Goal: Task Accomplishment & Management: Manage account settings

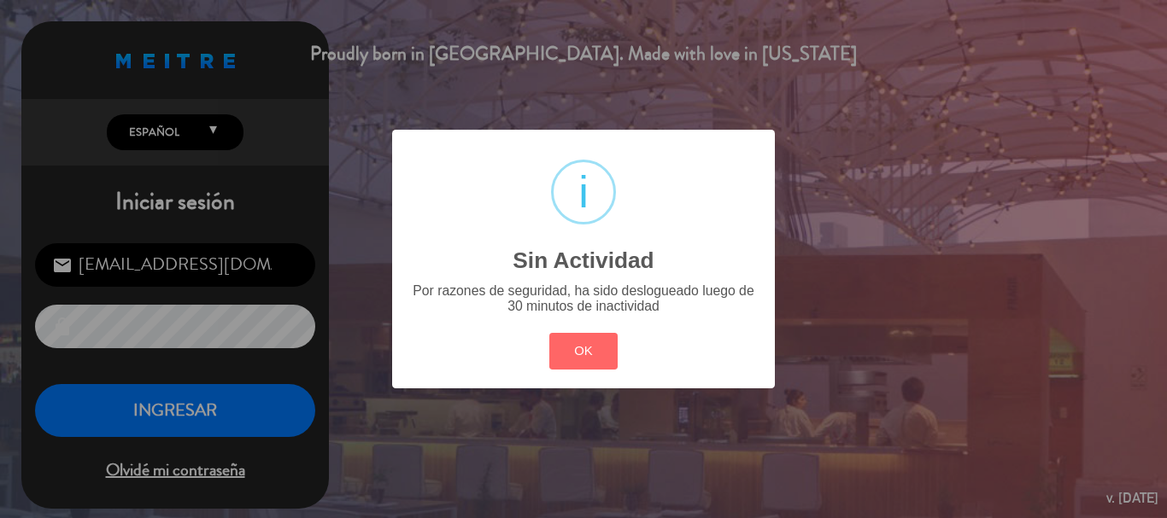
click at [584, 353] on button "OK" at bounding box center [583, 351] width 69 height 37
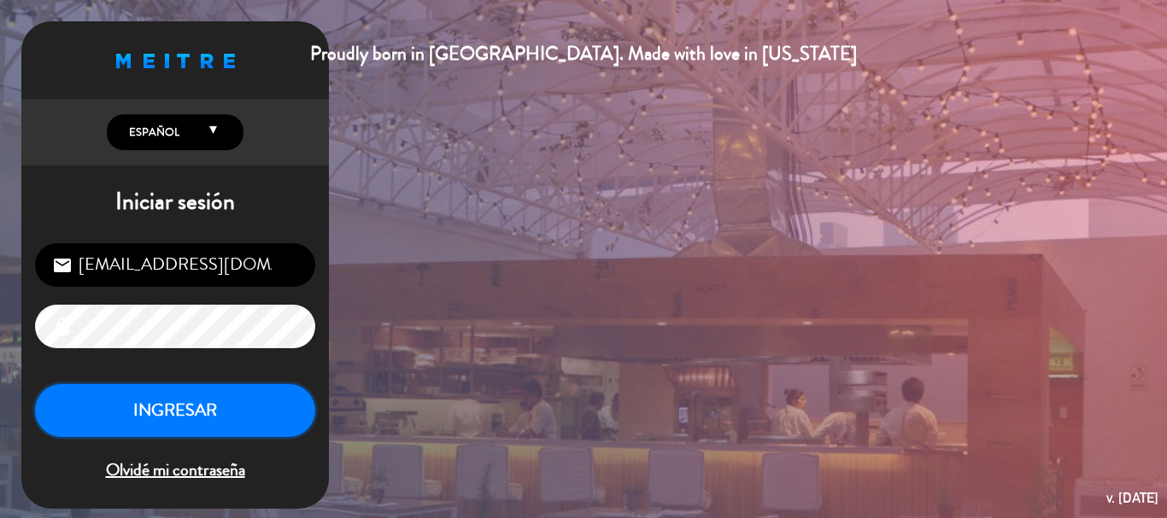
click at [210, 395] on button "INGRESAR" at bounding box center [175, 411] width 280 height 54
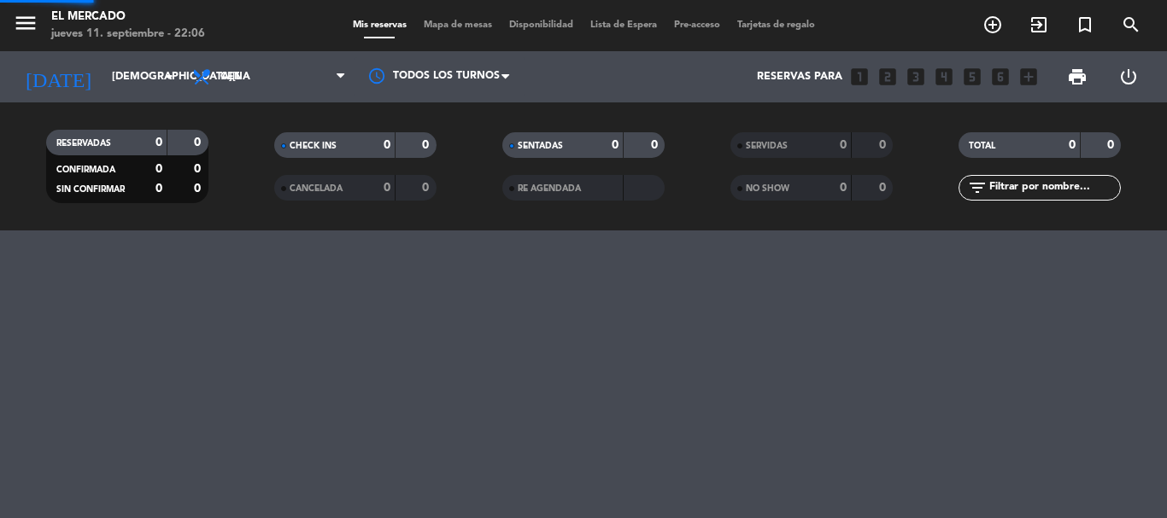
click at [137, 10] on div "El Mercado" at bounding box center [128, 17] width 154 height 17
click at [25, 11] on icon "menu" at bounding box center [26, 23] width 26 height 26
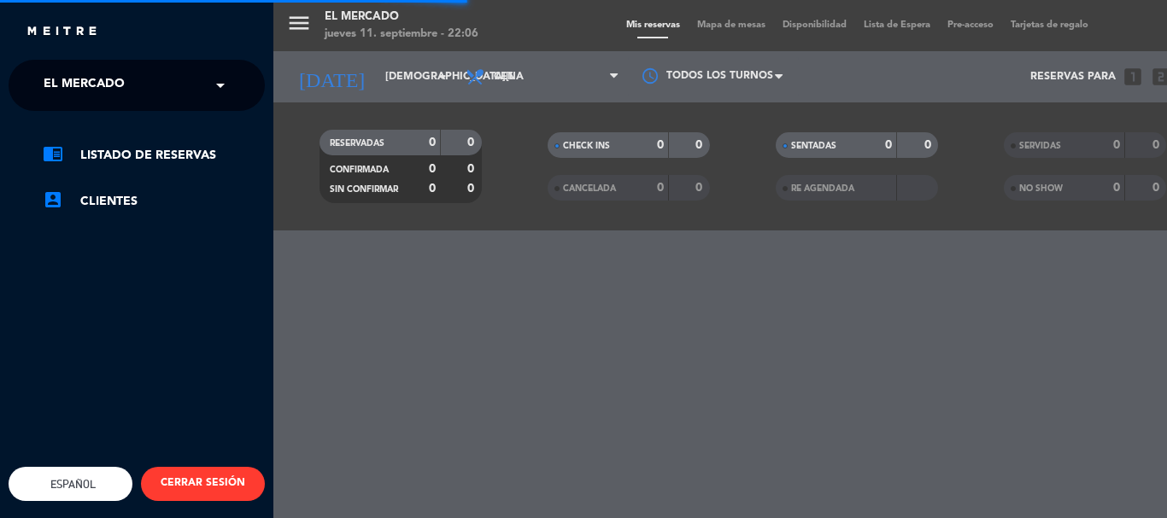
click at [228, 85] on span at bounding box center [224, 85] width 29 height 36
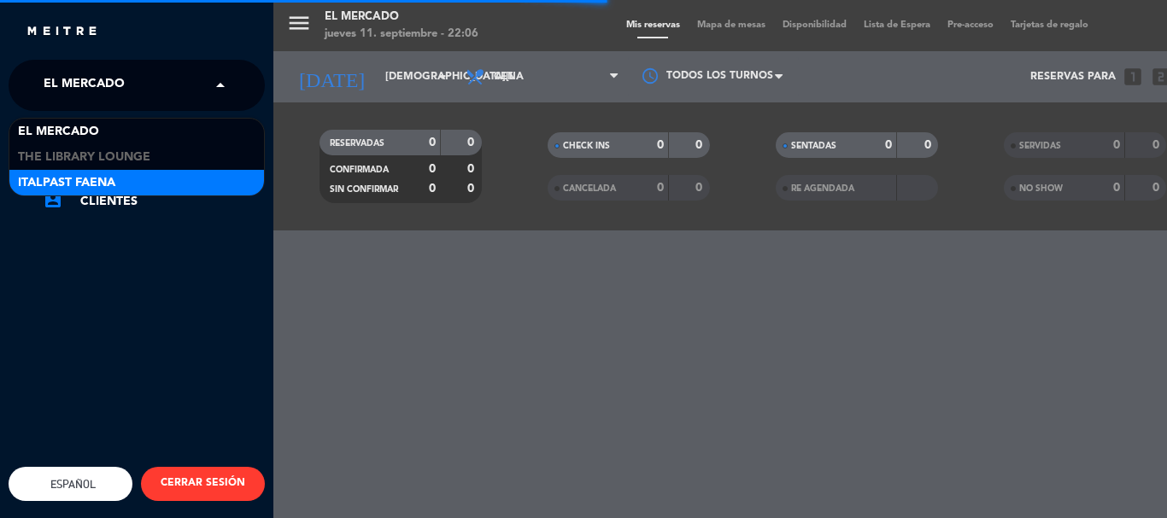
click at [212, 181] on div "Italpast Faena" at bounding box center [136, 183] width 254 height 26
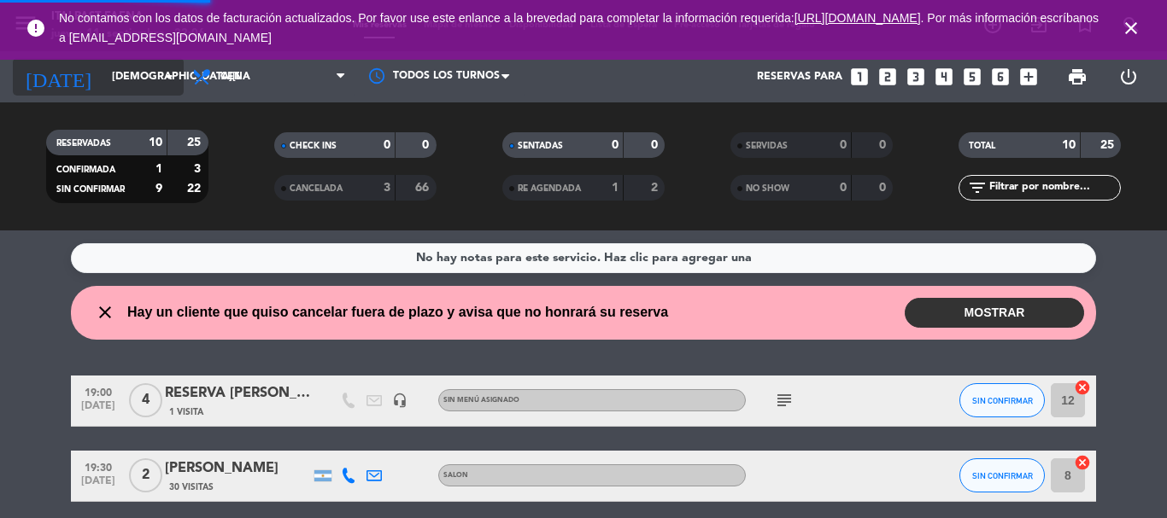
click at [132, 70] on input "[DEMOGRAPHIC_DATA][DATE]" at bounding box center [175, 76] width 144 height 29
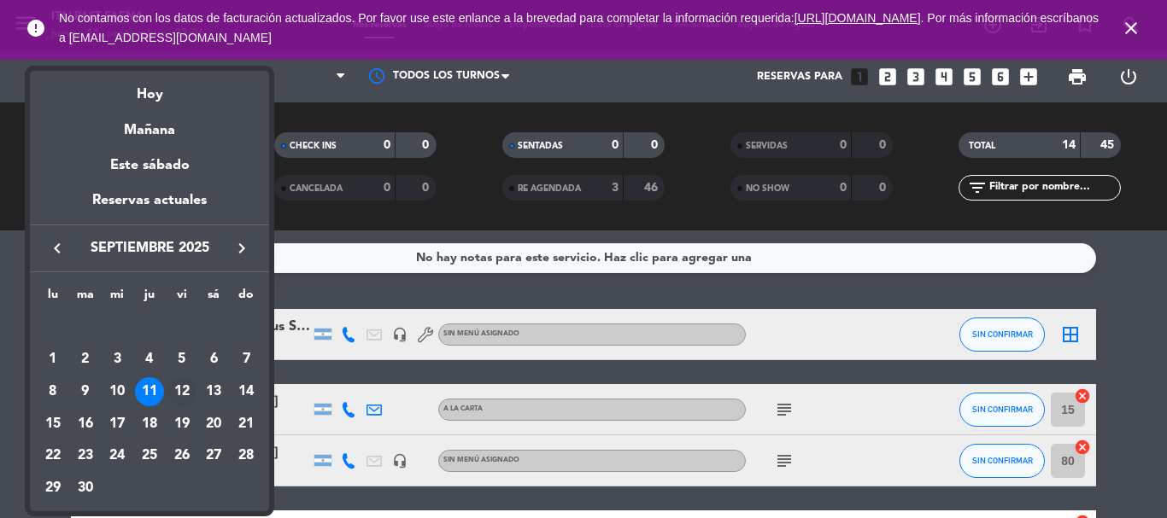
click at [186, 396] on div "12" at bounding box center [181, 391] width 29 height 29
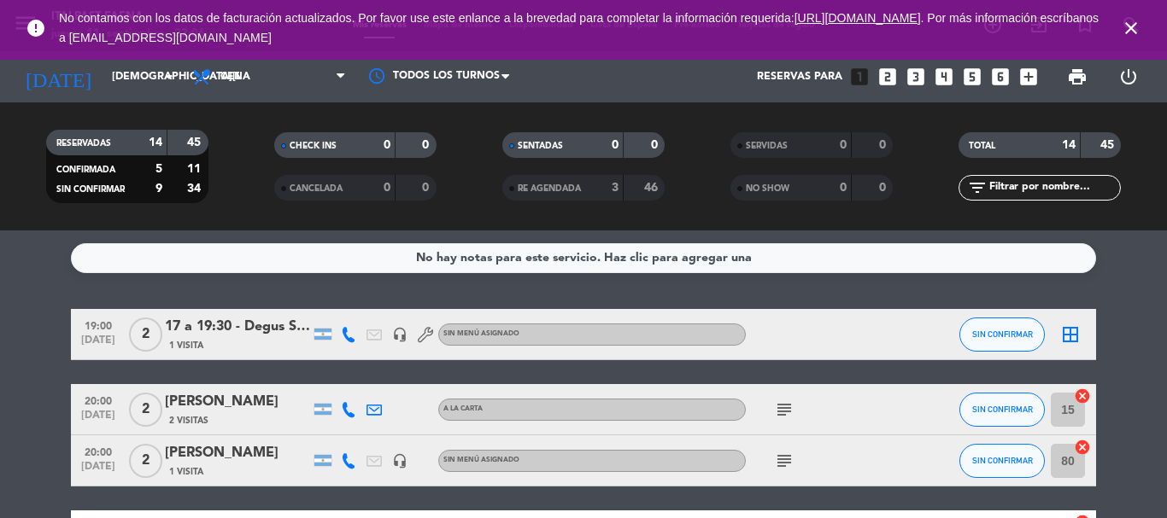
type input "[DATE]"
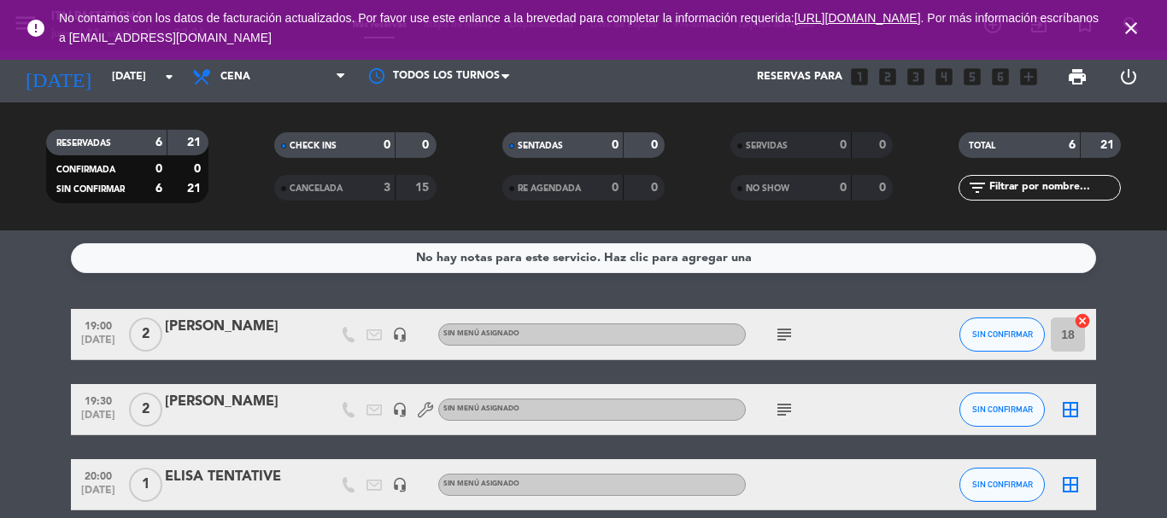
click at [1123, 18] on icon "close" at bounding box center [1130, 28] width 20 height 20
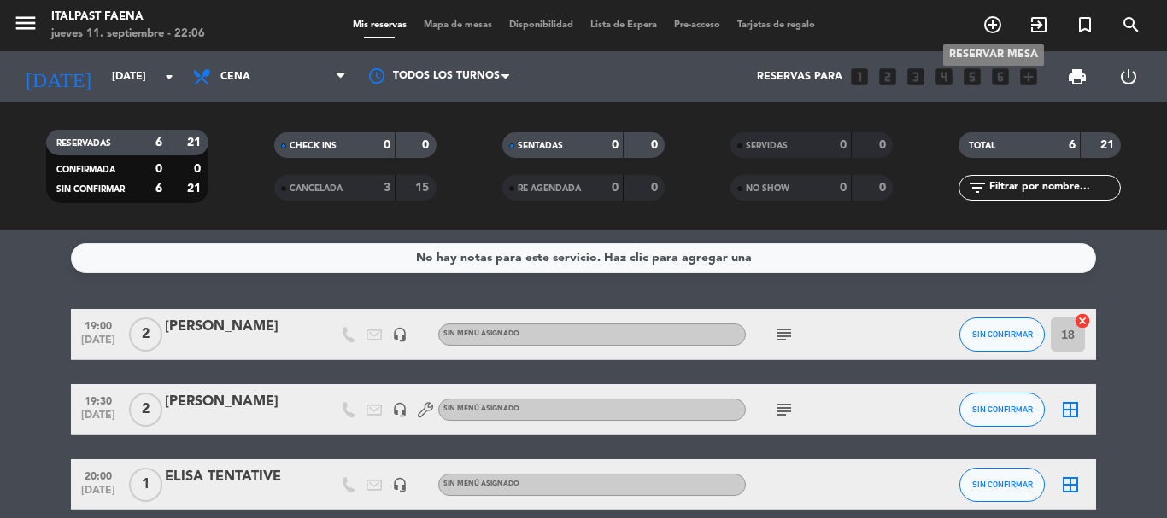
click at [990, 21] on icon "add_circle_outline" at bounding box center [992, 25] width 20 height 20
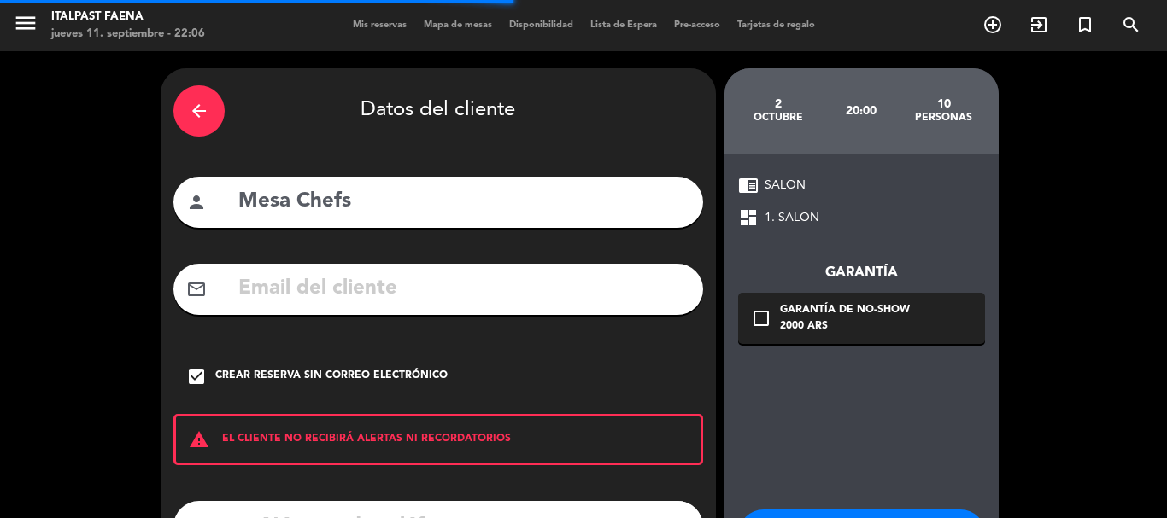
click at [204, 105] on icon "arrow_back" at bounding box center [199, 111] width 20 height 20
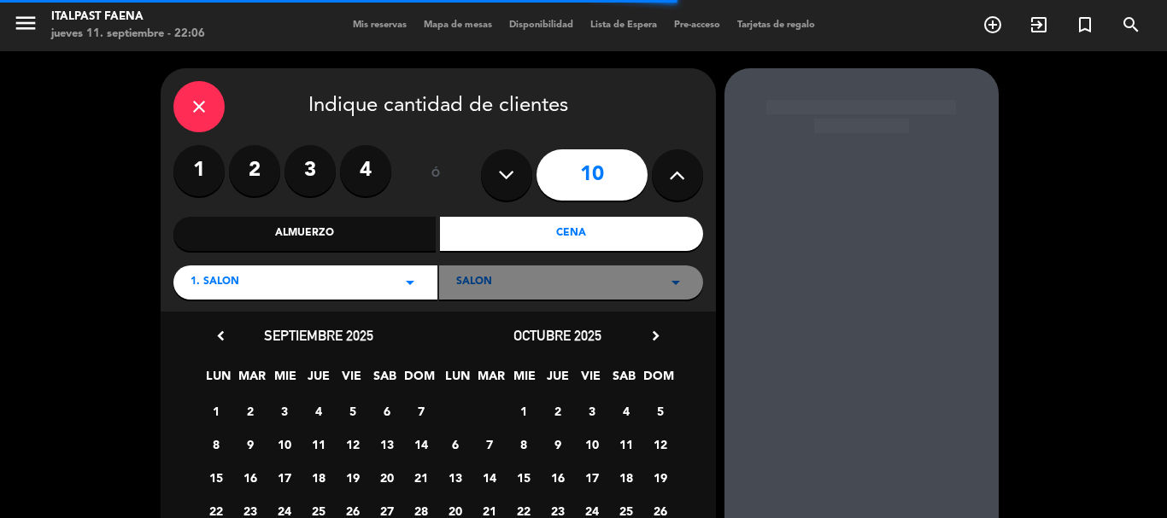
click at [203, 117] on div "close" at bounding box center [198, 106] width 51 height 51
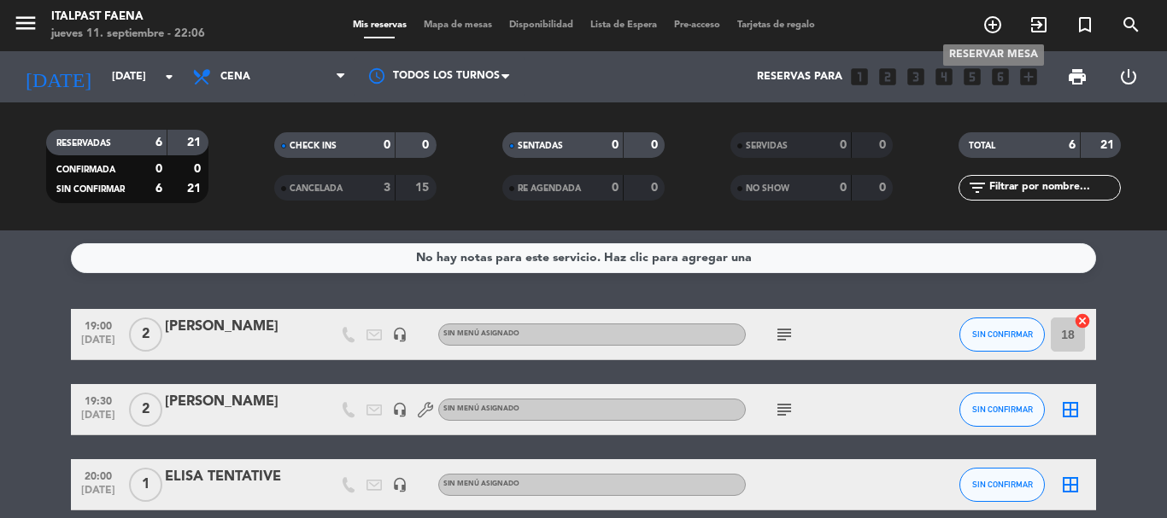
click at [982, 21] on icon "add_circle_outline" at bounding box center [992, 25] width 20 height 20
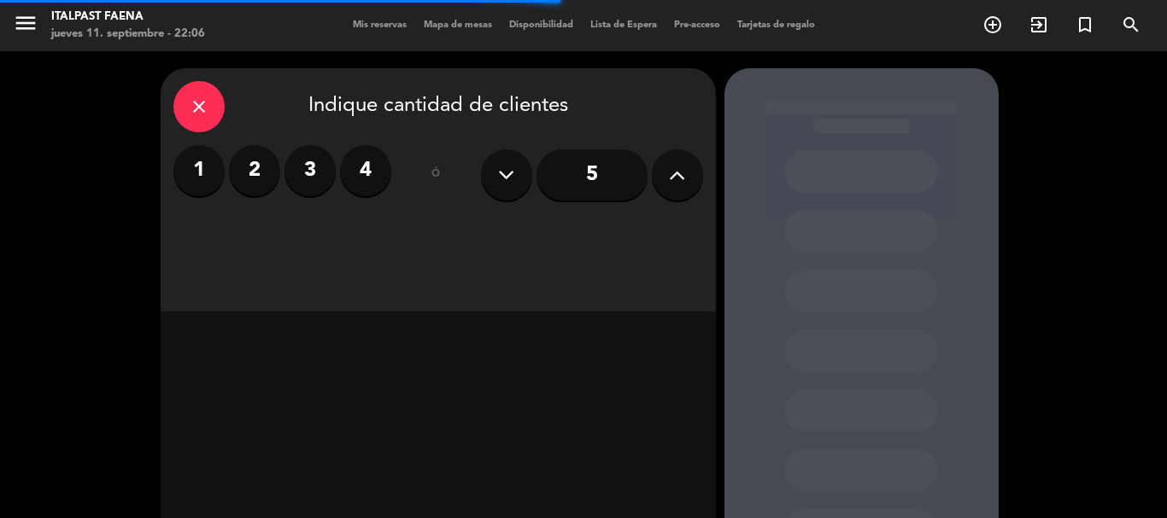
click at [367, 165] on label "4" at bounding box center [365, 170] width 51 height 51
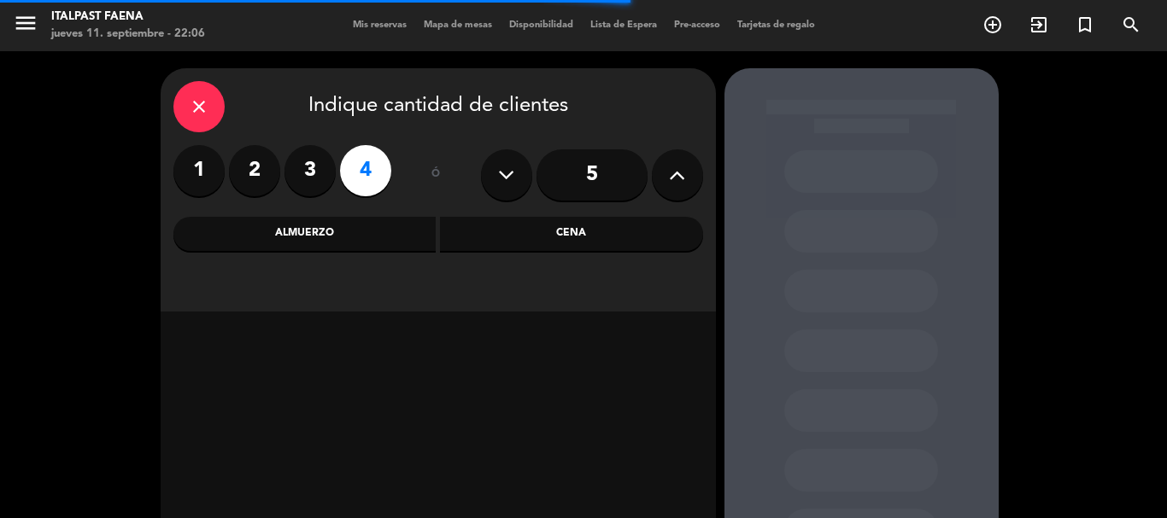
click at [568, 232] on div "Cena" at bounding box center [571, 234] width 263 height 34
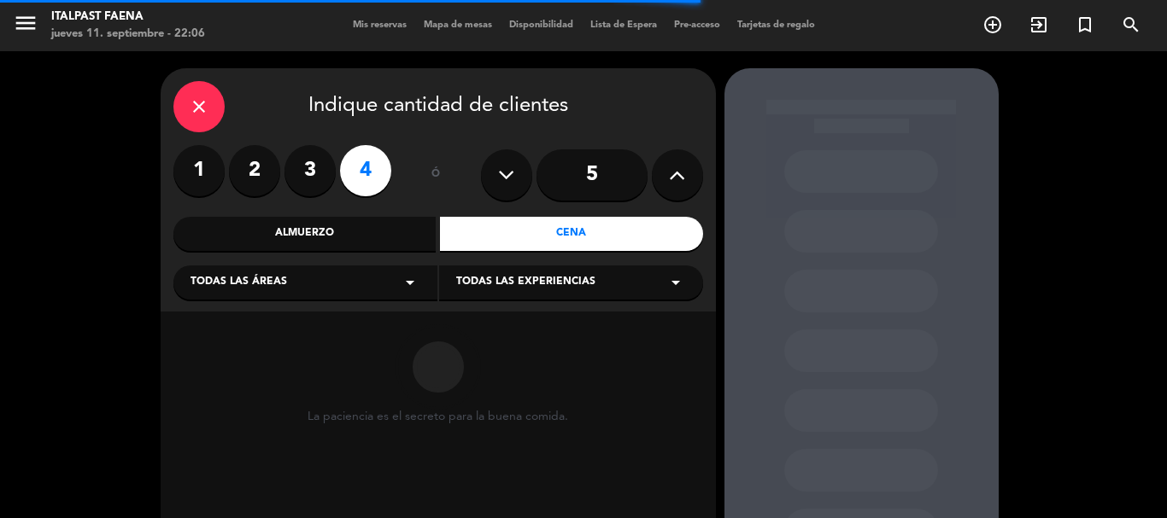
click at [436, 288] on div "Todas las áreas arrow_drop_down" at bounding box center [305, 283] width 264 height 34
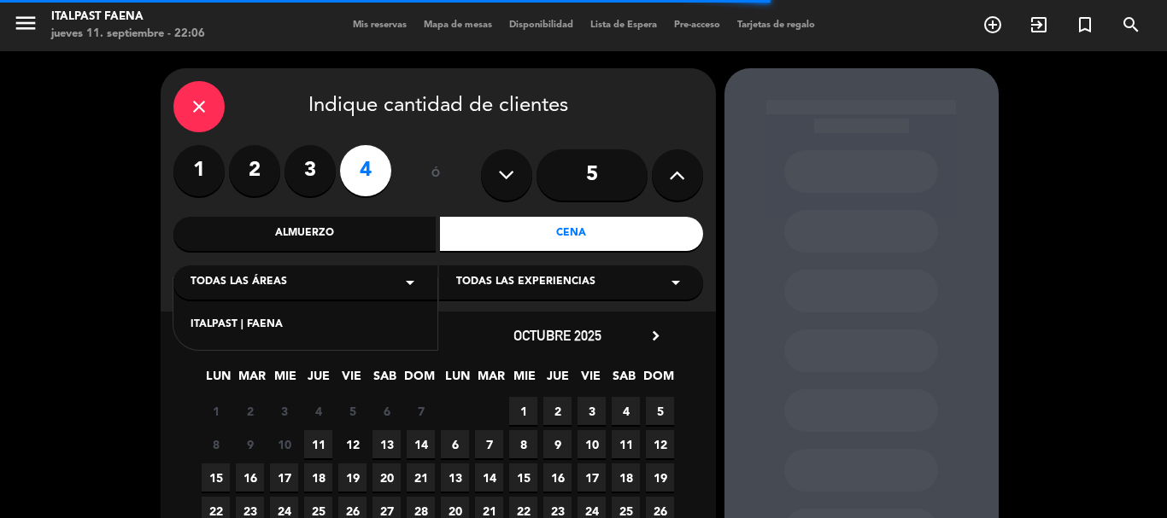
click at [393, 325] on div "ITALPAST | FAENA" at bounding box center [305, 325] width 230 height 17
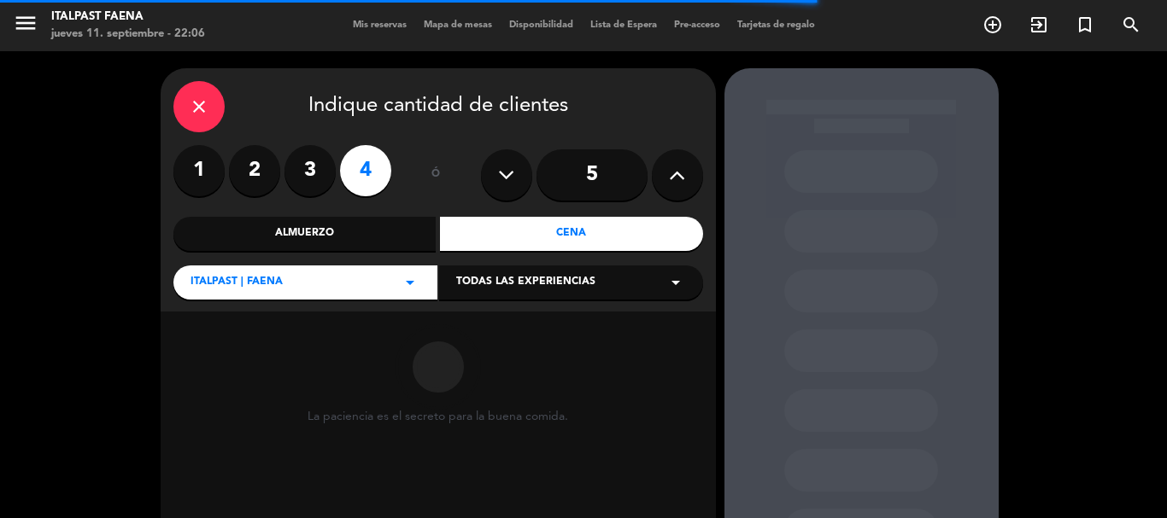
click at [524, 287] on span "Todas las experiencias" at bounding box center [525, 282] width 139 height 17
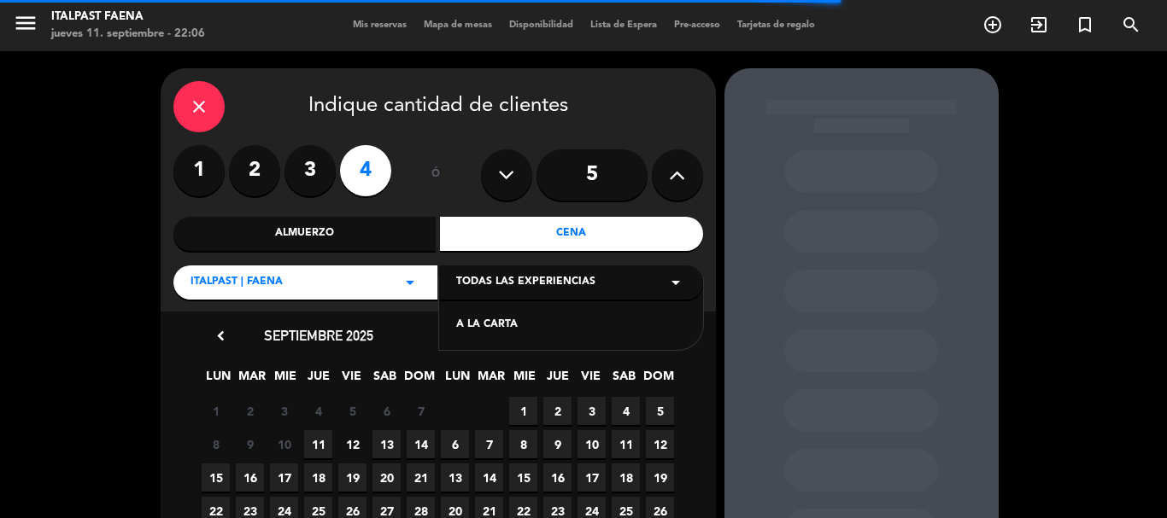
click at [506, 328] on div "A LA CARTA" at bounding box center [571, 325] width 230 height 17
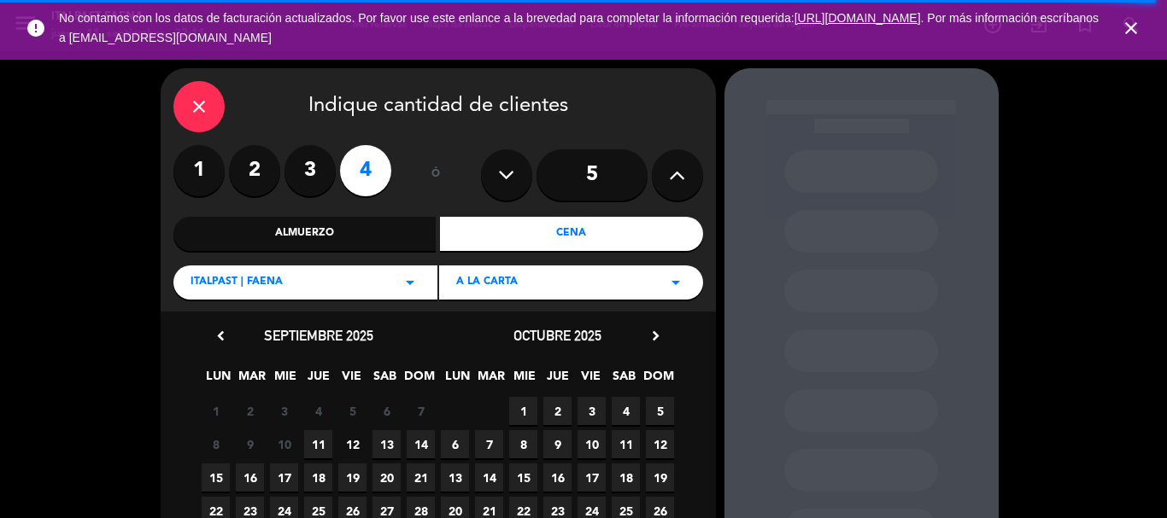
click at [1133, 26] on icon "close" at bounding box center [1130, 28] width 20 height 20
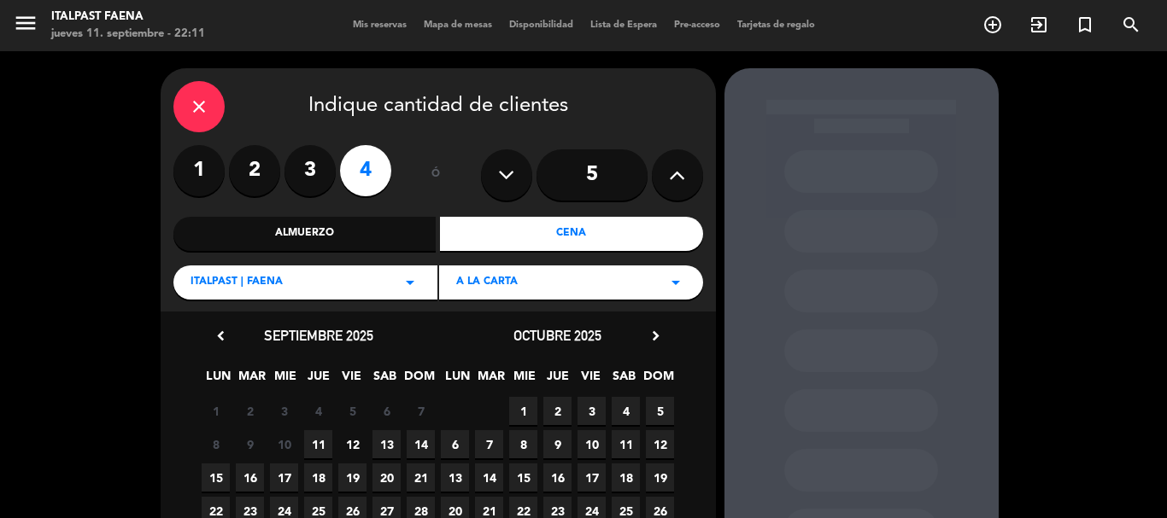
click at [588, 192] on input "5" at bounding box center [591, 174] width 111 height 51
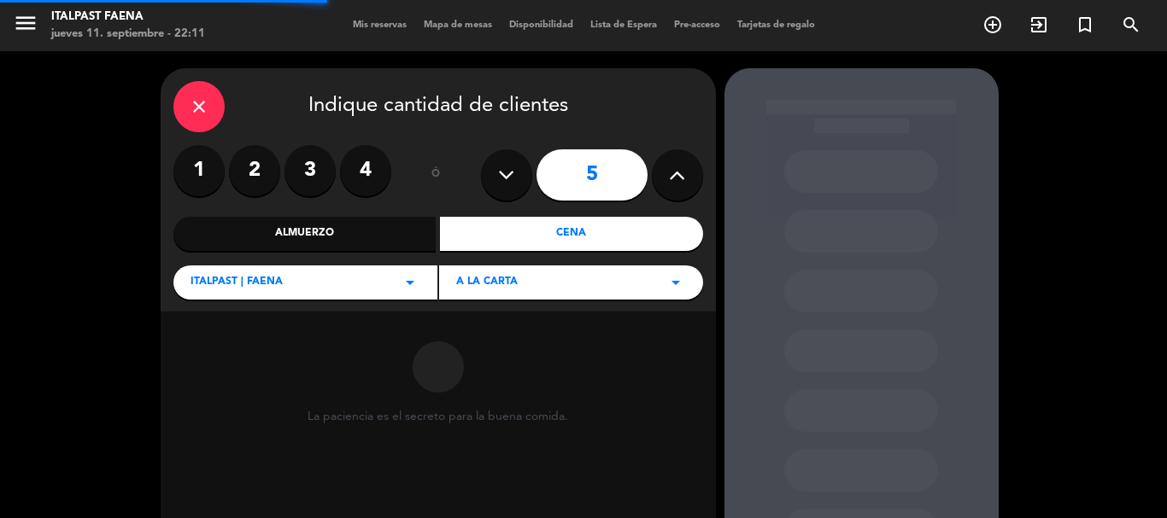
scroll to position [85, 0]
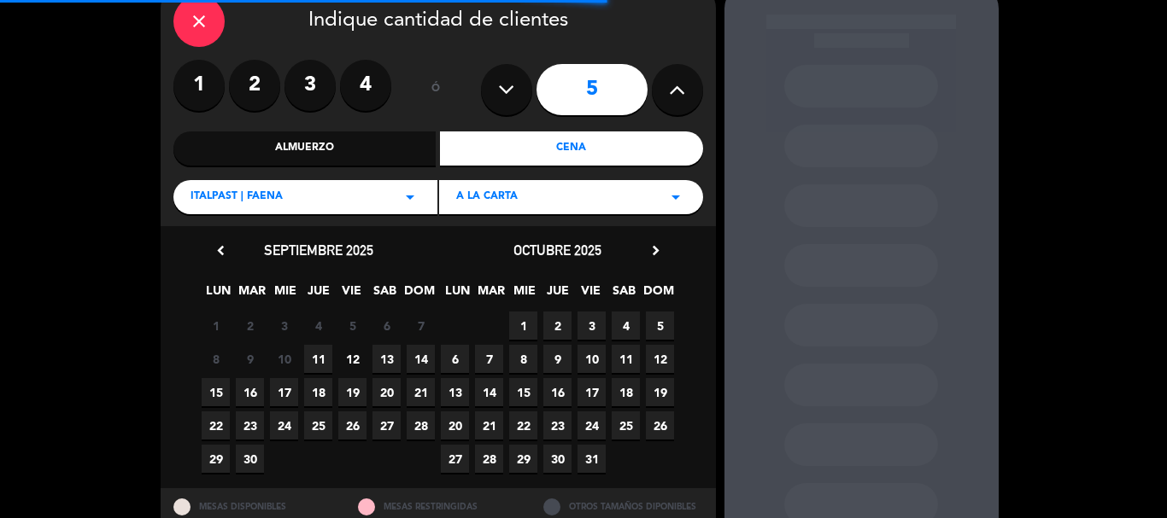
click at [421, 400] on span "21" at bounding box center [421, 392] width 28 height 28
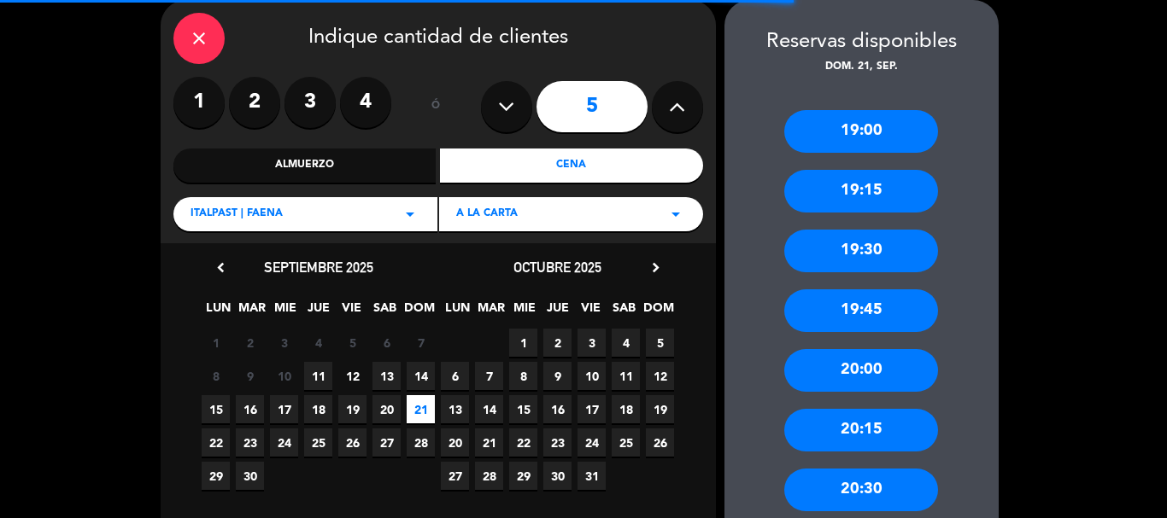
click at [285, 408] on span "17" at bounding box center [284, 409] width 28 height 28
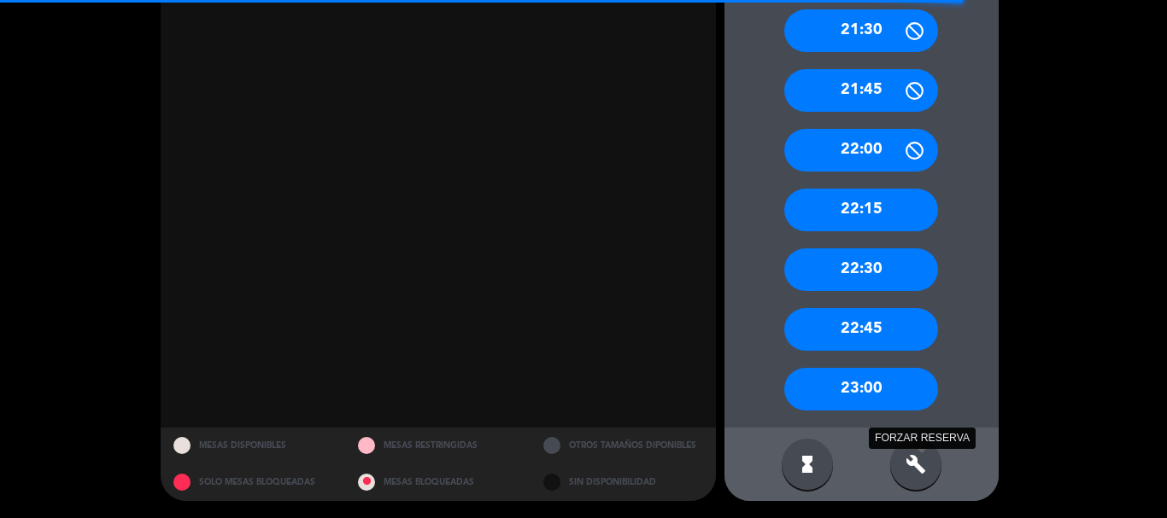
click at [915, 460] on icon "build" at bounding box center [915, 464] width 20 height 20
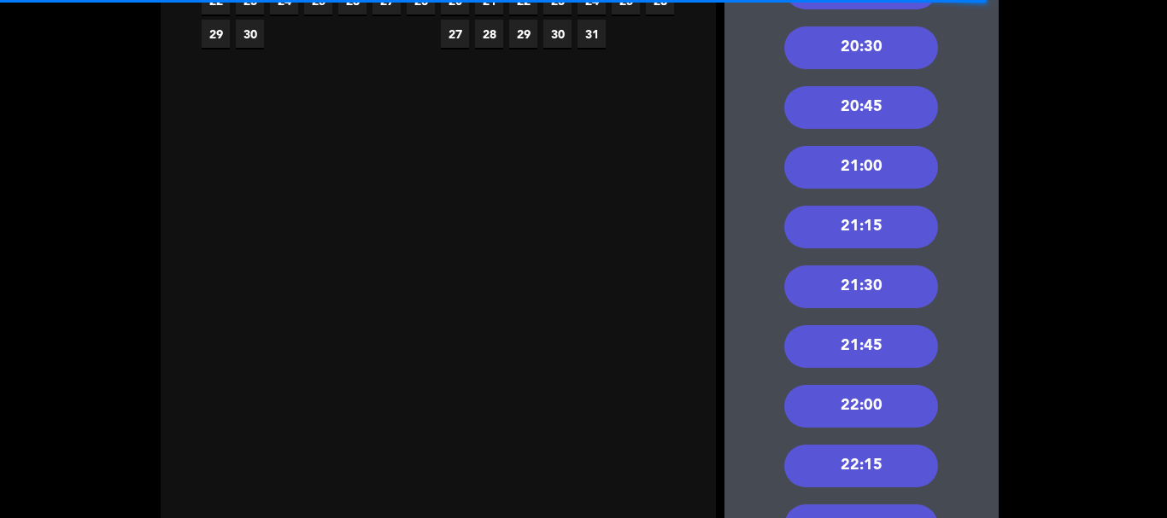
click at [863, 167] on div "21:00" at bounding box center [861, 167] width 154 height 43
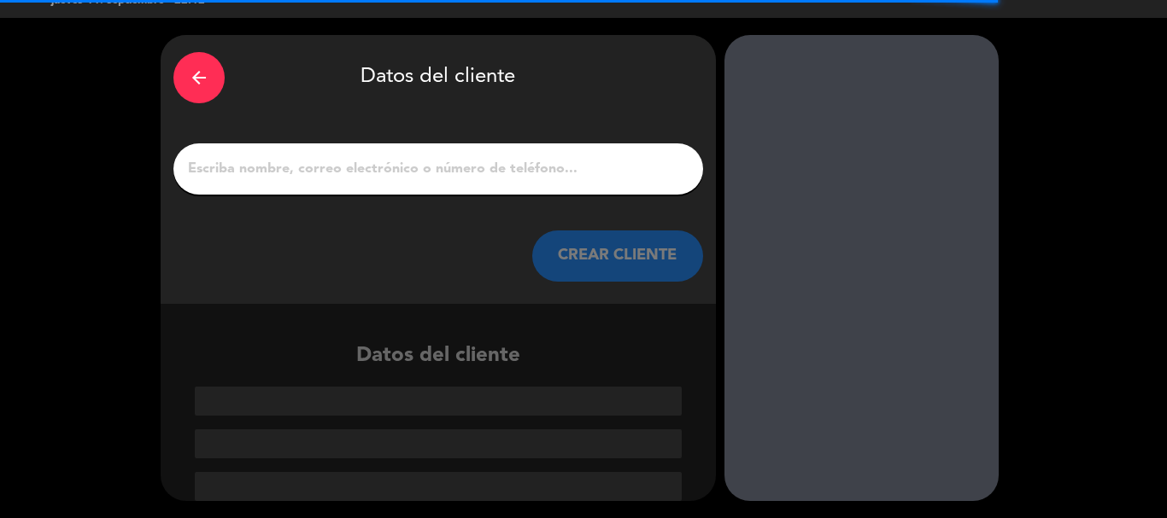
click at [422, 179] on input "1" at bounding box center [438, 169] width 504 height 24
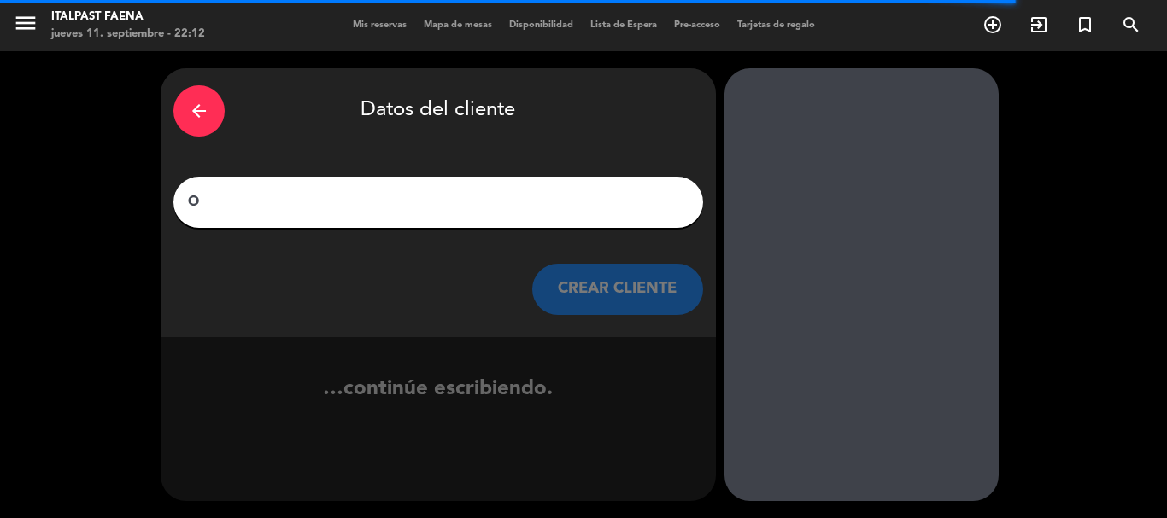
scroll to position [0, 0]
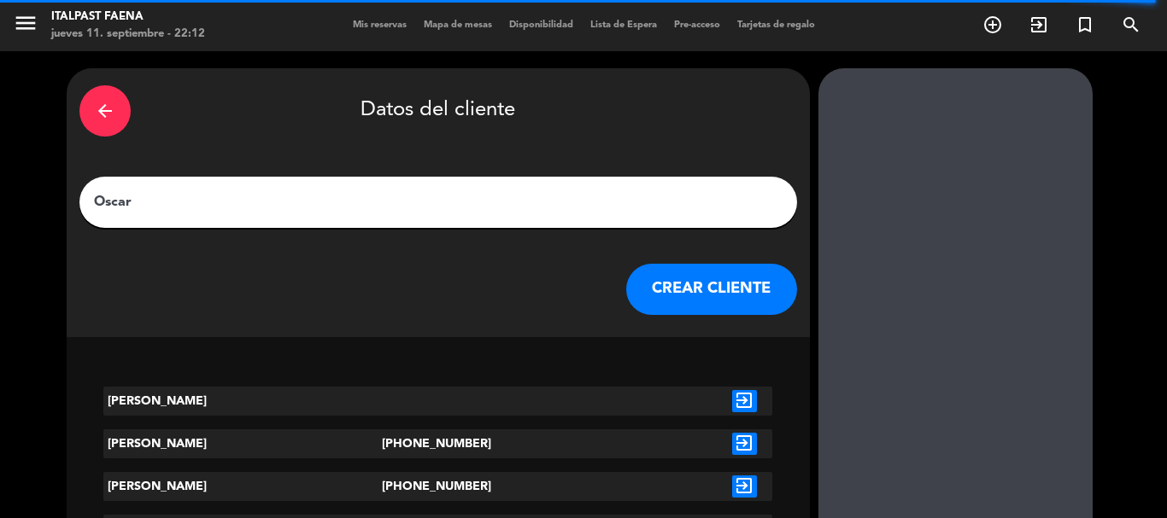
type input "Oscar"
click at [626, 290] on button "CREAR CLIENTE" at bounding box center [711, 289] width 171 height 51
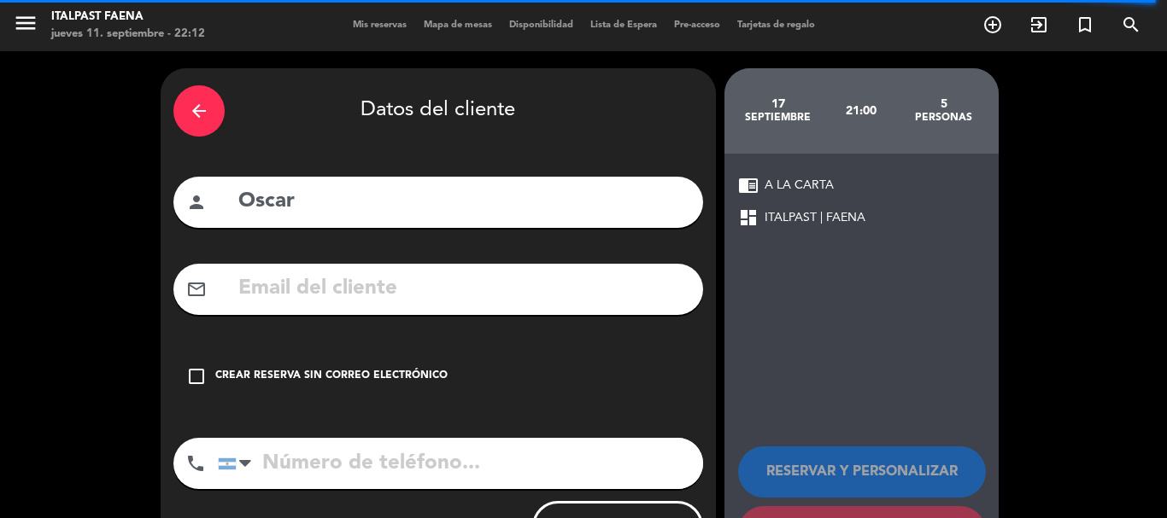
click at [368, 379] on div "Crear reserva sin correo electrónico" at bounding box center [331, 376] width 232 height 17
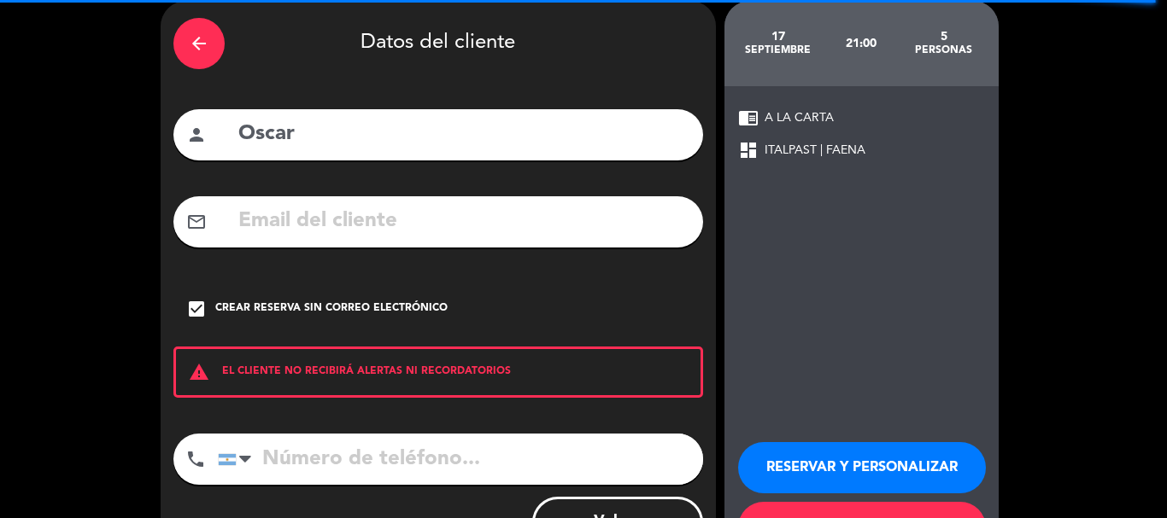
scroll to position [85, 0]
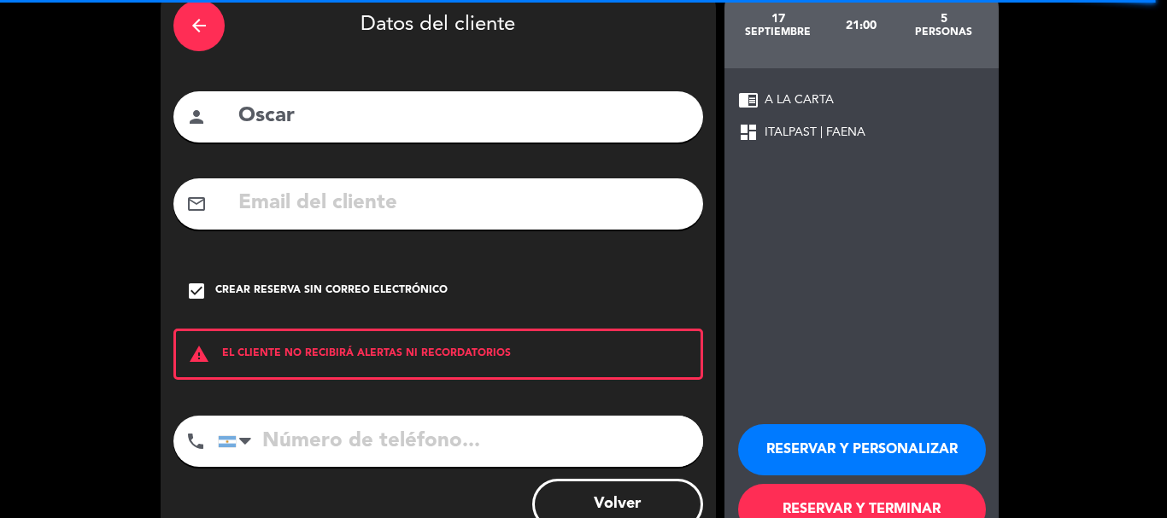
click at [384, 450] on input "tel" at bounding box center [460, 441] width 485 height 51
type input "1130424413"
click at [869, 424] on button "RESERVAR Y PERSONALIZAR" at bounding box center [862, 449] width 248 height 51
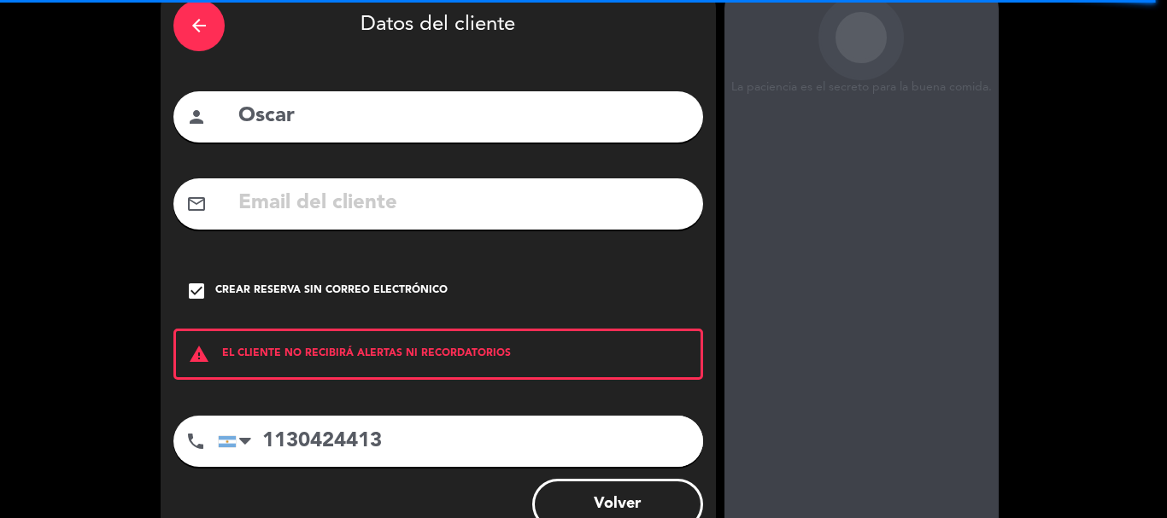
scroll to position [68, 0]
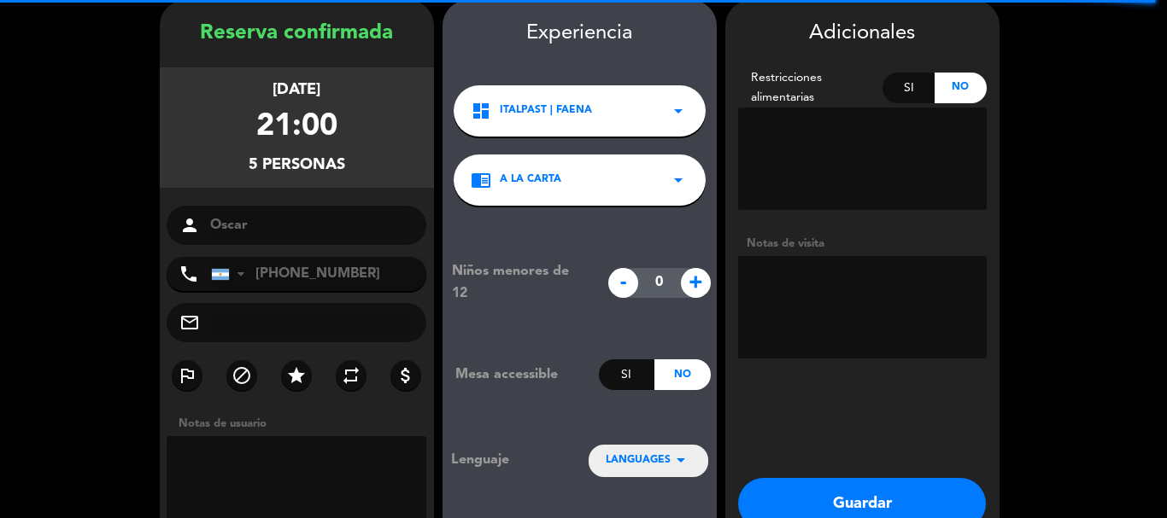
click at [857, 260] on textarea at bounding box center [862, 307] width 249 height 102
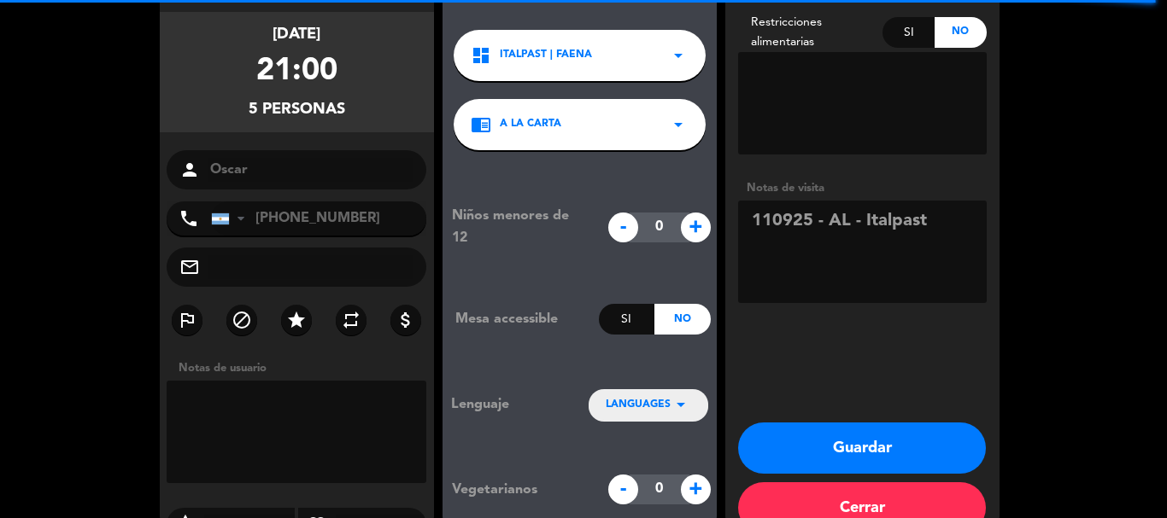
scroll to position [154, 0]
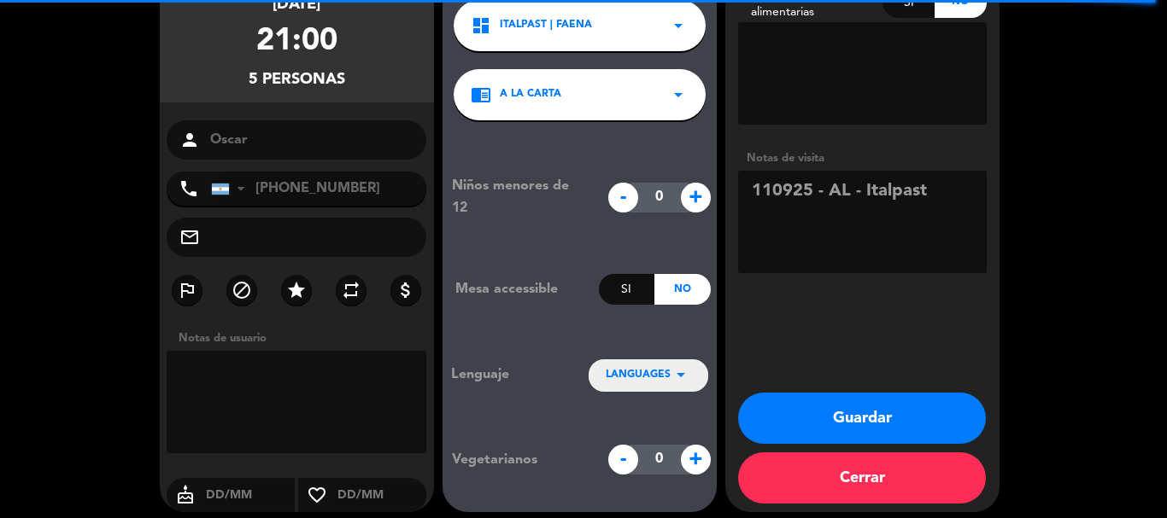
type textarea "110925 - AL - Italpast"
click at [875, 418] on button "Guardar" at bounding box center [862, 418] width 248 height 51
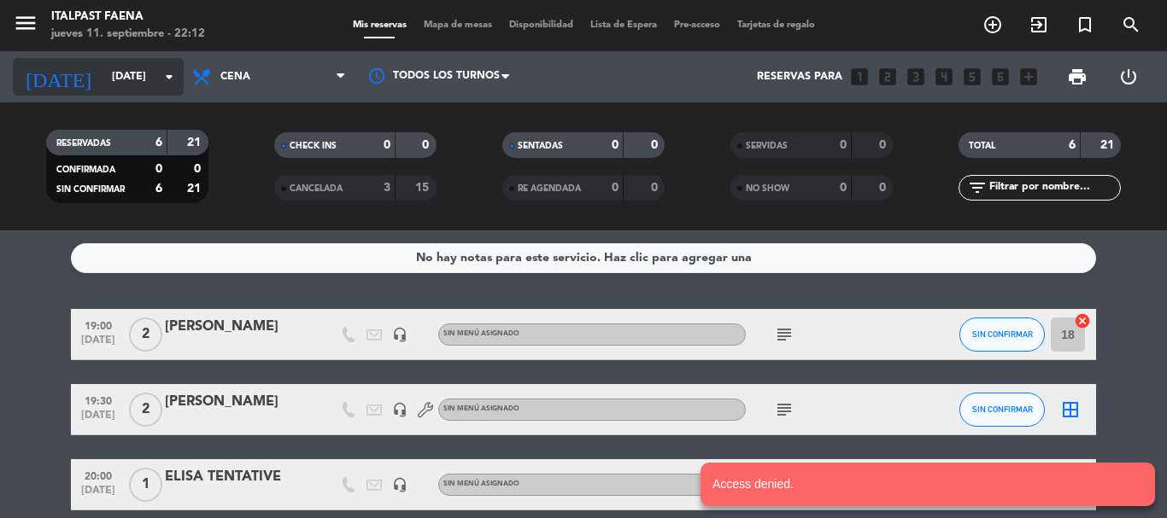
click at [123, 88] on input "[DATE]" at bounding box center [175, 76] width 144 height 29
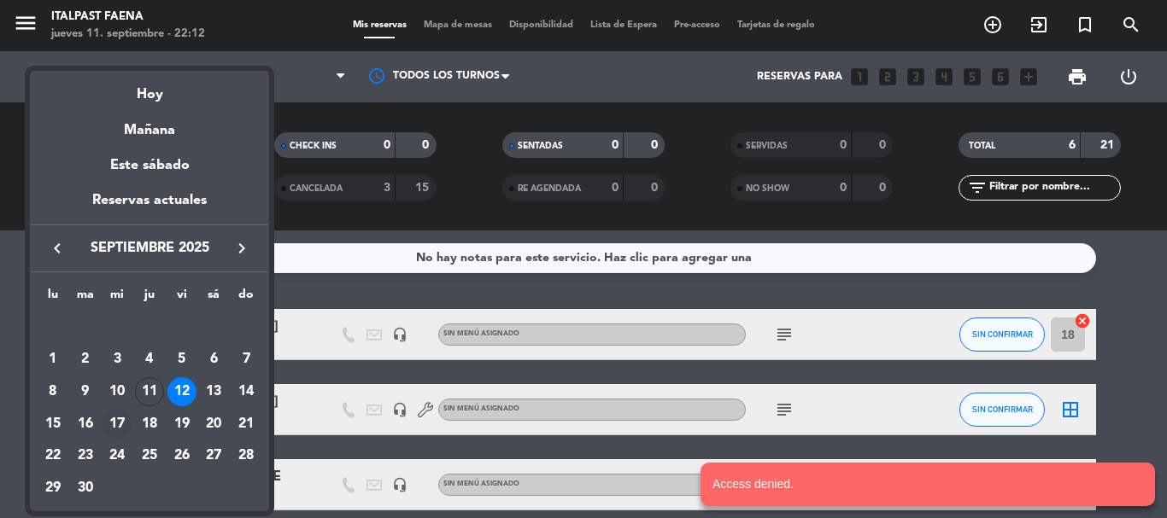
click at [120, 424] on div "17" at bounding box center [116, 424] width 29 height 29
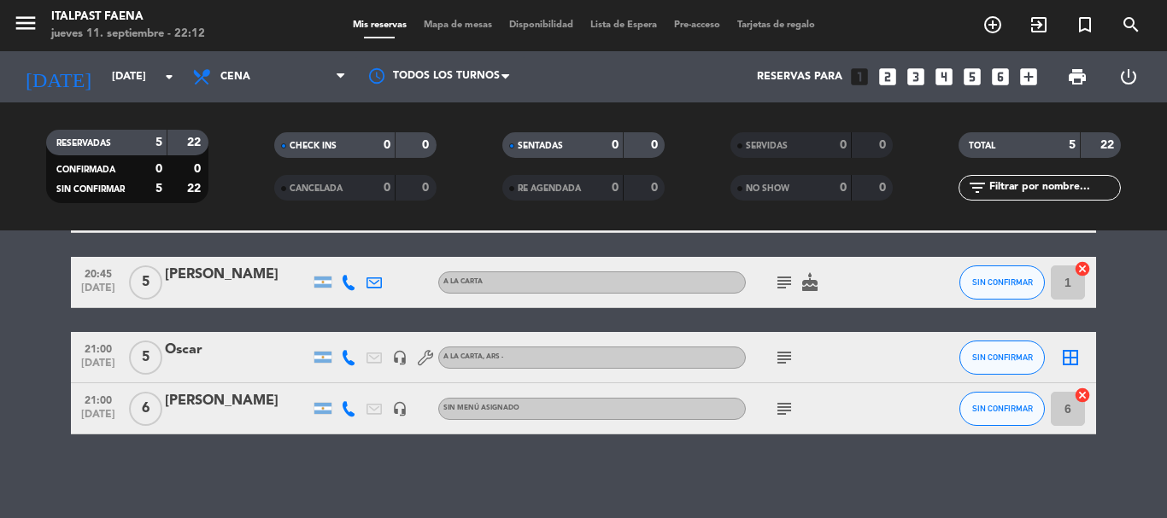
scroll to position [204, 0]
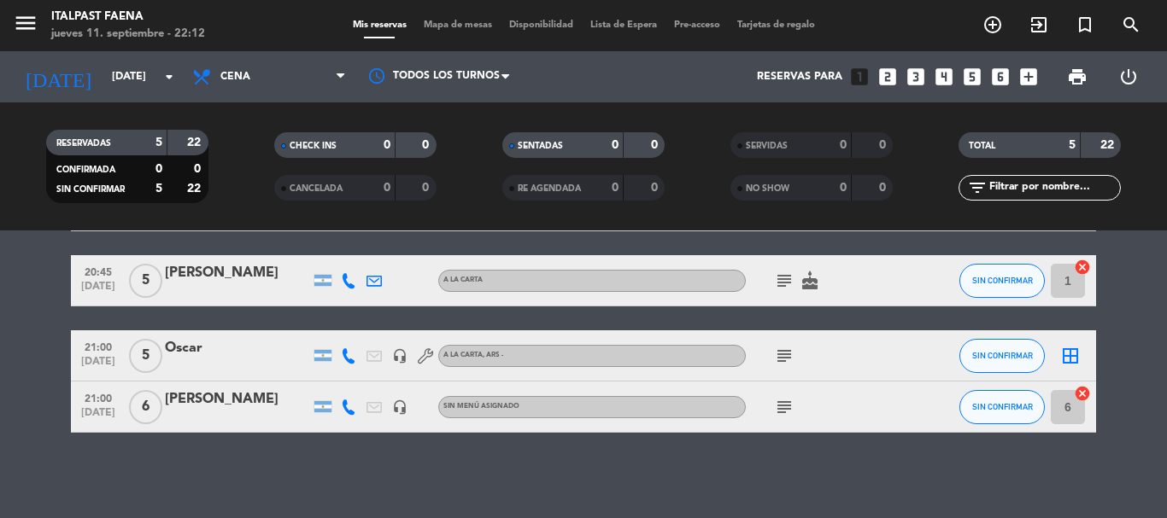
click at [790, 353] on icon "subject" at bounding box center [784, 356] width 20 height 20
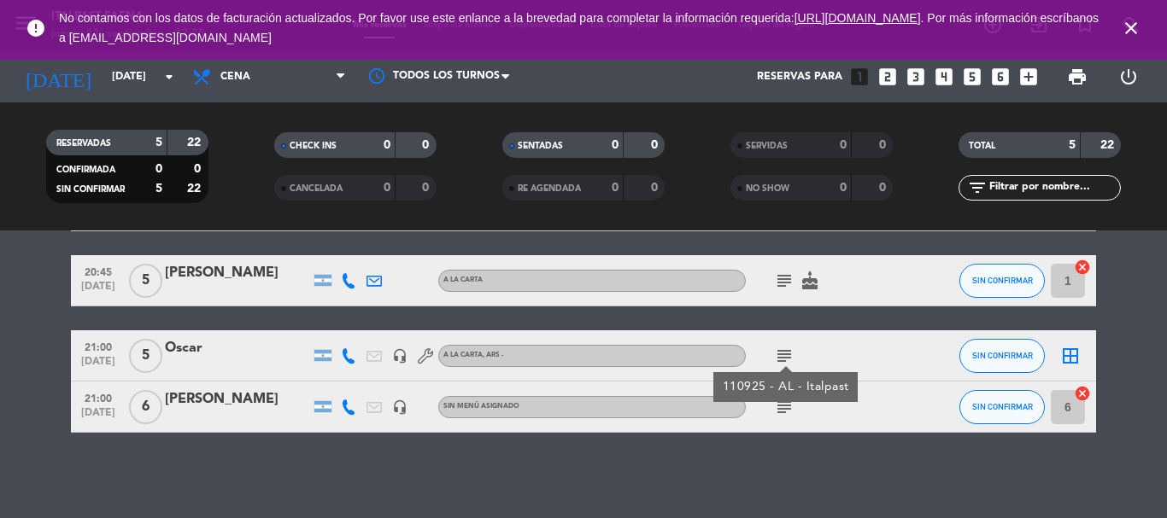
click at [1129, 26] on icon "close" at bounding box center [1130, 28] width 20 height 20
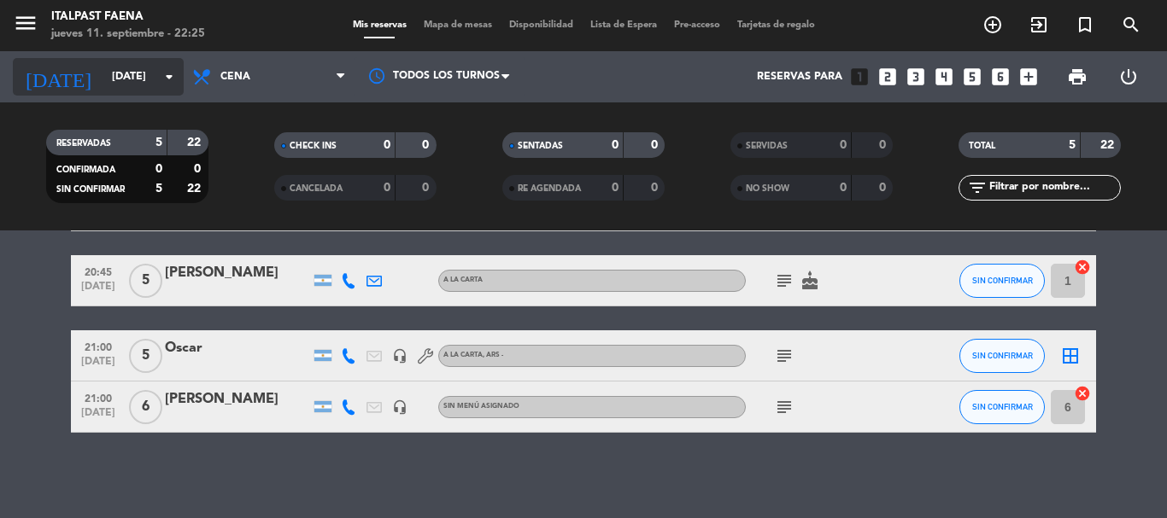
click at [103, 74] on input "[DATE]" at bounding box center [175, 76] width 144 height 29
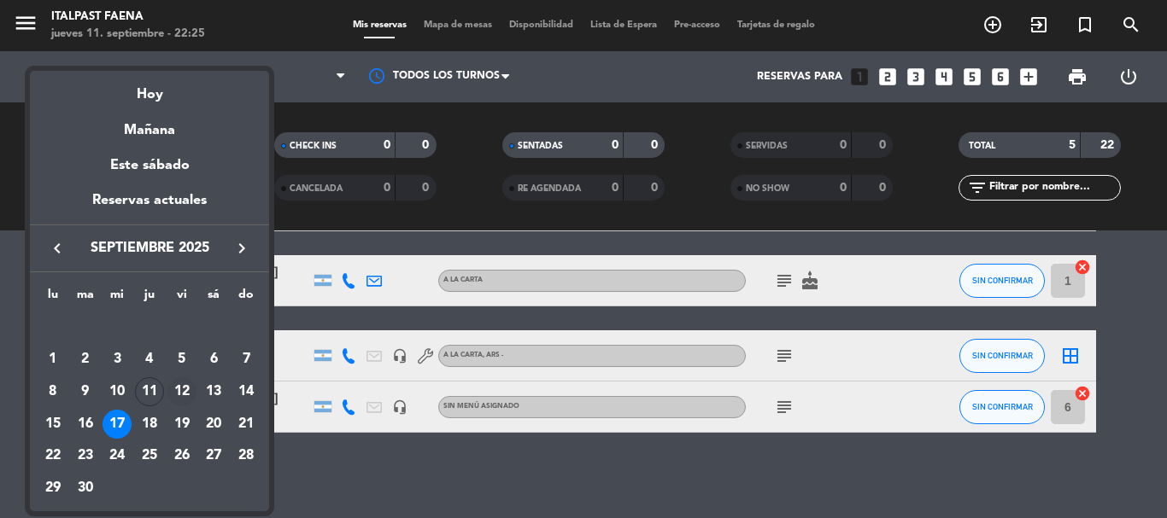
click at [185, 390] on div "12" at bounding box center [181, 391] width 29 height 29
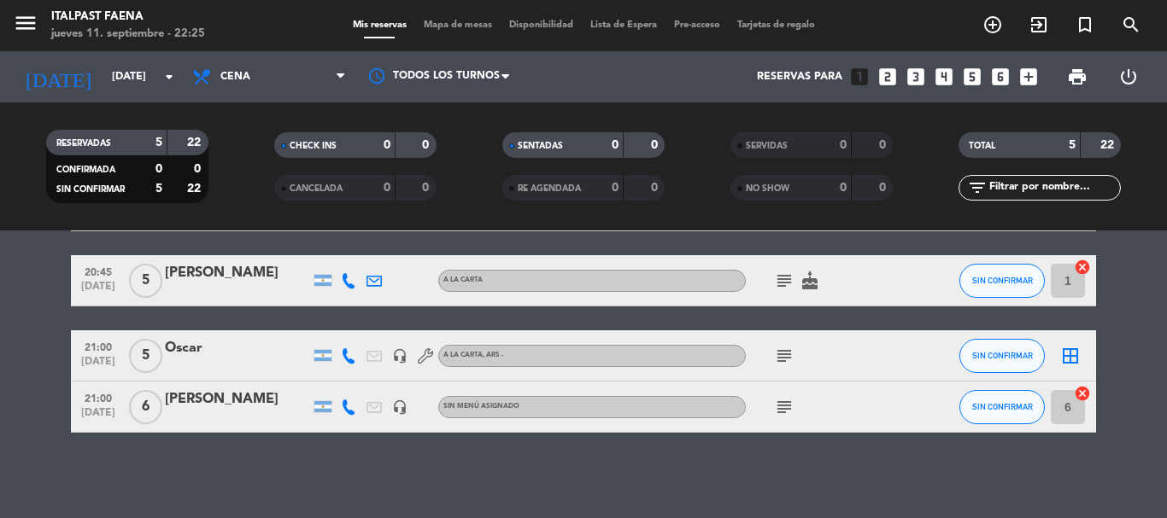
type input "[DATE]"
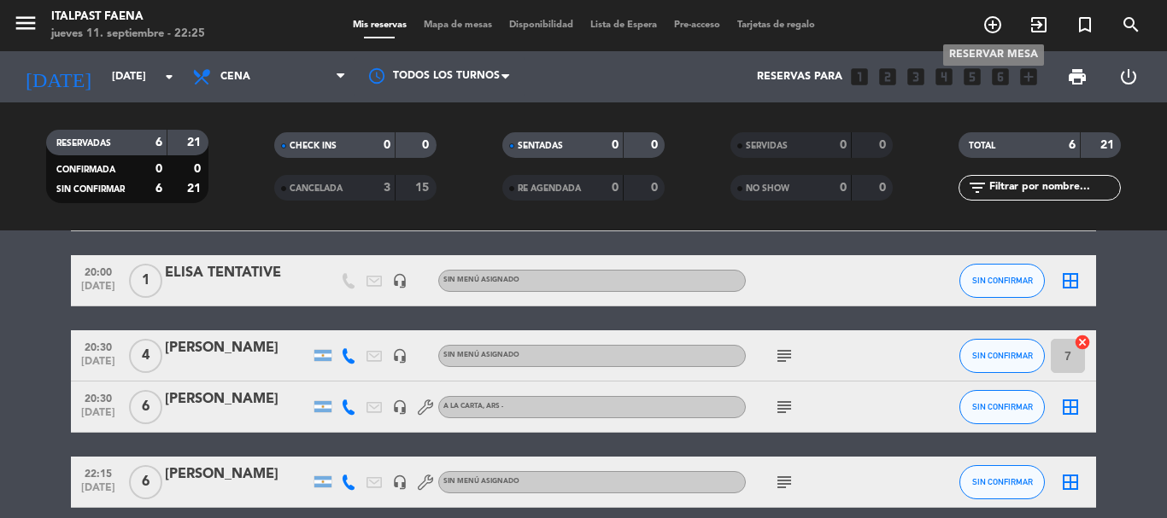
click at [987, 26] on icon "add_circle_outline" at bounding box center [992, 25] width 20 height 20
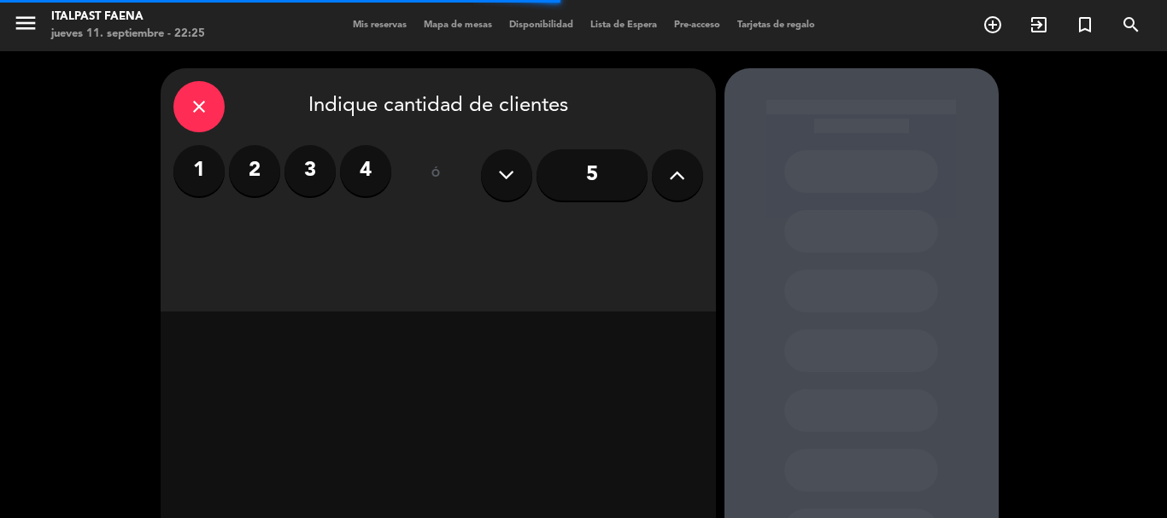
click at [370, 163] on label "4" at bounding box center [365, 170] width 51 height 51
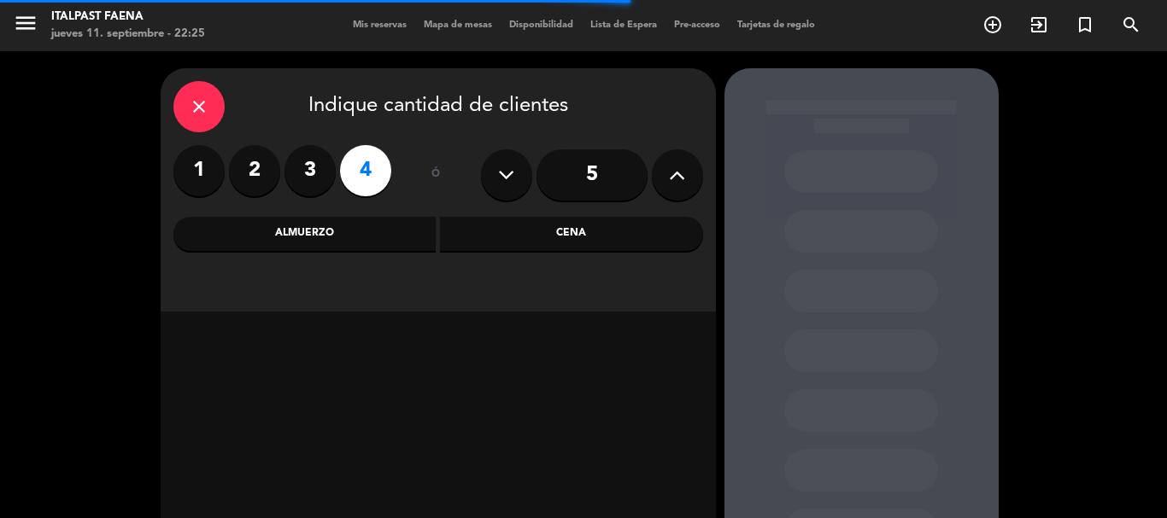
click at [653, 231] on div "Cena" at bounding box center [571, 234] width 263 height 34
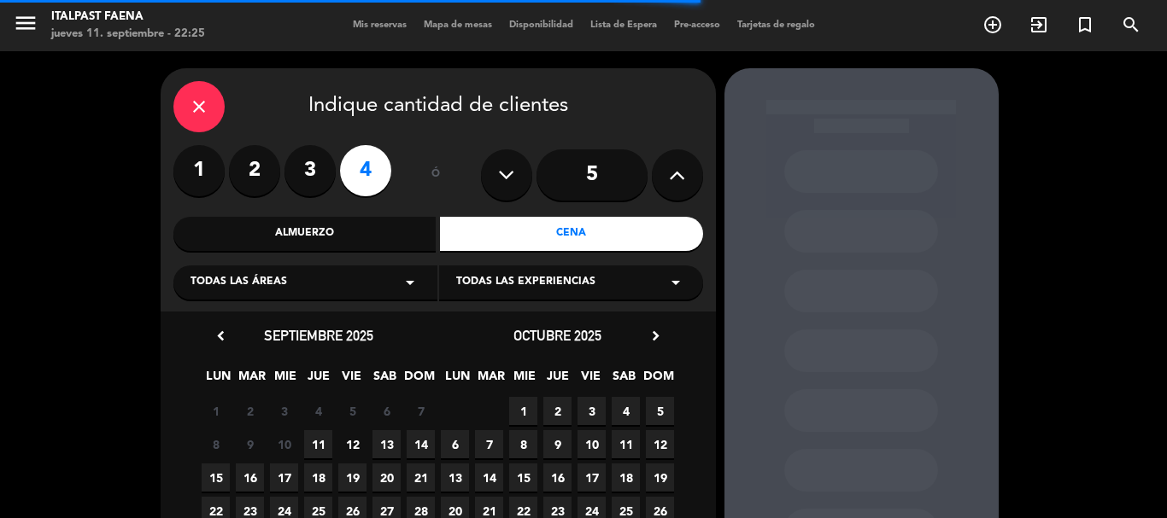
click at [356, 281] on div "Todas las áreas arrow_drop_down" at bounding box center [305, 283] width 264 height 34
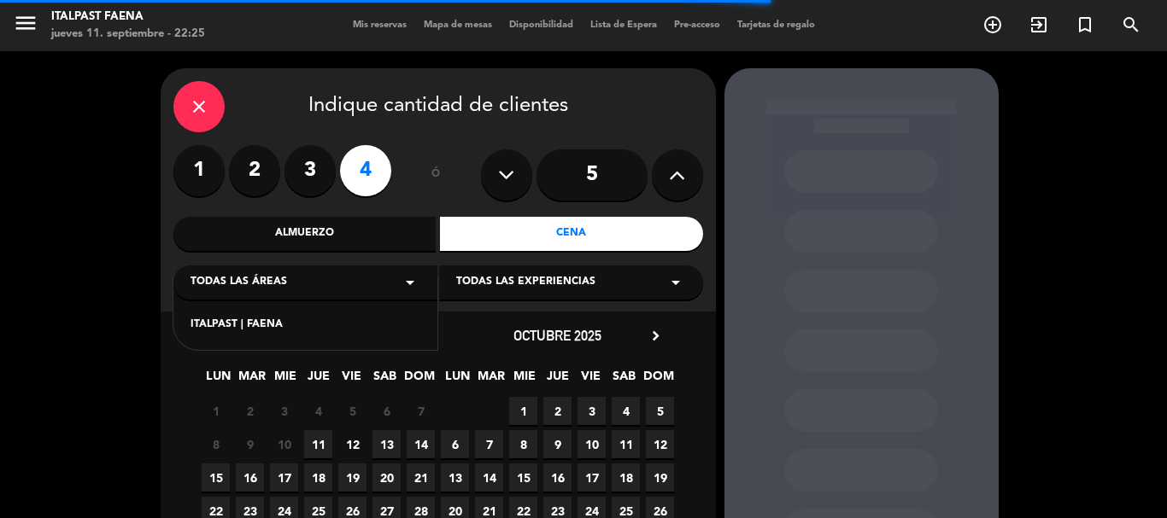
click at [344, 340] on div "ITALPAST | FAENA" at bounding box center [305, 314] width 264 height 73
click at [343, 327] on div "ITALPAST | FAENA" at bounding box center [305, 325] width 230 height 17
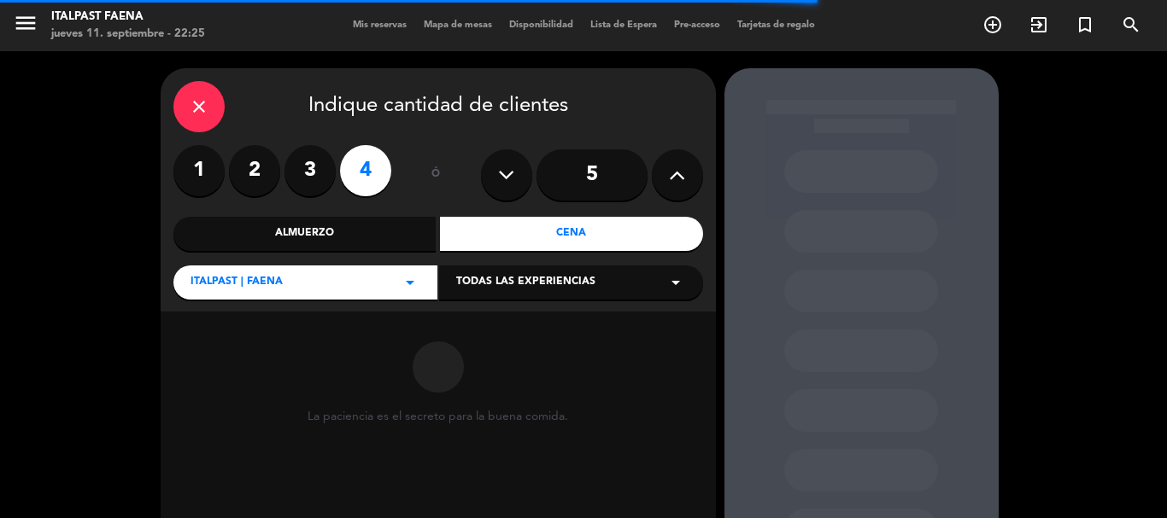
click at [568, 280] on span "Todas las experiencias" at bounding box center [525, 282] width 139 height 17
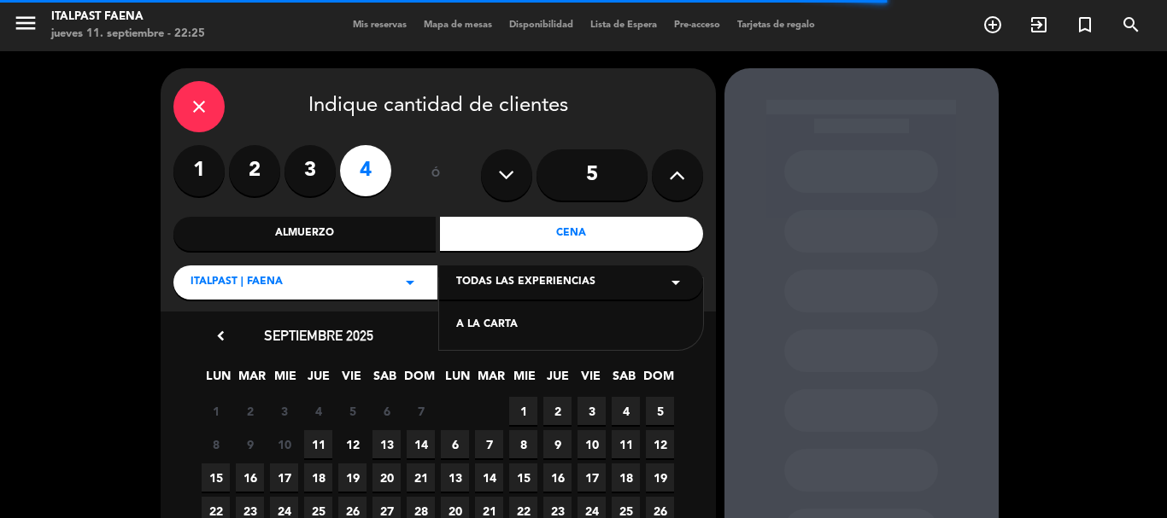
click at [553, 325] on div "A LA CARTA" at bounding box center [571, 325] width 230 height 17
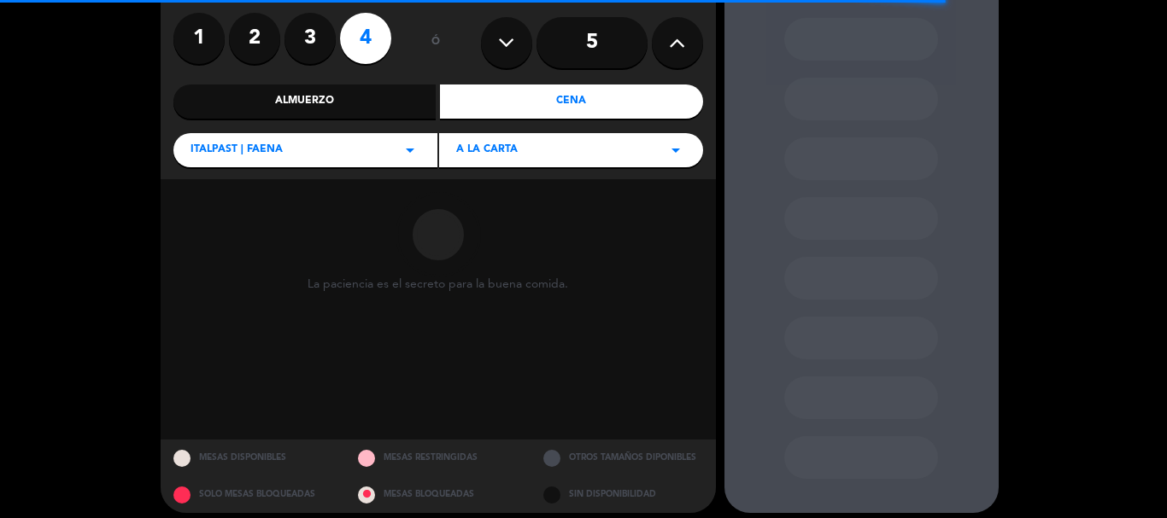
scroll to position [144, 0]
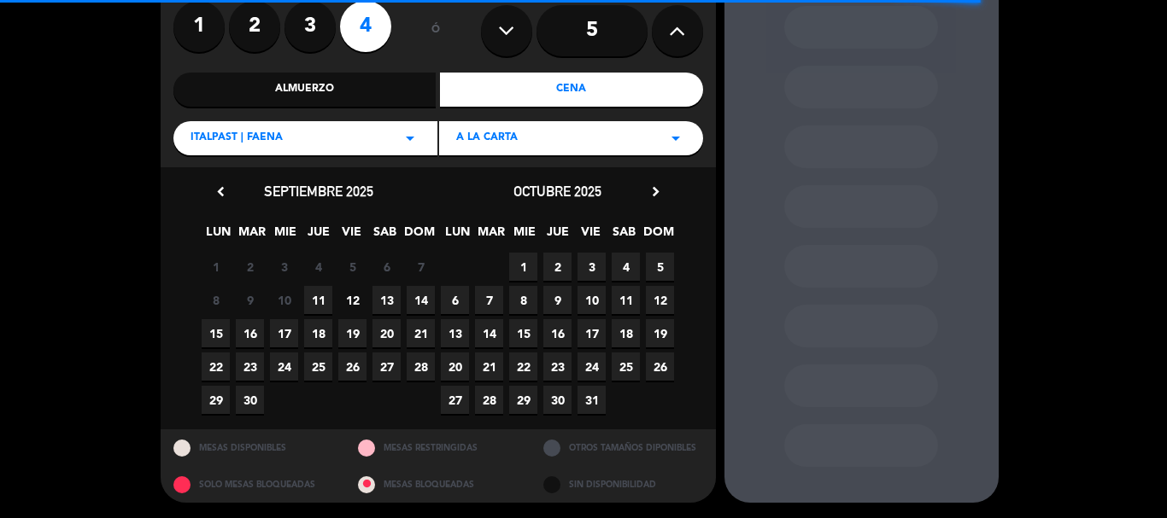
click at [352, 301] on span "12" at bounding box center [352, 300] width 28 height 28
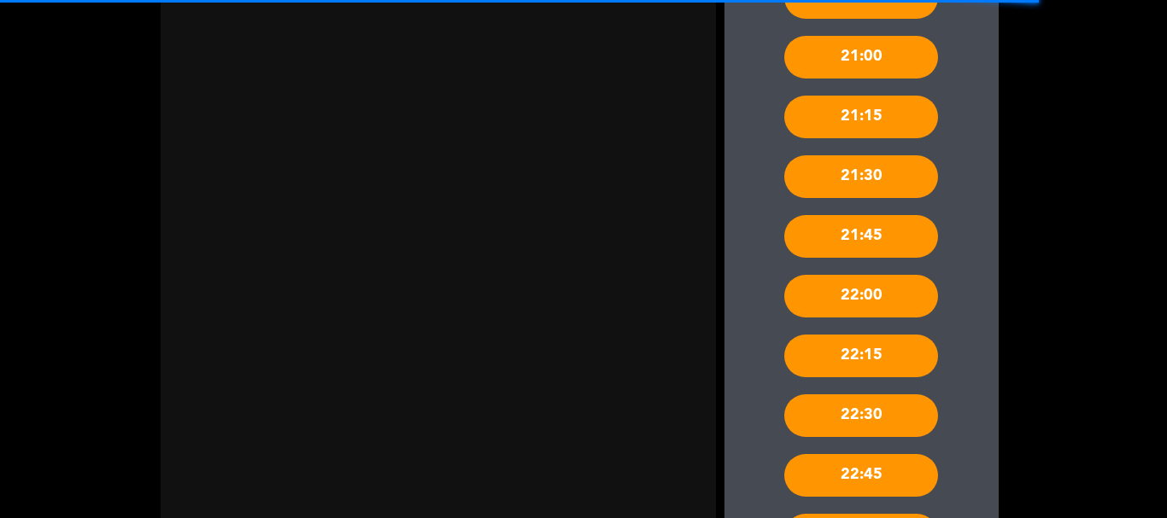
scroll to position [767, 0]
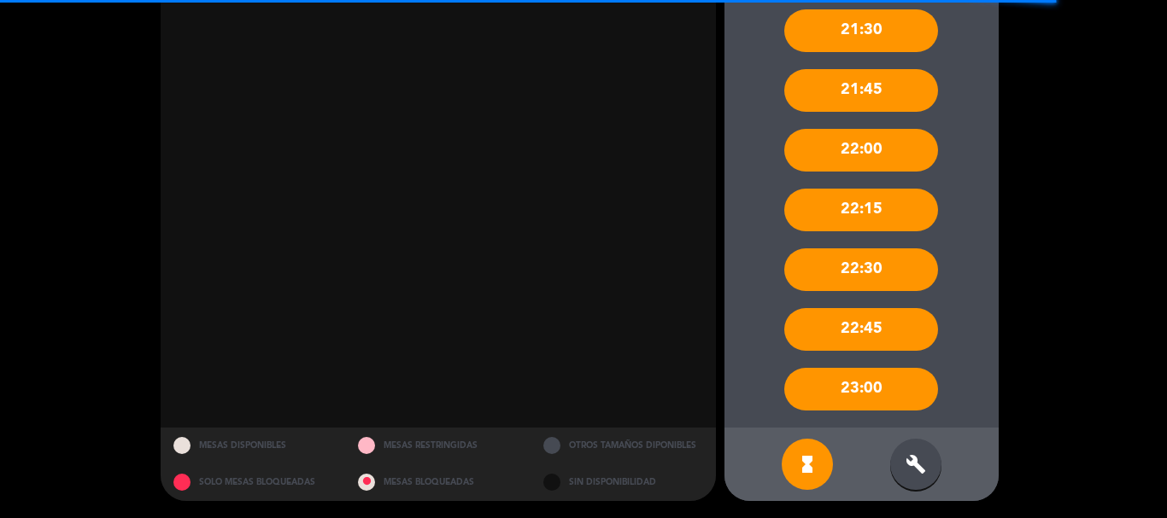
click at [928, 465] on div "build" at bounding box center [915, 464] width 51 height 51
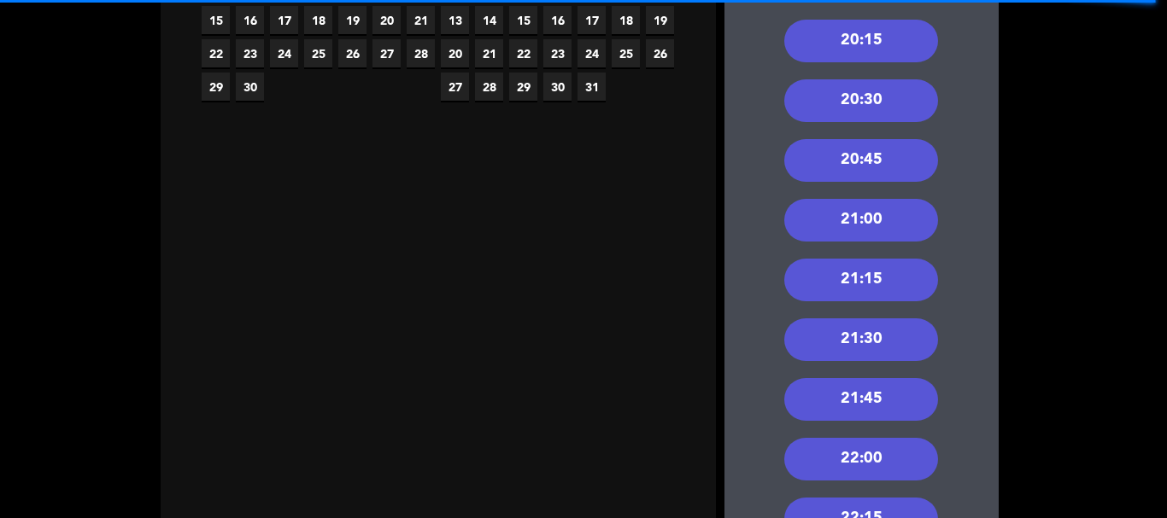
scroll to position [340, 0]
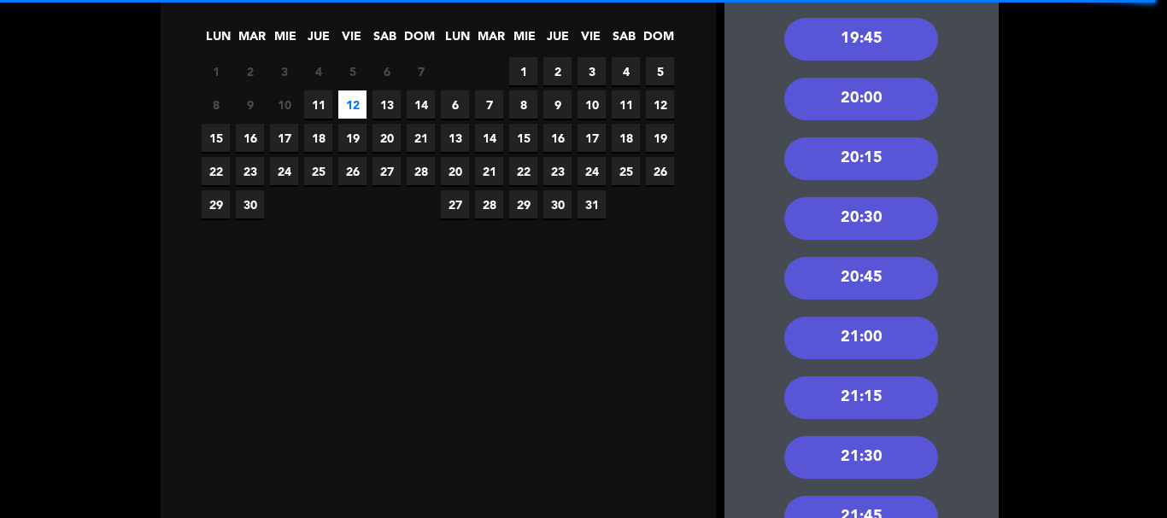
click at [898, 283] on div "20:45" at bounding box center [861, 278] width 154 height 43
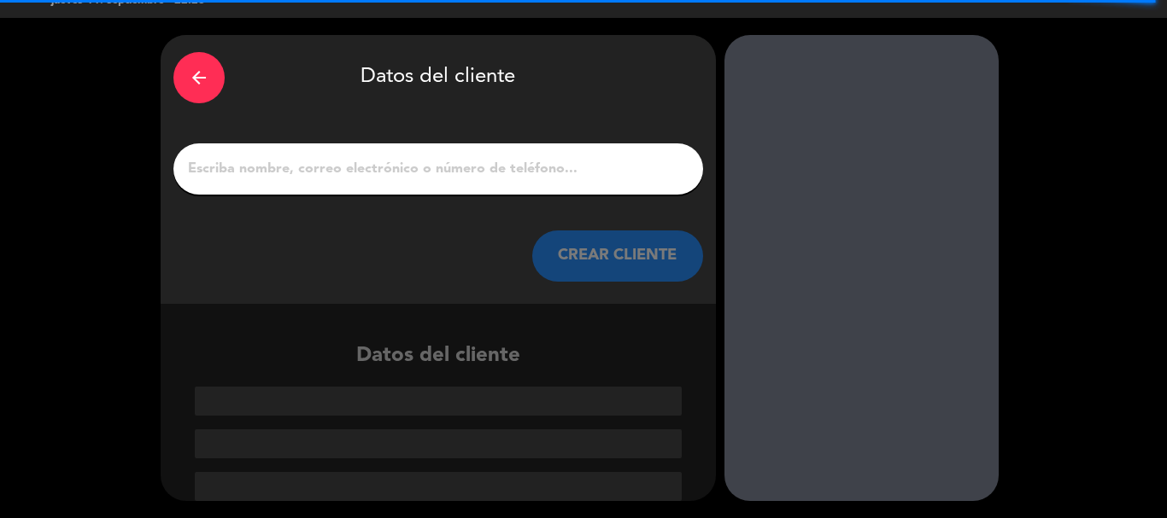
click at [467, 149] on div at bounding box center [437, 168] width 529 height 51
click at [449, 167] on input "1" at bounding box center [438, 169] width 504 height 24
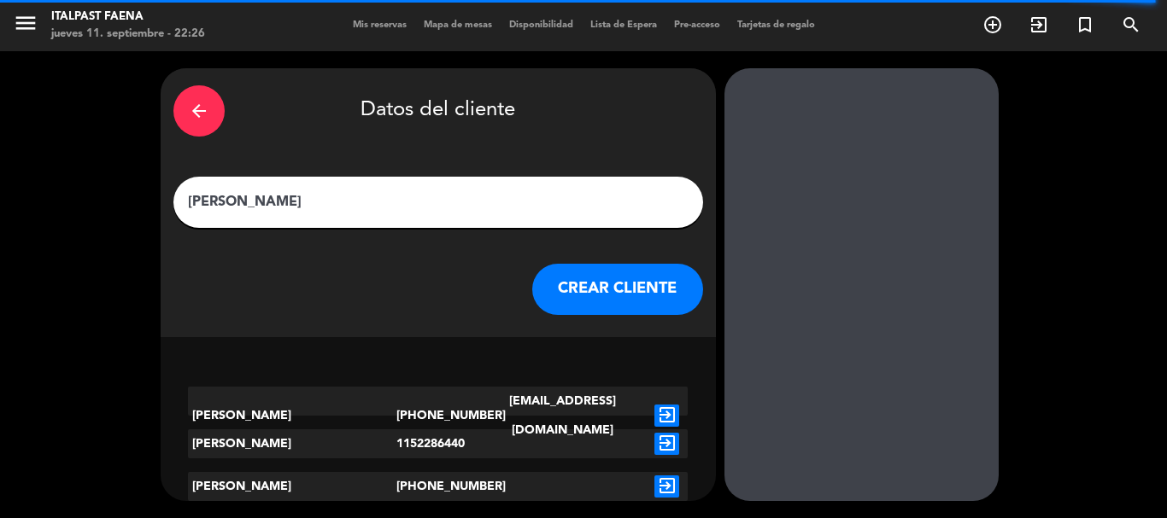
type input "[PERSON_NAME]"
click at [671, 486] on icon "exit_to_app" at bounding box center [666, 487] width 25 height 22
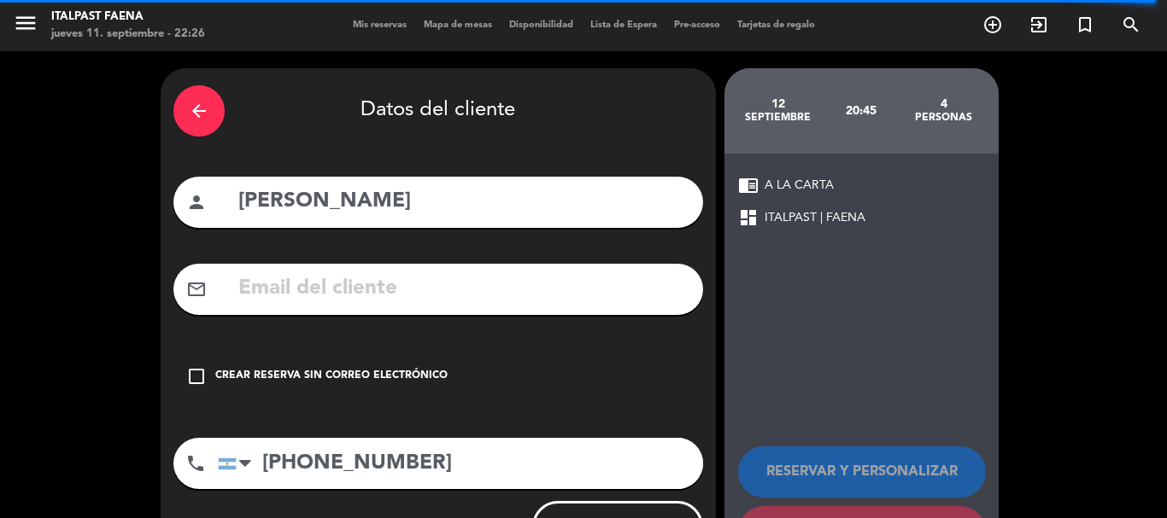
click at [246, 375] on div "Crear reserva sin correo electrónico" at bounding box center [331, 376] width 232 height 17
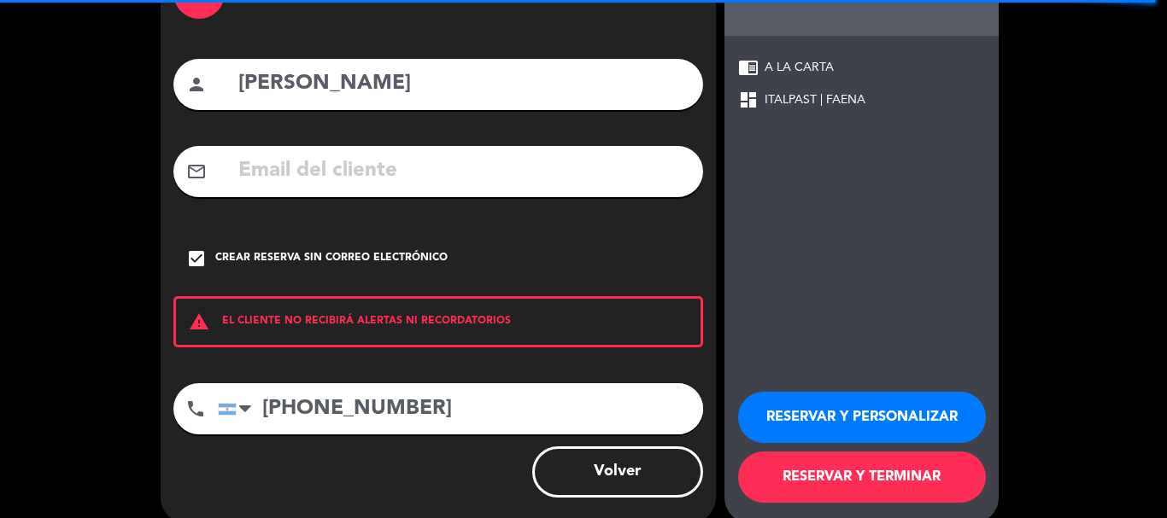
scroll to position [140, 0]
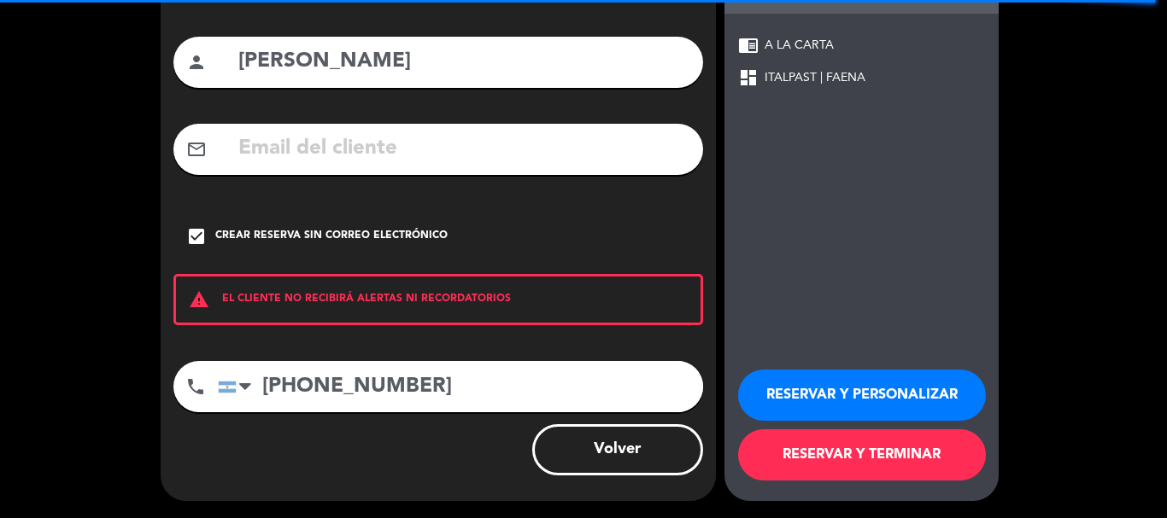
click at [924, 395] on button "RESERVAR Y PERSONALIZAR" at bounding box center [862, 395] width 248 height 51
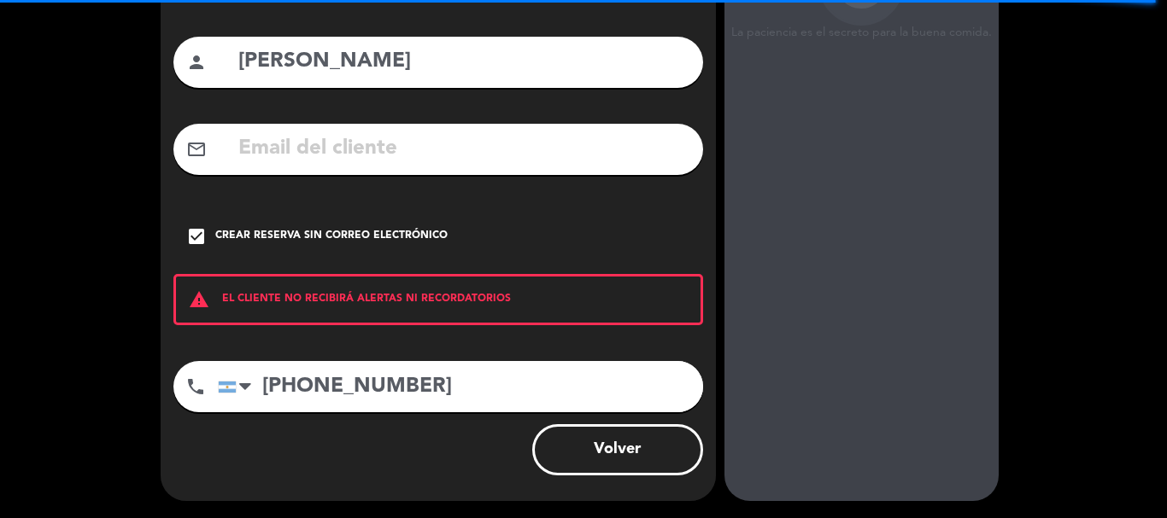
scroll to position [68, 0]
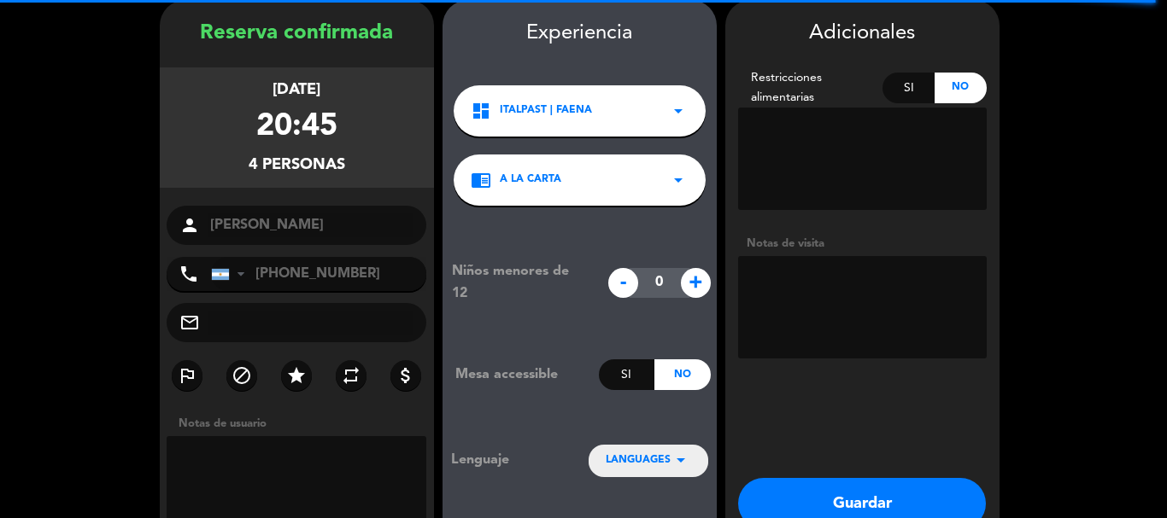
click at [845, 284] on textarea at bounding box center [862, 307] width 249 height 102
type textarea "11092025-AP-Salon"
click at [875, 497] on button "Guardar" at bounding box center [862, 503] width 248 height 51
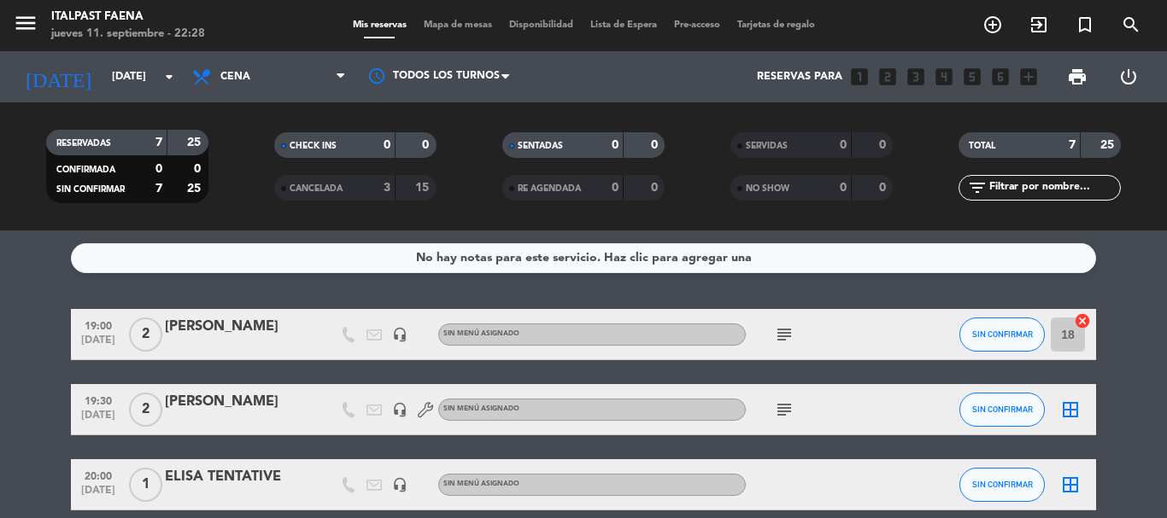
click at [39, 21] on span "menu" at bounding box center [32, 26] width 38 height 40
click at [24, 36] on icon "menu" at bounding box center [26, 23] width 26 height 26
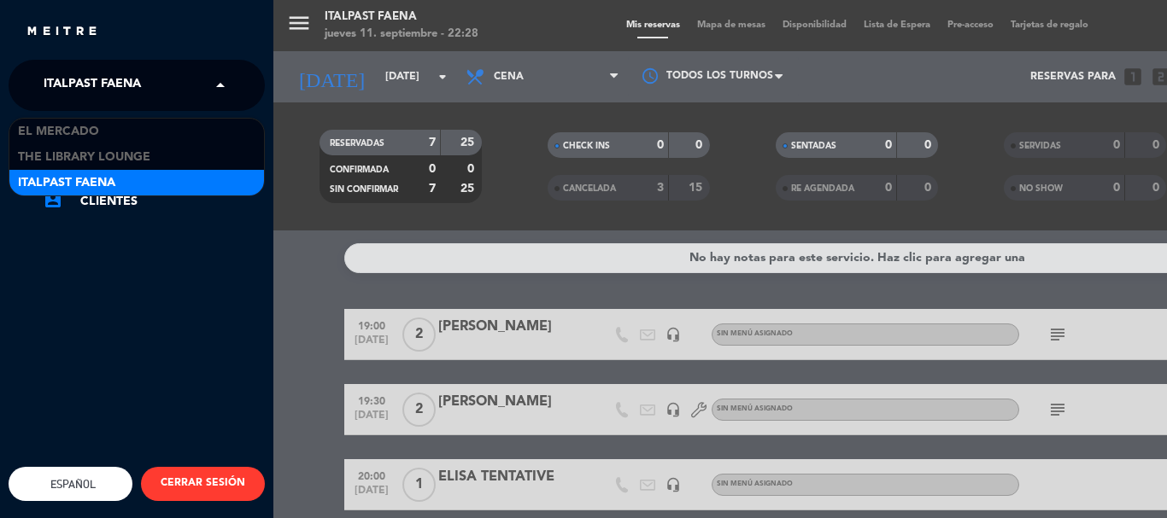
click at [225, 77] on span at bounding box center [224, 85] width 29 height 36
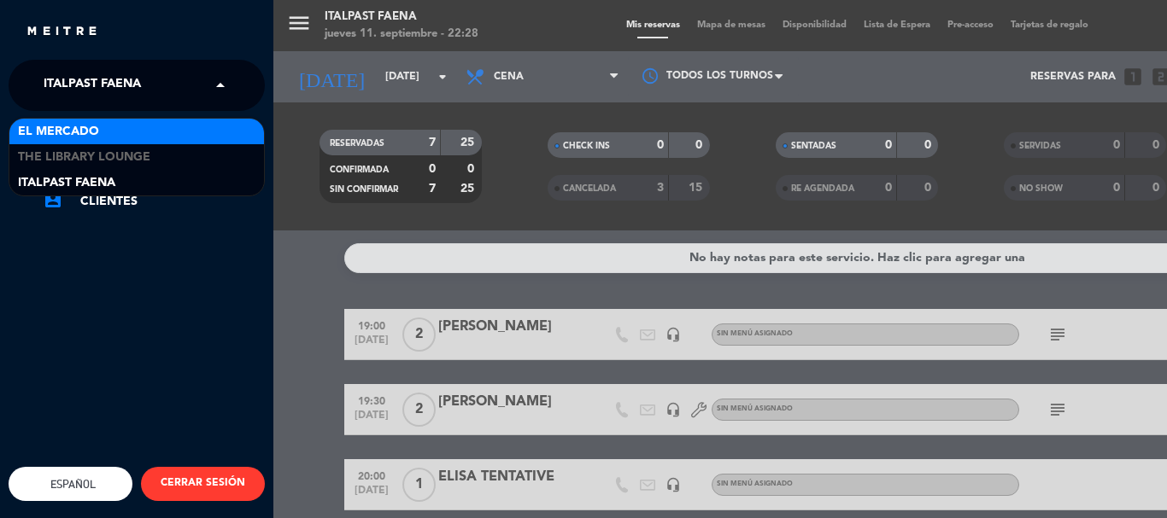
click at [201, 127] on div "El Mercado" at bounding box center [136, 132] width 254 height 26
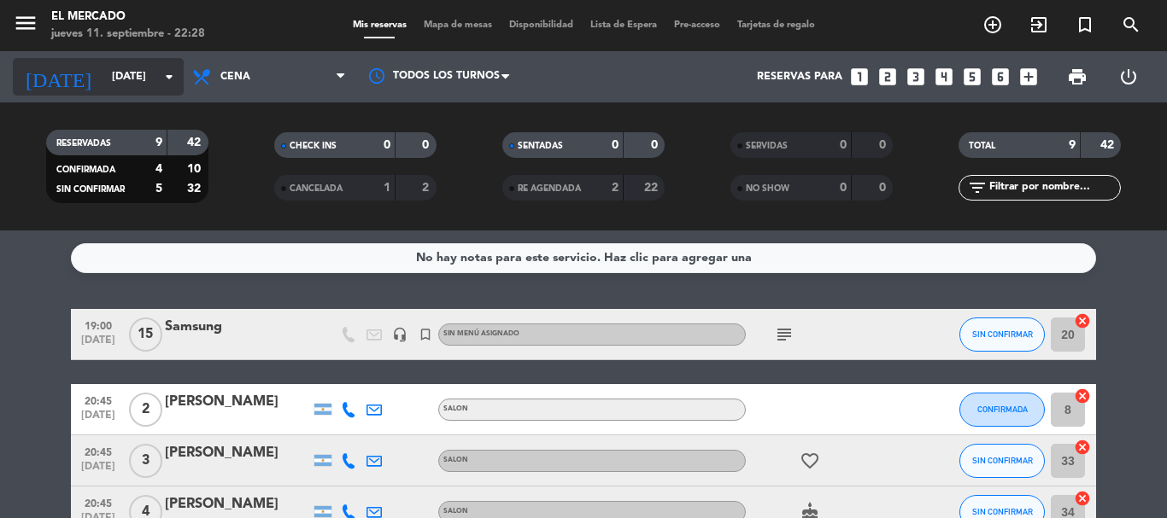
click at [103, 85] on input "[DATE]" at bounding box center [175, 76] width 144 height 29
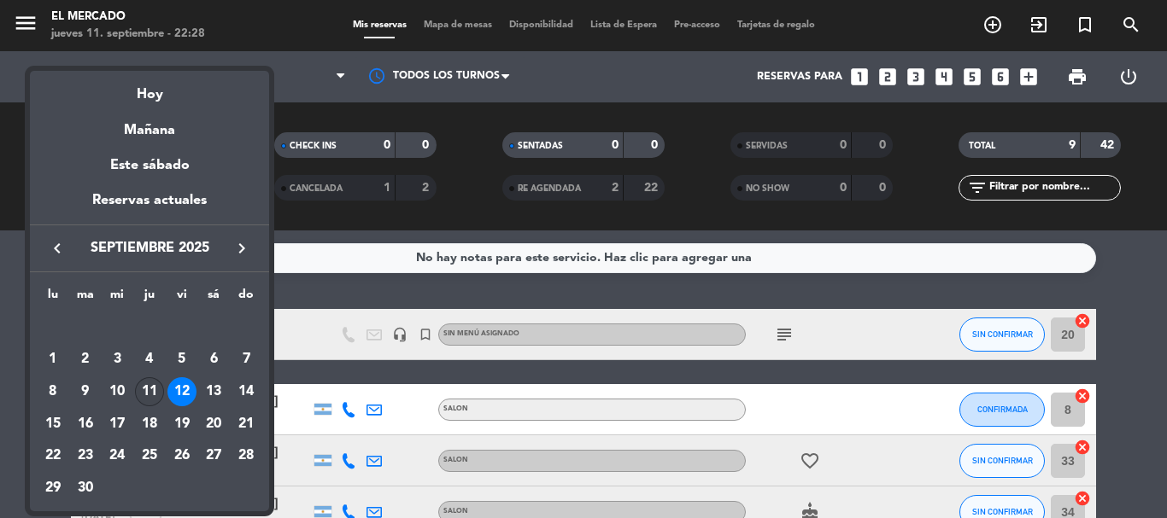
click at [147, 381] on div "11" at bounding box center [149, 391] width 29 height 29
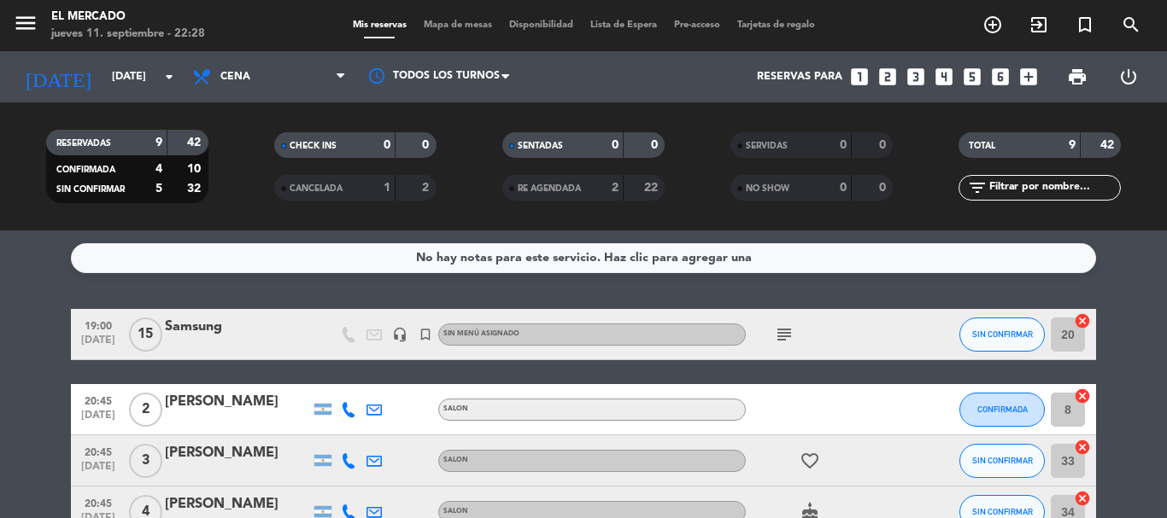
type input "[DEMOGRAPHIC_DATA][DATE]"
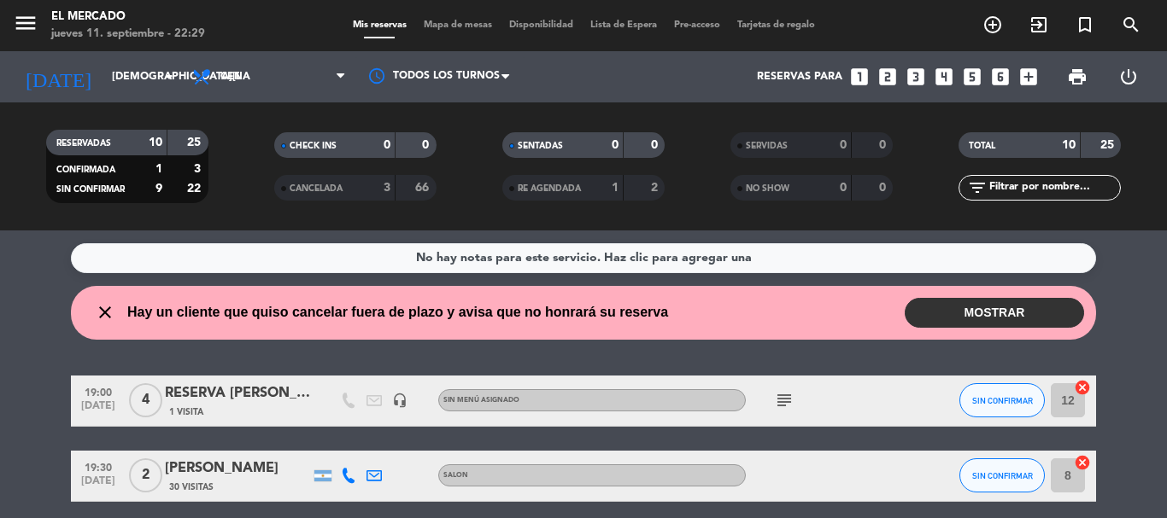
click at [1166, 340] on div "No hay notas para este servicio. Haz clic para agregar una close Hay un cliente…" at bounding box center [583, 375] width 1167 height 288
click at [1033, 305] on button "MOSTRAR" at bounding box center [993, 313] width 179 height 30
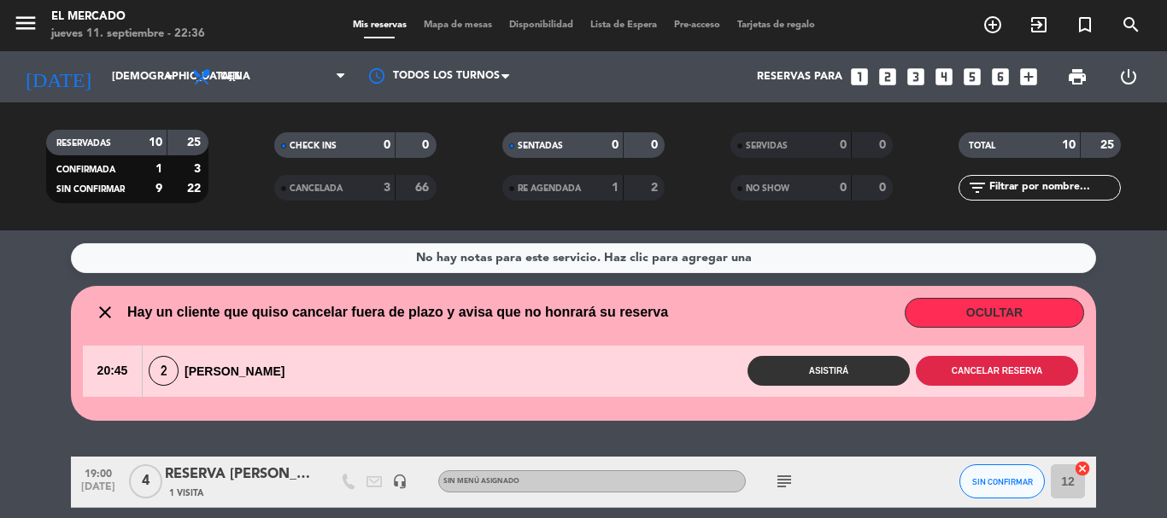
click at [997, 362] on button "Cancelar reserva" at bounding box center [997, 371] width 162 height 30
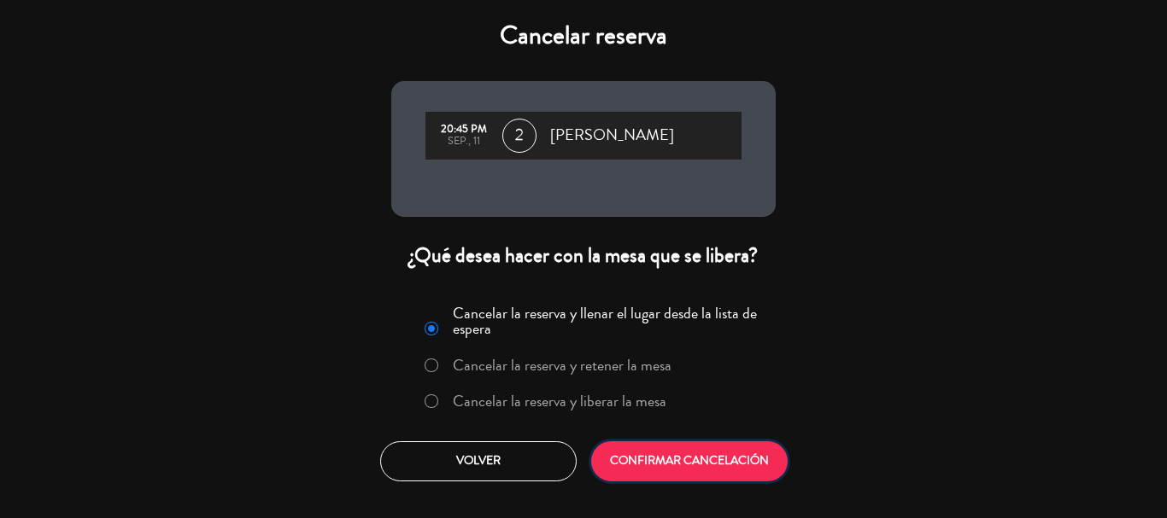
click at [772, 456] on button "CONFIRMAR CANCELACIÓN" at bounding box center [689, 462] width 196 height 40
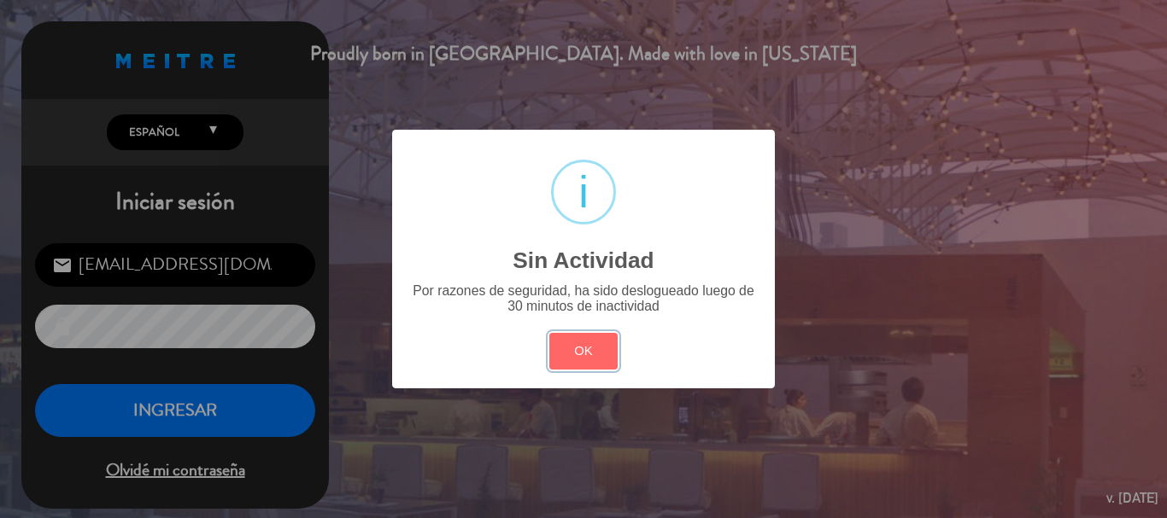
drag, startPoint x: 581, startPoint y: 342, endPoint x: 568, endPoint y: 355, distance: 18.7
click at [582, 342] on button "OK" at bounding box center [583, 351] width 69 height 37
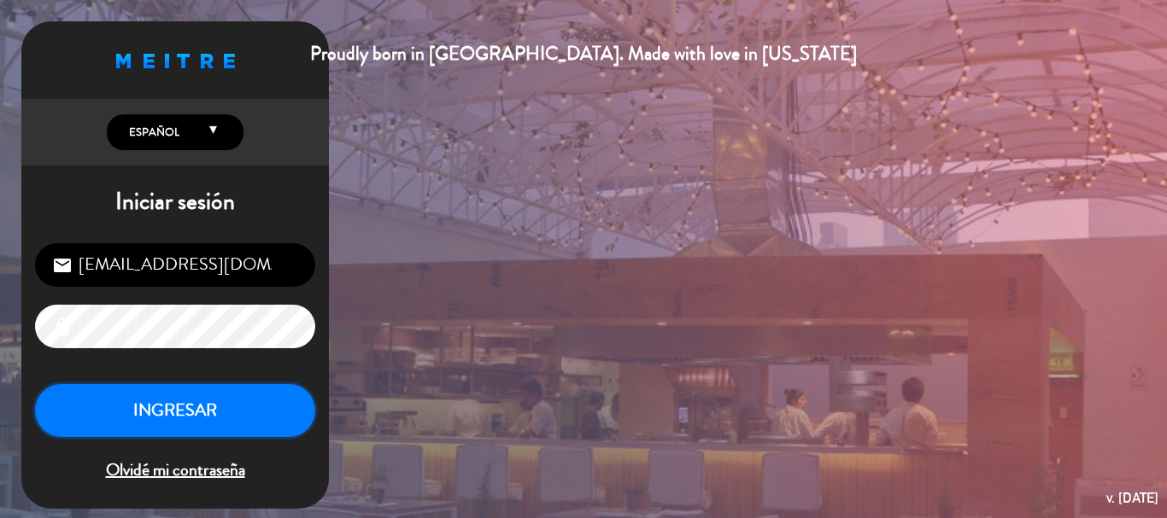
click at [201, 395] on button "INGRESAR" at bounding box center [175, 411] width 280 height 54
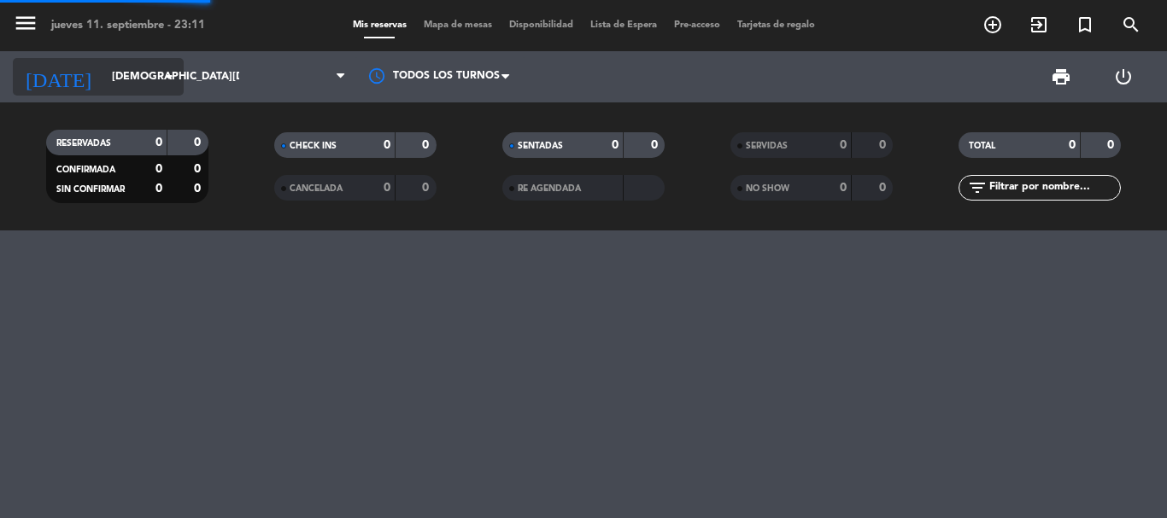
click at [126, 91] on input "[DEMOGRAPHIC_DATA][DATE]" at bounding box center [175, 76] width 144 height 29
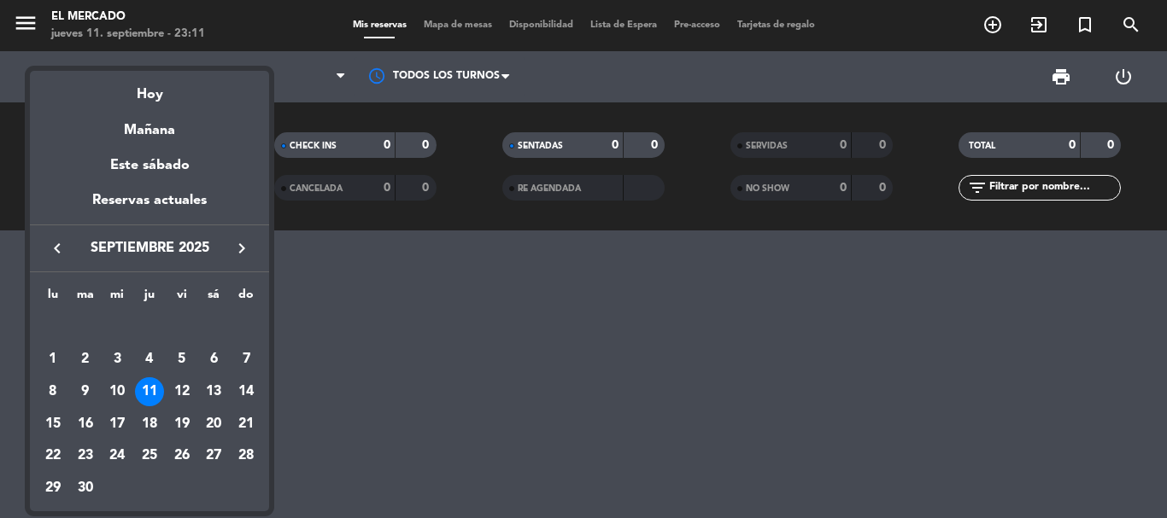
click at [239, 243] on icon "keyboard_arrow_right" at bounding box center [241, 248] width 20 height 20
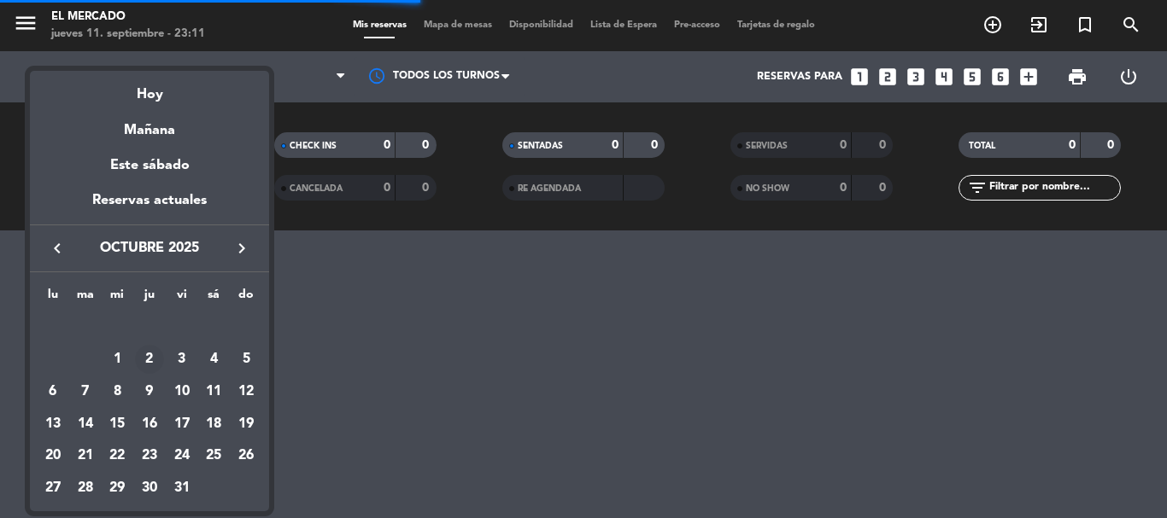
click at [149, 362] on div "2" at bounding box center [149, 359] width 29 height 29
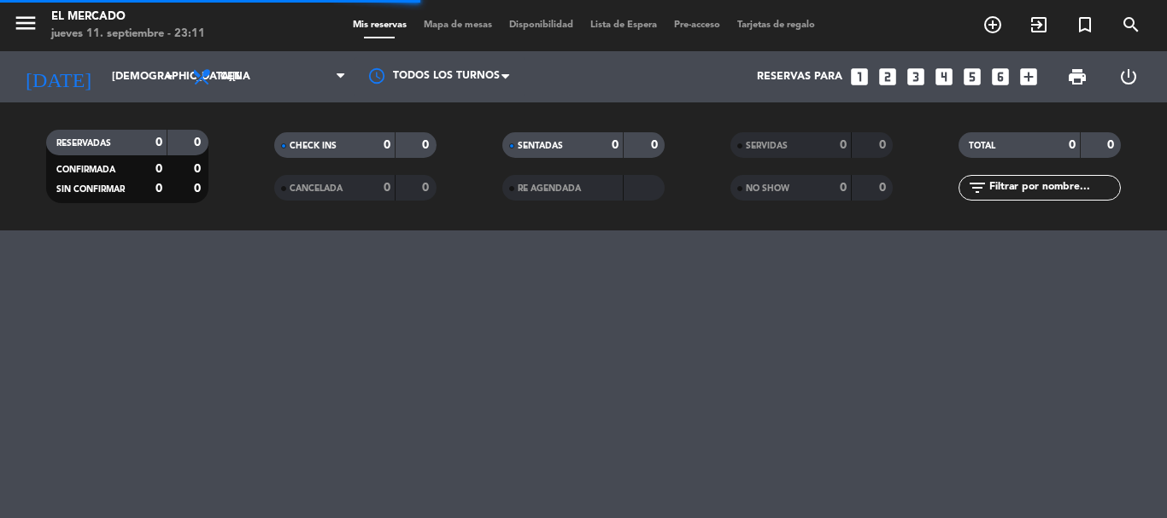
type input "[DEMOGRAPHIC_DATA][DATE]"
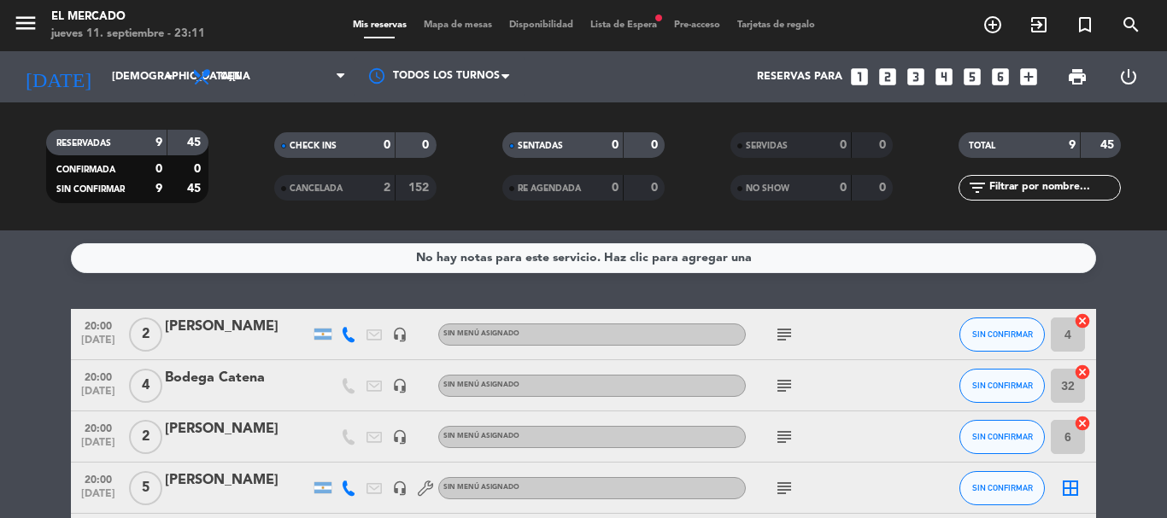
click at [799, 337] on div "subject" at bounding box center [823, 334] width 154 height 50
click at [788, 338] on icon "subject" at bounding box center [784, 335] width 20 height 20
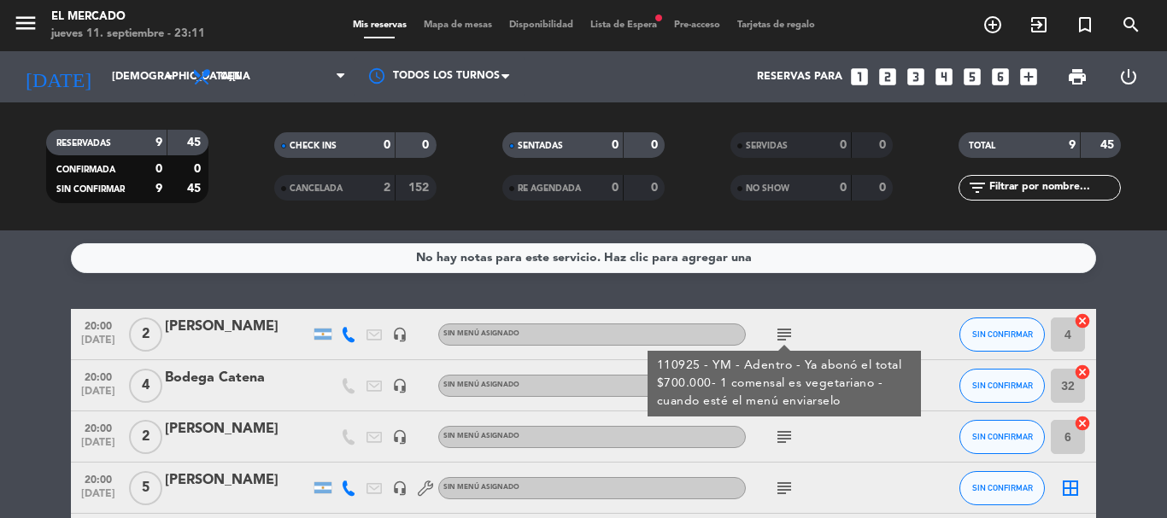
scroll to position [85, 0]
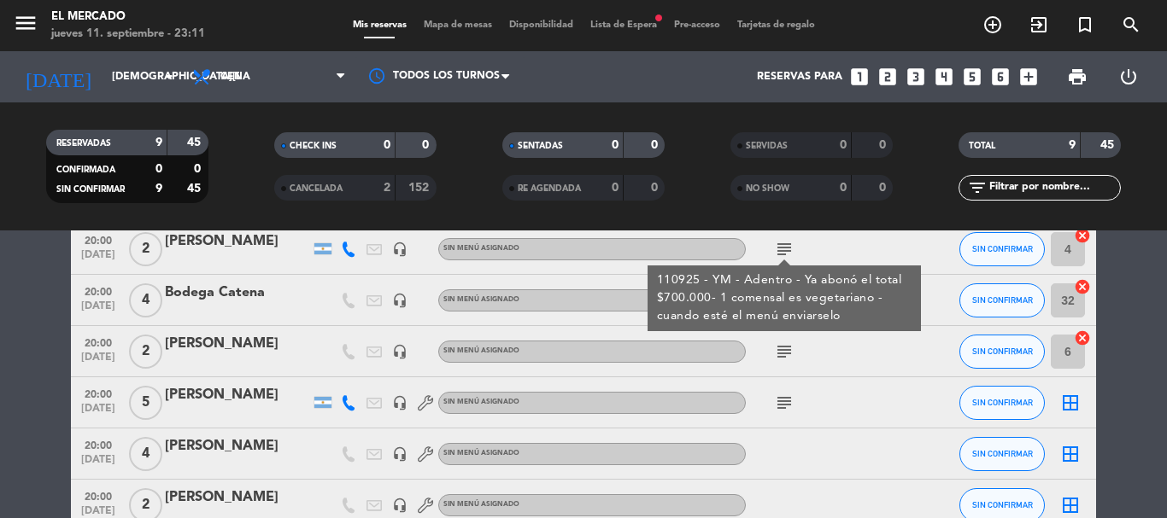
click at [285, 255] on div at bounding box center [237, 261] width 145 height 14
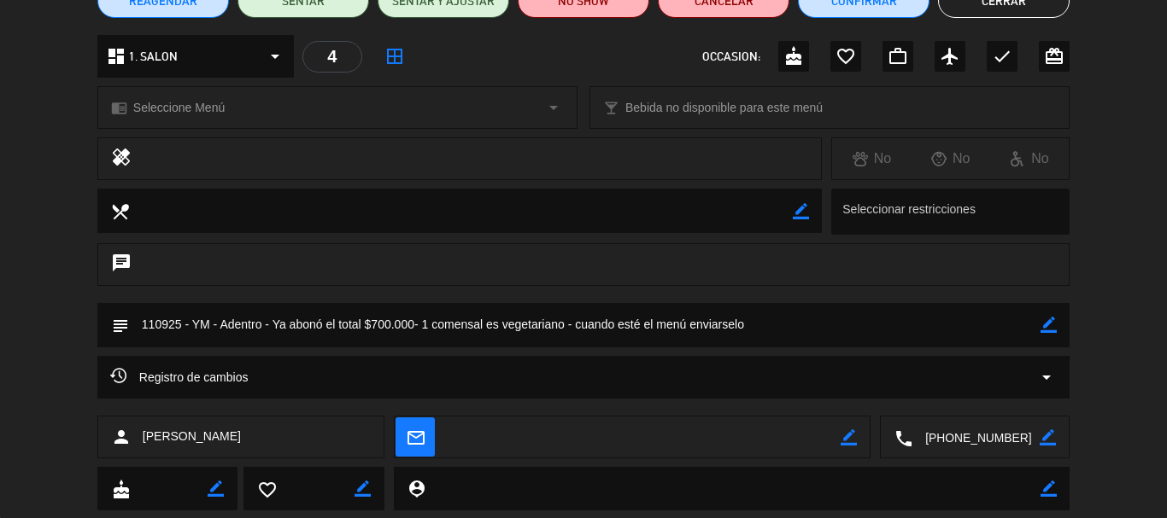
scroll to position [171, 0]
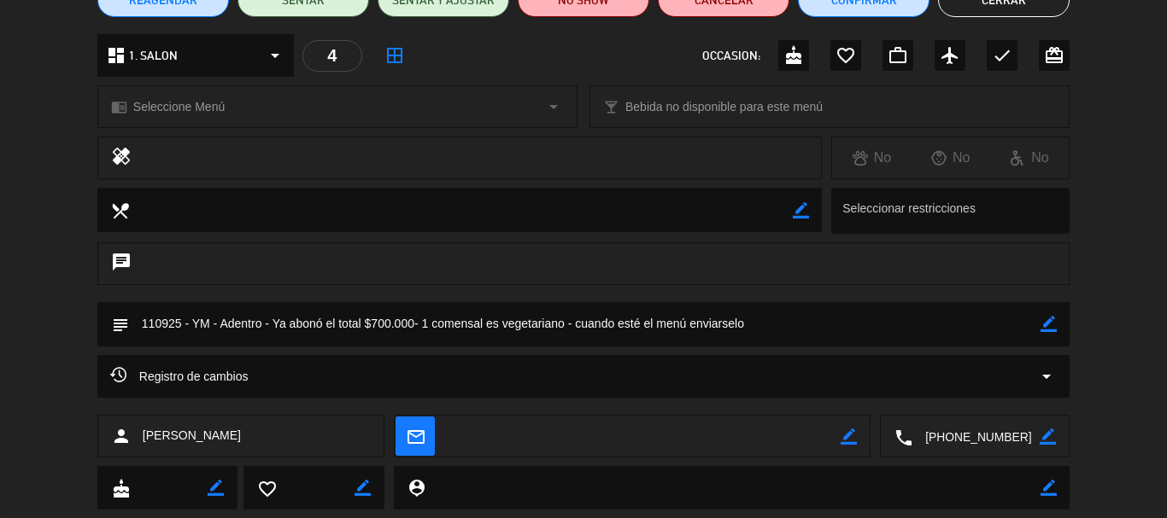
click at [1050, 319] on icon "border_color" at bounding box center [1048, 324] width 16 height 16
drag, startPoint x: 360, startPoint y: 324, endPoint x: 292, endPoint y: 319, distance: 67.6
click at [292, 319] on textarea at bounding box center [584, 324] width 911 height 44
drag, startPoint x: 711, startPoint y: 324, endPoint x: 535, endPoint y: 325, distance: 175.1
click at [535, 325] on textarea at bounding box center [584, 324] width 911 height 44
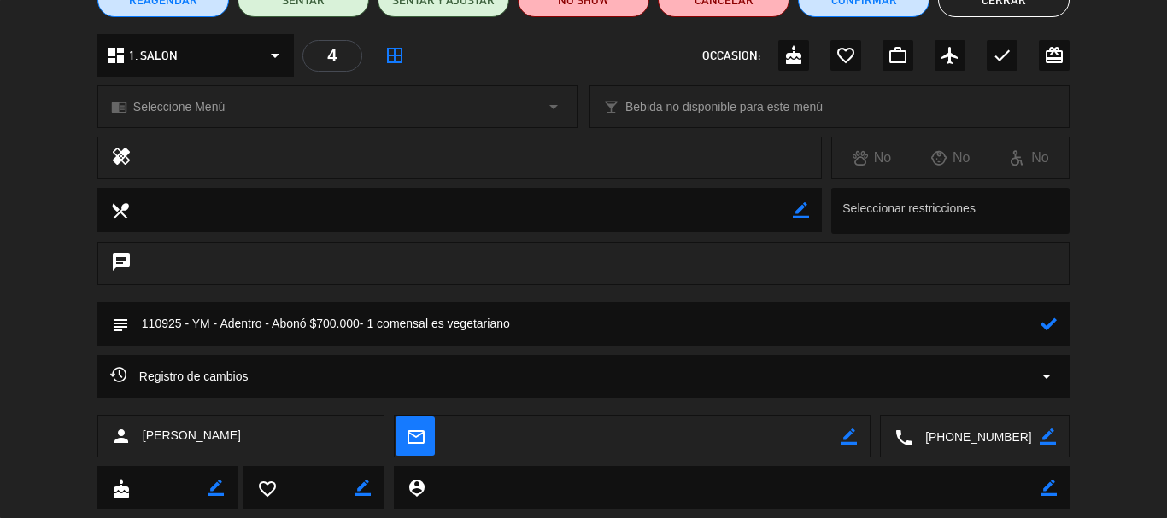
click at [1049, 324] on icon at bounding box center [1048, 324] width 16 height 16
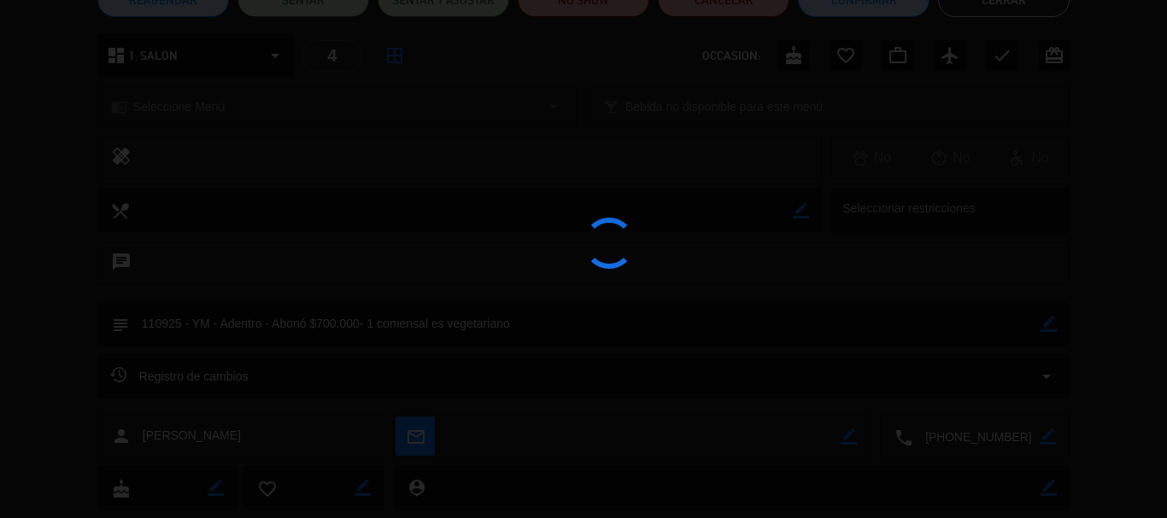
type textarea "110925 - YM - Adentro - Abonó $700.000- 1 comensal es vegetariano"
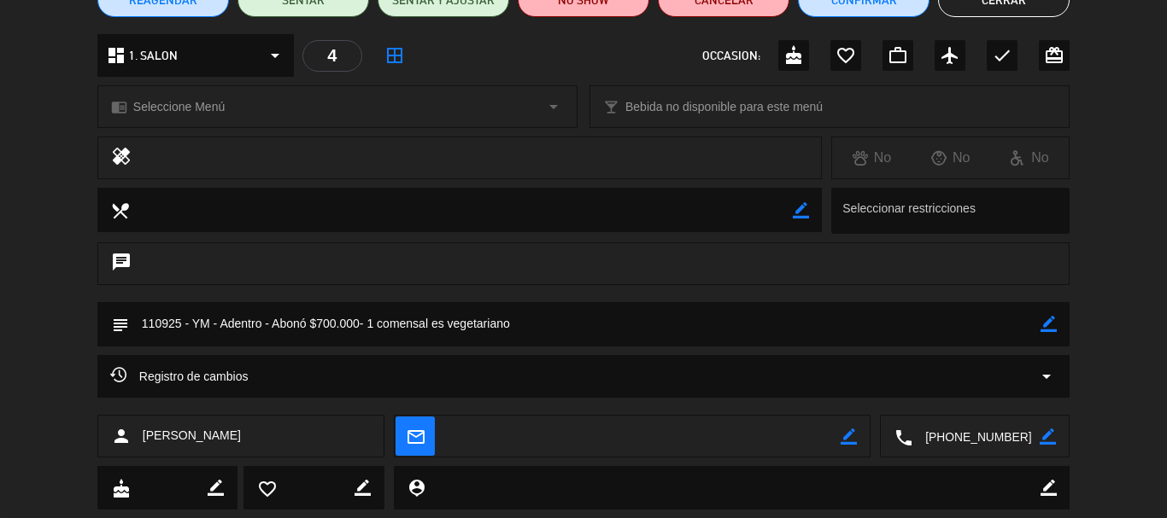
scroll to position [0, 0]
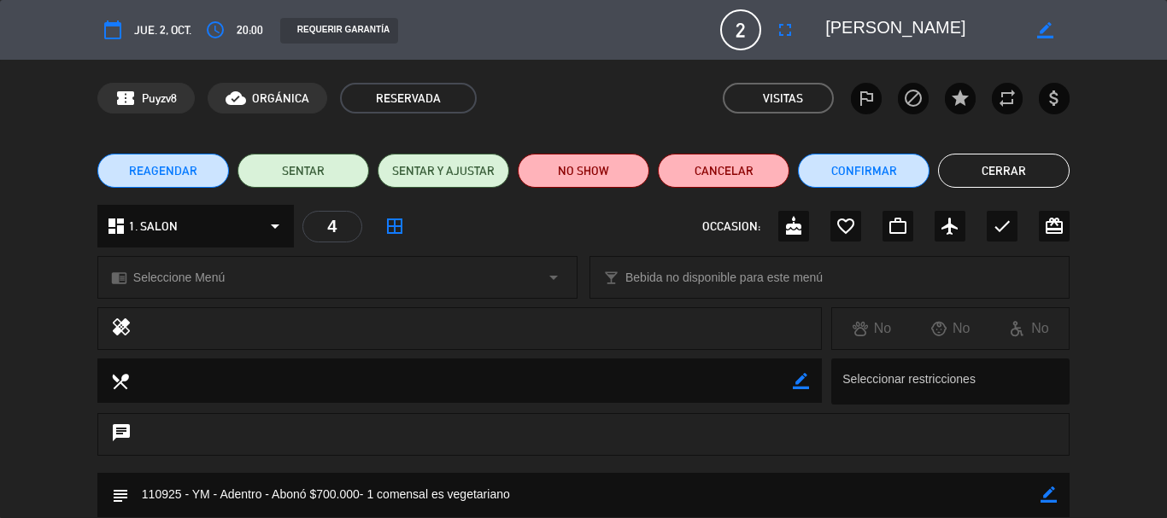
click at [1015, 173] on button "Cerrar" at bounding box center [1004, 171] width 132 height 34
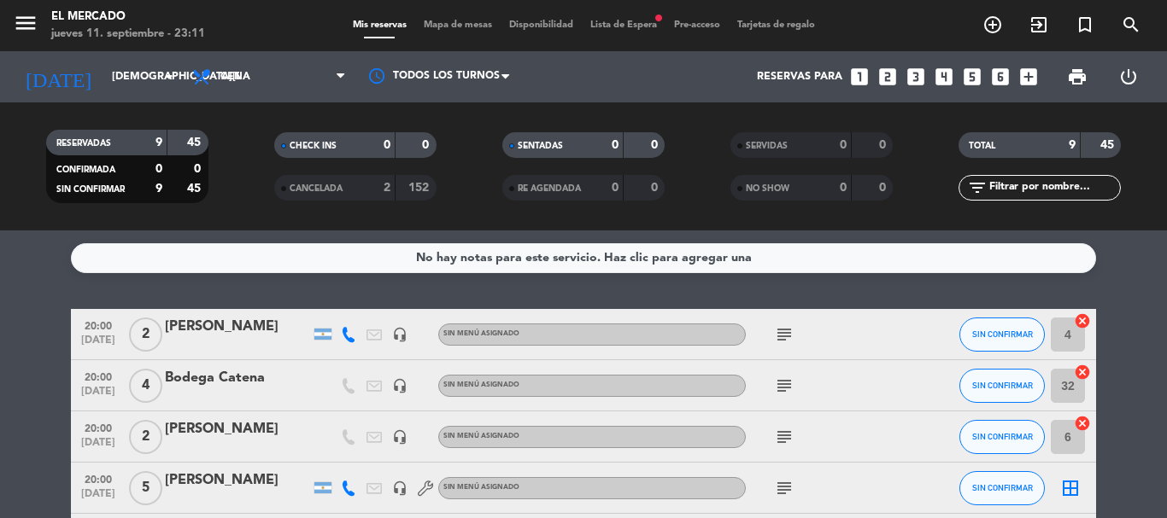
click at [350, 337] on icon at bounding box center [348, 334] width 15 height 15
click at [323, 304] on span "Copiar" at bounding box center [332, 306] width 36 height 18
click at [131, 97] on div "[DATE] [DATE] arrow_drop_down" at bounding box center [98, 76] width 171 height 51
click at [130, 52] on div "[DATE] [DATE] arrow_drop_down" at bounding box center [98, 76] width 171 height 51
click at [134, 66] on input "[DEMOGRAPHIC_DATA][DATE]" at bounding box center [175, 76] width 144 height 29
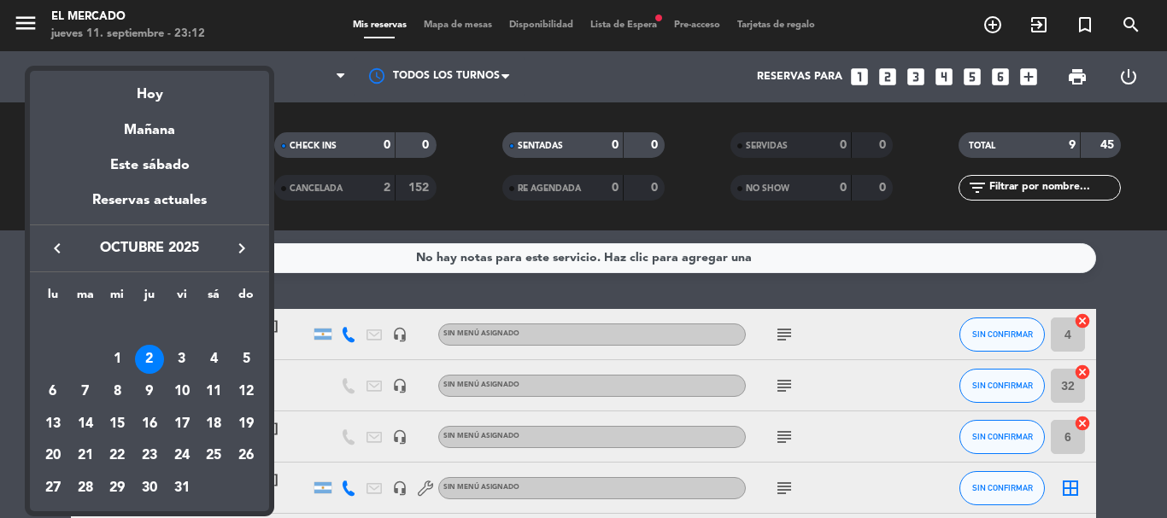
click at [67, 244] on button "keyboard_arrow_left" at bounding box center [57, 248] width 31 height 22
click at [147, 383] on div "11" at bounding box center [149, 391] width 29 height 29
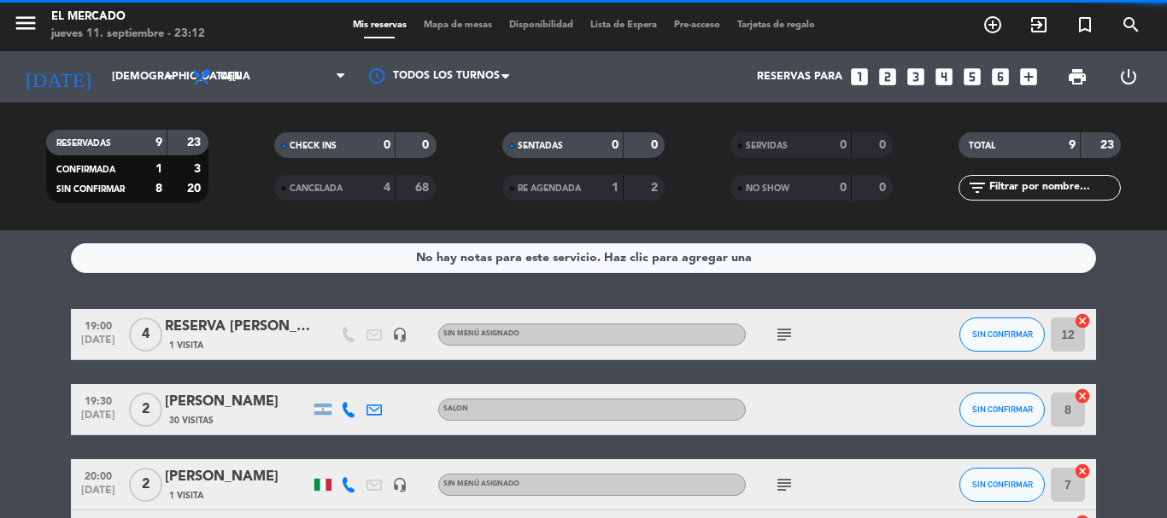
click at [279, 69] on span "Cena" at bounding box center [269, 77] width 171 height 38
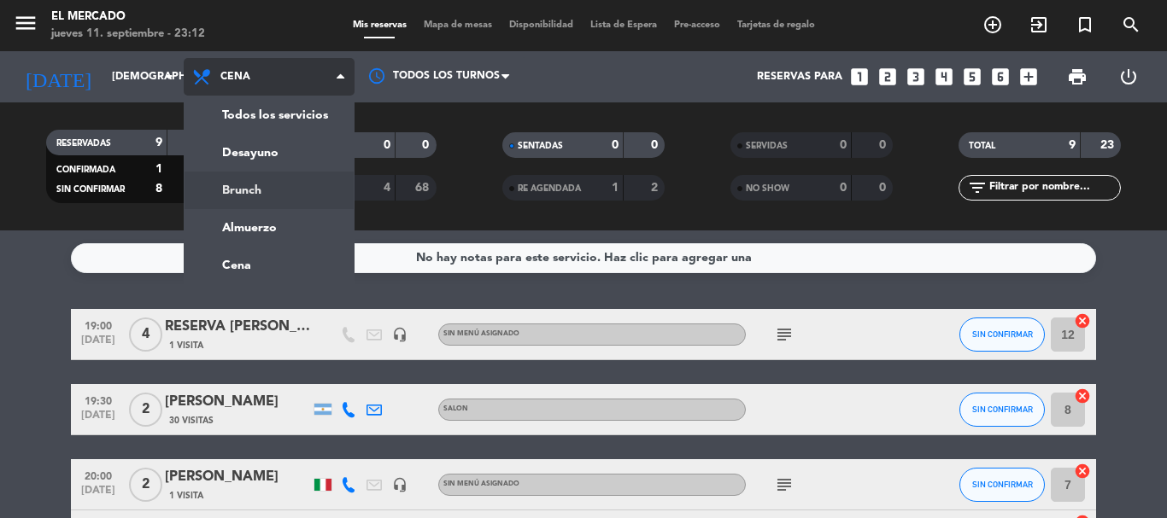
click at [274, 187] on div "menu El Mercado [DATE] 11. septiembre - 23:12 Mis reservas Mapa de mesas Dispon…" at bounding box center [583, 115] width 1167 height 231
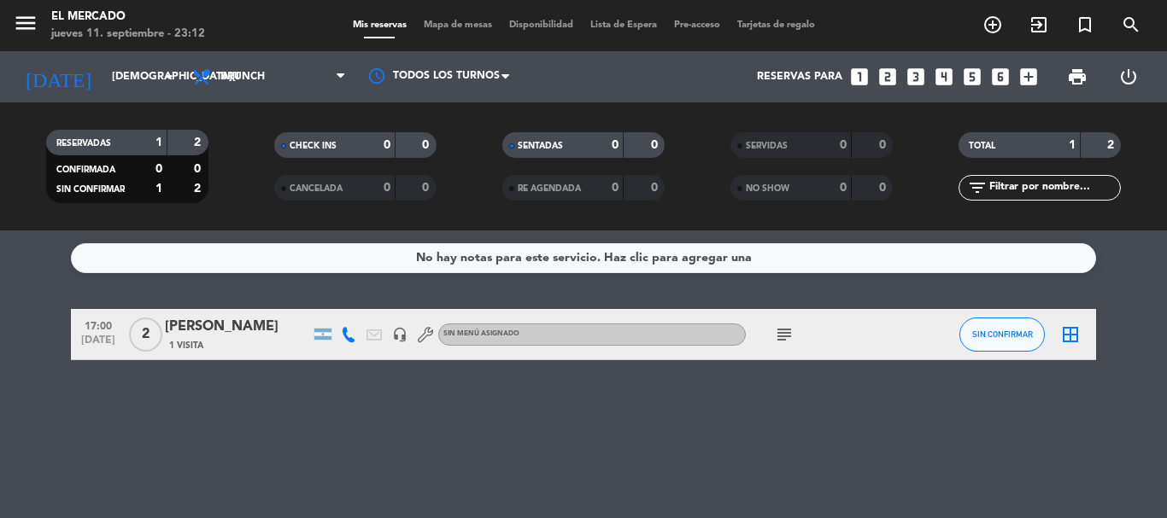
click at [796, 342] on span "subject" at bounding box center [784, 335] width 26 height 20
click at [791, 340] on icon "subject" at bounding box center [784, 335] width 20 height 20
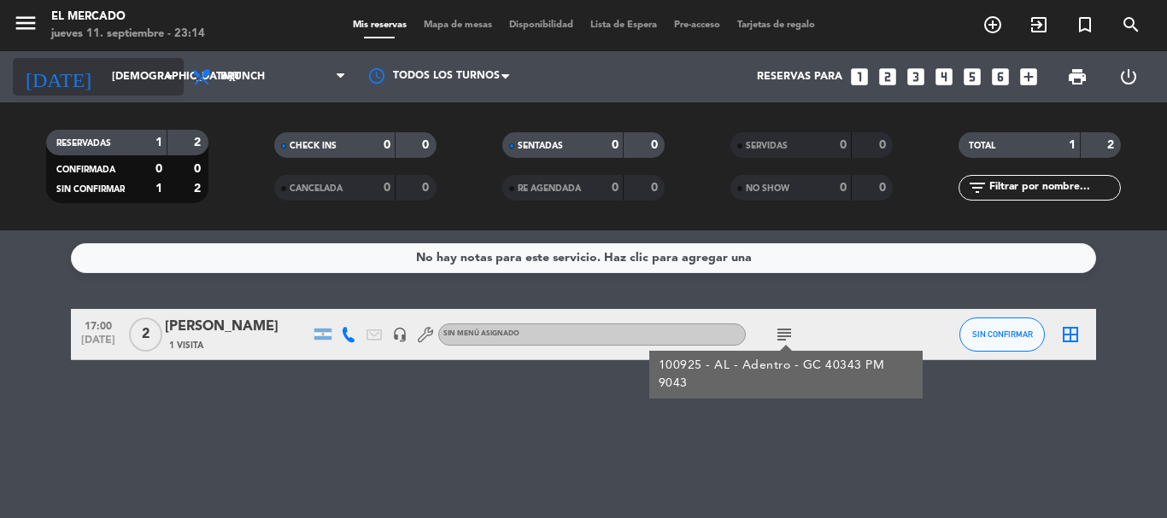
click at [124, 82] on input "[DEMOGRAPHIC_DATA][DATE]" at bounding box center [175, 76] width 144 height 29
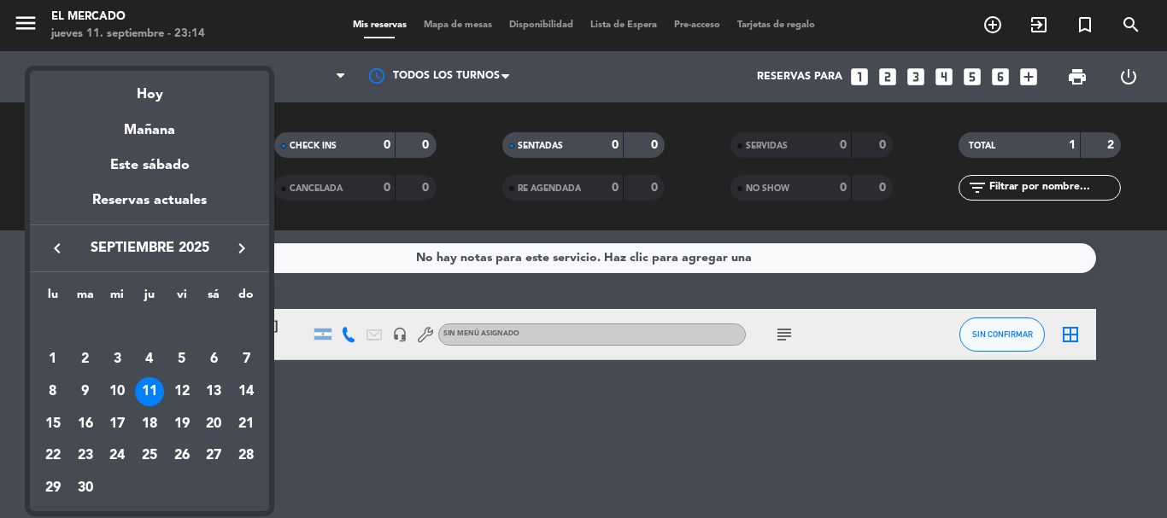
click at [296, 79] on div at bounding box center [583, 259] width 1167 height 518
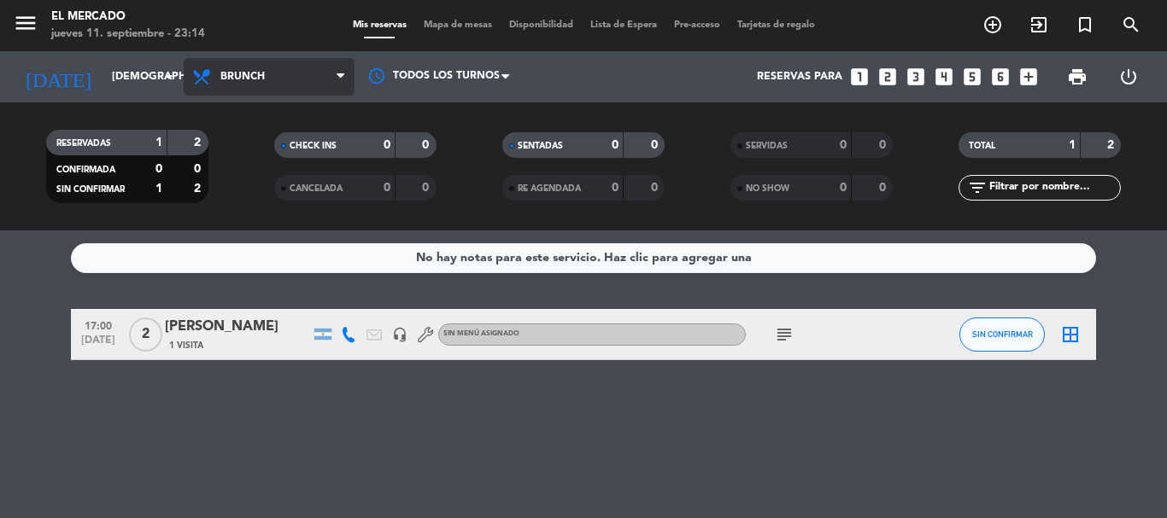
click at [258, 79] on span "Brunch" at bounding box center [242, 77] width 44 height 12
click at [272, 269] on ng-component "menu El Mercado [DATE] 11. septiembre - 23:14 Mis reservas Mapa de mesas Dispon…" at bounding box center [583, 259] width 1167 height 518
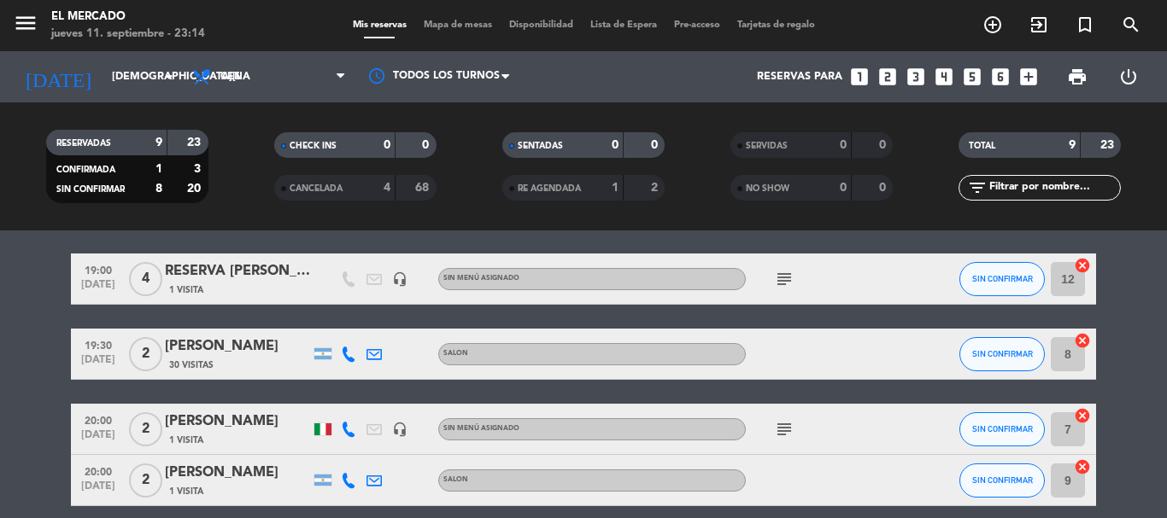
scroll to position [85, 0]
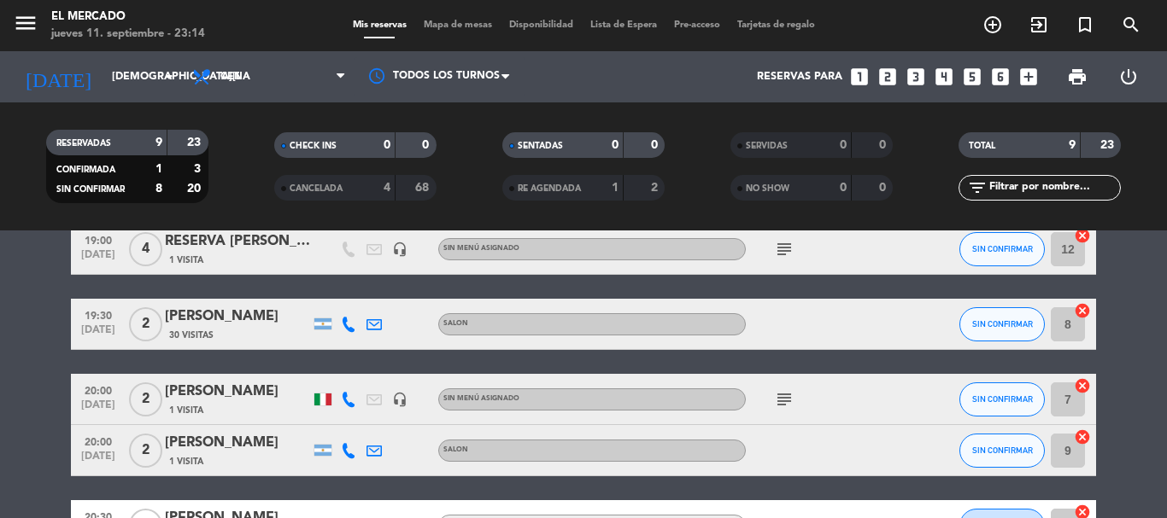
click at [225, 453] on div "[PERSON_NAME]" at bounding box center [237, 443] width 145 height 22
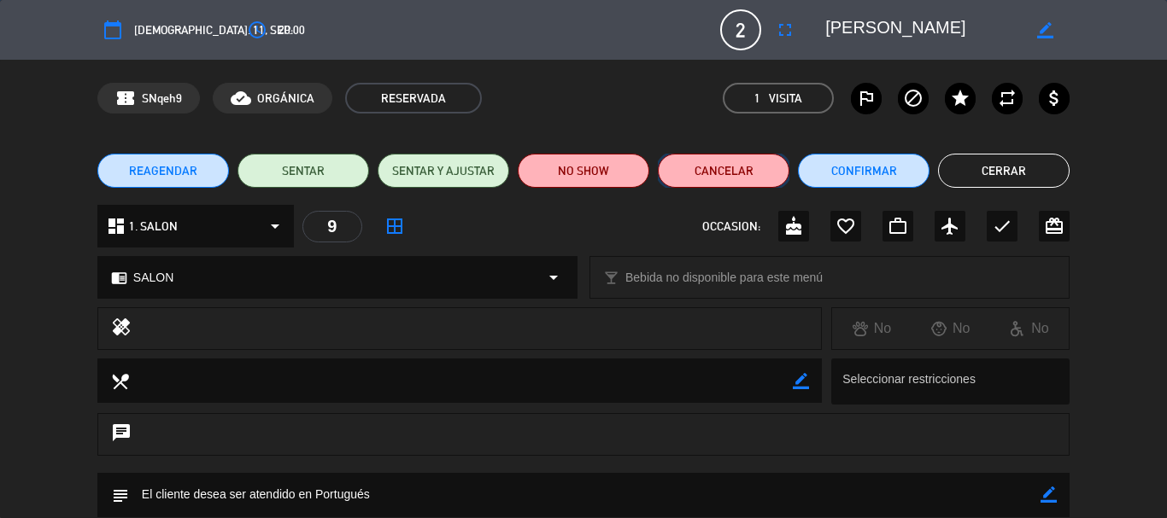
click at [693, 167] on button "Cancelar" at bounding box center [724, 171] width 132 height 34
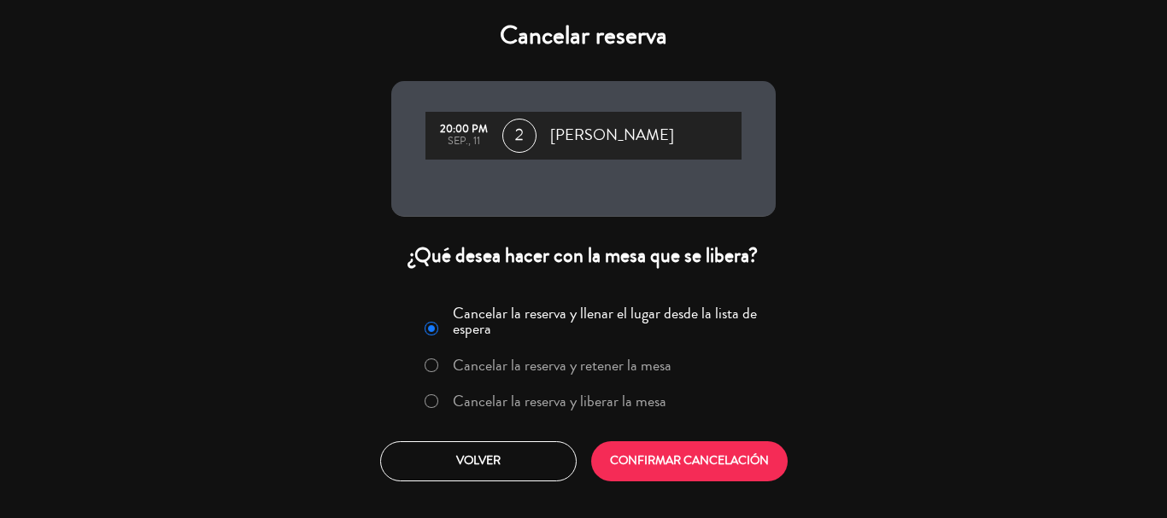
click at [614, 403] on label "Cancelar la reserva y liberar la mesa" at bounding box center [560, 401] width 214 height 15
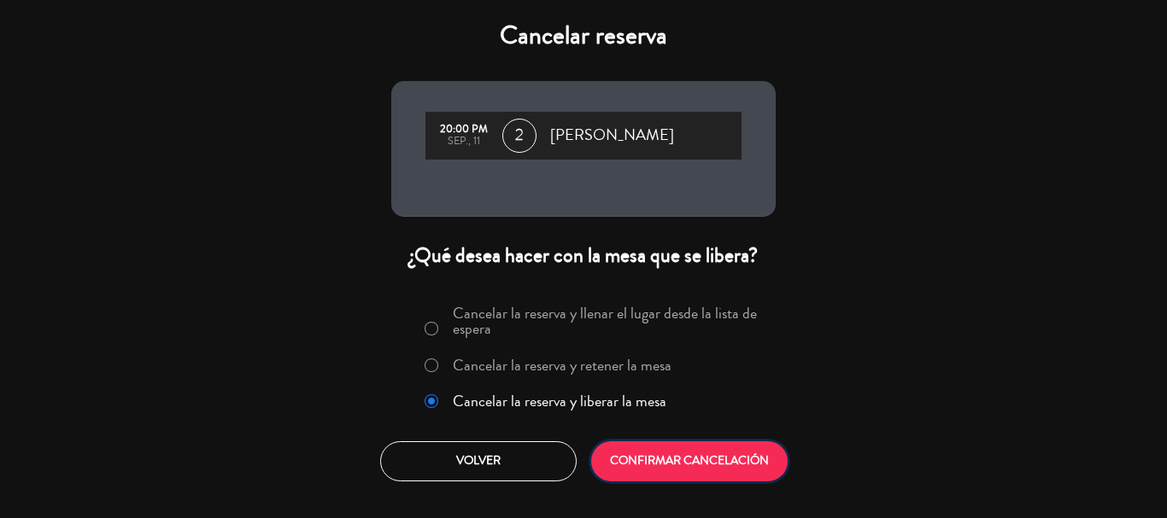
click at [643, 451] on button "CONFIRMAR CANCELACIÓN" at bounding box center [689, 462] width 196 height 40
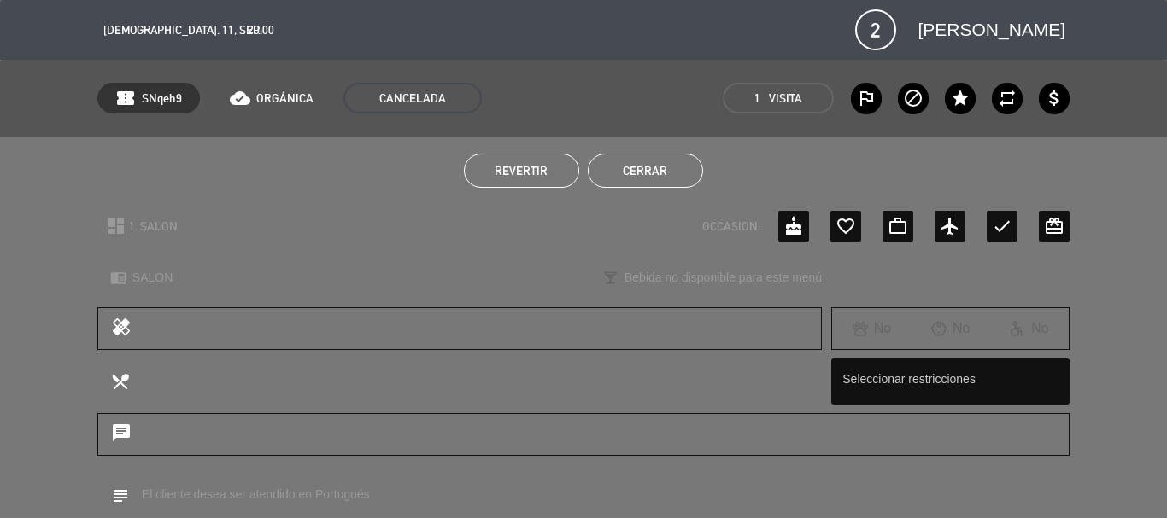
click at [641, 174] on button "Cerrar" at bounding box center [645, 171] width 115 height 34
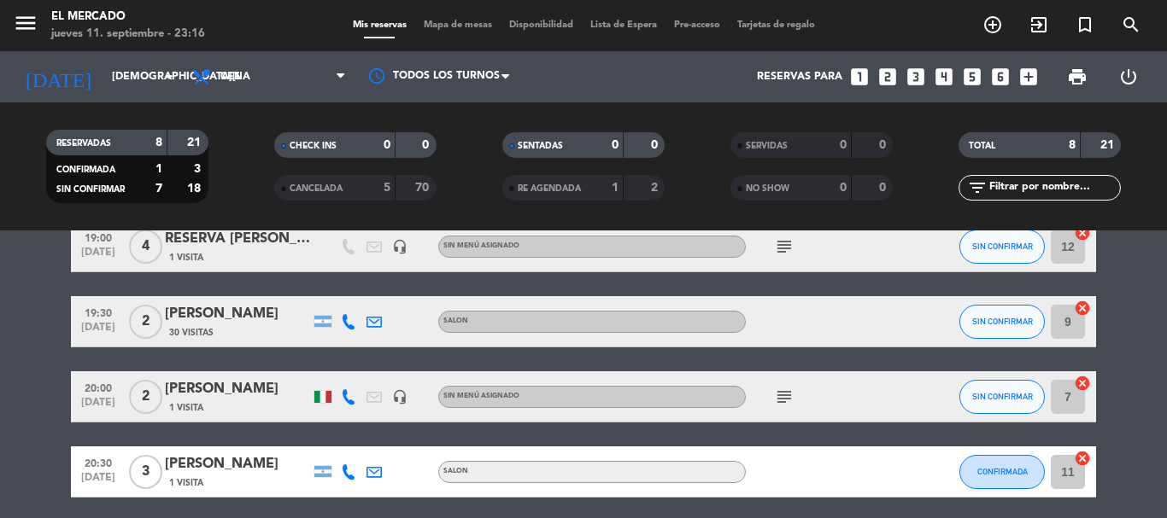
scroll to position [3, 0]
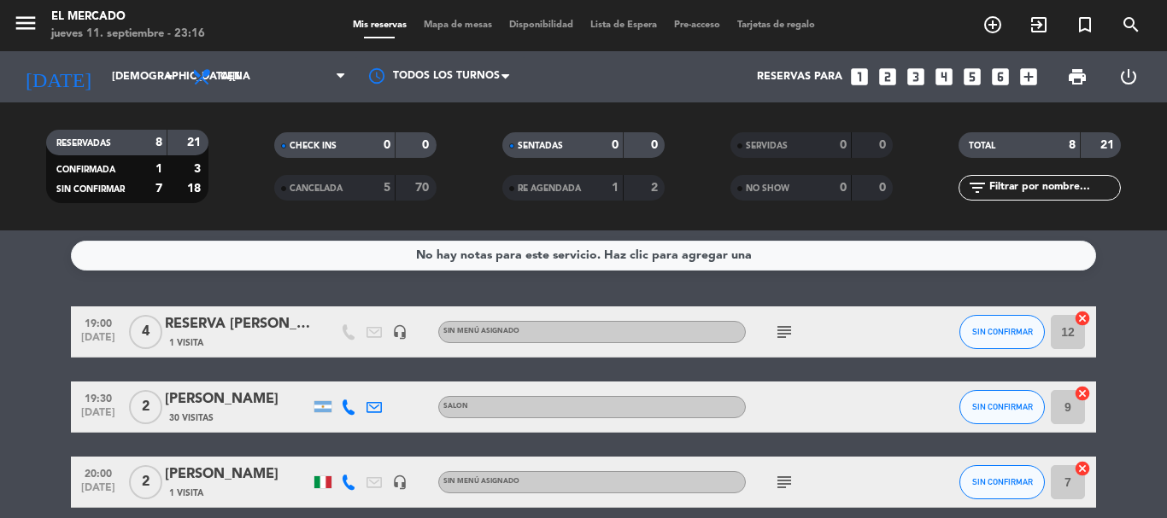
click at [324, 477] on div at bounding box center [322, 483] width 17 height 12
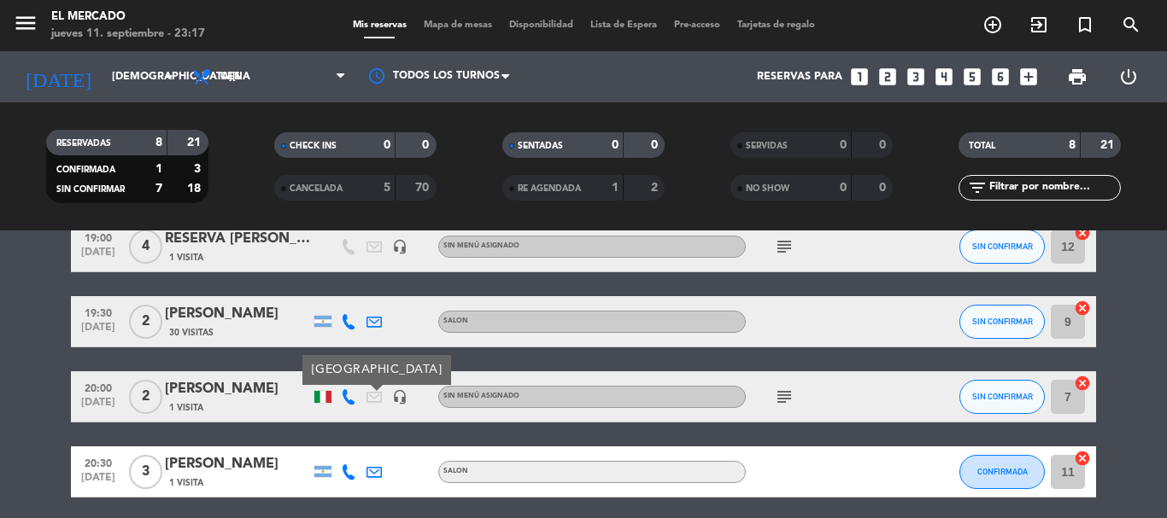
scroll to position [0, 0]
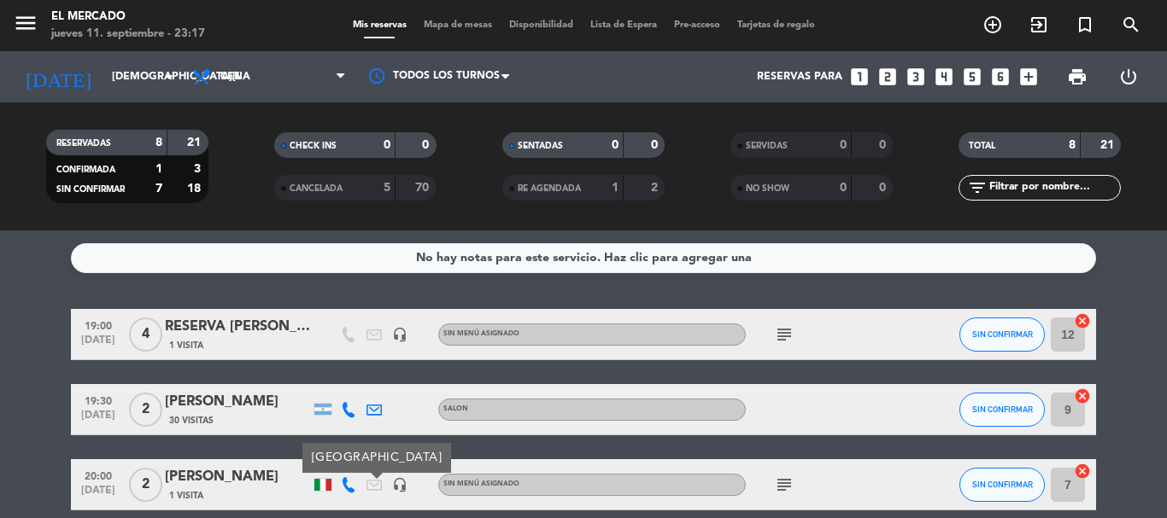
click at [214, 260] on div "No hay notas para este servicio. Haz clic para agregar una" at bounding box center [583, 258] width 1025 height 30
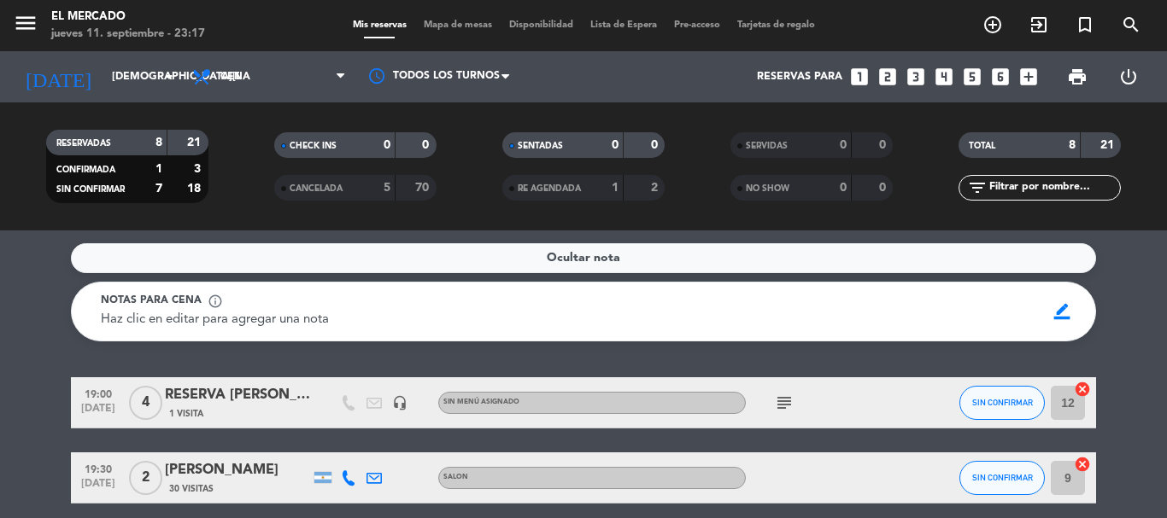
scroll to position [171, 0]
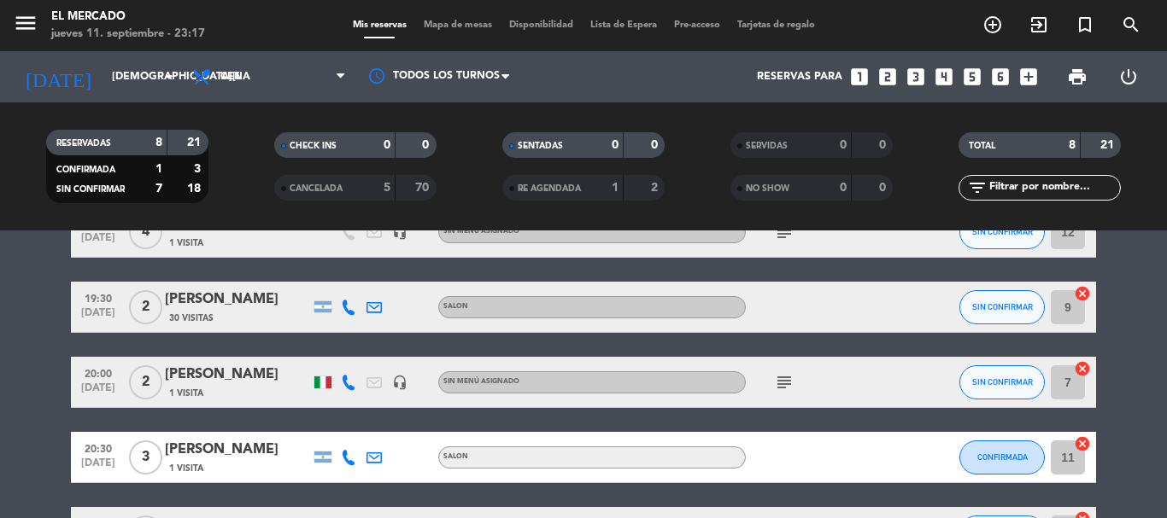
click at [351, 313] on icon at bounding box center [348, 307] width 15 height 15
click at [336, 289] on div "[PHONE_NUMBER] Copiar content_paste |" at bounding box center [358, 270] width 130 height 48
click at [334, 278] on span "Copiar" at bounding box center [336, 279] width 36 height 18
click at [350, 382] on icon at bounding box center [348, 382] width 15 height 15
click at [337, 356] on span "Copiar" at bounding box center [336, 354] width 36 height 18
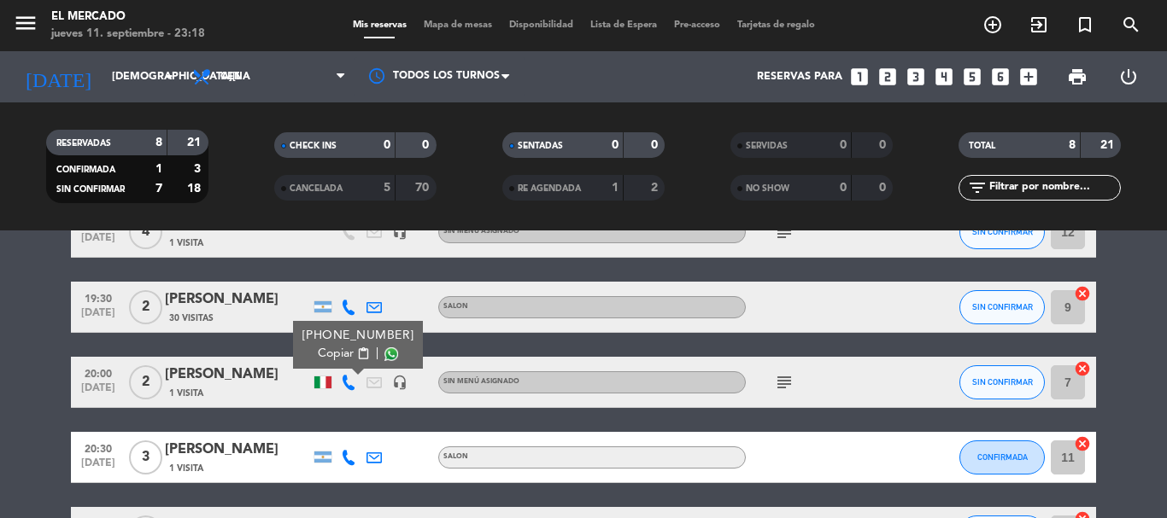
click at [347, 458] on icon at bounding box center [348, 457] width 15 height 15
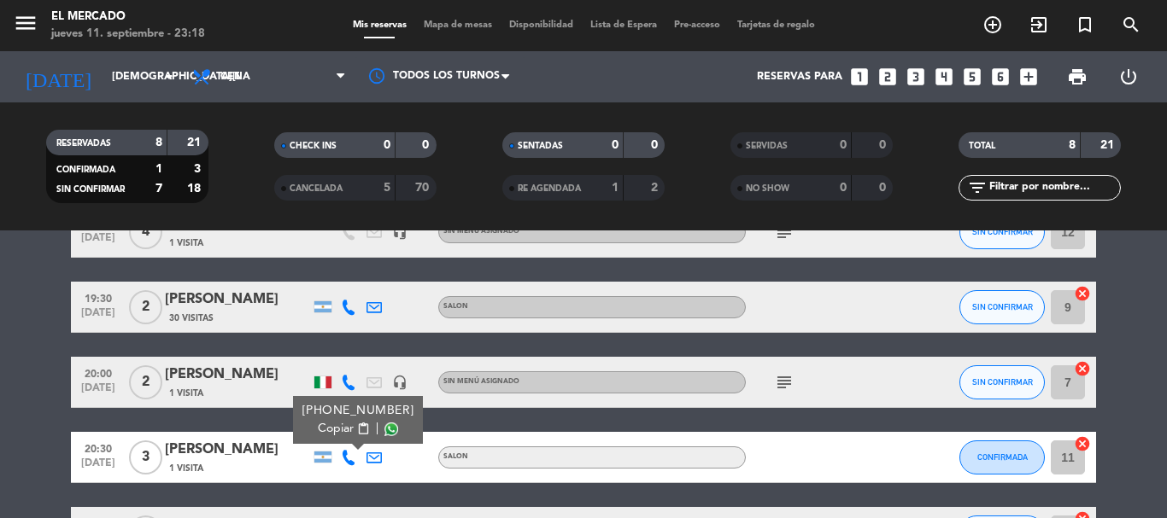
click at [335, 437] on span "Copiar" at bounding box center [336, 429] width 36 height 18
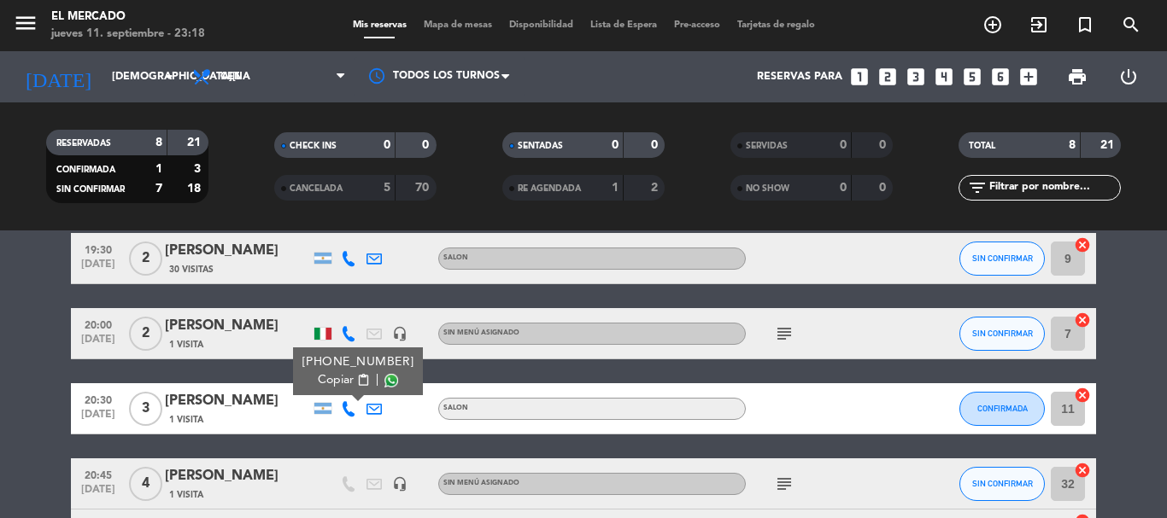
scroll to position [342, 0]
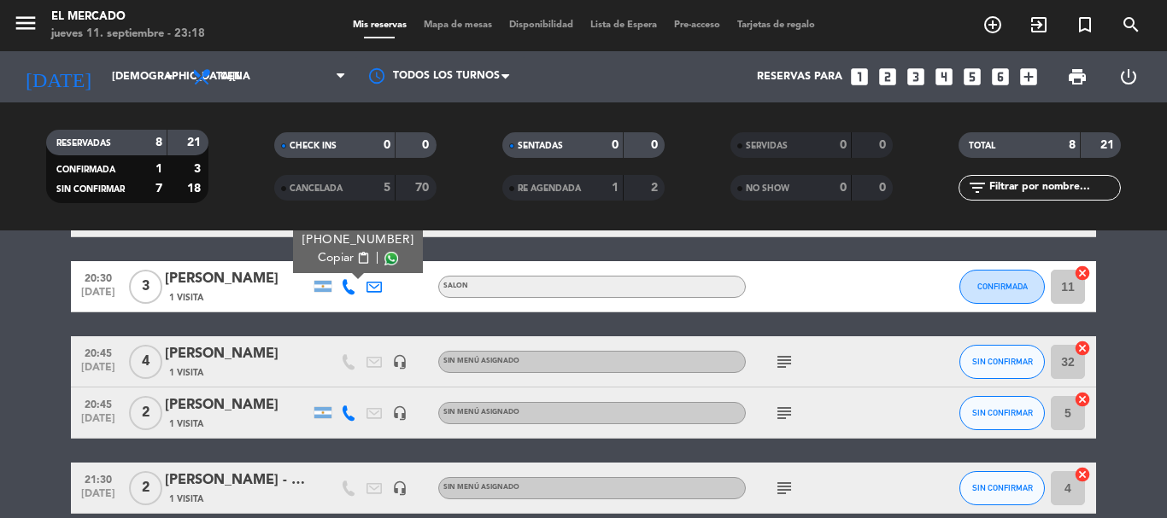
click at [342, 413] on icon at bounding box center [348, 413] width 15 height 15
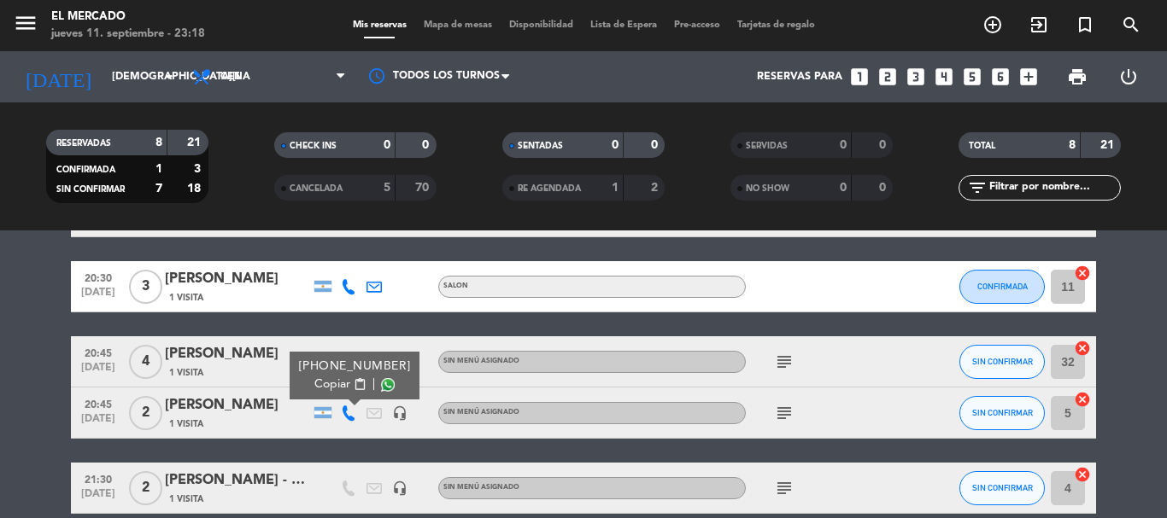
click at [316, 391] on span "Copiar" at bounding box center [332, 385] width 36 height 18
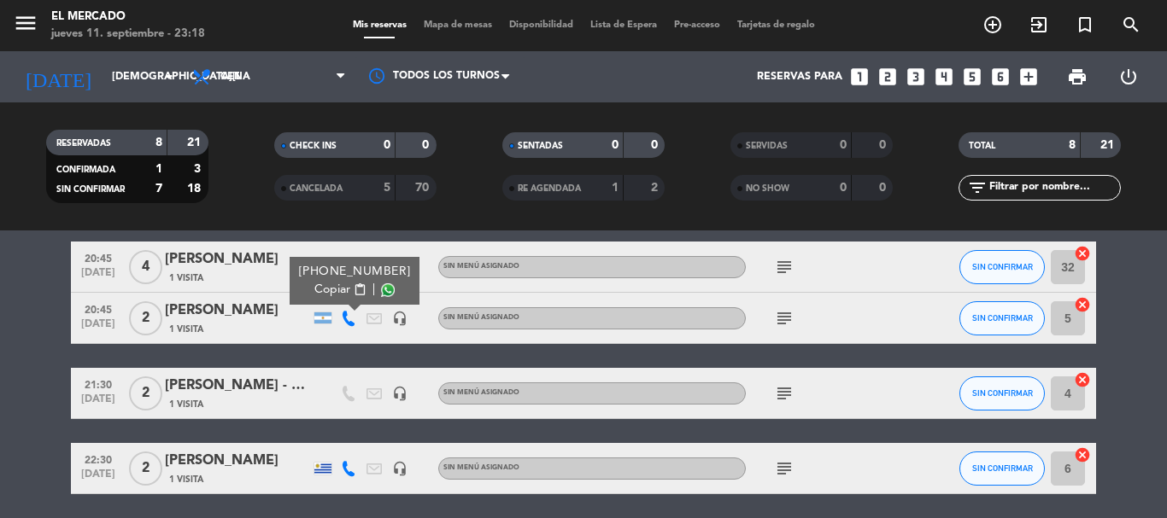
scroll to position [498, 0]
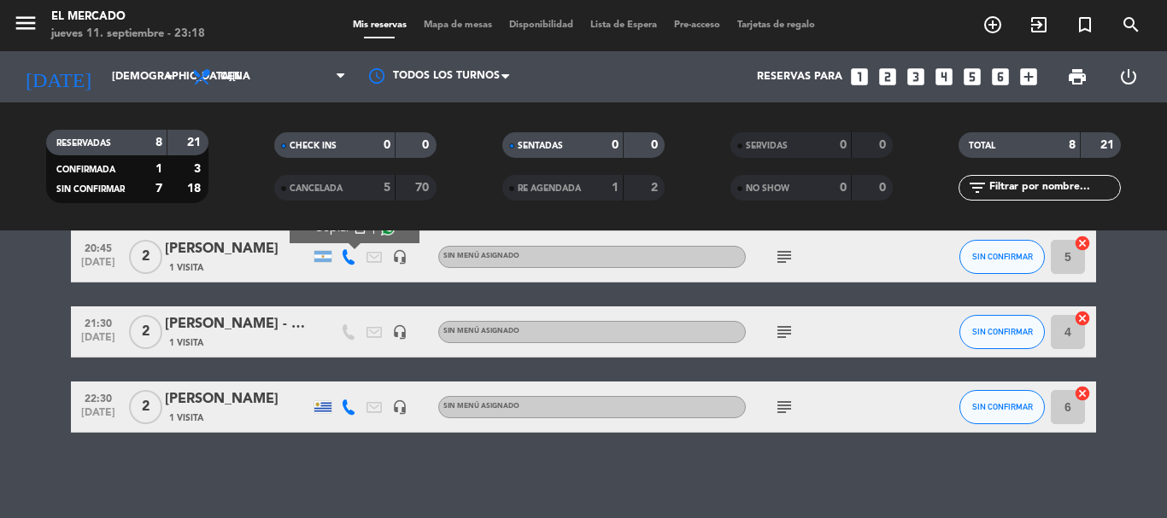
click at [350, 408] on icon at bounding box center [348, 407] width 15 height 15
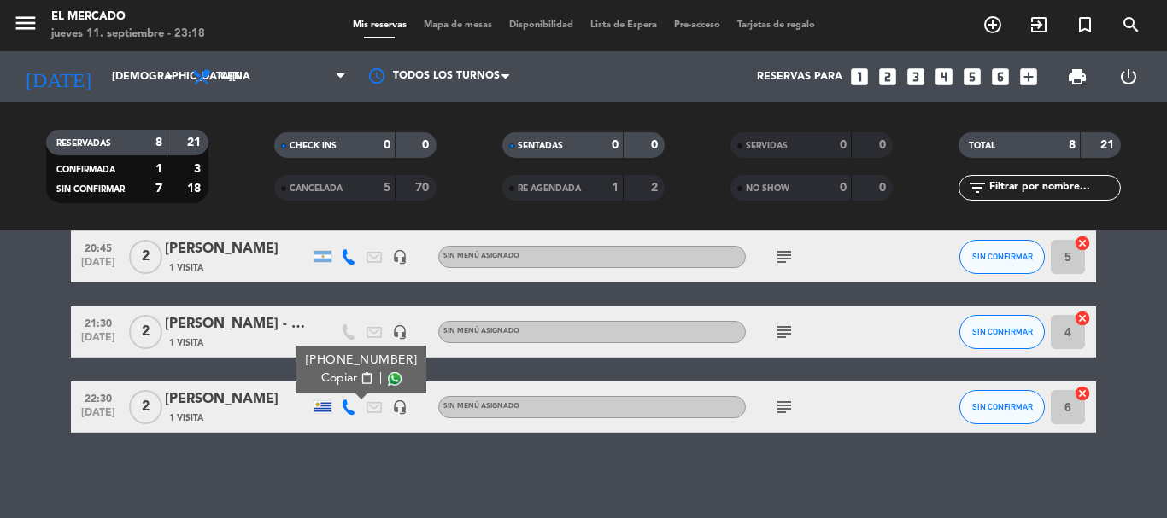
click at [331, 372] on span "Copiar" at bounding box center [339, 379] width 36 height 18
click at [111, 76] on input "[DEMOGRAPHIC_DATA][DATE]" at bounding box center [175, 76] width 144 height 29
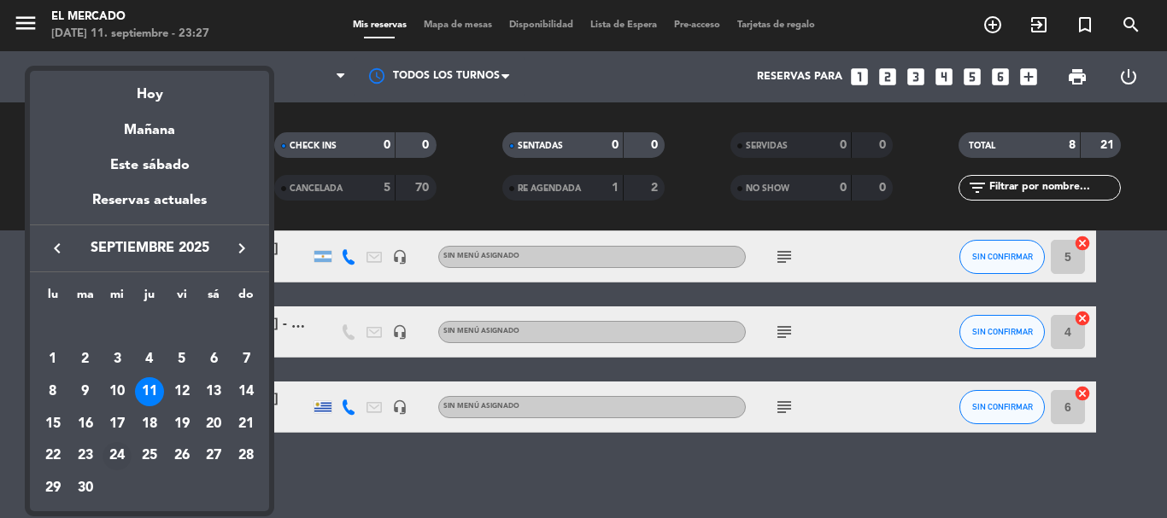
click at [113, 452] on div "24" at bounding box center [116, 456] width 29 height 29
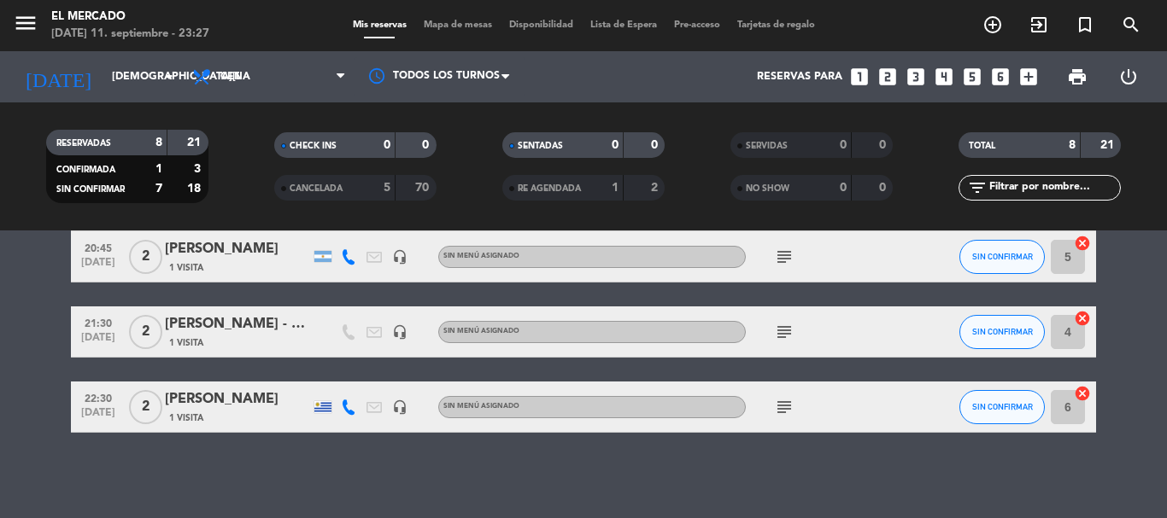
type input "[DATE]"
click at [21, 26] on icon "menu" at bounding box center [26, 23] width 26 height 26
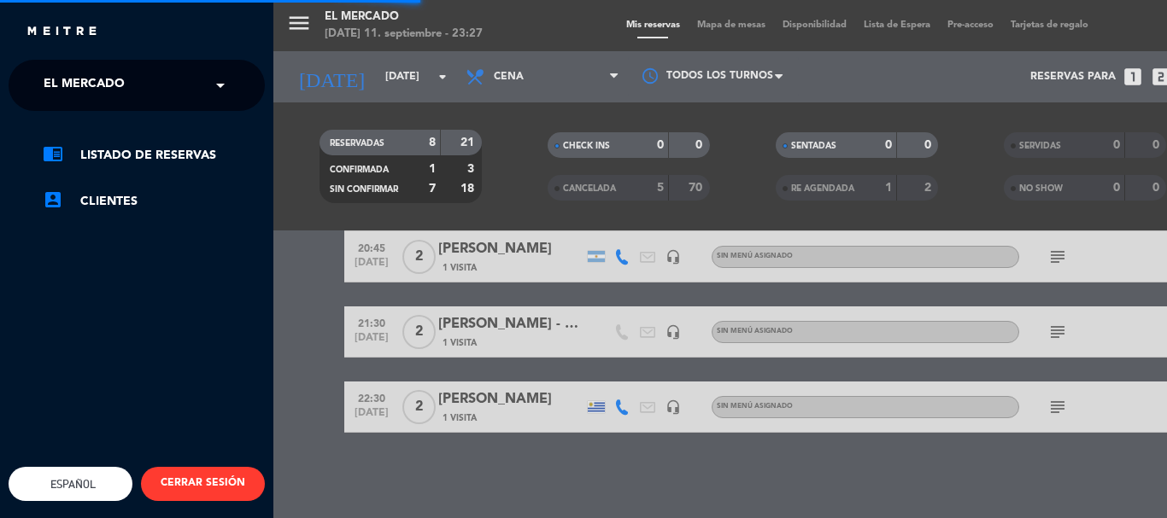
scroll to position [0, 0]
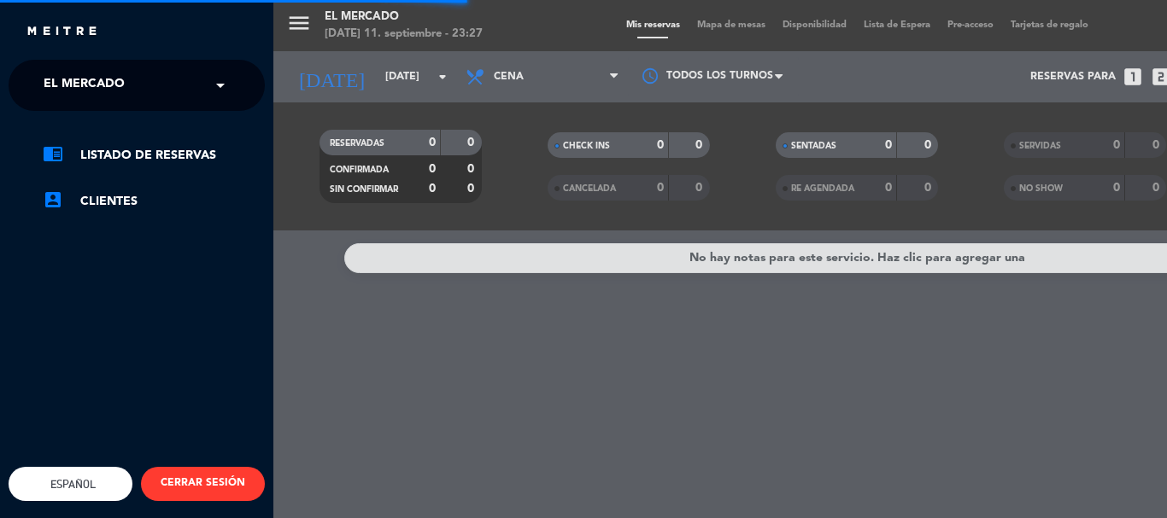
click at [142, 85] on div "× El Mercado" at bounding box center [94, 85] width 114 height 36
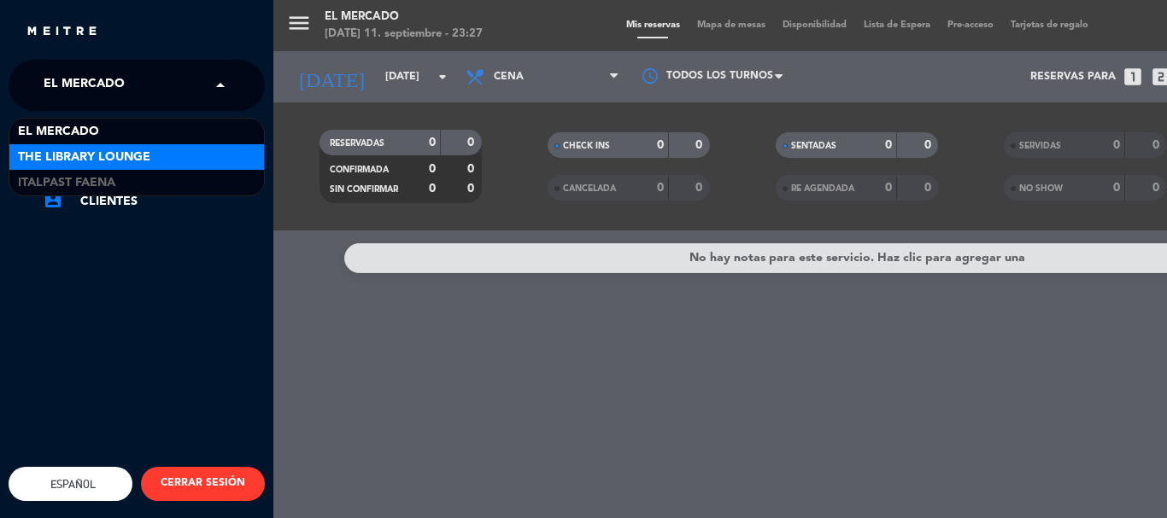
click at [88, 163] on span "The Library Lounge" at bounding box center [84, 158] width 132 height 20
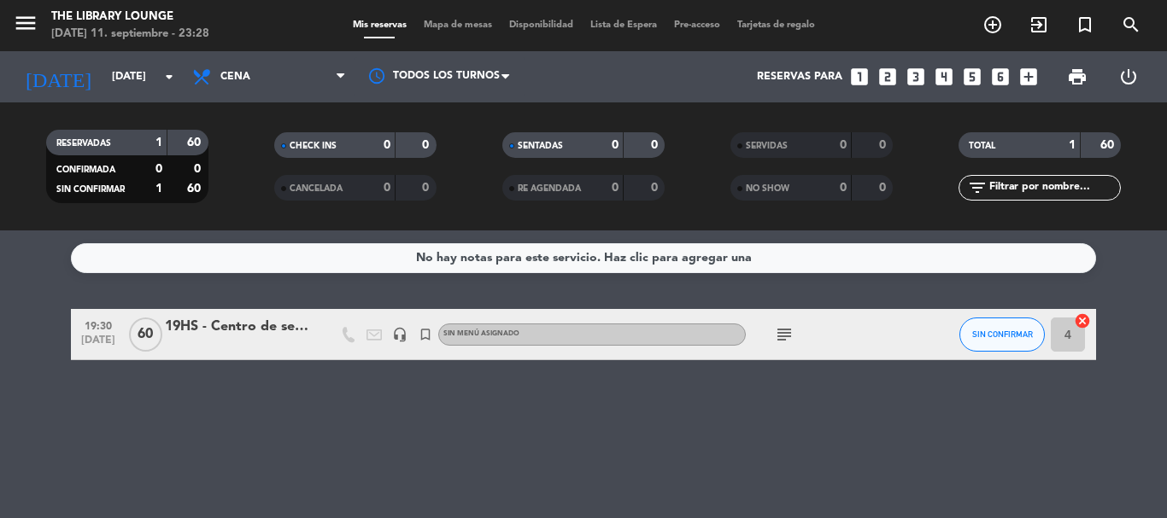
click at [780, 336] on icon "subject" at bounding box center [784, 335] width 20 height 20
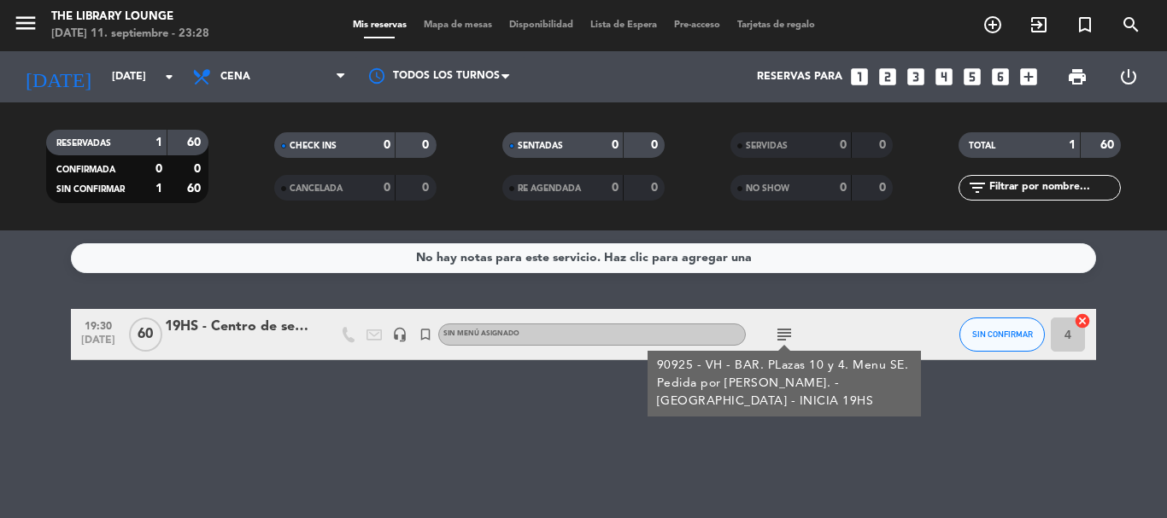
click at [274, 336] on div "19HS - Centro de servicios Hospitalarios" at bounding box center [237, 327] width 145 height 22
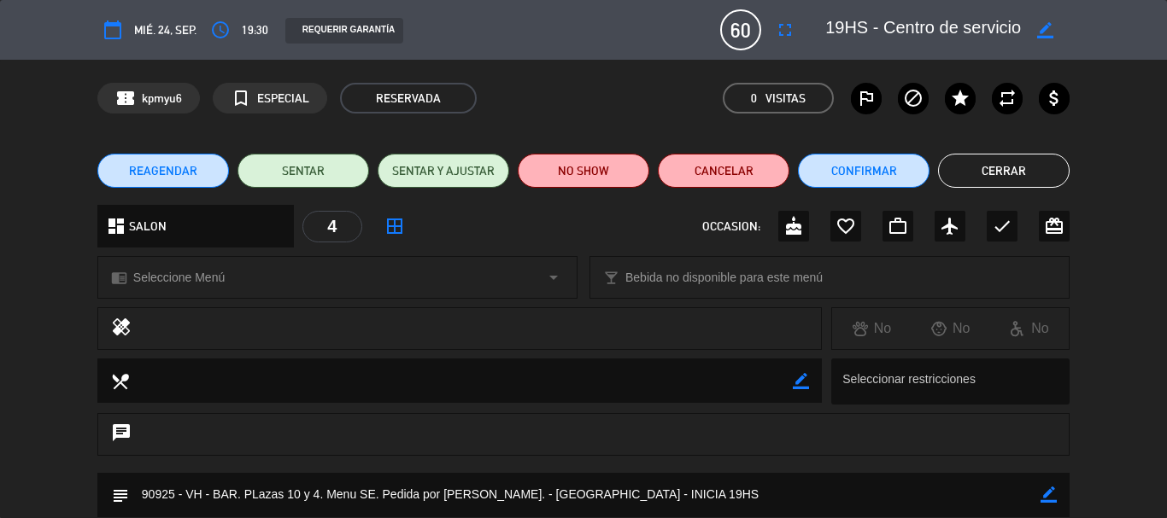
click at [981, 169] on button "Cerrar" at bounding box center [1004, 171] width 132 height 34
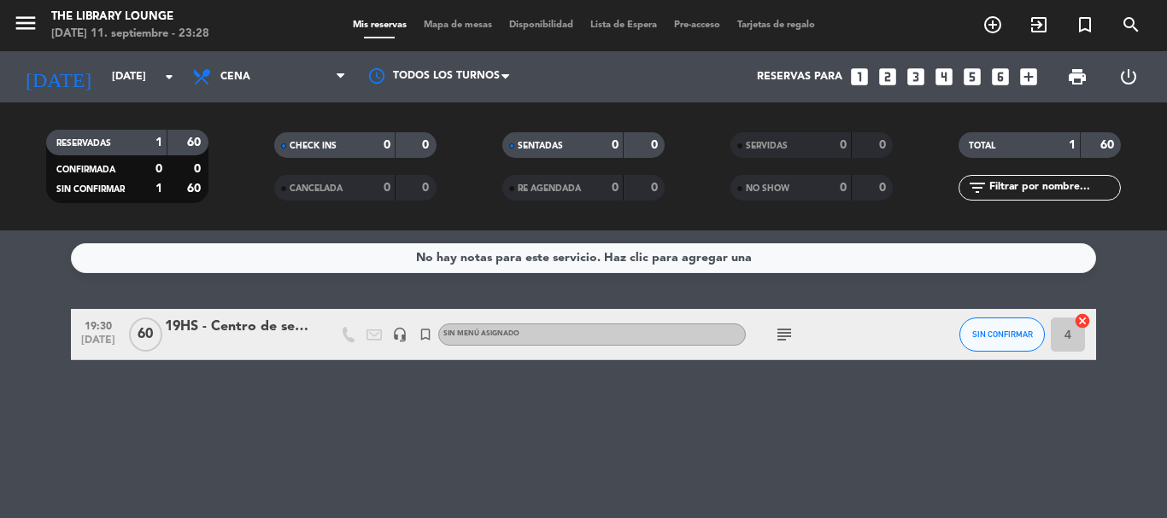
click at [783, 337] on icon "subject" at bounding box center [784, 335] width 20 height 20
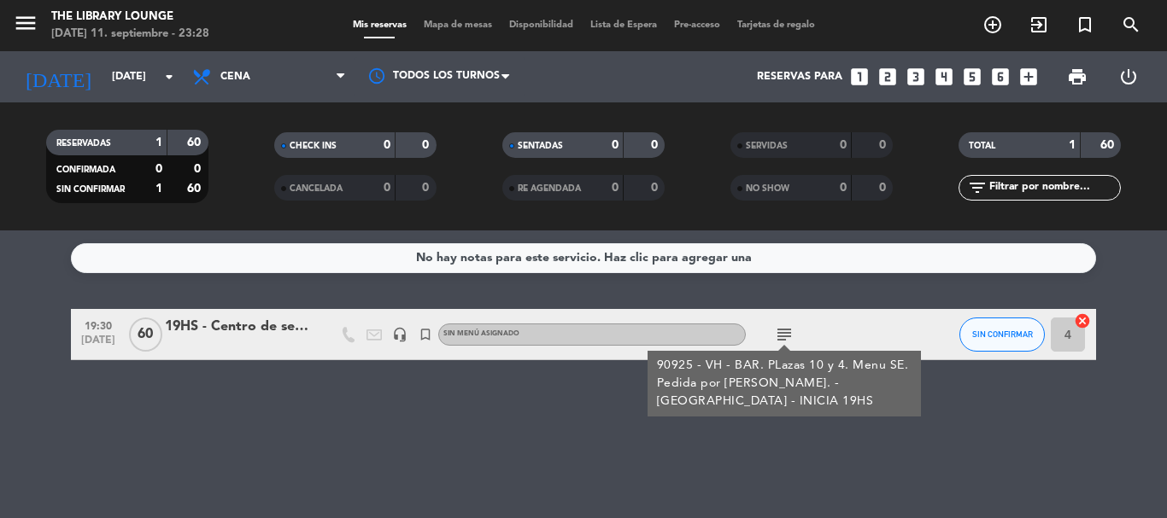
click at [1004, 79] on icon "looks_6" at bounding box center [1000, 77] width 22 height 22
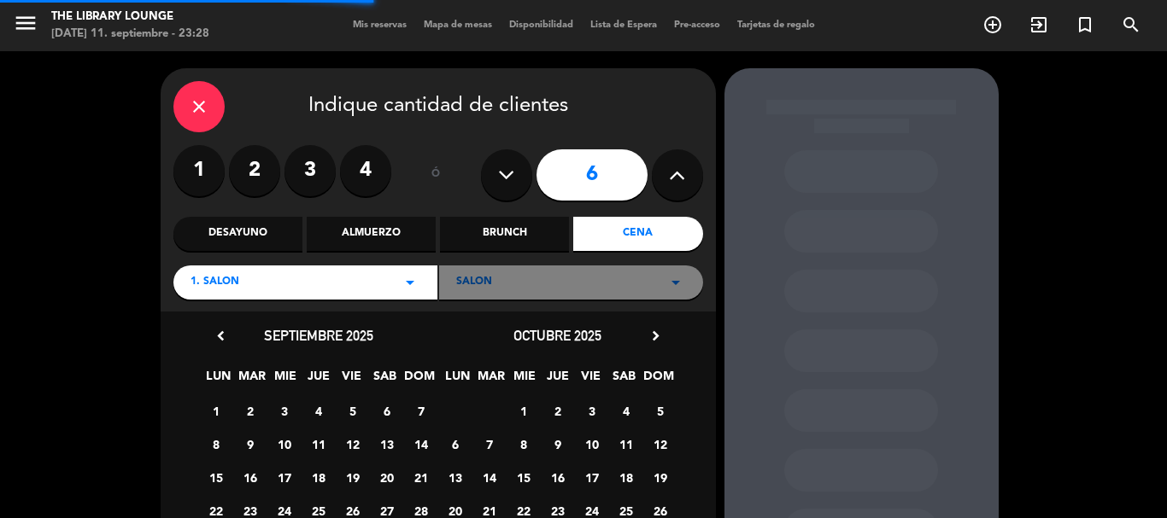
scroll to position [85, 0]
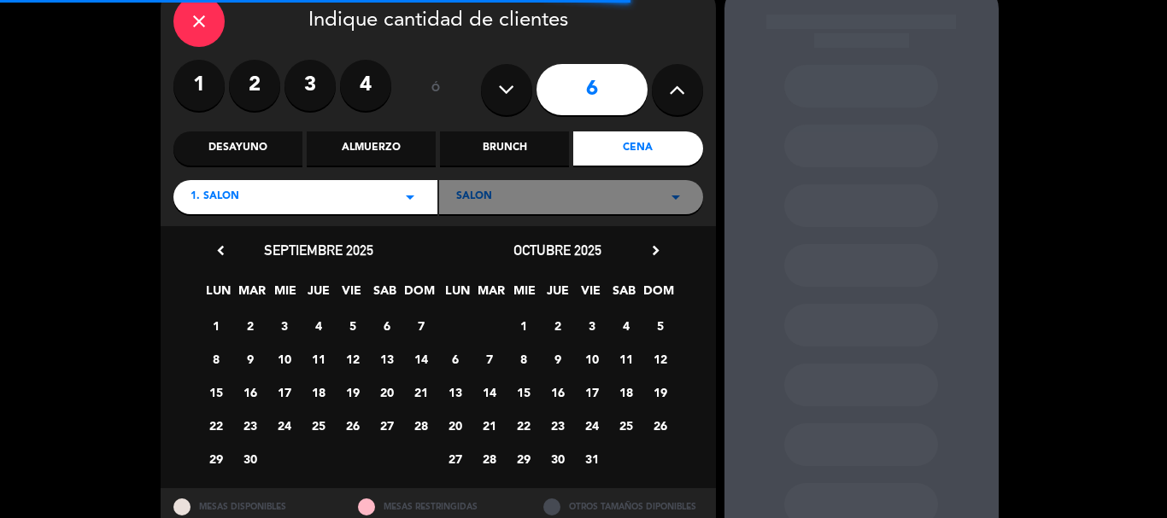
click at [286, 423] on span "24" at bounding box center [284, 426] width 28 height 28
click at [600, 149] on div "Cena" at bounding box center [637, 149] width 129 height 34
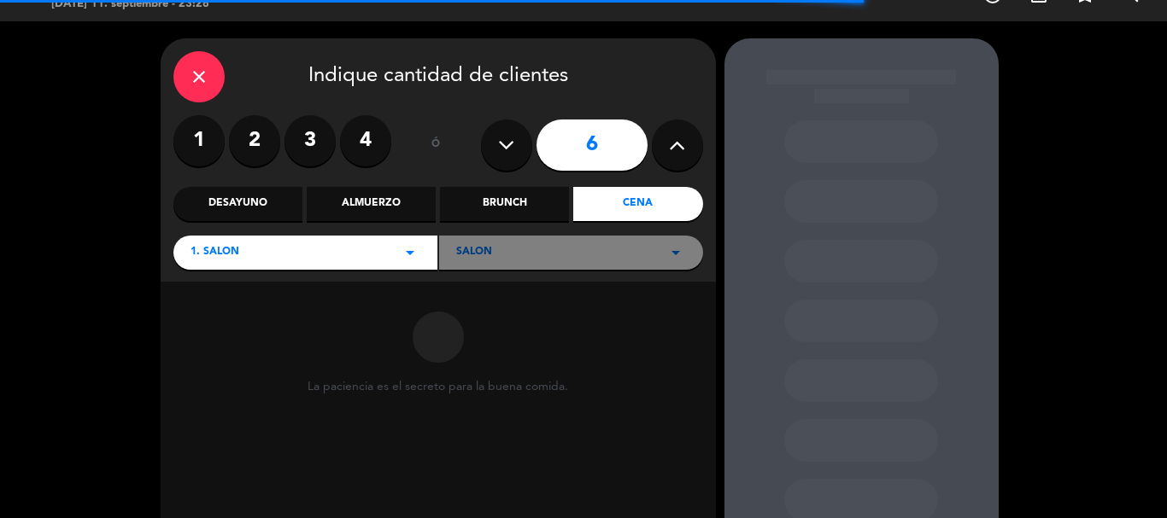
scroll to position [0, 0]
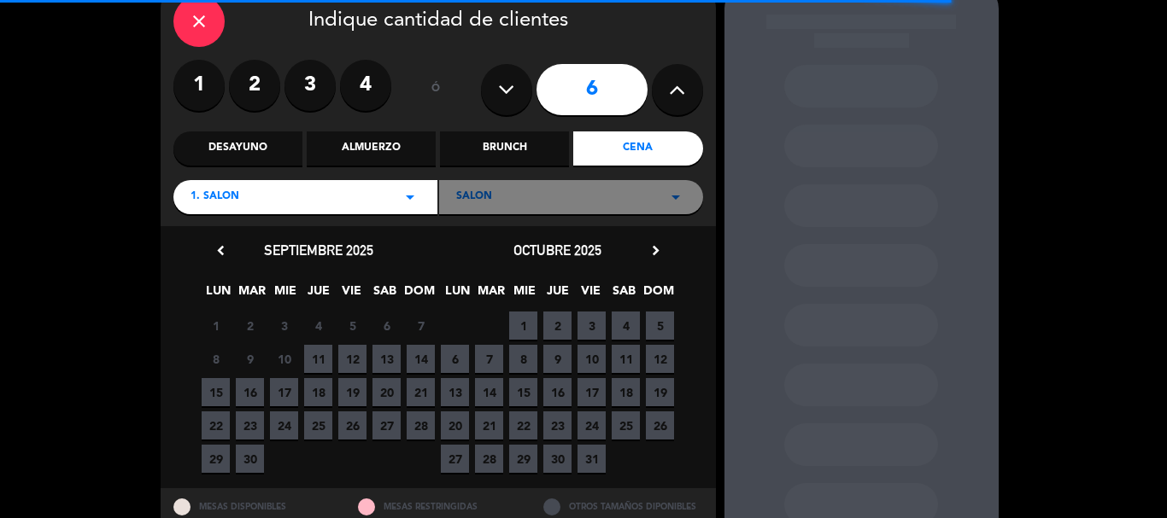
click at [276, 435] on span "24" at bounding box center [284, 426] width 28 height 28
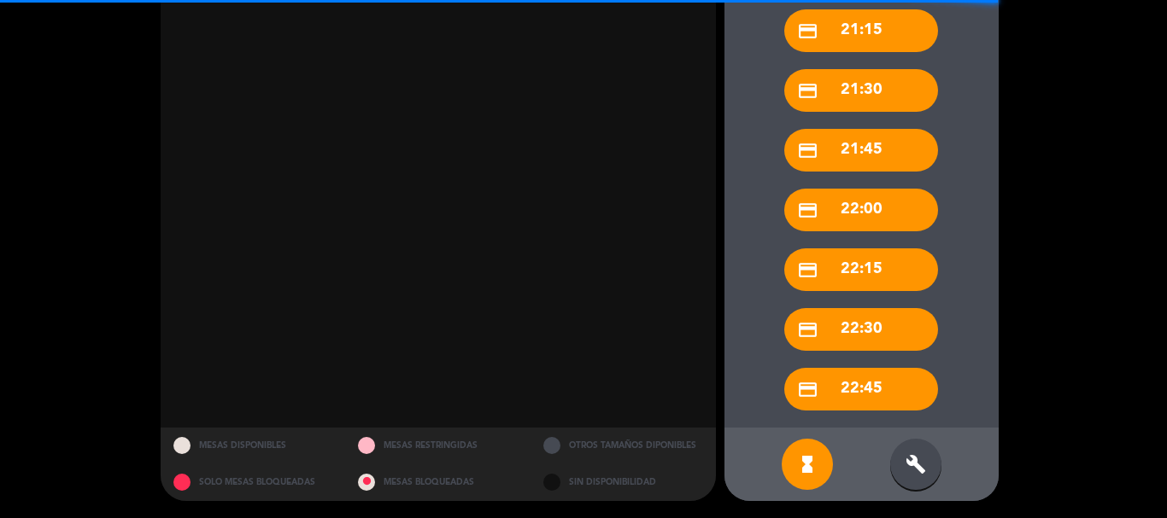
scroll to position [54, 0]
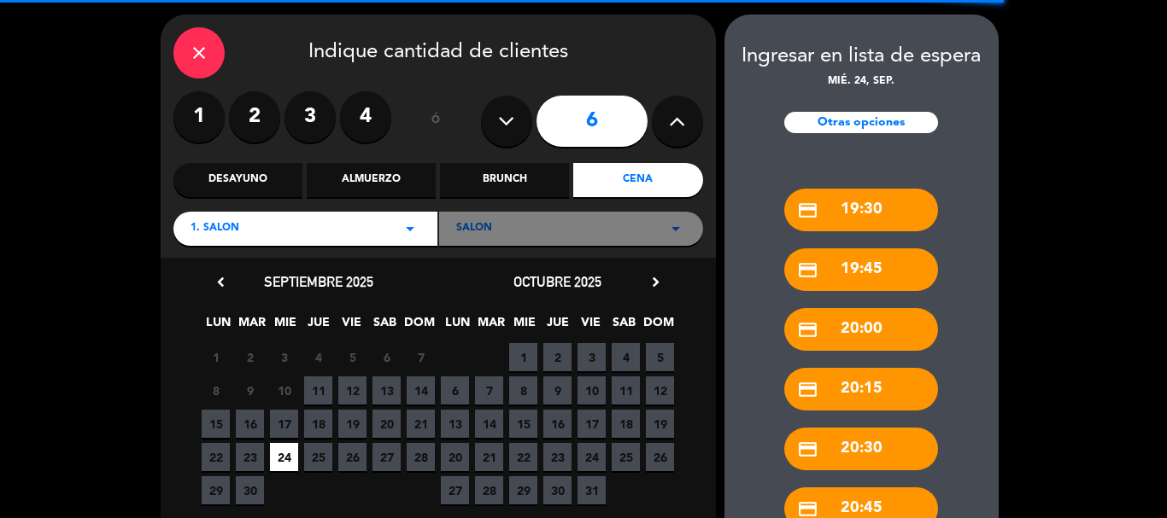
click at [494, 192] on div "Brunch" at bounding box center [504, 180] width 129 height 34
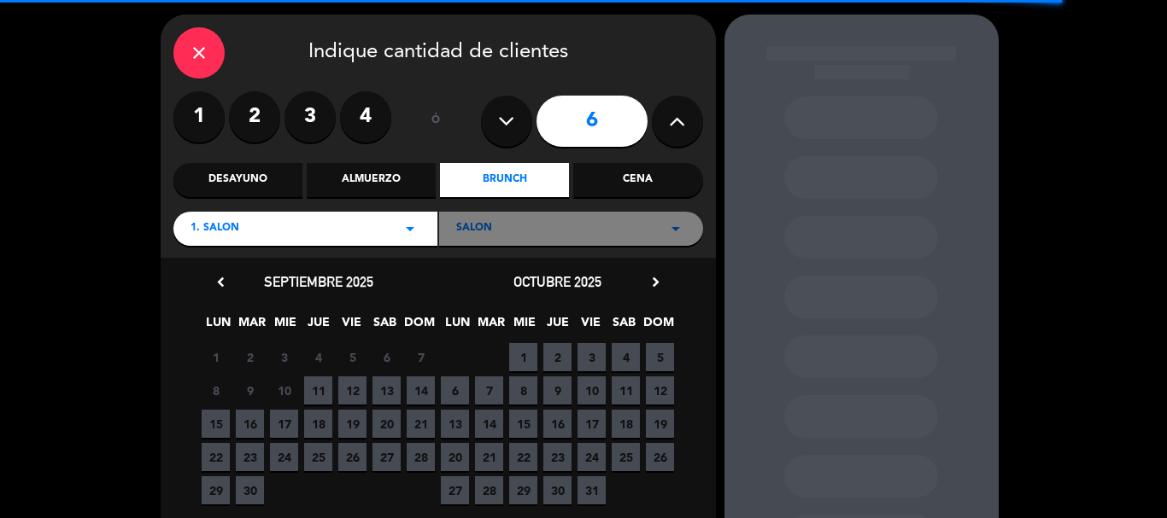
click at [284, 462] on span "24" at bounding box center [284, 457] width 28 height 28
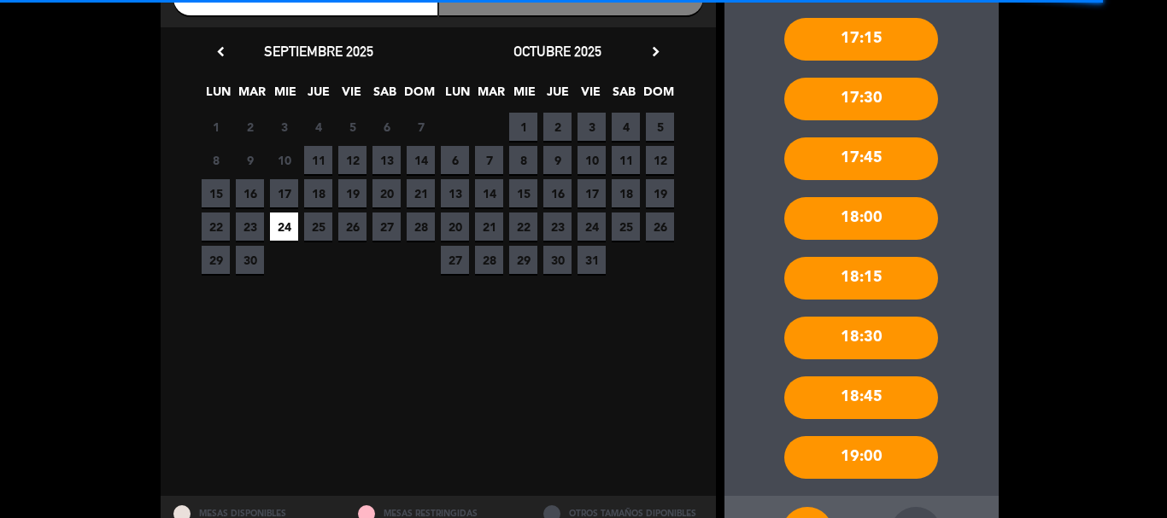
scroll to position [353, 0]
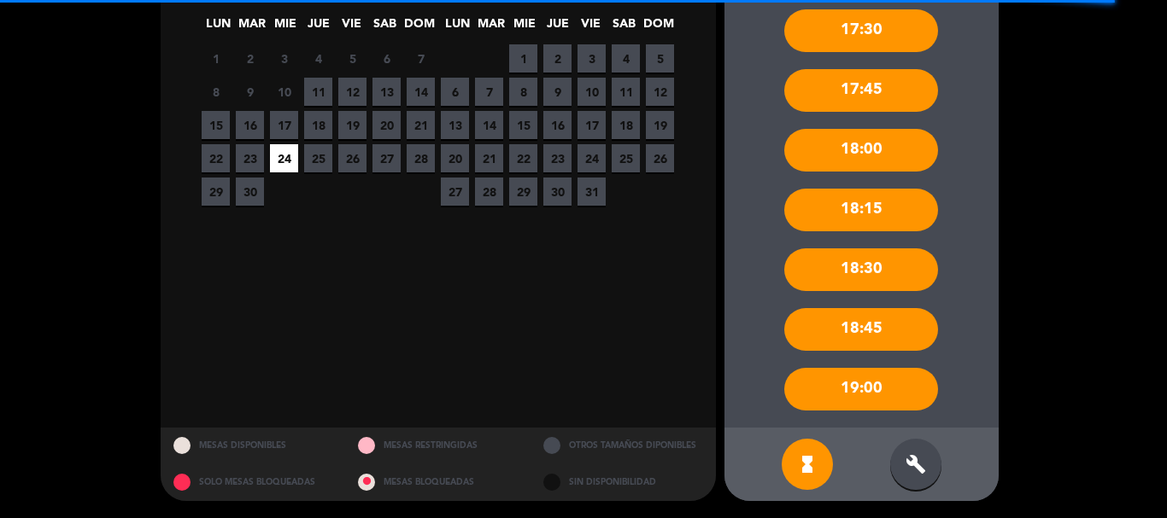
click at [902, 458] on div "build" at bounding box center [915, 464] width 51 height 51
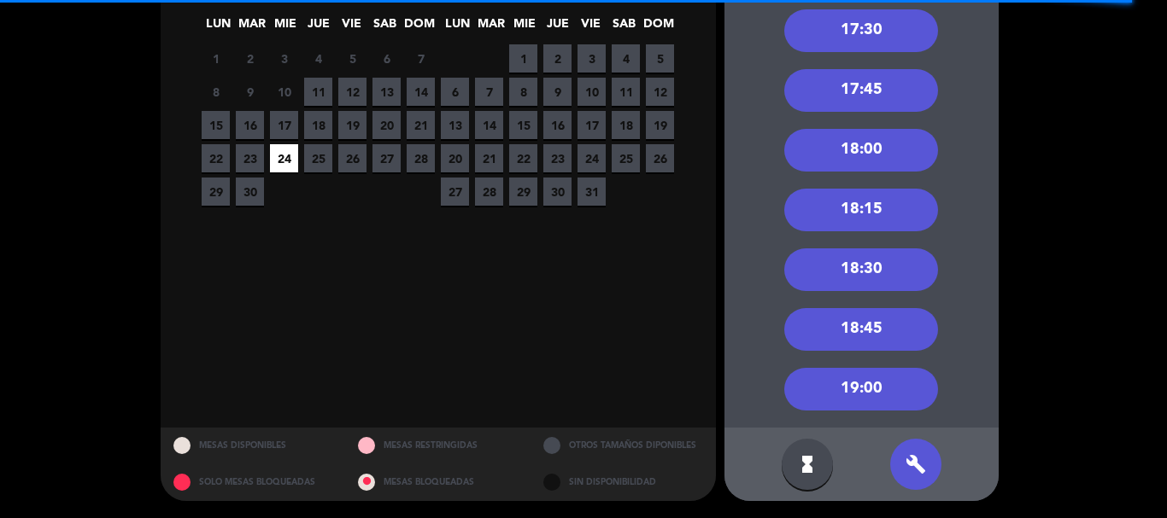
click at [861, 154] on div "18:00" at bounding box center [861, 150] width 154 height 43
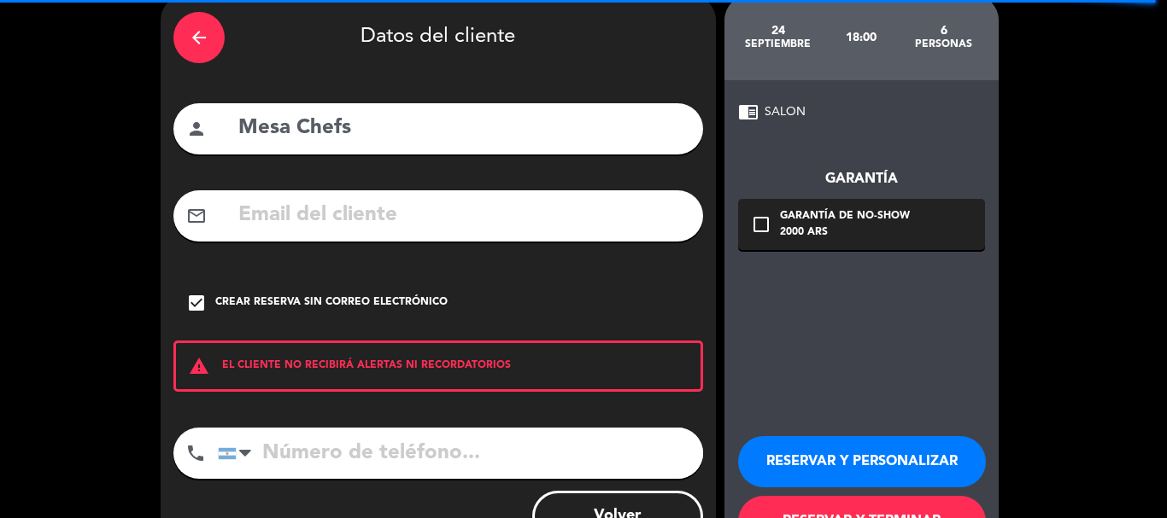
scroll to position [55, 0]
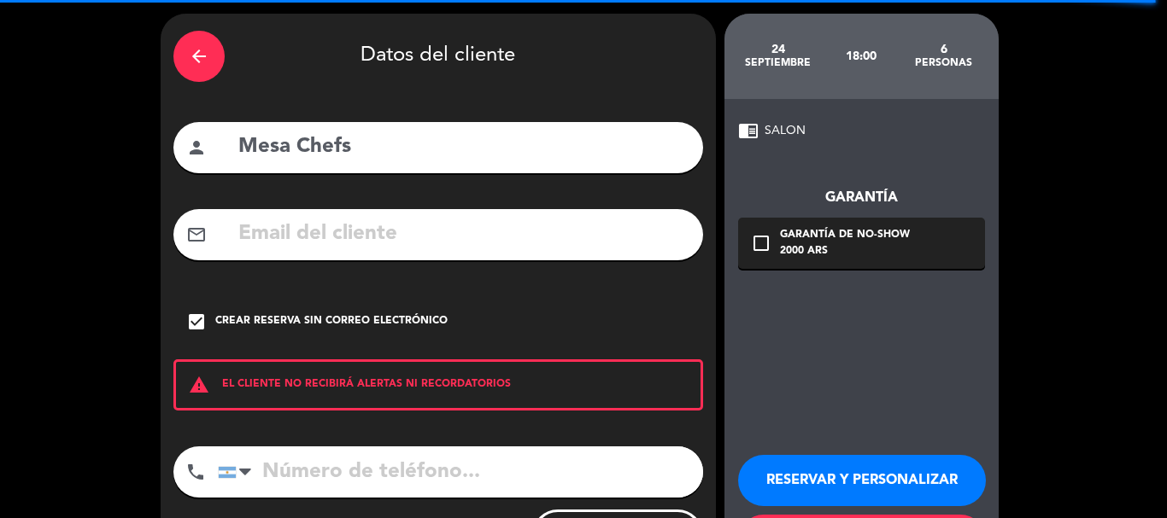
drag, startPoint x: 331, startPoint y: 165, endPoint x: 208, endPoint y: 164, distance: 122.1
click at [208, 164] on div "person Mesa Chefs" at bounding box center [437, 147] width 529 height 51
type input "[PERSON_NAME]"
click at [271, 321] on div "Crear reserva sin correo electrónico" at bounding box center [331, 321] width 232 height 17
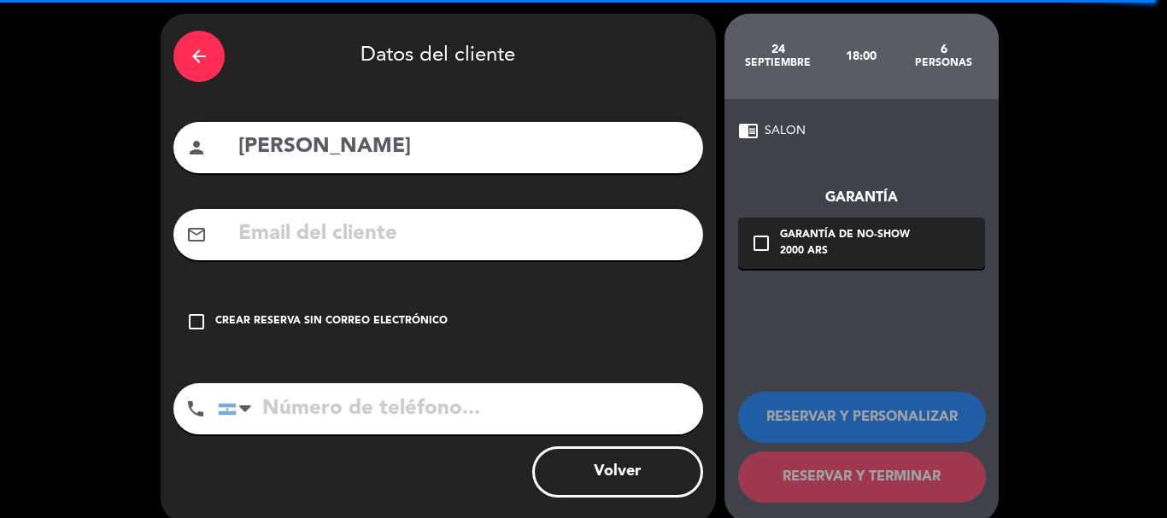
click at [297, 223] on input "text" at bounding box center [463, 234] width 453 height 35
paste input "[EMAIL_ADDRESS][DOMAIN_NAME]>"
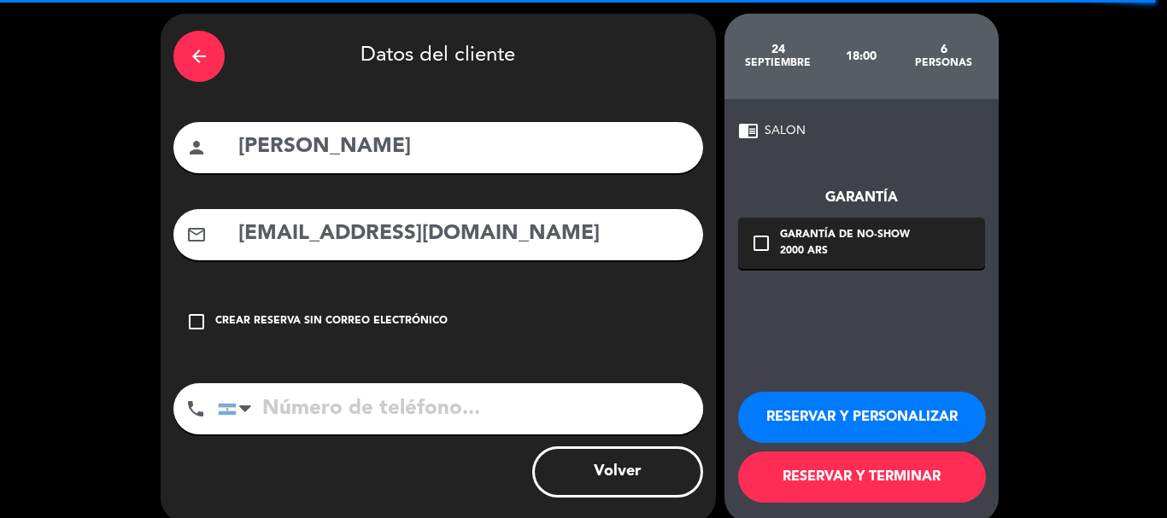
type input "[EMAIL_ADDRESS][DOMAIN_NAME]"
click at [903, 415] on button "RESERVAR Y PERSONALIZAR" at bounding box center [862, 417] width 248 height 51
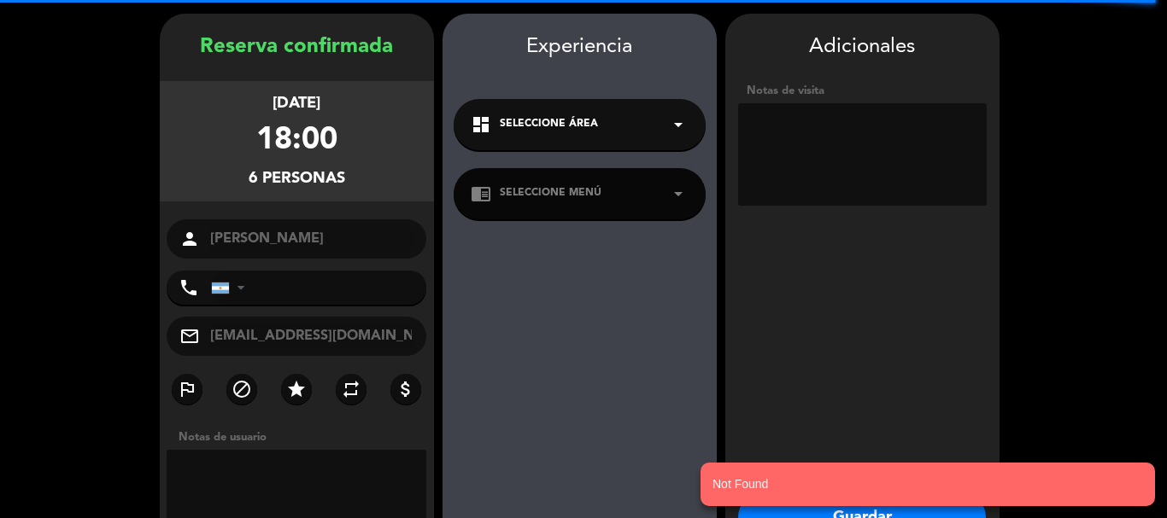
scroll to position [68, 0]
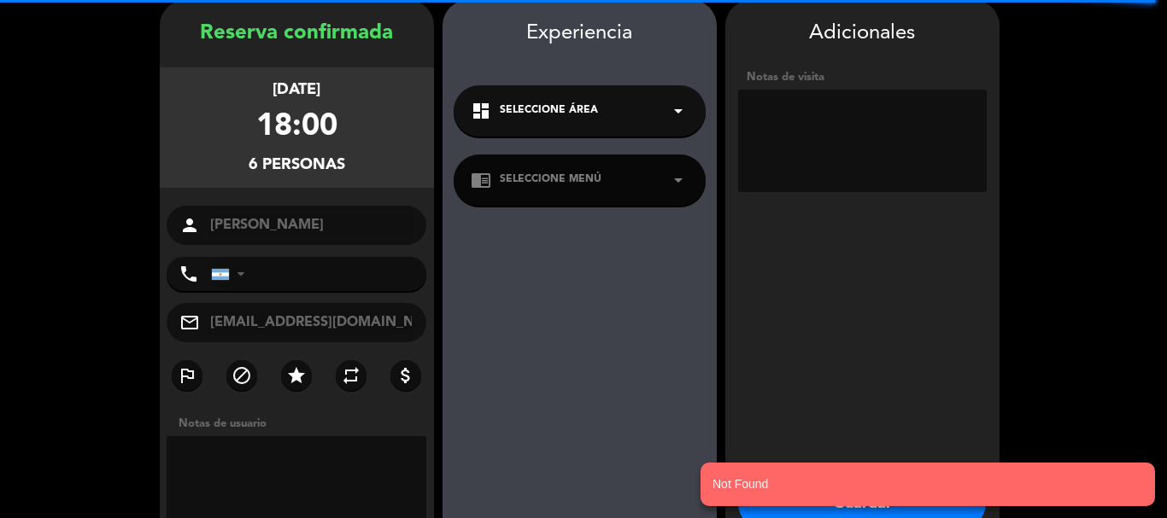
click at [841, 131] on textarea at bounding box center [862, 141] width 249 height 102
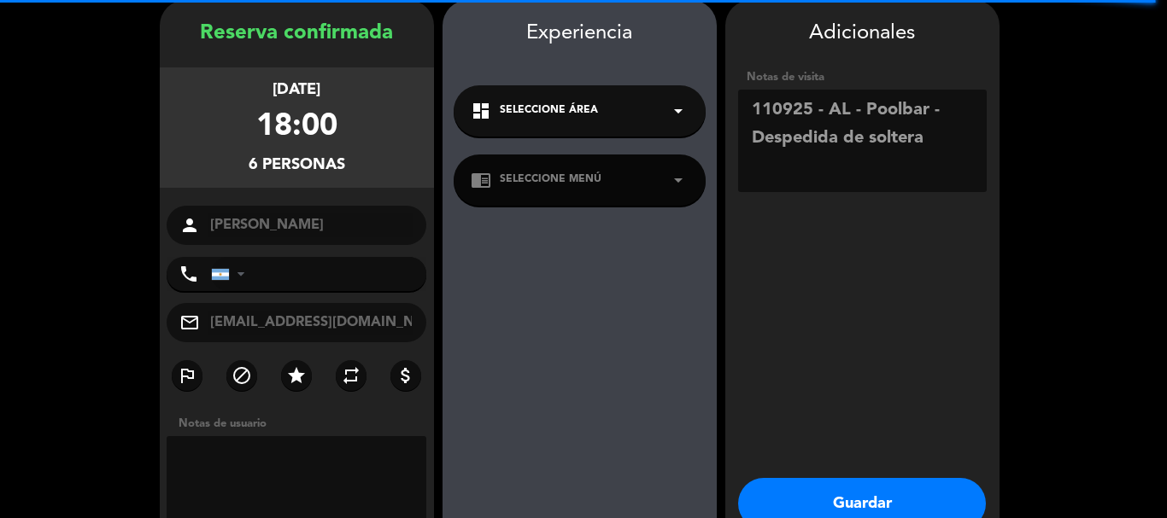
type textarea "110925 - AL - Poolbar - Despedida de soltera"
click at [847, 489] on button "Guardar" at bounding box center [862, 503] width 248 height 51
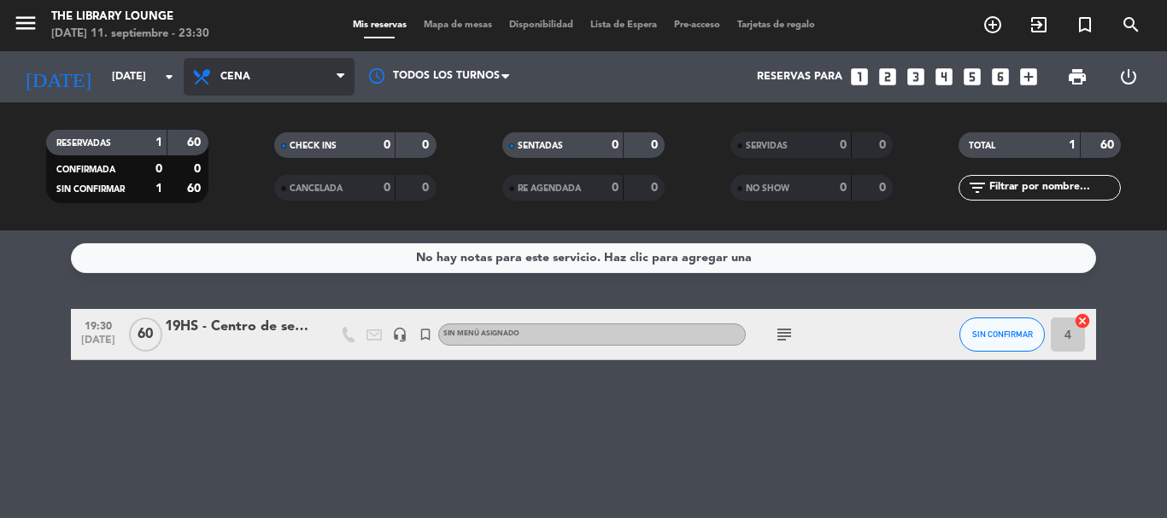
click at [291, 75] on span "Cena" at bounding box center [269, 77] width 171 height 38
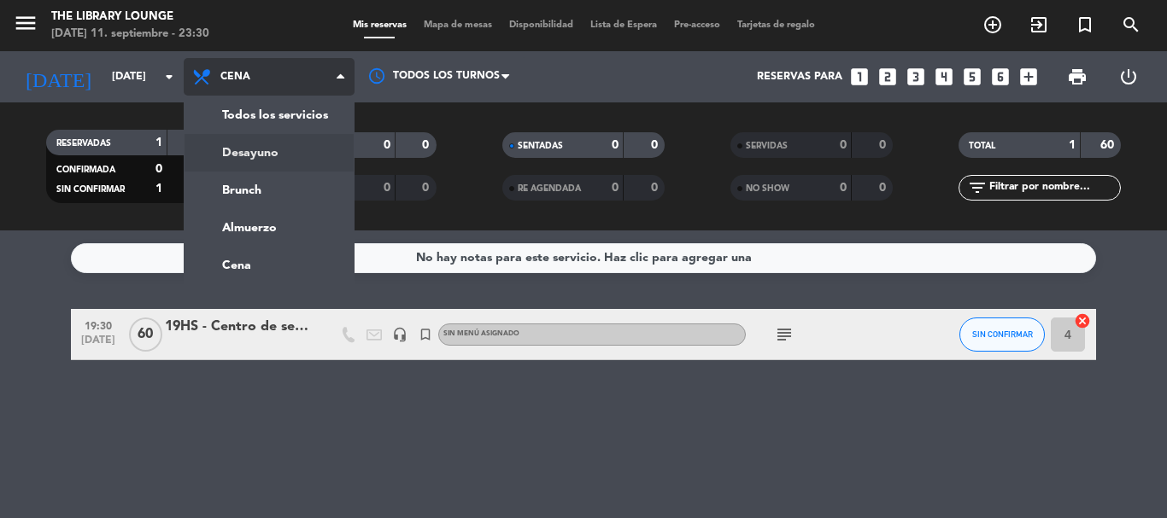
click at [246, 180] on div "menu The Library Lounge [DATE] 11. septiembre - 23:30 Mis reservas Mapa de mesa…" at bounding box center [583, 115] width 1167 height 231
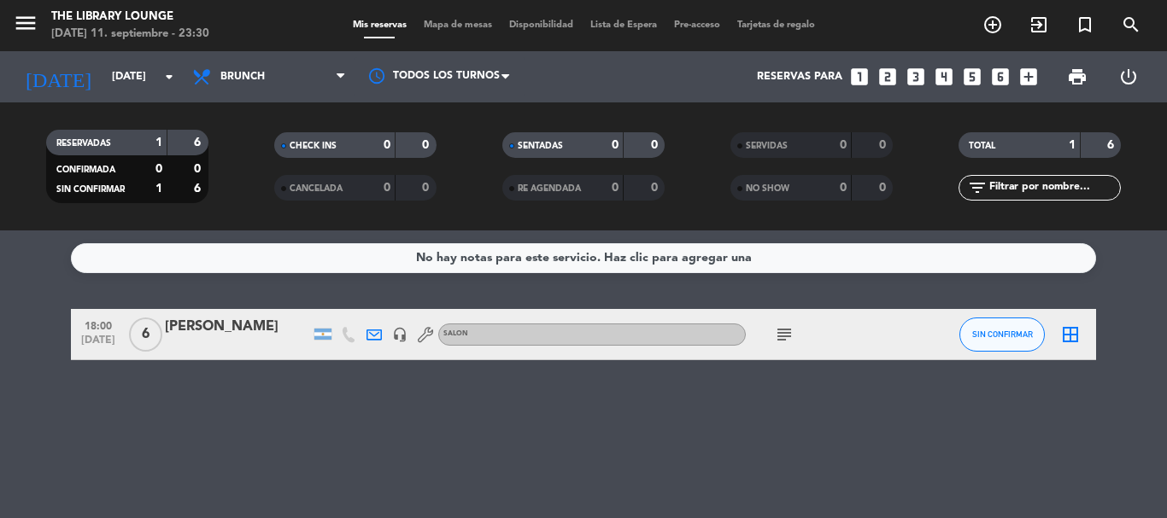
click at [778, 321] on div "subject" at bounding box center [823, 334] width 154 height 50
click at [780, 333] on icon "subject" at bounding box center [784, 335] width 20 height 20
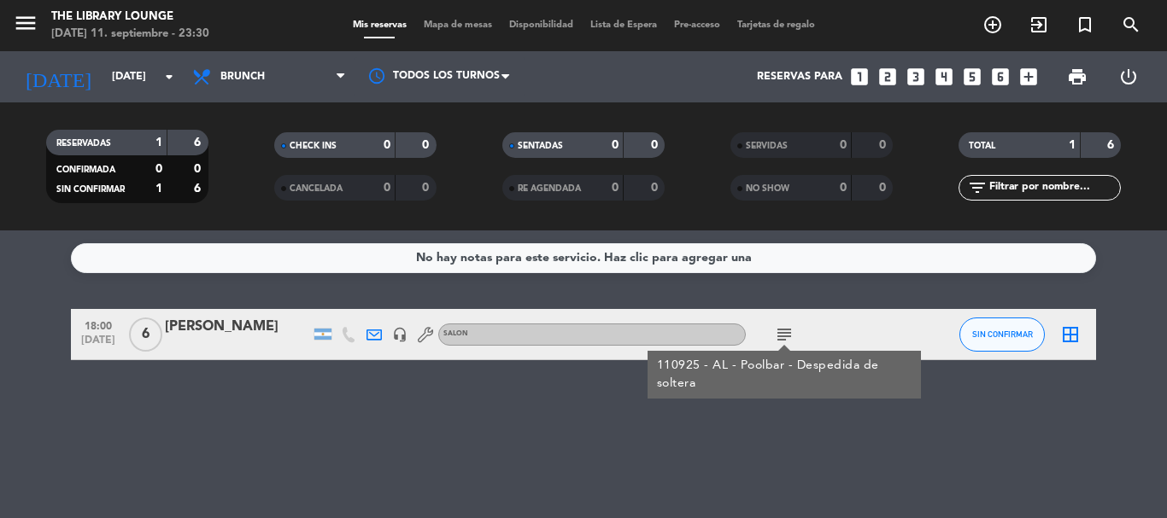
click at [494, 450] on div "No hay notas para este servicio. Haz clic para agregar una 18:00 [DATE] 6 [PERS…" at bounding box center [583, 375] width 1167 height 288
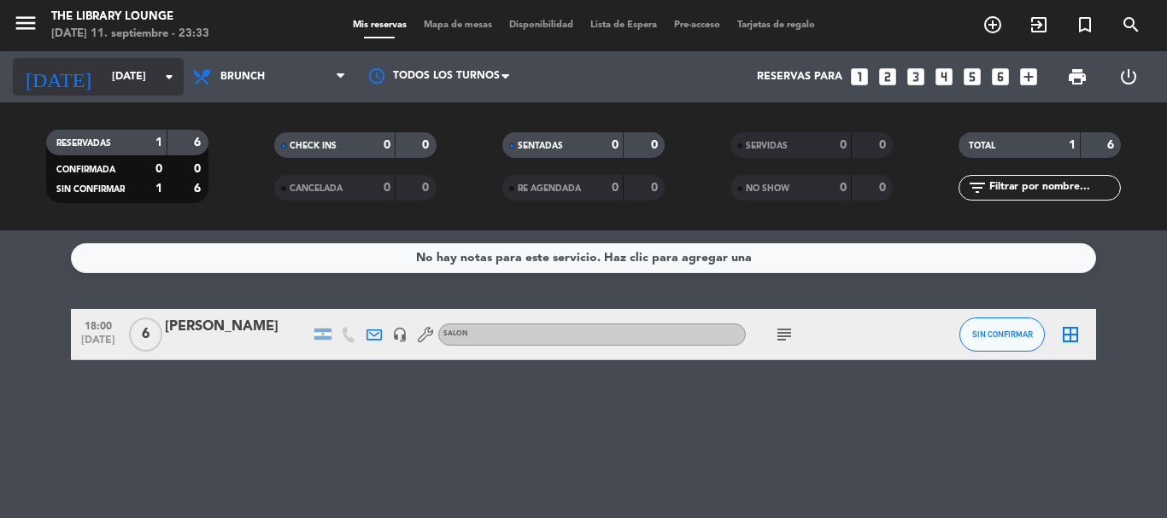
click at [103, 79] on input "[DATE]" at bounding box center [175, 76] width 144 height 29
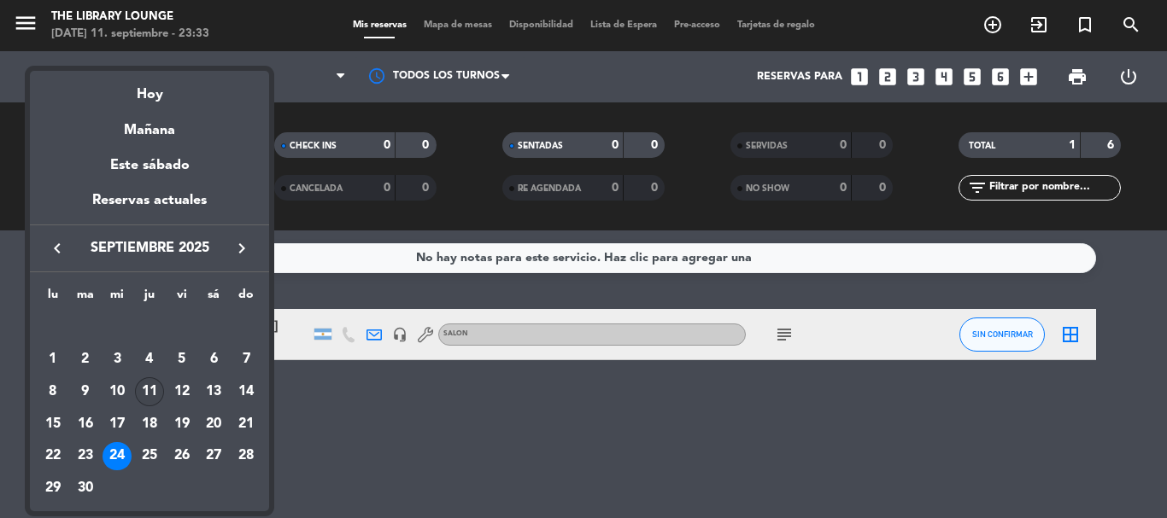
click at [146, 382] on div "11" at bounding box center [149, 391] width 29 height 29
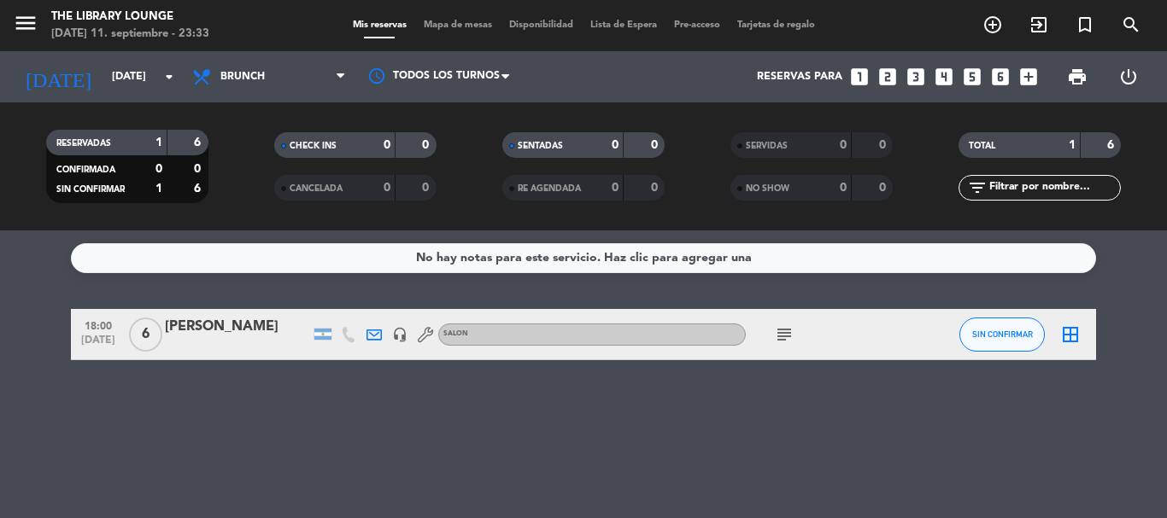
type input "[DEMOGRAPHIC_DATA][DATE]"
click at [31, 23] on icon "menu" at bounding box center [26, 23] width 26 height 26
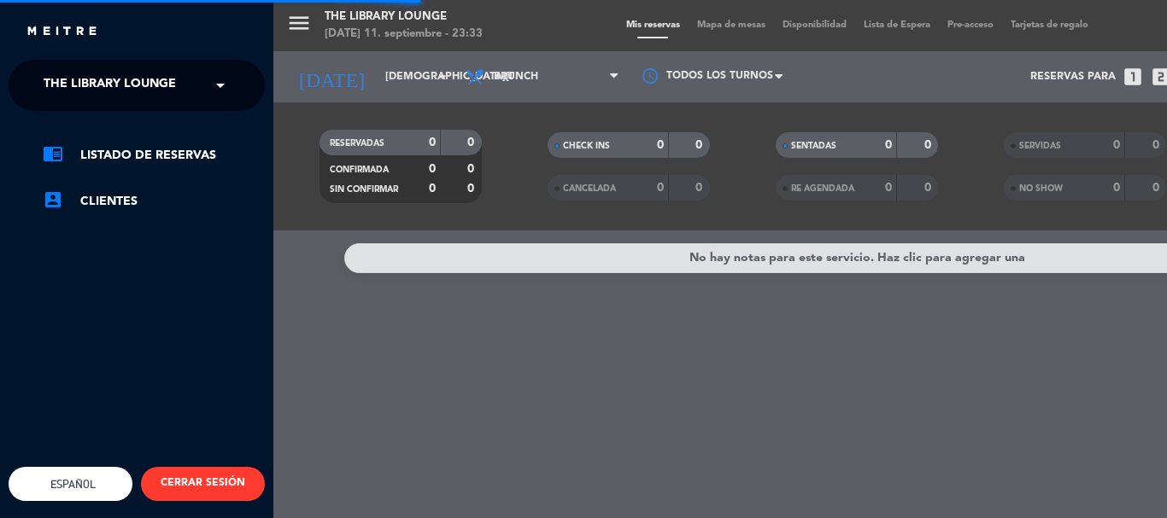
click at [115, 84] on span "The Library Lounge" at bounding box center [110, 85] width 132 height 36
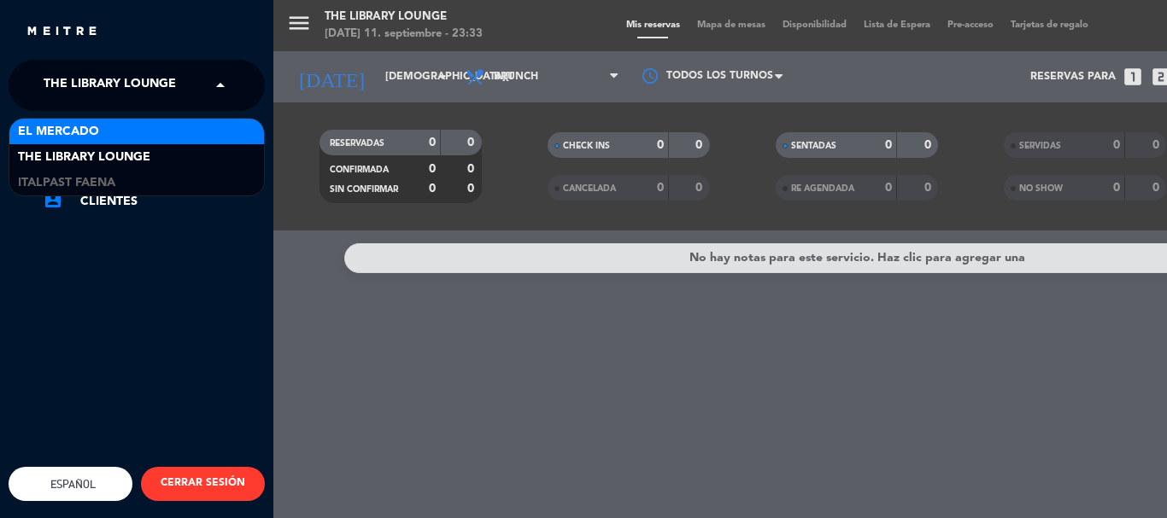
click at [112, 134] on div "El Mercado" at bounding box center [136, 132] width 254 height 26
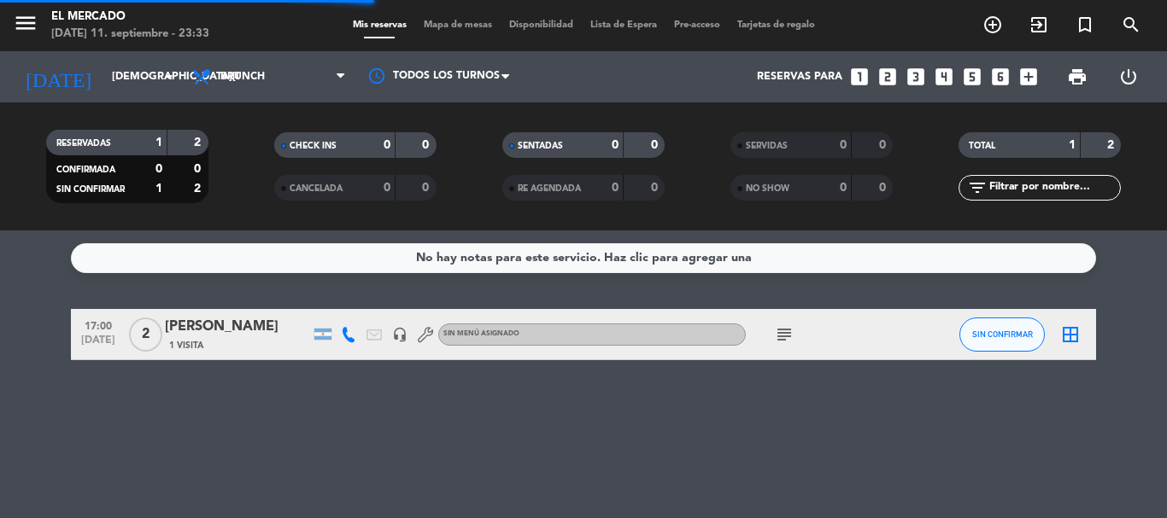
click at [254, 85] on span "Brunch" at bounding box center [269, 77] width 171 height 38
click at [239, 256] on ng-component "menu El Mercado [DATE] 11. septiembre - 23:33 Mis reservas Mapa de mesas Dispon…" at bounding box center [583, 259] width 1167 height 518
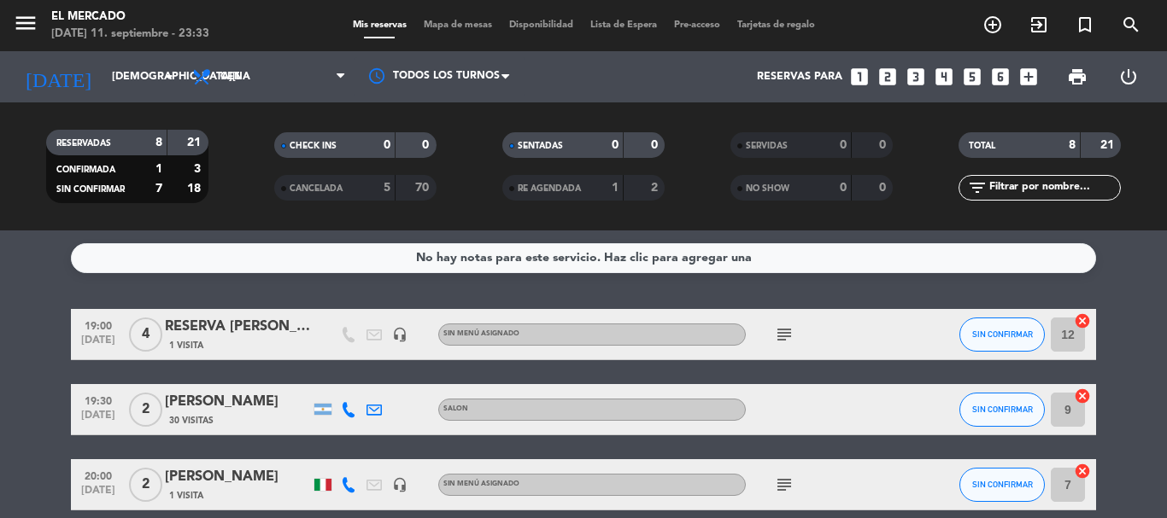
scroll to position [85, 0]
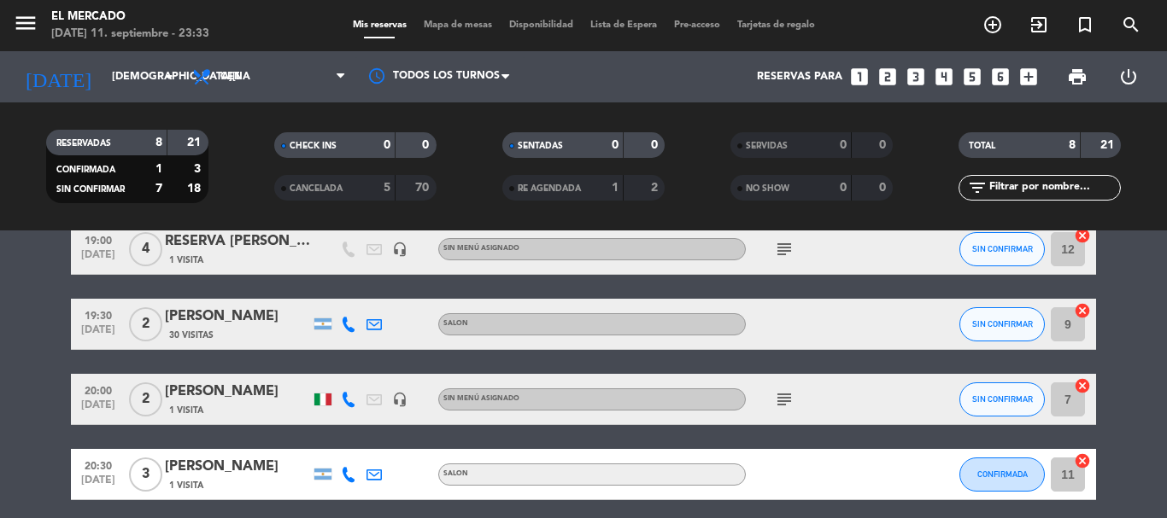
click at [314, 398] on div at bounding box center [322, 400] width 17 height 12
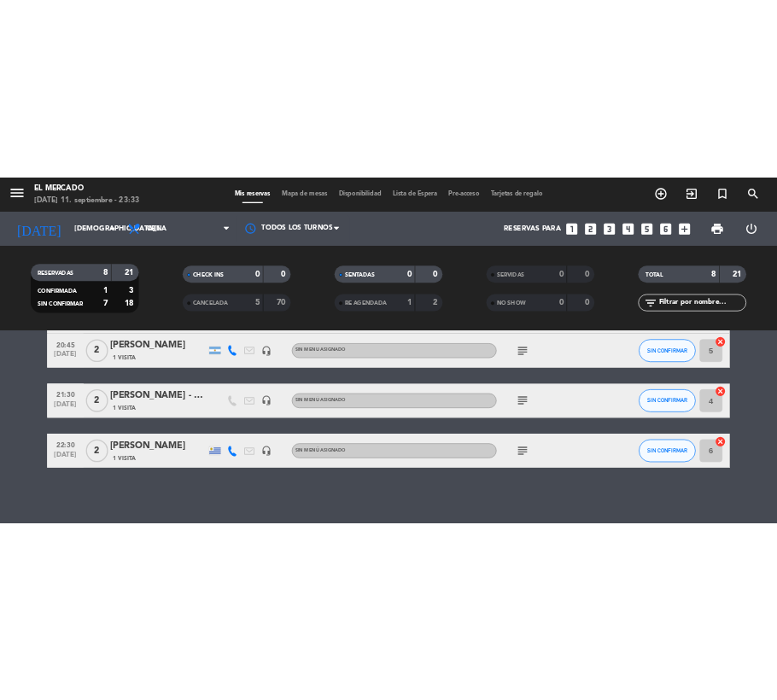
scroll to position [430, 0]
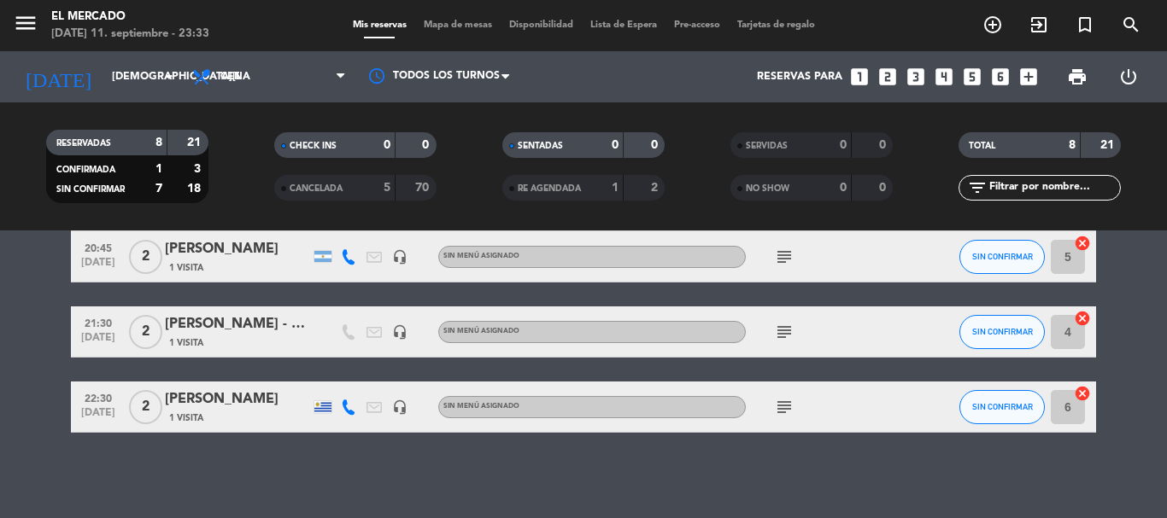
click at [331, 399] on div at bounding box center [323, 407] width 26 height 50
click at [330, 403] on div at bounding box center [322, 407] width 17 height 12
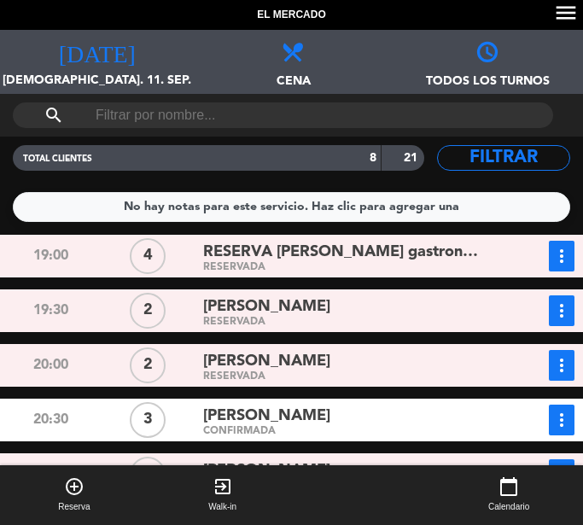
click at [374, 56] on span at bounding box center [292, 45] width 195 height 31
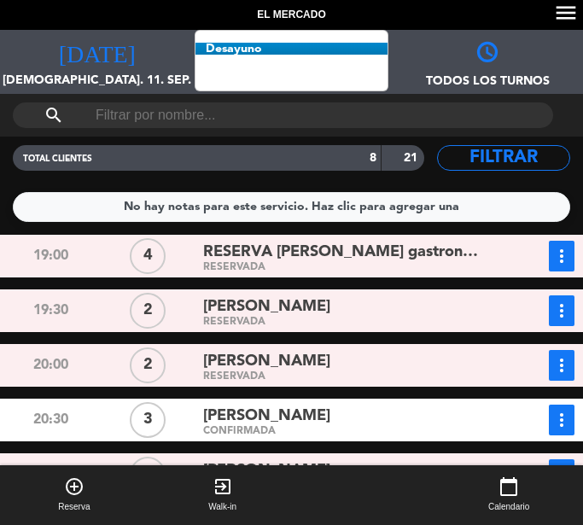
click at [435, 21] on div "El Mercado menu" at bounding box center [291, 15] width 583 height 30
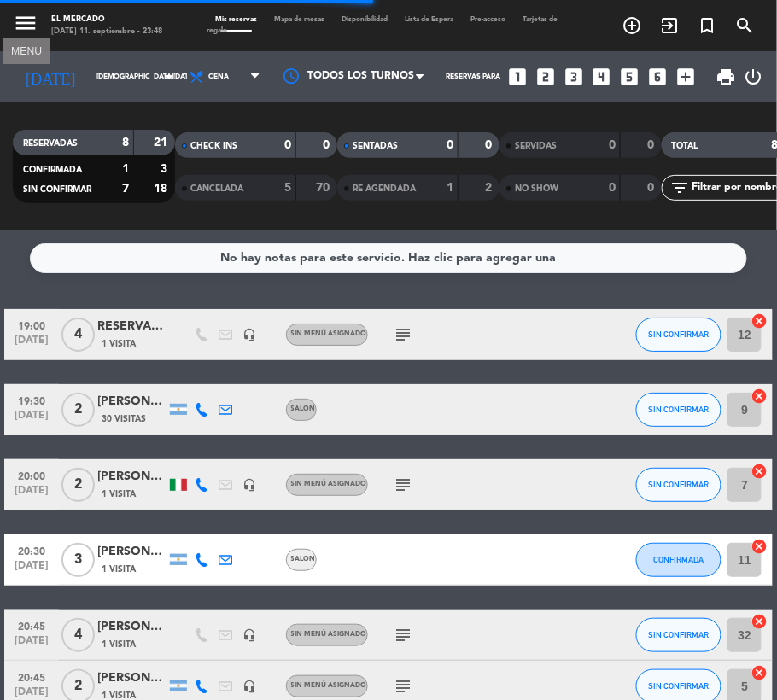
click at [24, 22] on icon "menu" at bounding box center [26, 23] width 26 height 26
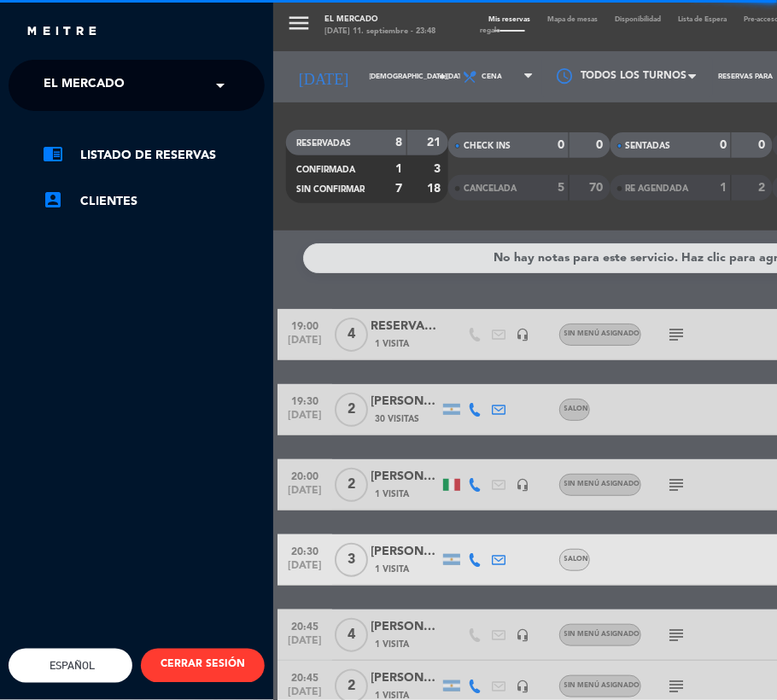
click at [101, 73] on span "El Mercado" at bounding box center [84, 85] width 81 height 36
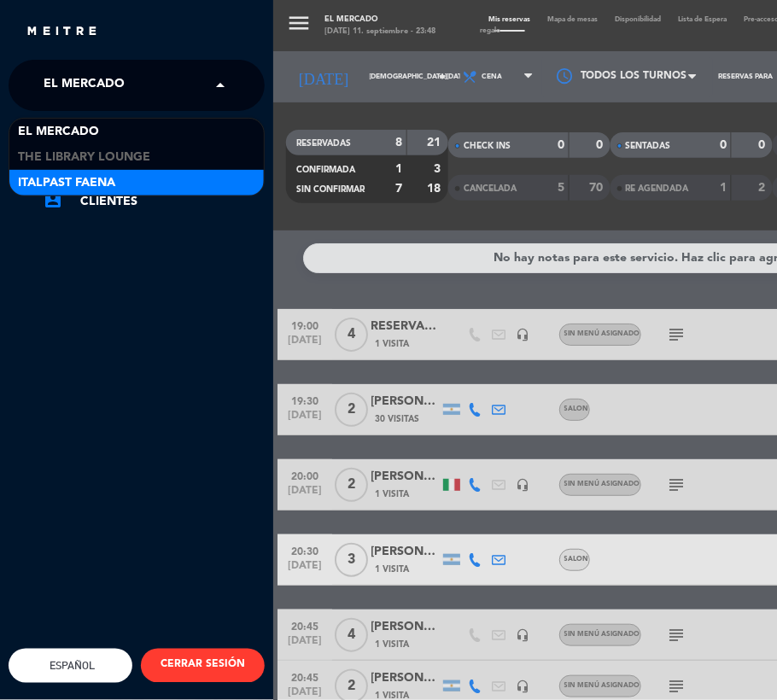
click at [133, 175] on div "Italpast Faena" at bounding box center [136, 183] width 254 height 26
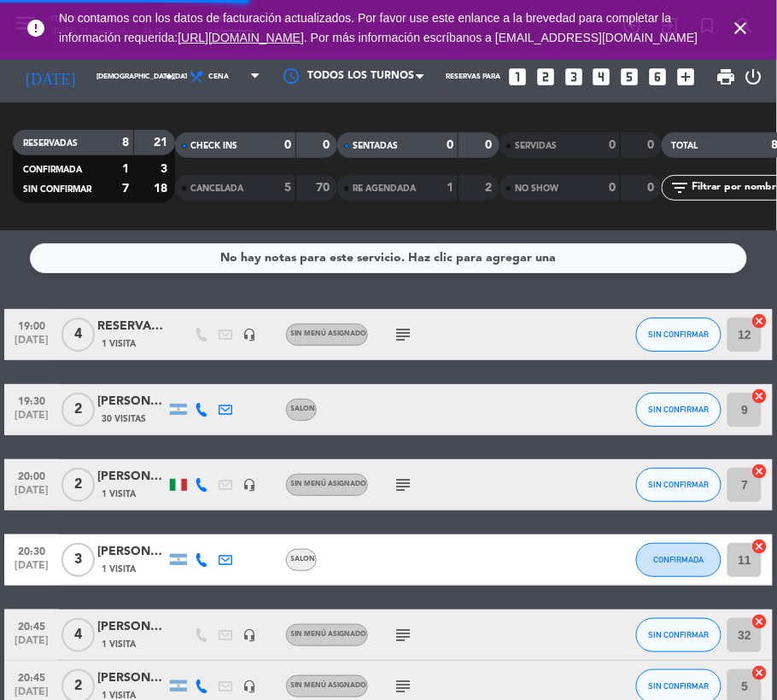
click at [743, 38] on icon "close" at bounding box center [741, 28] width 20 height 20
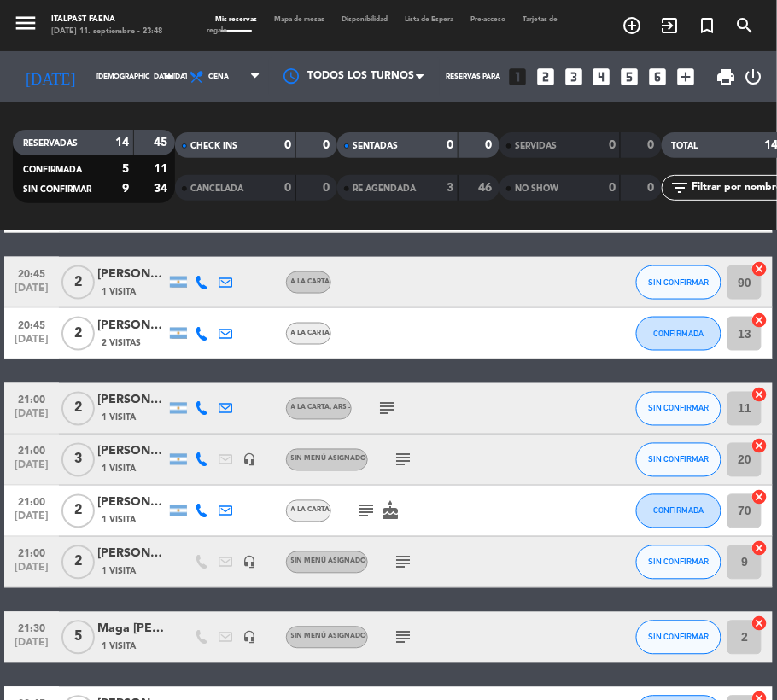
scroll to position [578, 0]
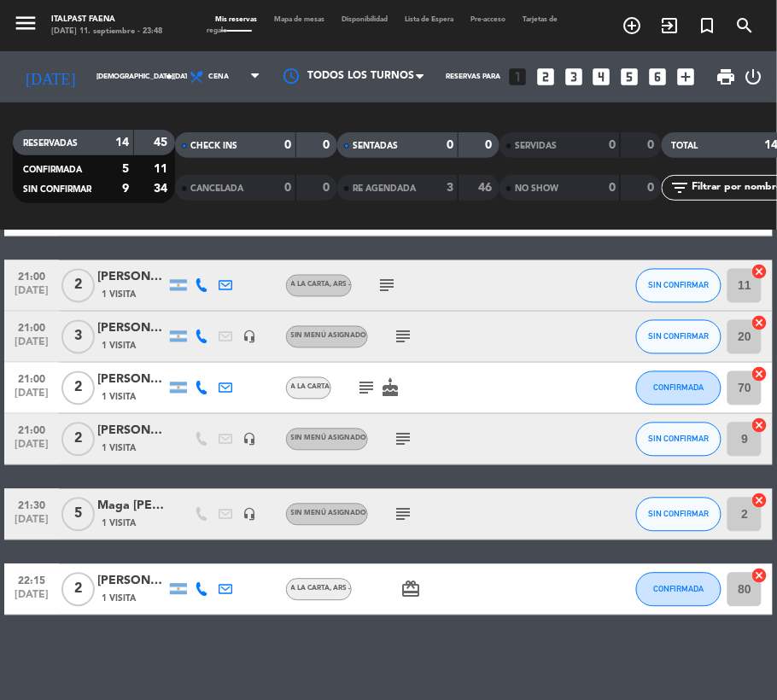
click at [207, 518] on icon at bounding box center [203, 590] width 14 height 14
click at [192, 518] on span "Copiar" at bounding box center [190, 562] width 36 height 18
click at [200, 394] on icon at bounding box center [203, 389] width 14 height 14
click at [421, 264] on div "subject" at bounding box center [423, 285] width 143 height 50
click at [203, 331] on icon at bounding box center [203, 338] width 14 height 14
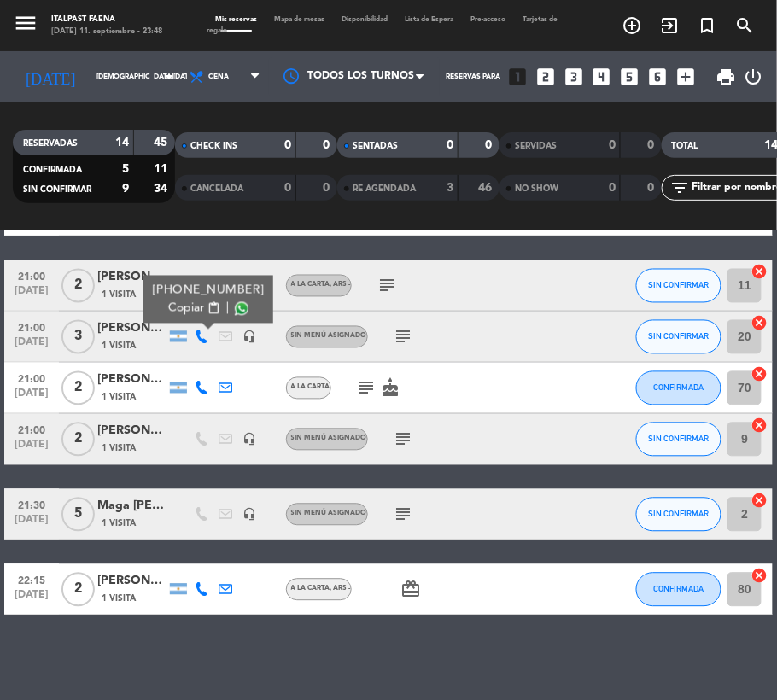
click at [192, 307] on span "Copiar" at bounding box center [186, 309] width 36 height 18
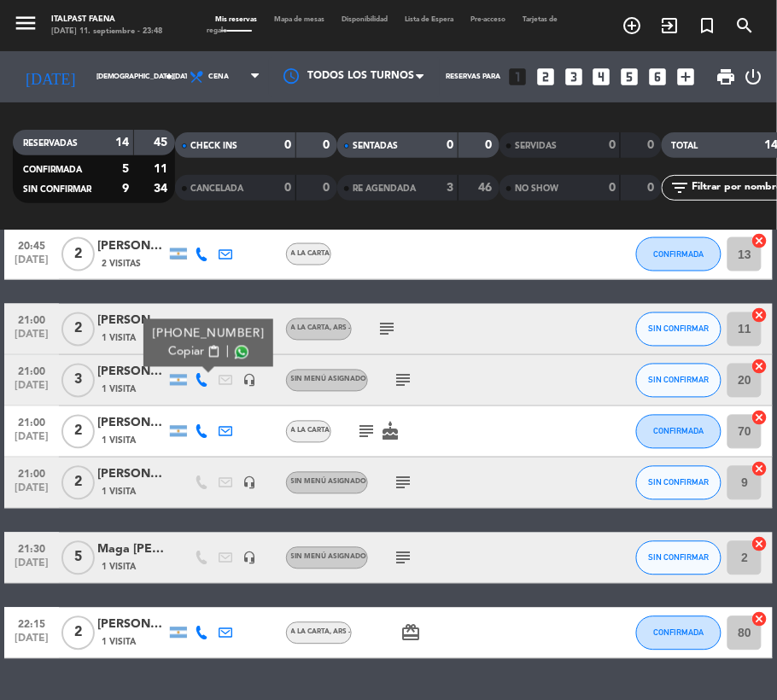
scroll to position [465, 0]
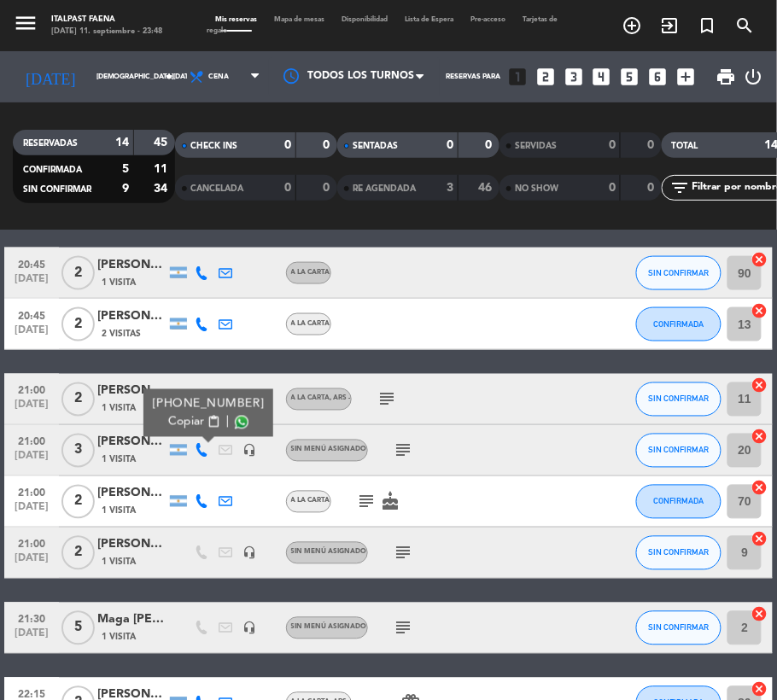
click at [477, 364] on div "19:00 [DATE] 2 17 a 19:30 - Degus SE - LA CAVA - Planner [PERSON_NAME] 1 Visita…" at bounding box center [388, 287] width 769 height 885
click at [202, 401] on icon at bounding box center [203, 400] width 14 height 14
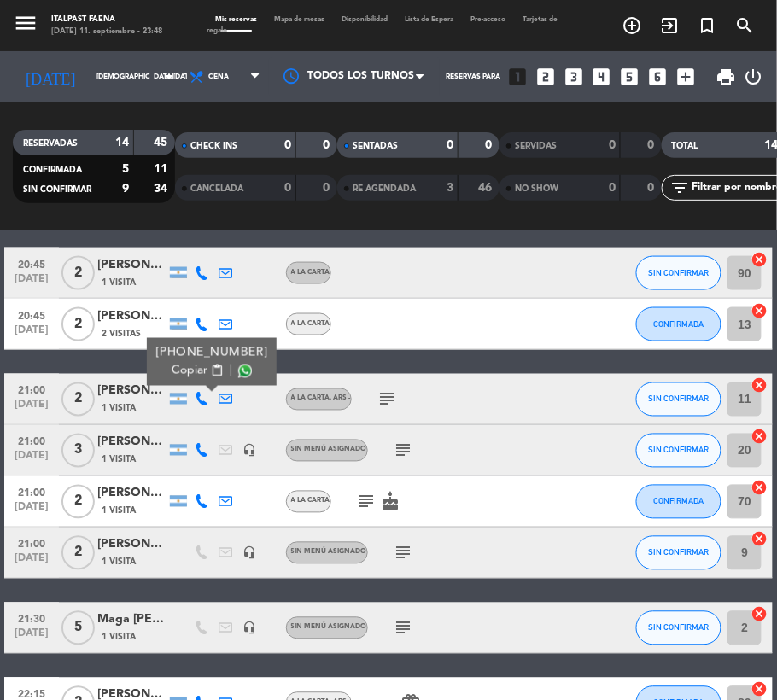
click at [195, 371] on span "Copiar" at bounding box center [190, 371] width 36 height 18
click at [412, 377] on div "subject" at bounding box center [423, 399] width 143 height 50
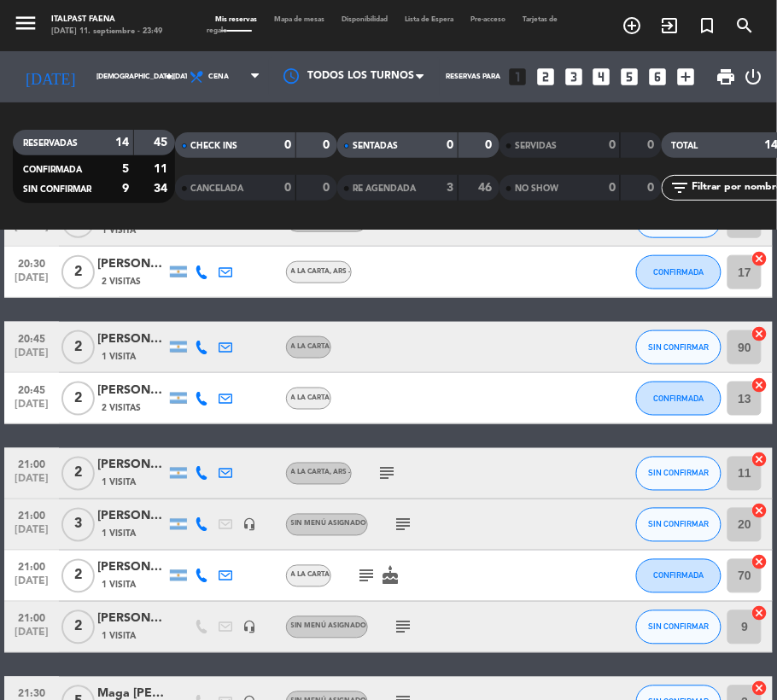
scroll to position [350, 0]
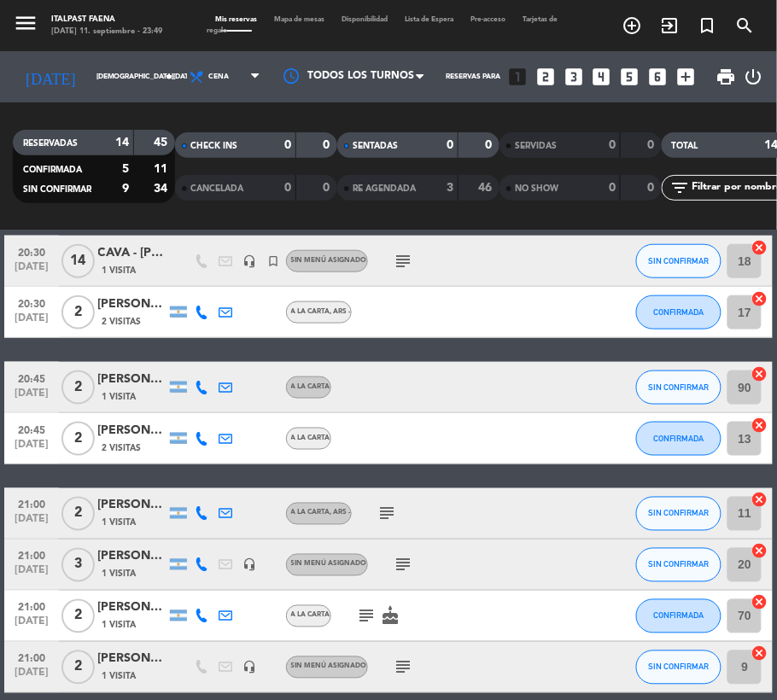
click at [200, 393] on icon at bounding box center [203, 388] width 14 height 14
click at [202, 376] on div at bounding box center [208, 378] width 12 height 6
drag, startPoint x: 198, startPoint y: 366, endPoint x: 290, endPoint y: 364, distance: 92.3
click at [198, 366] on button "Copiar content_paste" at bounding box center [194, 359] width 52 height 18
click at [203, 442] on icon at bounding box center [203, 439] width 14 height 14
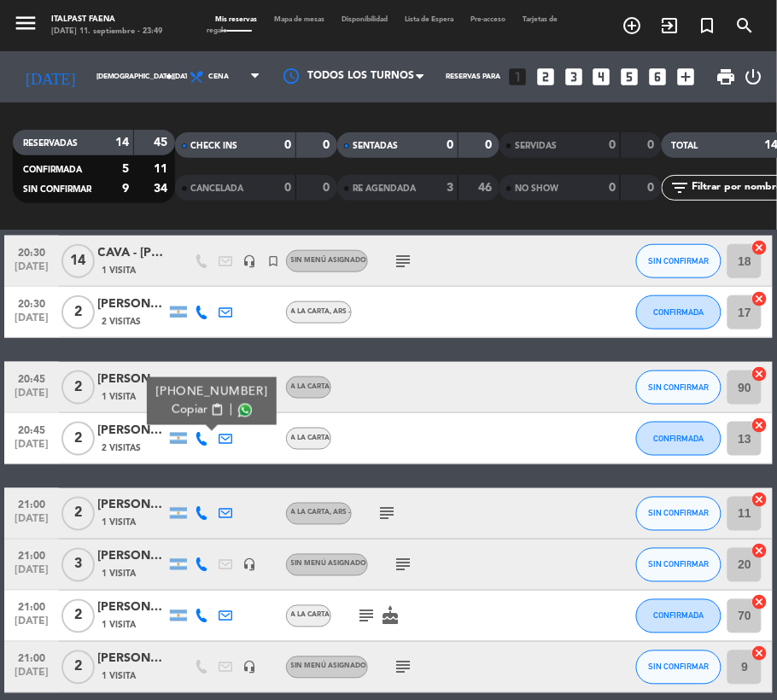
click at [182, 407] on span "Copiar" at bounding box center [190, 410] width 36 height 18
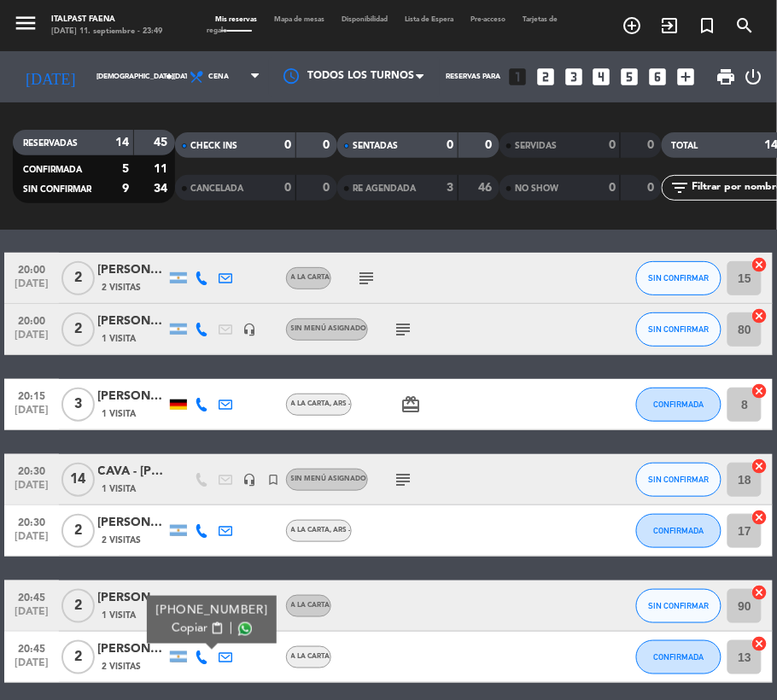
scroll to position [123, 0]
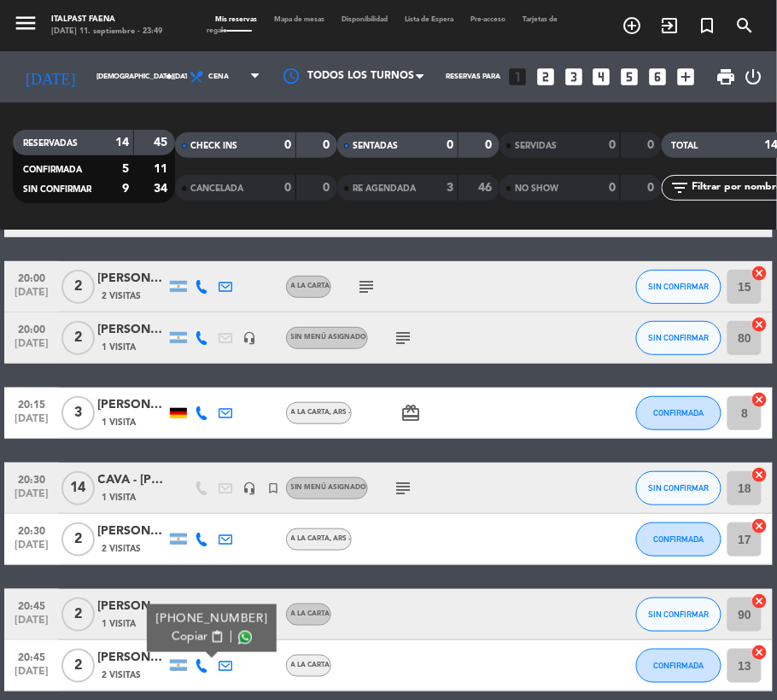
click at [202, 518] on icon at bounding box center [203, 540] width 14 height 14
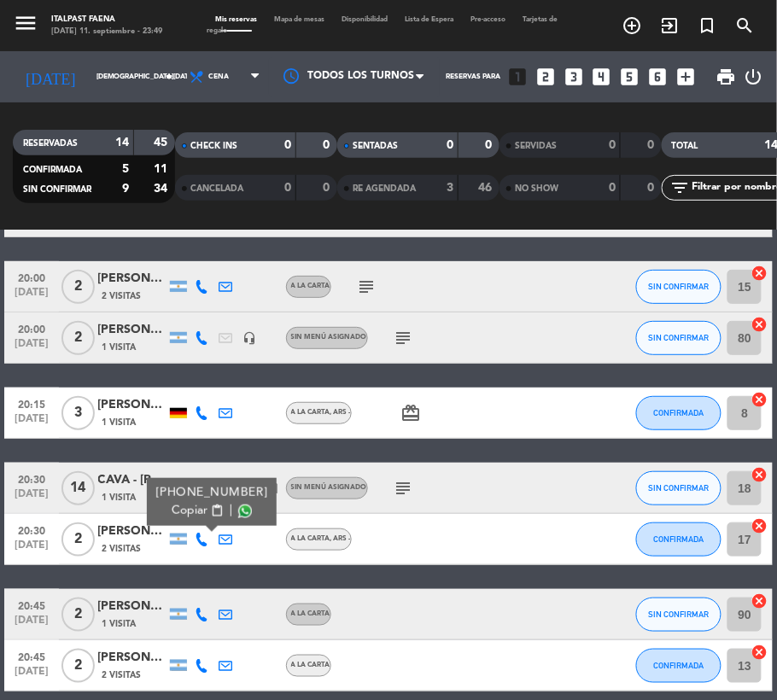
click at [158, 510] on div "Copiar content_paste |" at bounding box center [211, 511] width 112 height 18
click at [183, 518] on span "Copiar" at bounding box center [190, 511] width 36 height 18
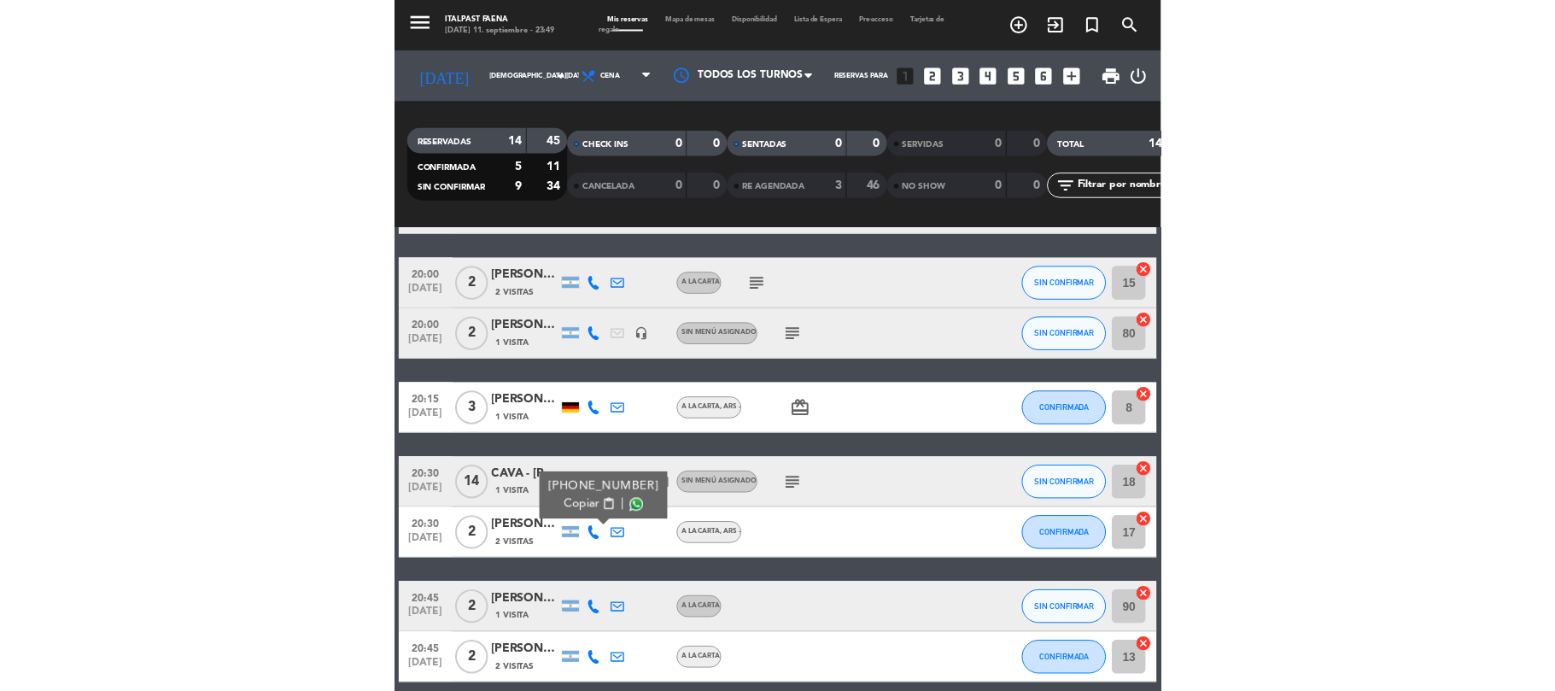
scroll to position [0, 0]
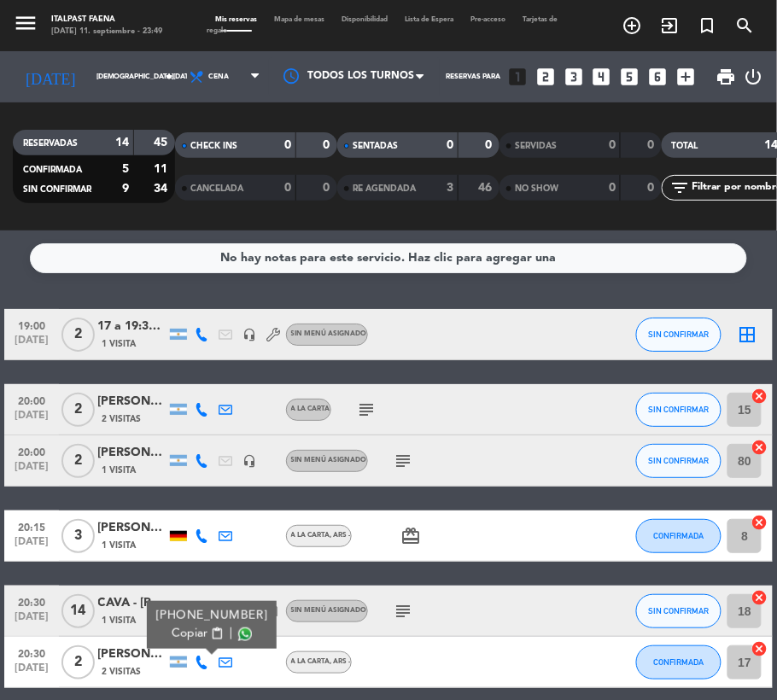
click at [203, 462] on icon at bounding box center [203, 461] width 14 height 14
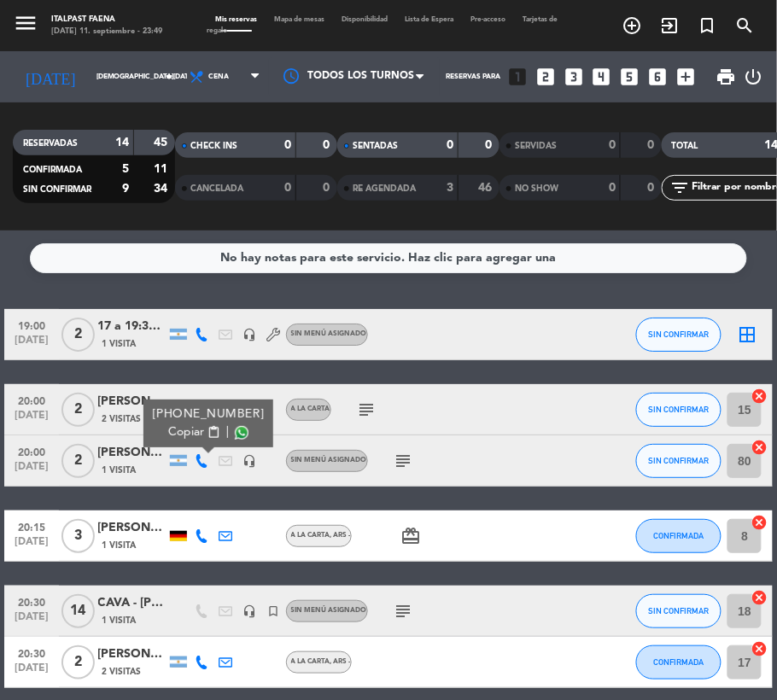
click at [182, 432] on span "Copiar" at bounding box center [186, 433] width 36 height 18
click at [231, 357] on div at bounding box center [226, 334] width 24 height 50
click at [207, 410] on icon at bounding box center [203, 410] width 14 height 14
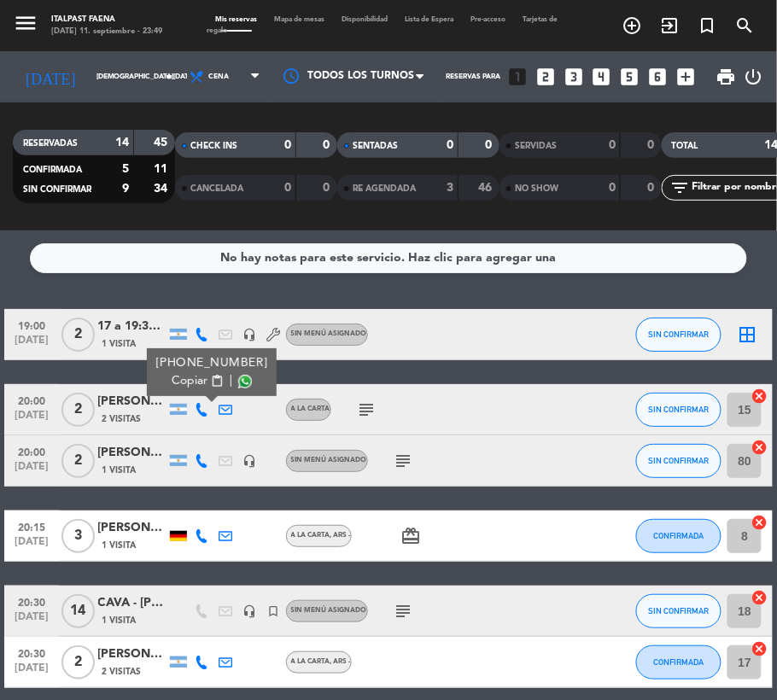
click at [191, 381] on span "Copiar" at bounding box center [190, 381] width 36 height 18
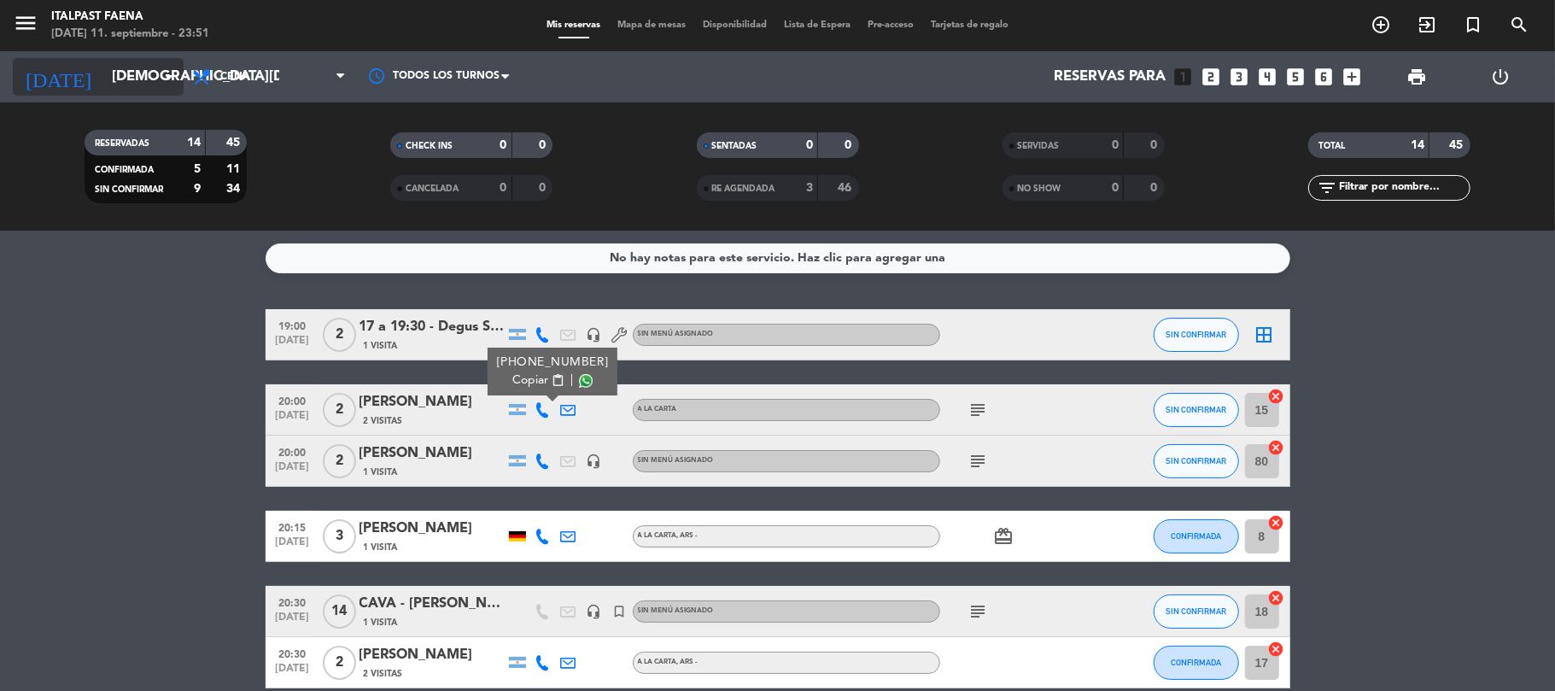
click at [154, 75] on input "[DEMOGRAPHIC_DATA][DATE]" at bounding box center [195, 77] width 184 height 33
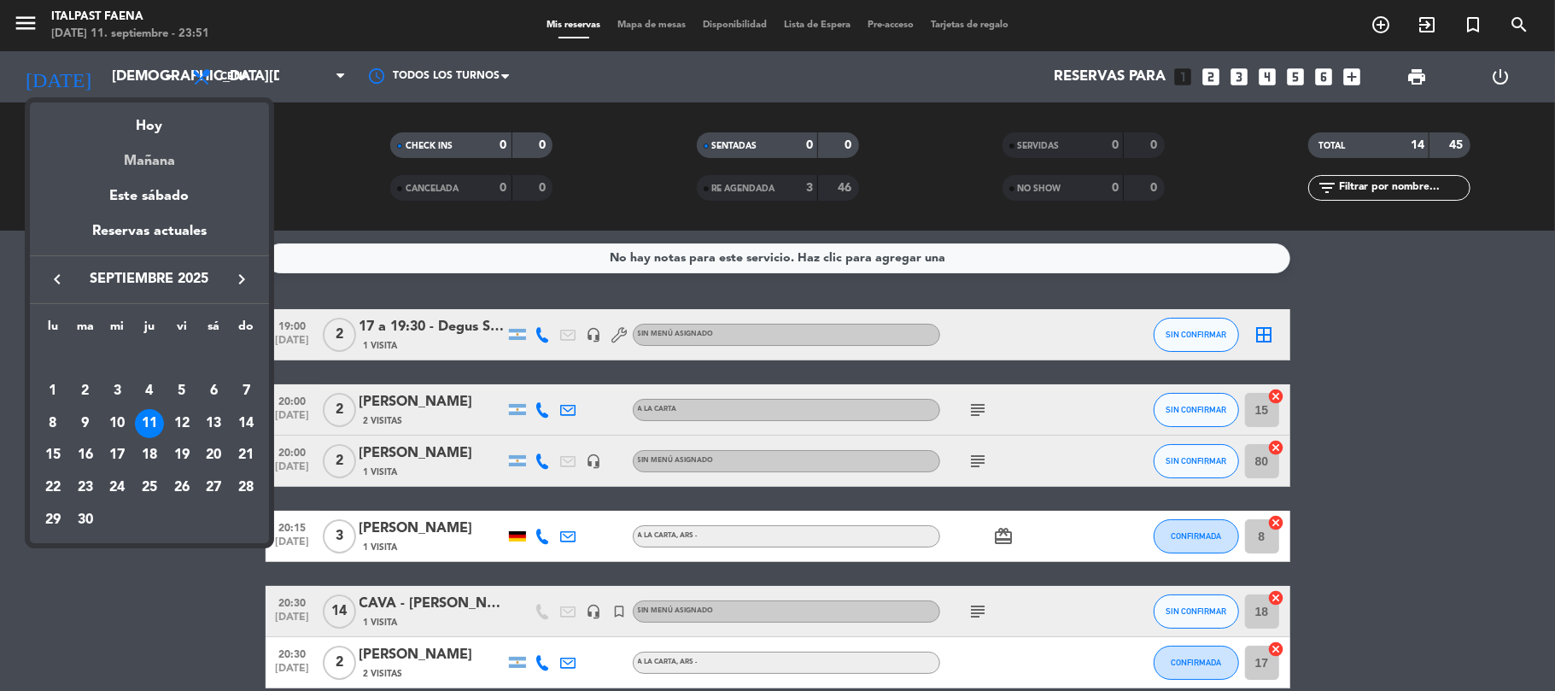
click at [142, 157] on div "Mañana" at bounding box center [149, 154] width 239 height 35
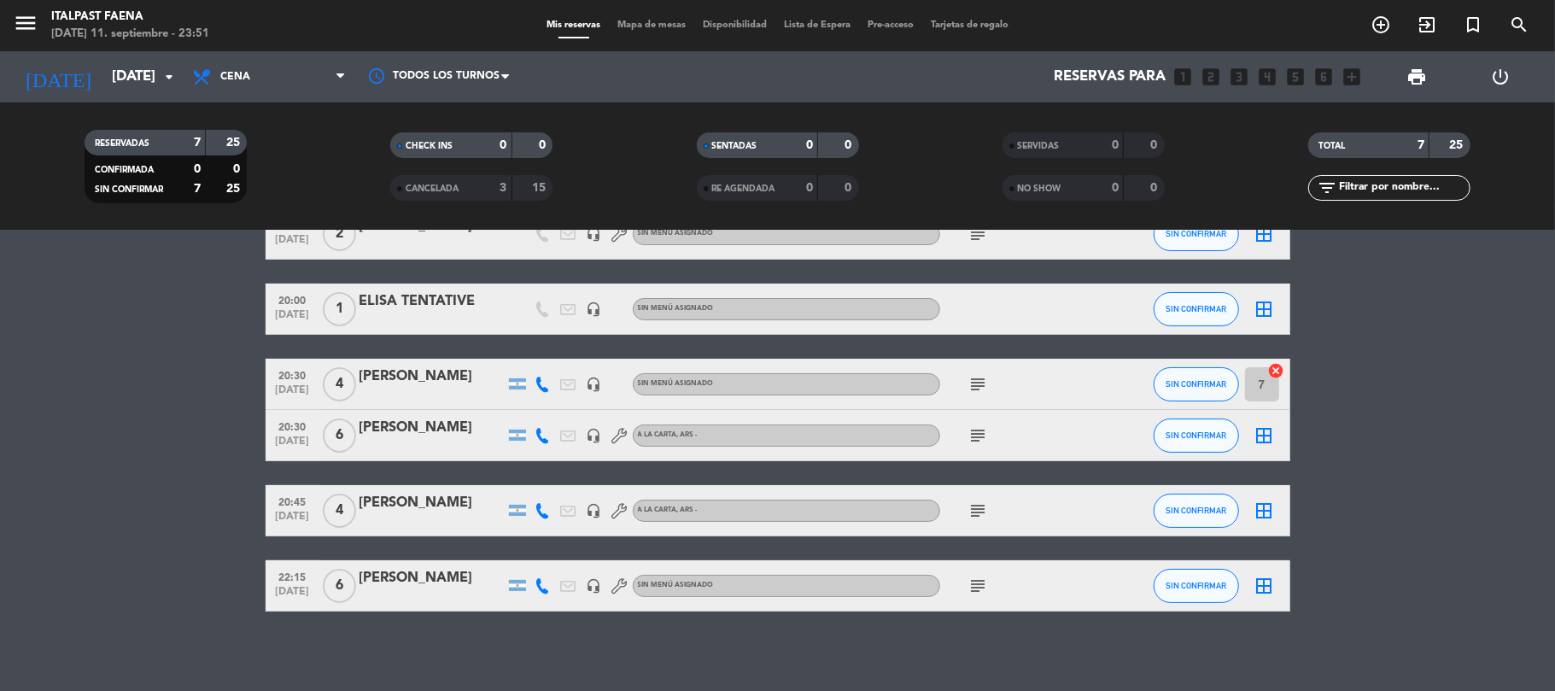
scroll to position [181, 0]
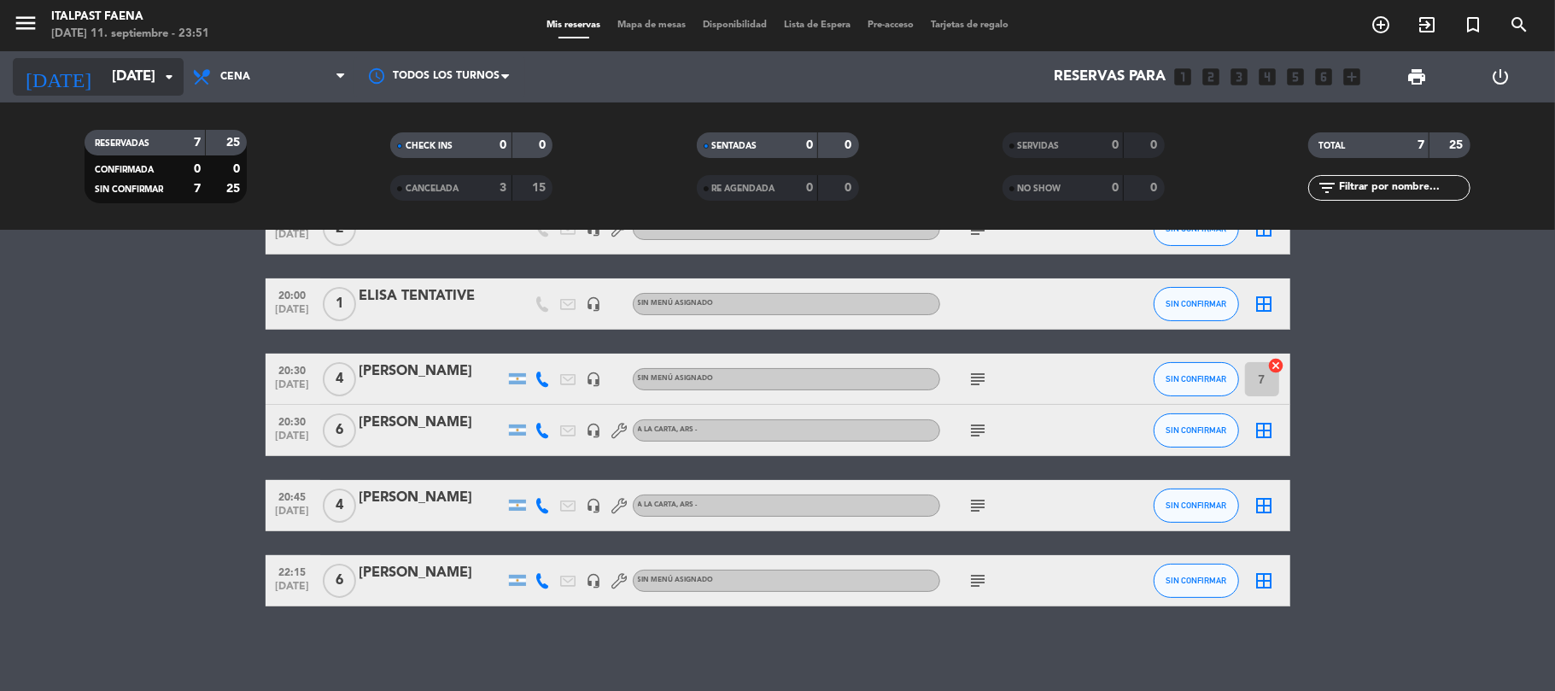
click at [143, 84] on input "[DATE]" at bounding box center [195, 77] width 184 height 33
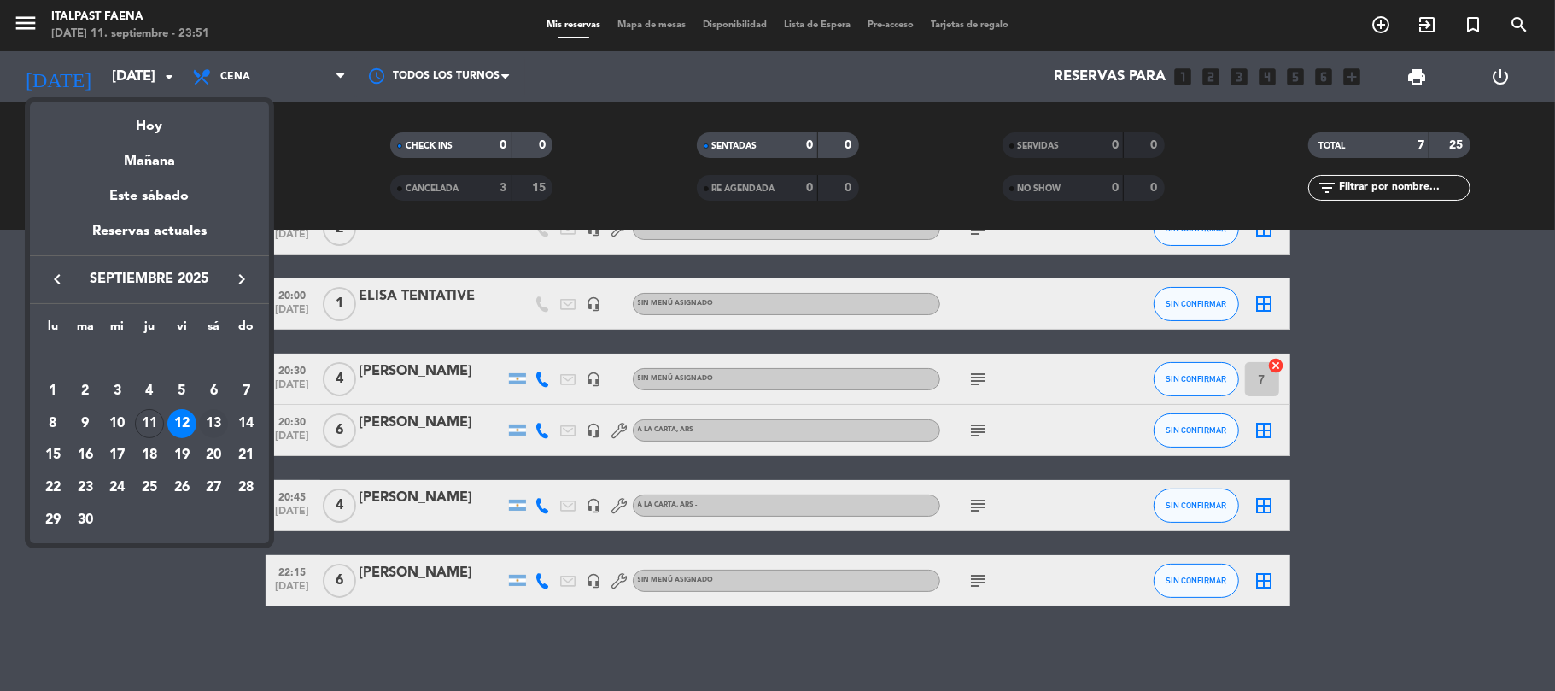
click at [219, 421] on div "13" at bounding box center [213, 423] width 29 height 29
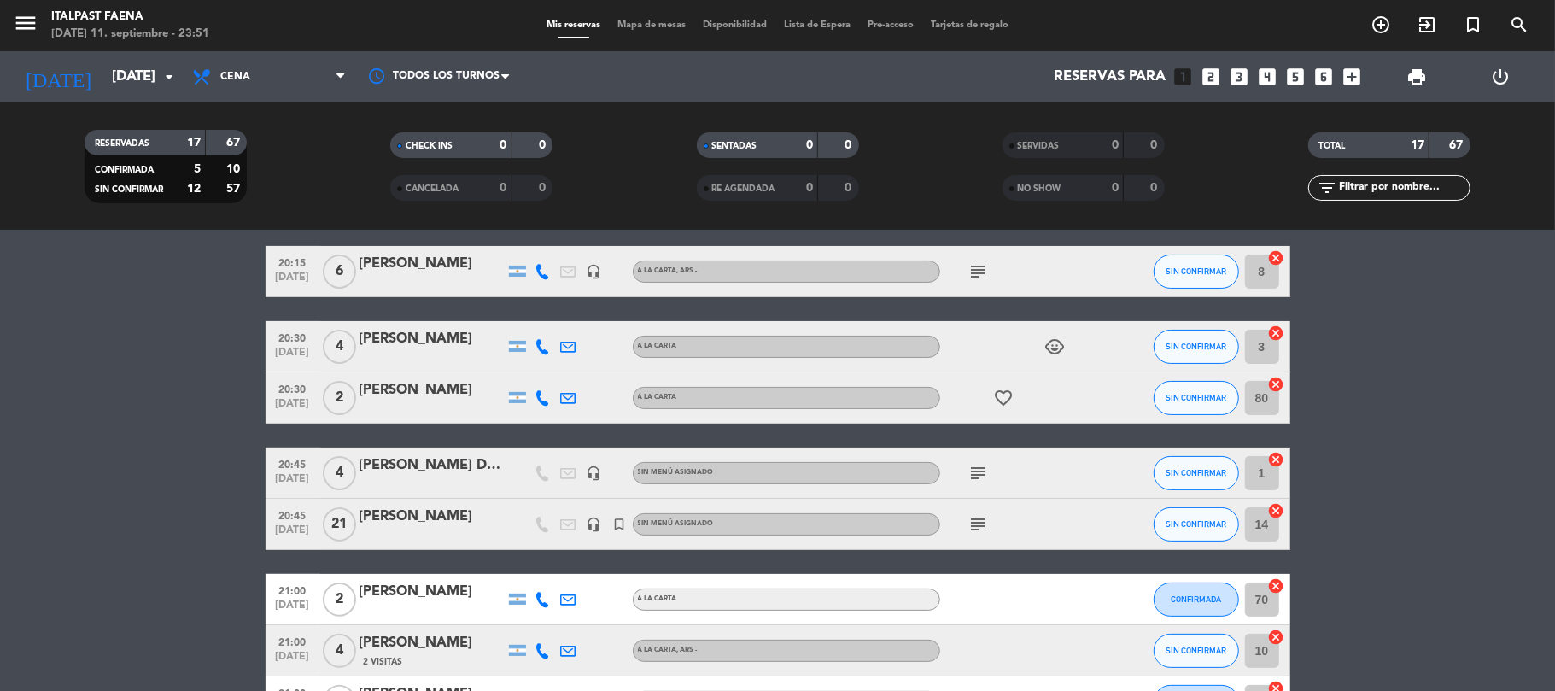
scroll to position [227, 0]
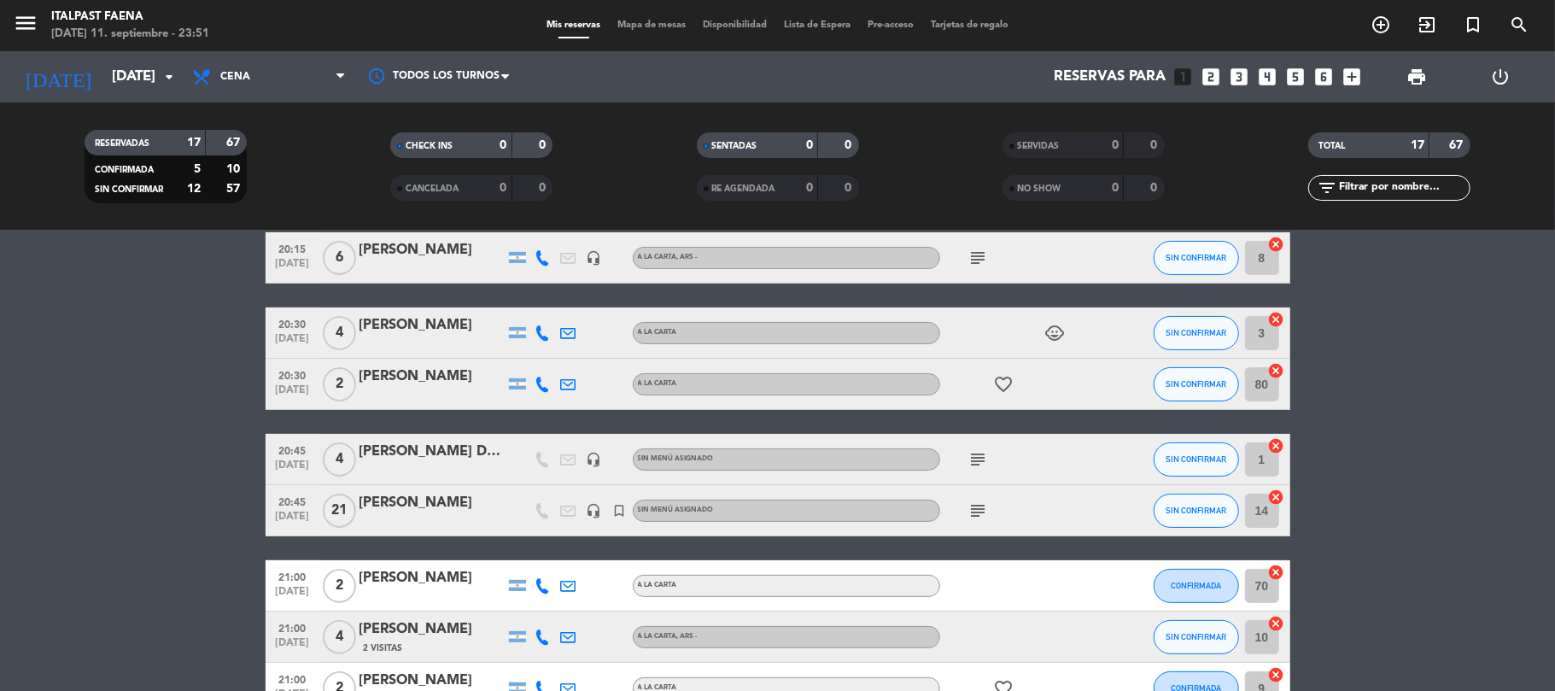
click at [980, 511] on icon "subject" at bounding box center [978, 510] width 20 height 20
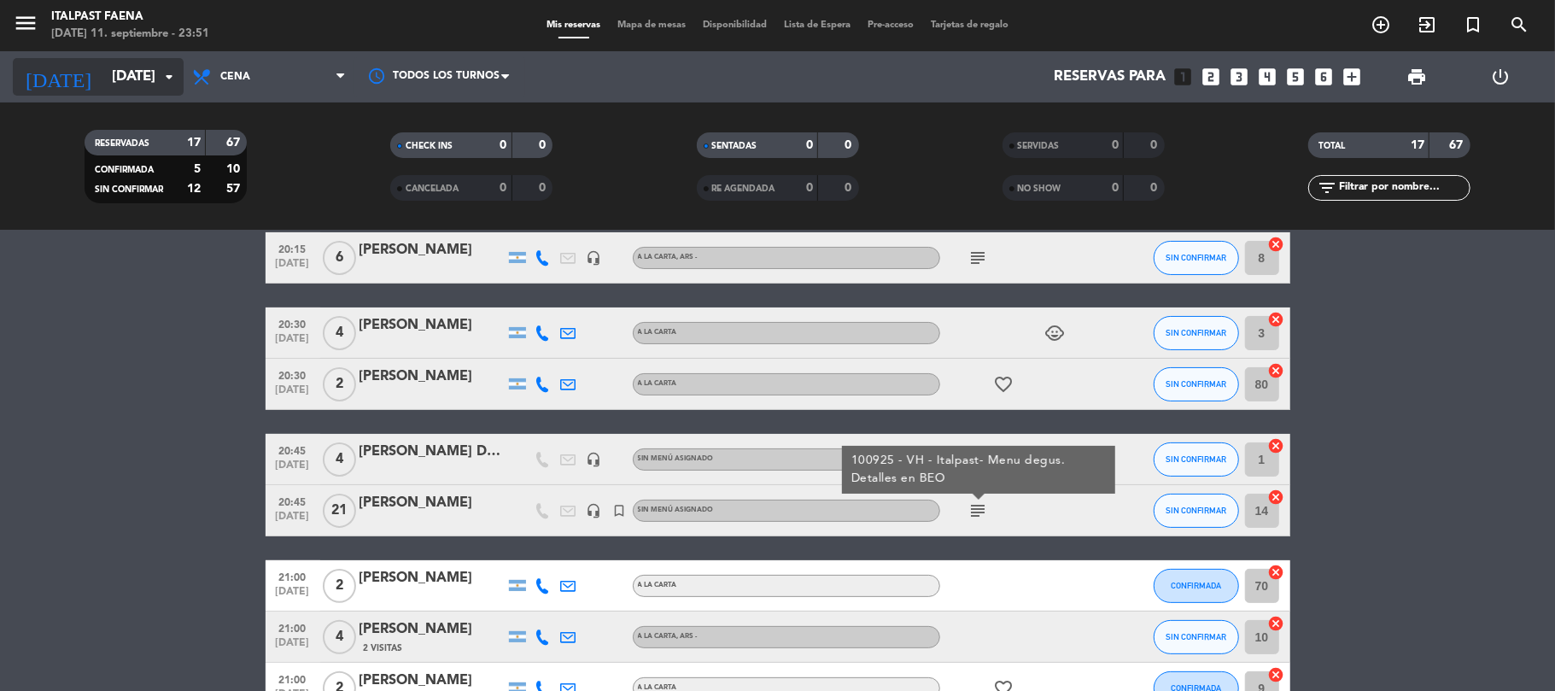
click at [167, 75] on icon "arrow_drop_down" at bounding box center [169, 77] width 20 height 20
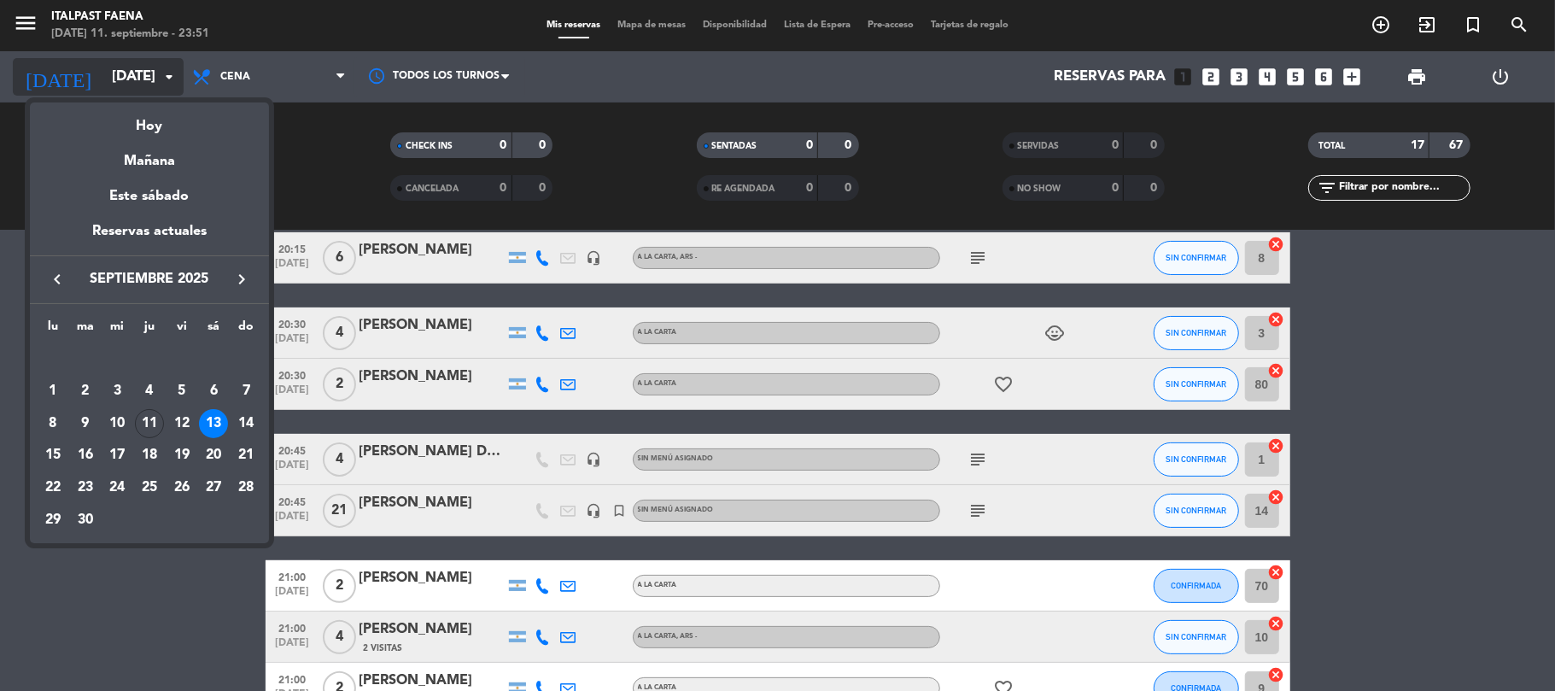
click at [167, 75] on div at bounding box center [777, 345] width 1555 height 691
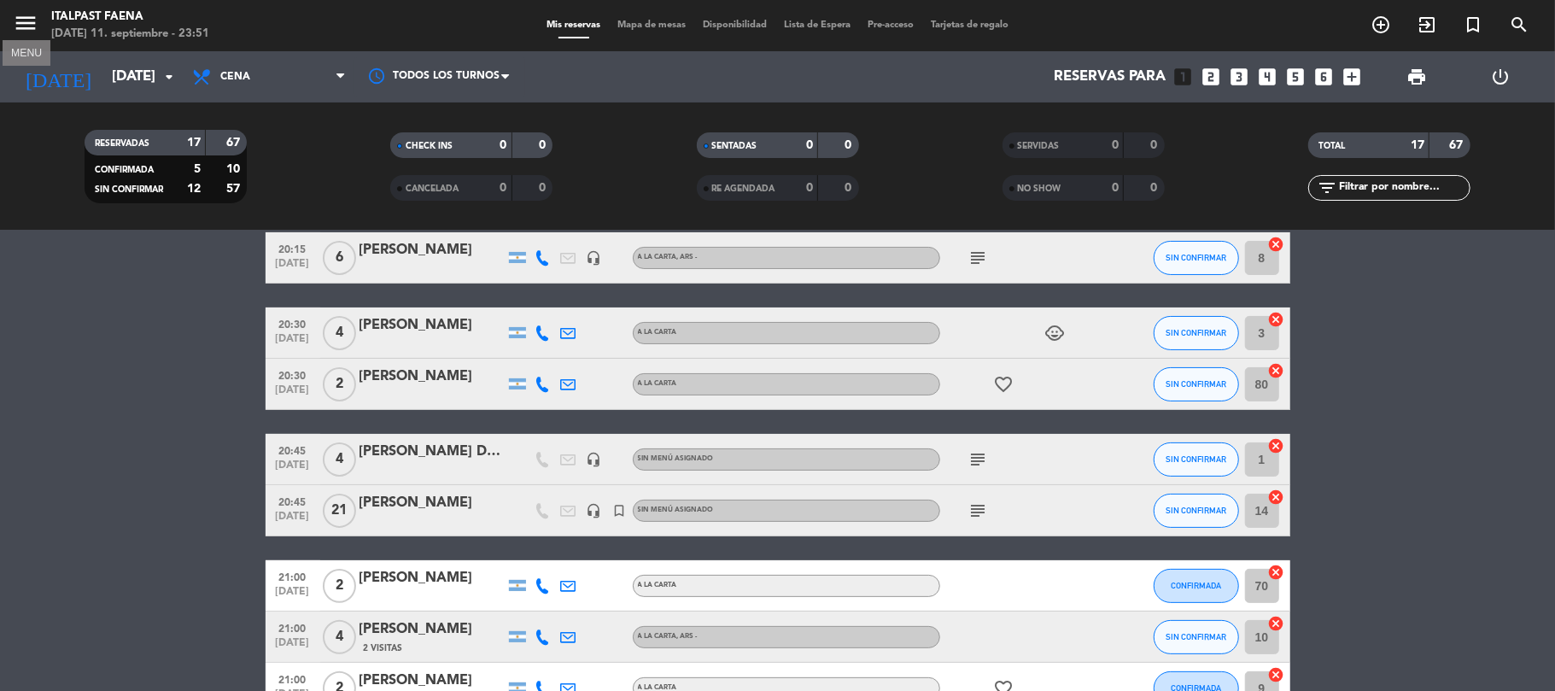
click at [32, 21] on icon "menu" at bounding box center [26, 23] width 26 height 26
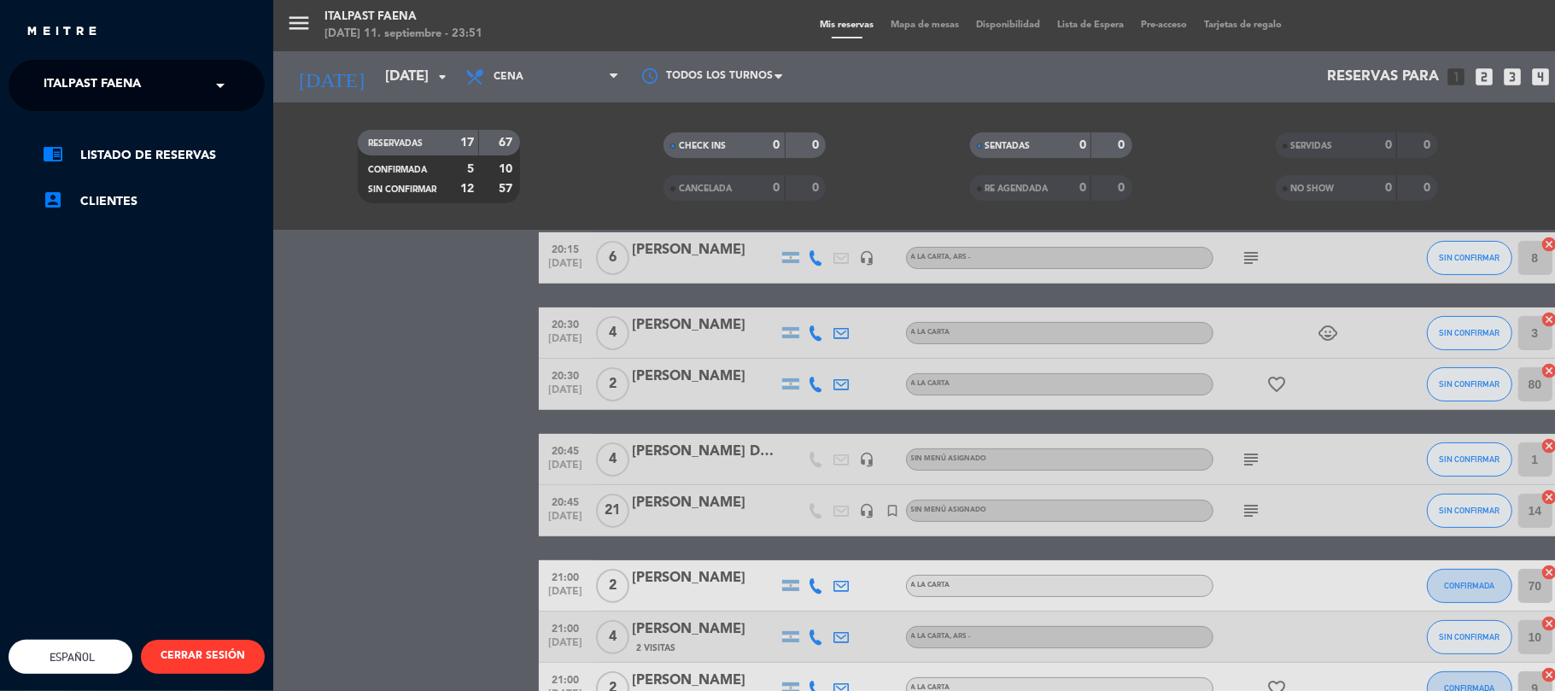
click at [219, 80] on span at bounding box center [224, 85] width 29 height 36
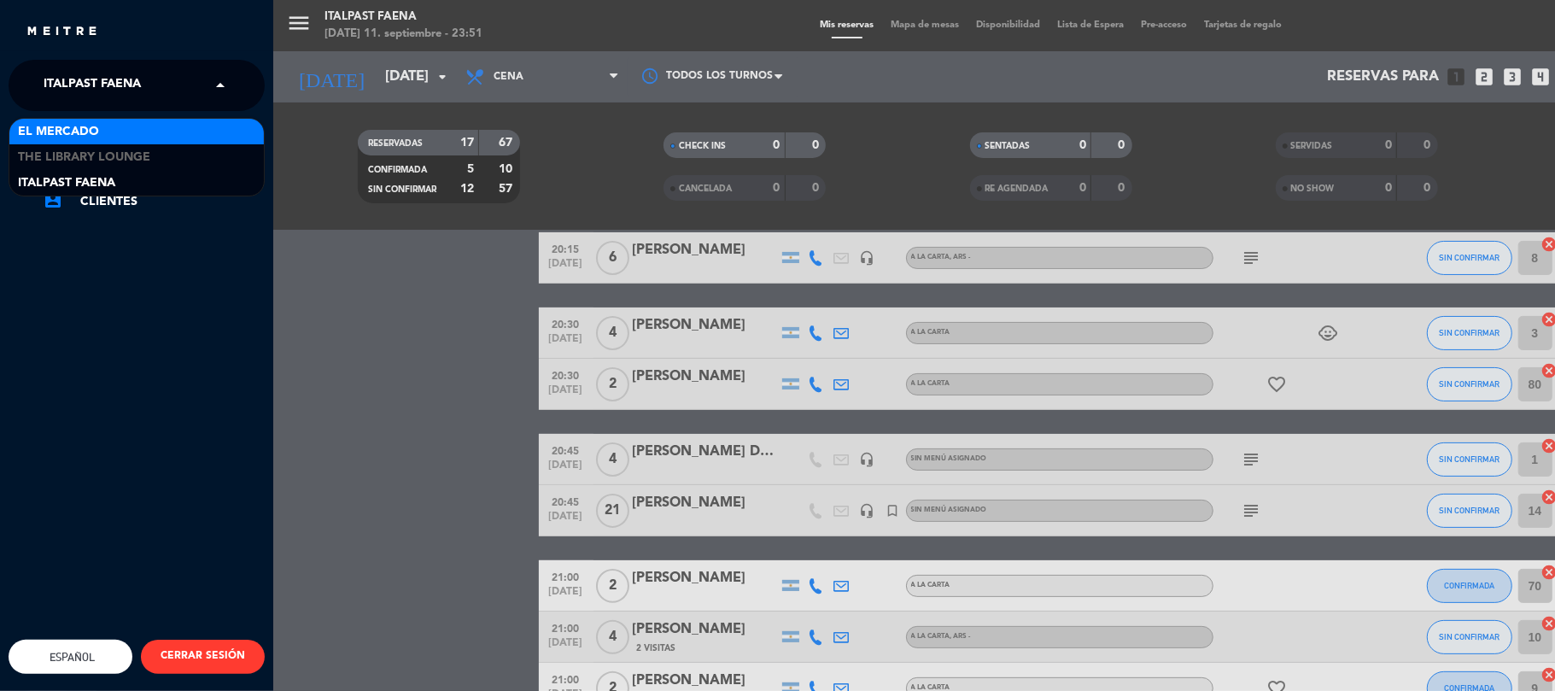
click at [77, 125] on span "El Mercado" at bounding box center [58, 132] width 81 height 20
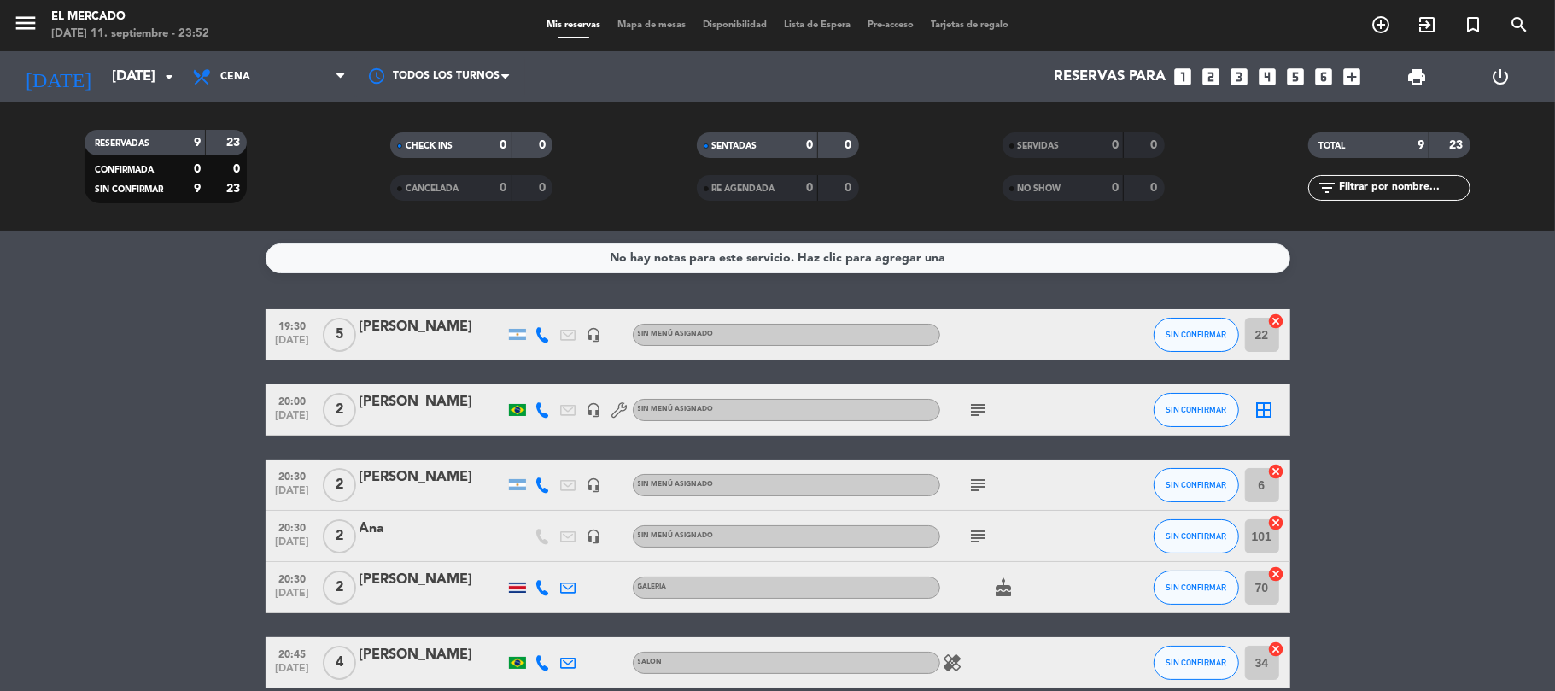
scroll to position [114, 0]
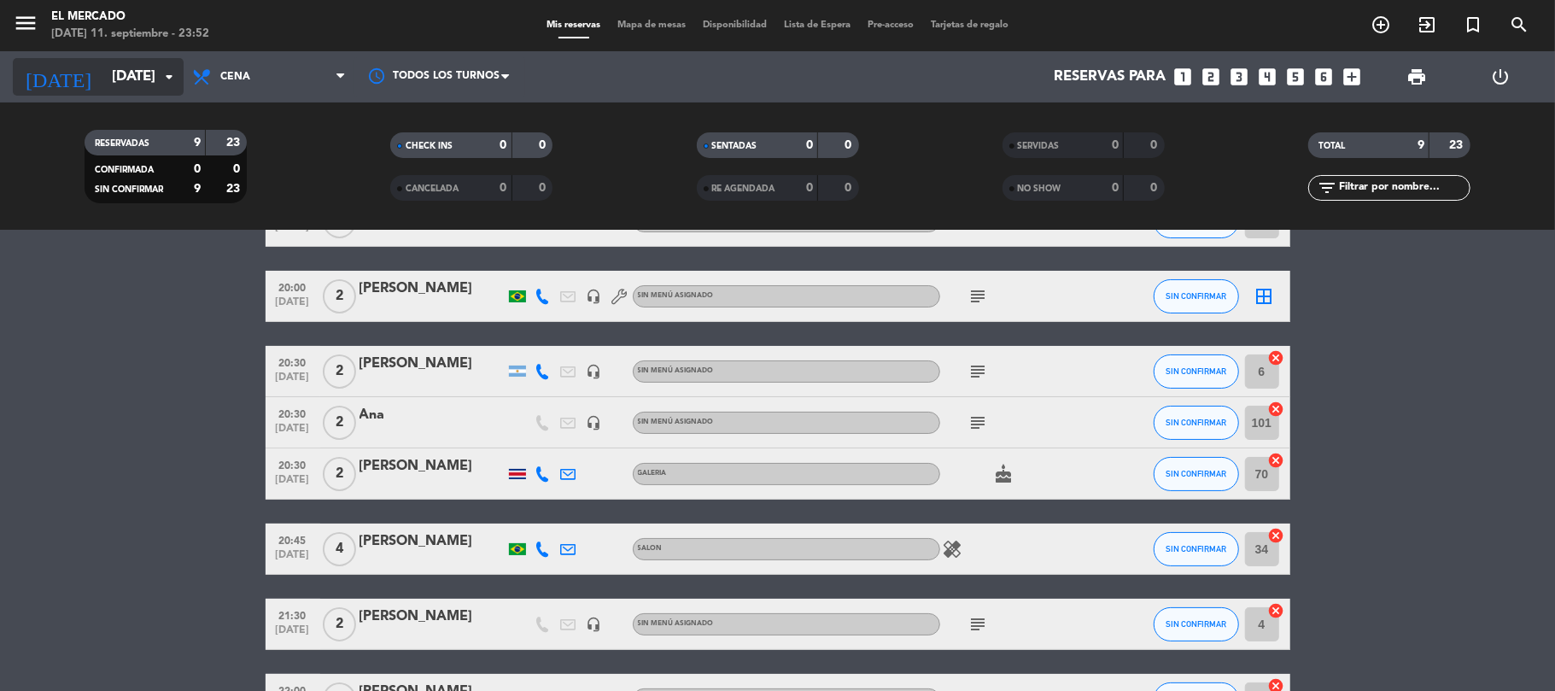
click at [171, 83] on icon "arrow_drop_down" at bounding box center [169, 77] width 20 height 20
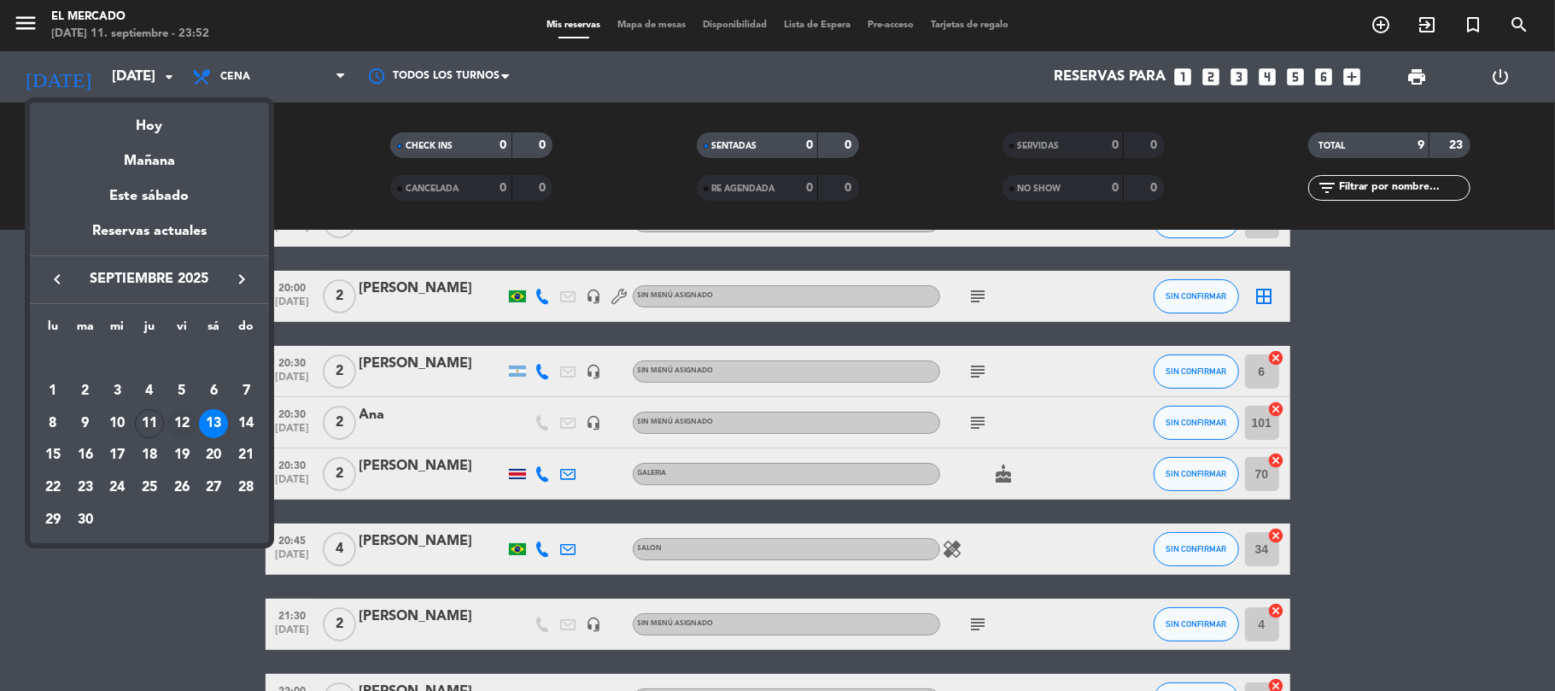
click at [181, 418] on div "12" at bounding box center [181, 423] width 29 height 29
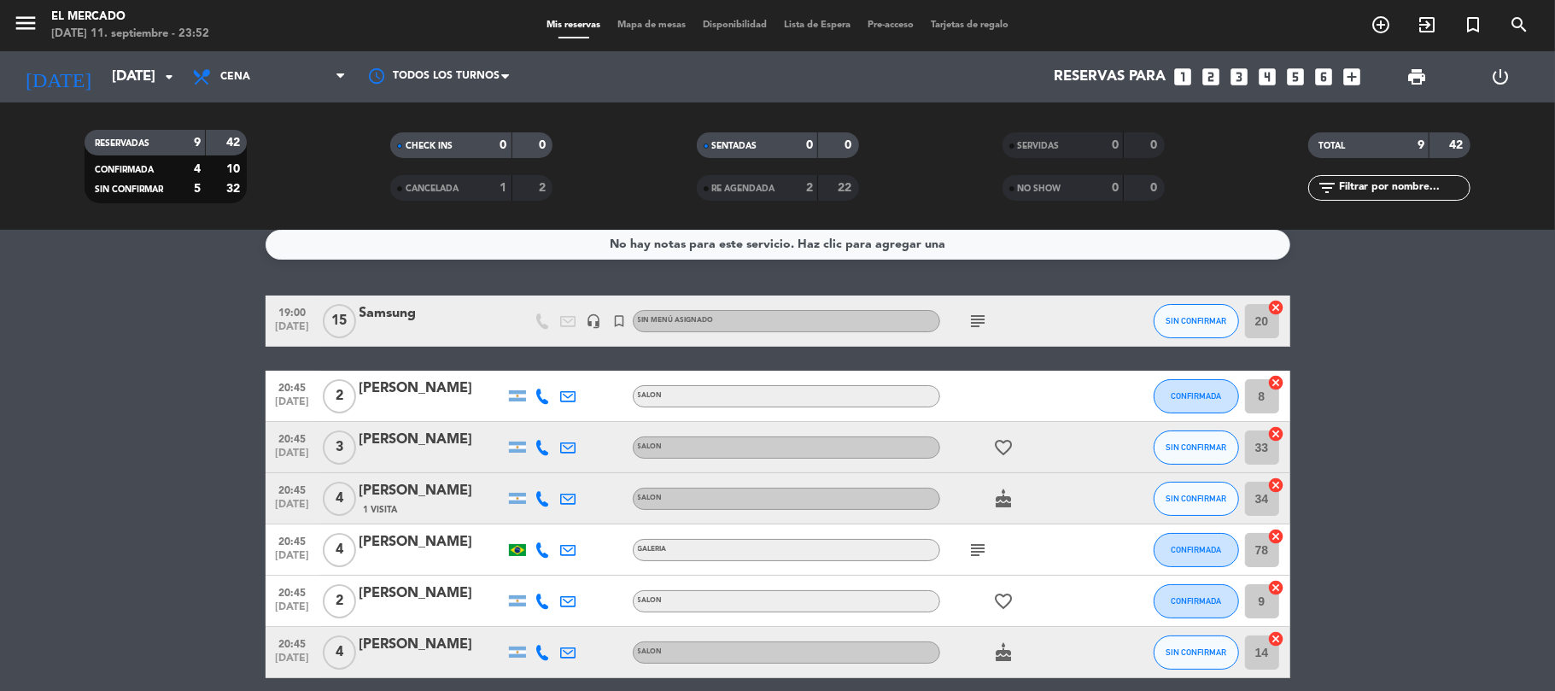
scroll to position [0, 0]
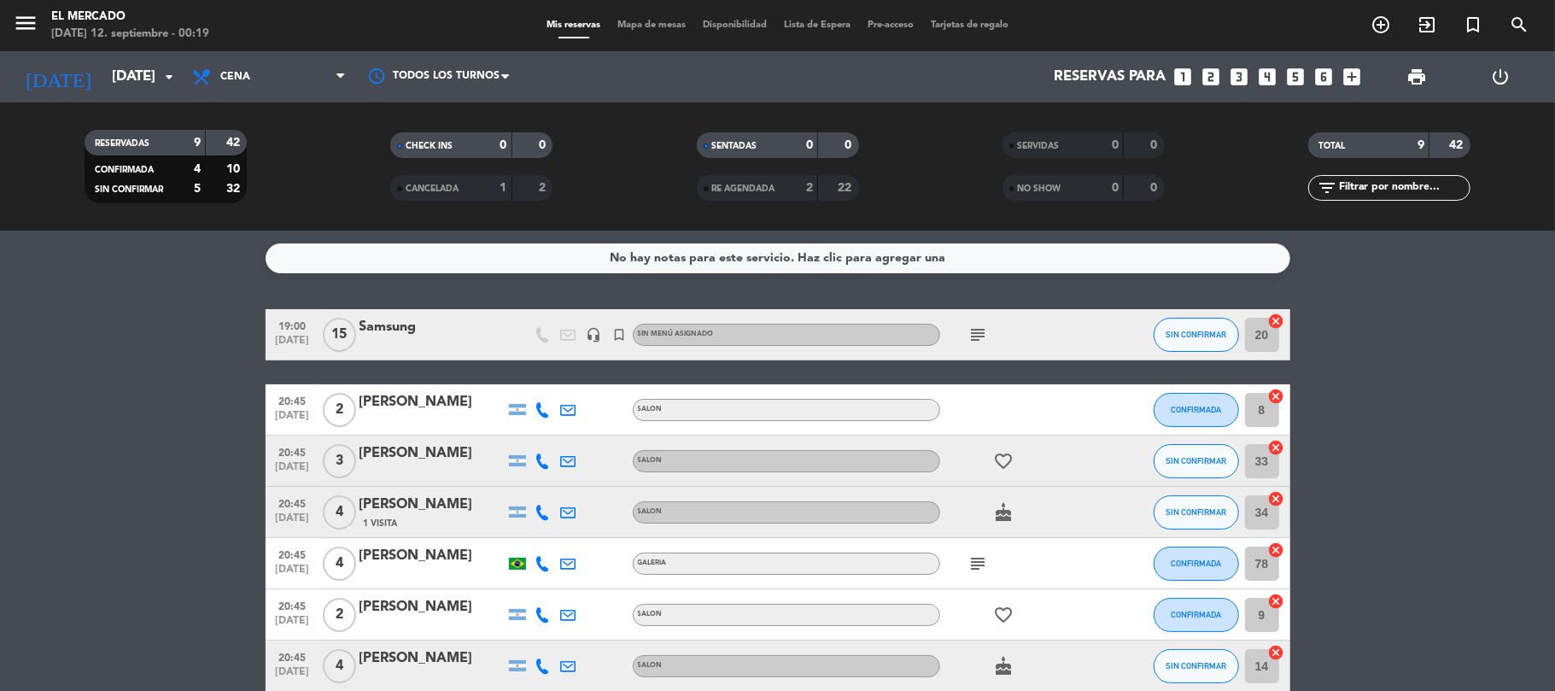
click at [86, 104] on div "RESERVADAS 9 42 CONFIRMADA 4 10 SIN CONFIRMAR 5 32 CHECK INS 0 0 CANCELADA 1 2 …" at bounding box center [777, 166] width 1555 height 128
click at [113, 61] on input "[DATE]" at bounding box center [195, 77] width 184 height 33
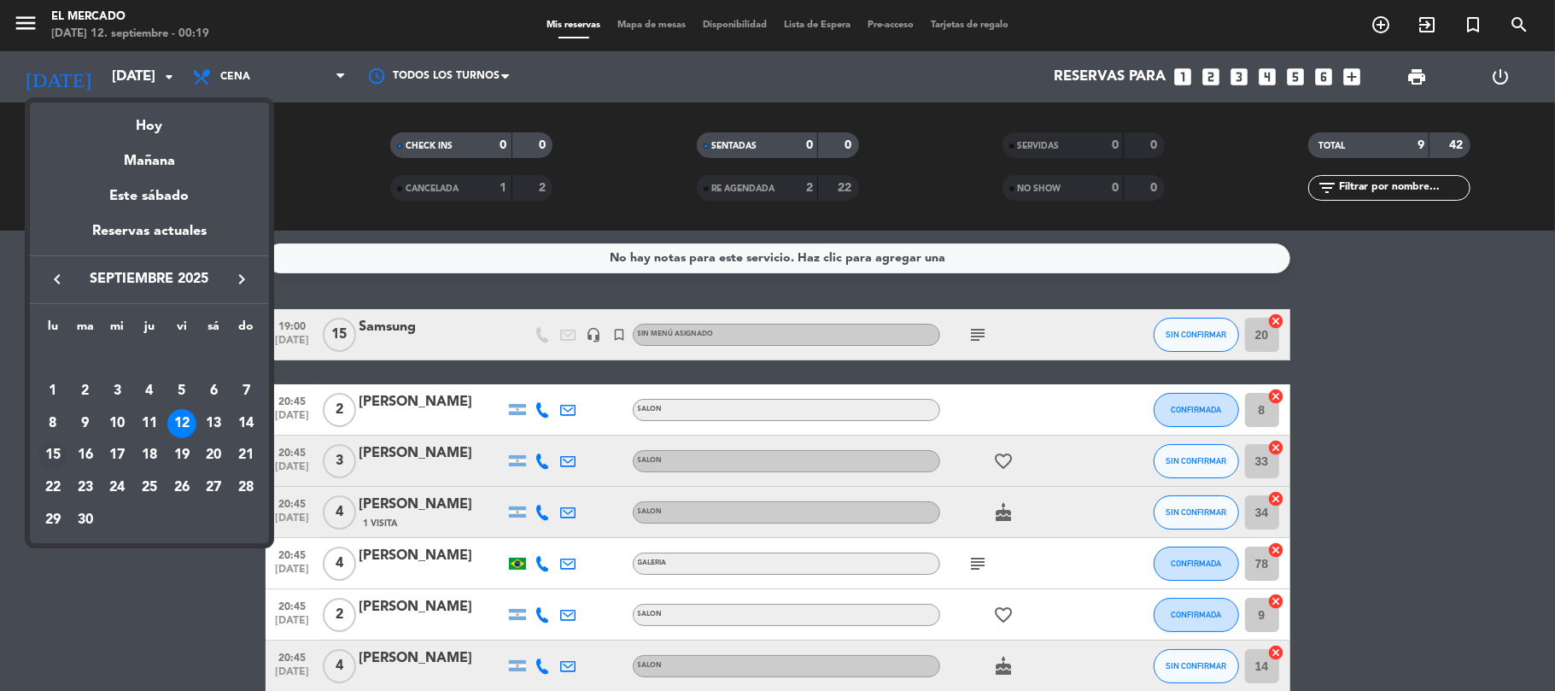
click at [51, 451] on div "15" at bounding box center [52, 455] width 29 height 29
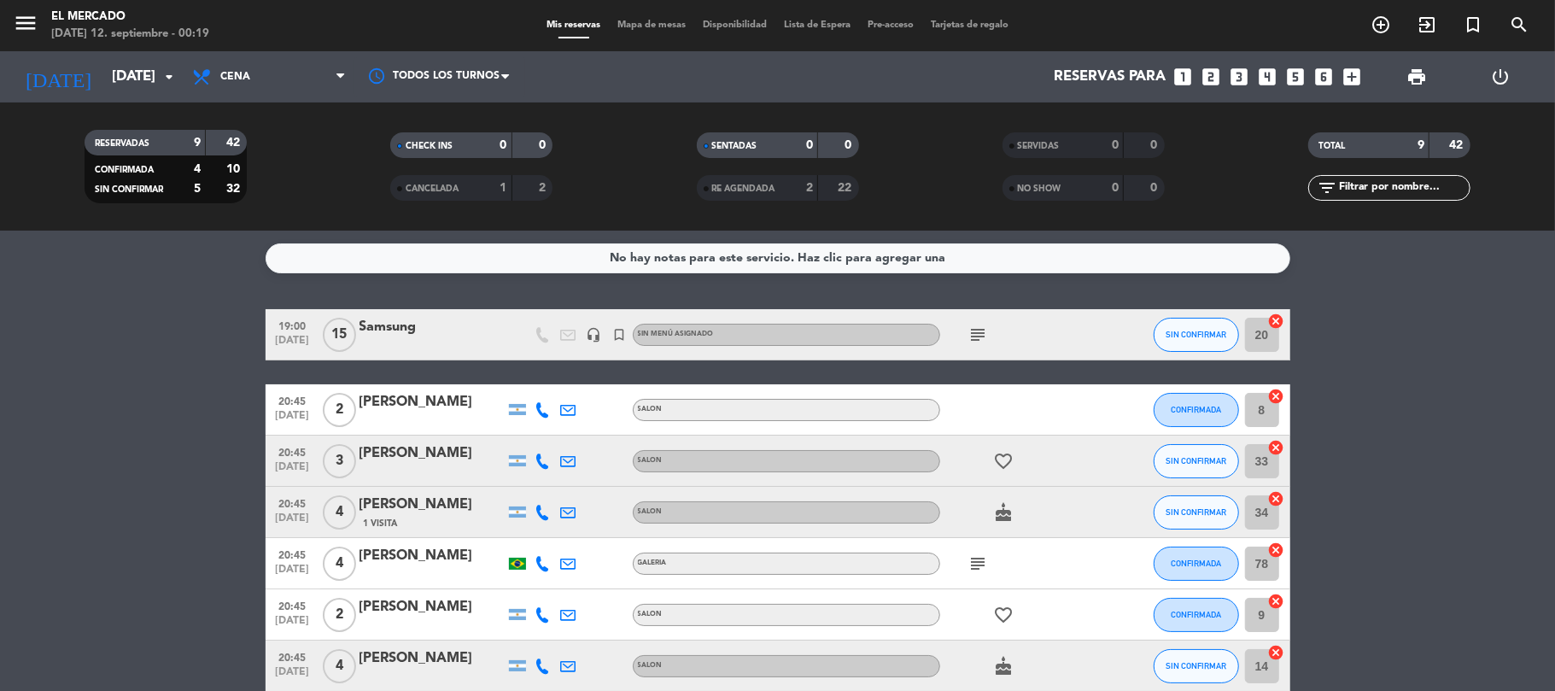
type input "[DATE]"
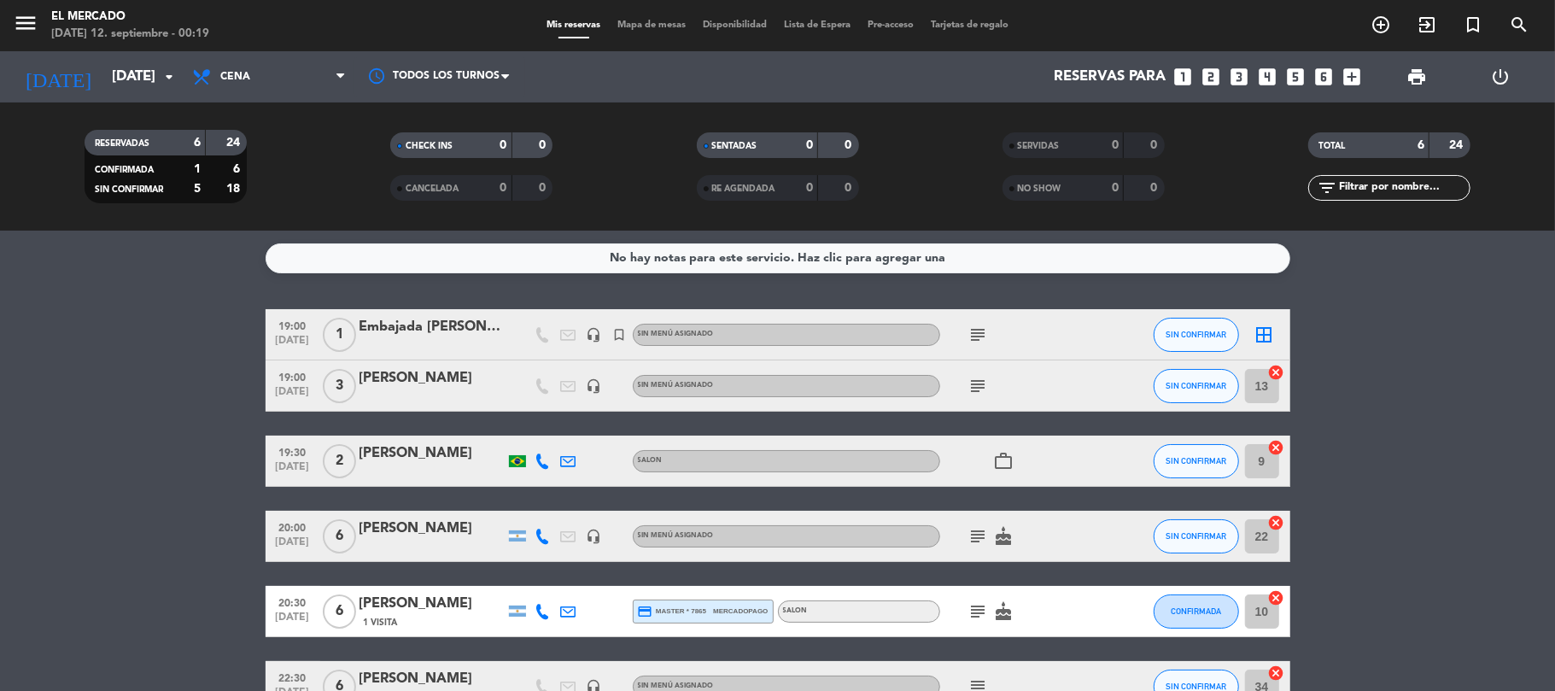
click at [1166, 92] on div "Reservas para looks_one looks_two looks_3 looks_4 looks_5 looks_6 add_box" at bounding box center [950, 76] width 838 height 51
click at [1166, 82] on icon "looks_6" at bounding box center [1324, 77] width 22 height 22
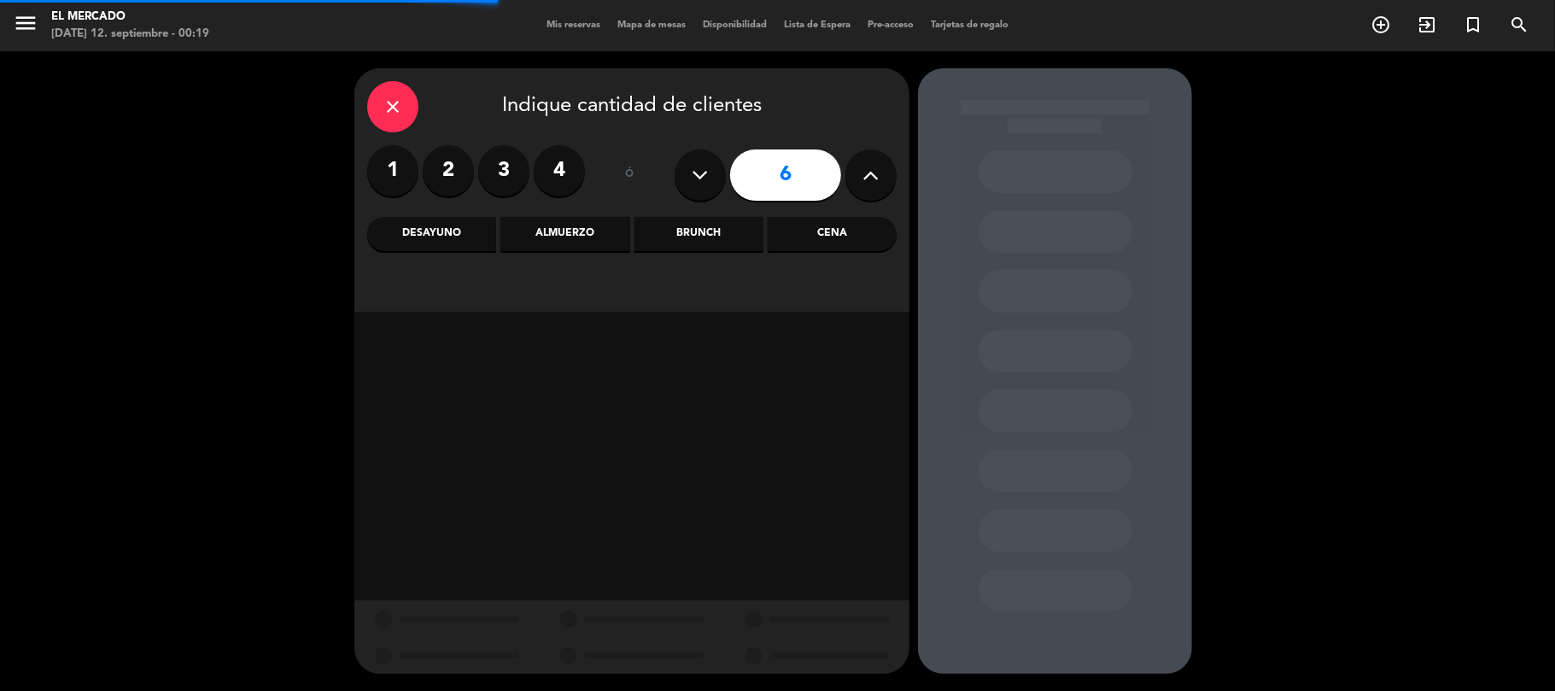
click at [813, 239] on div "Cena" at bounding box center [832, 234] width 129 height 34
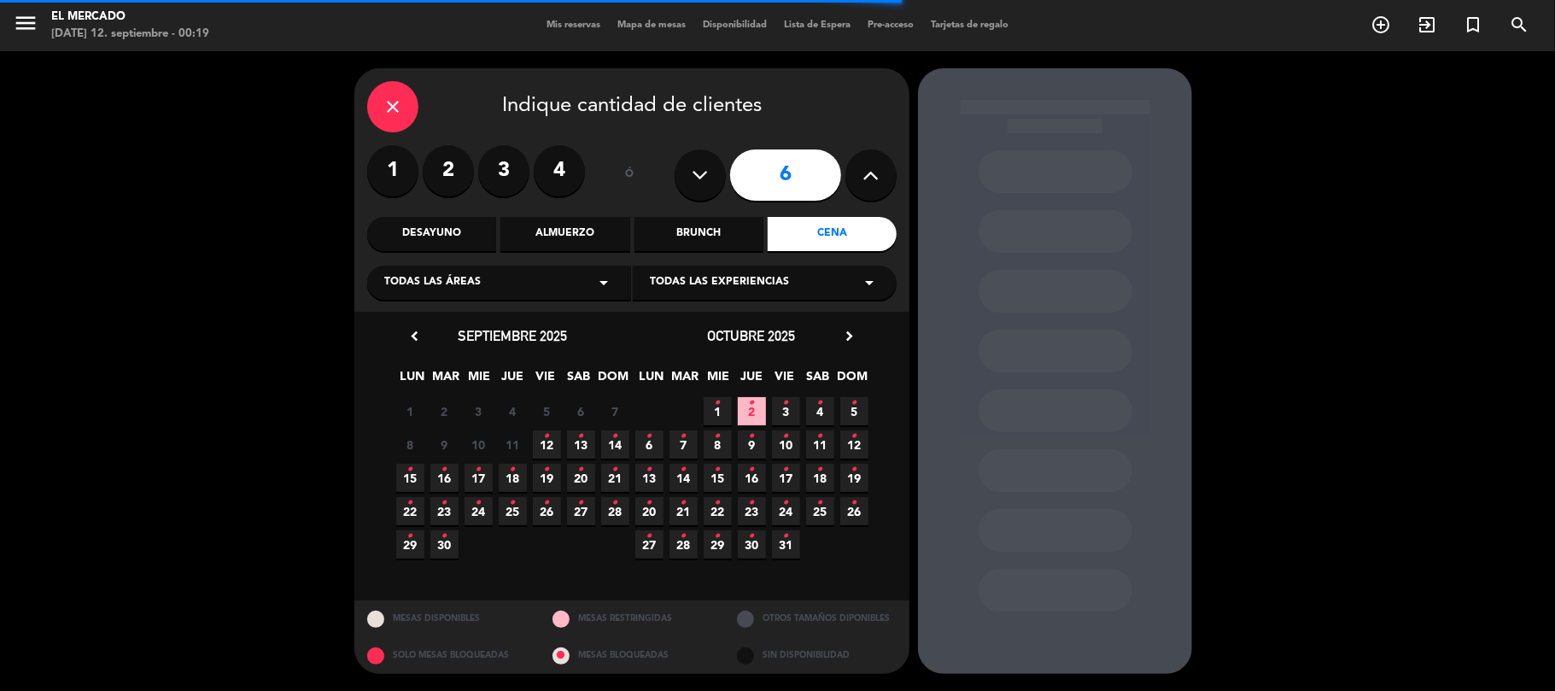
click at [407, 483] on span "15 •" at bounding box center [410, 478] width 28 height 28
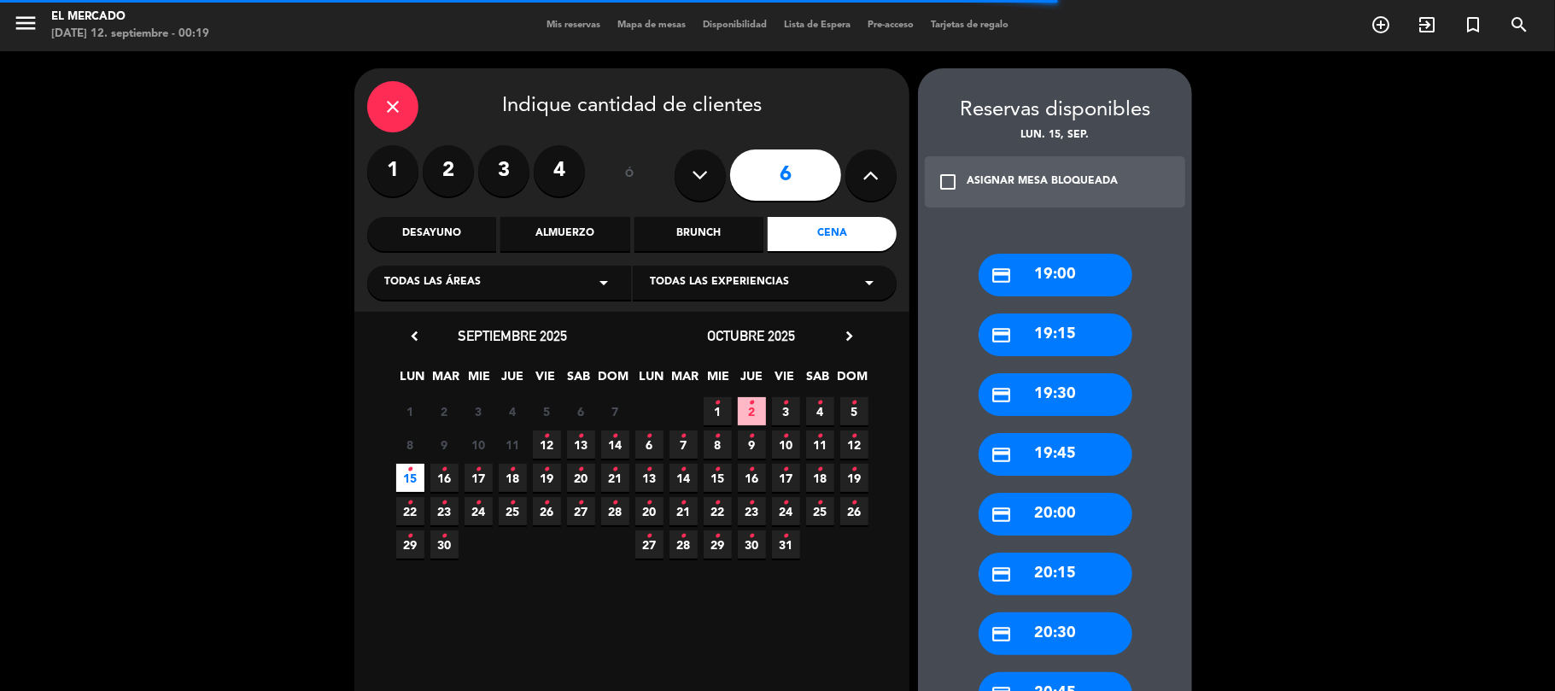
scroll to position [670, 0]
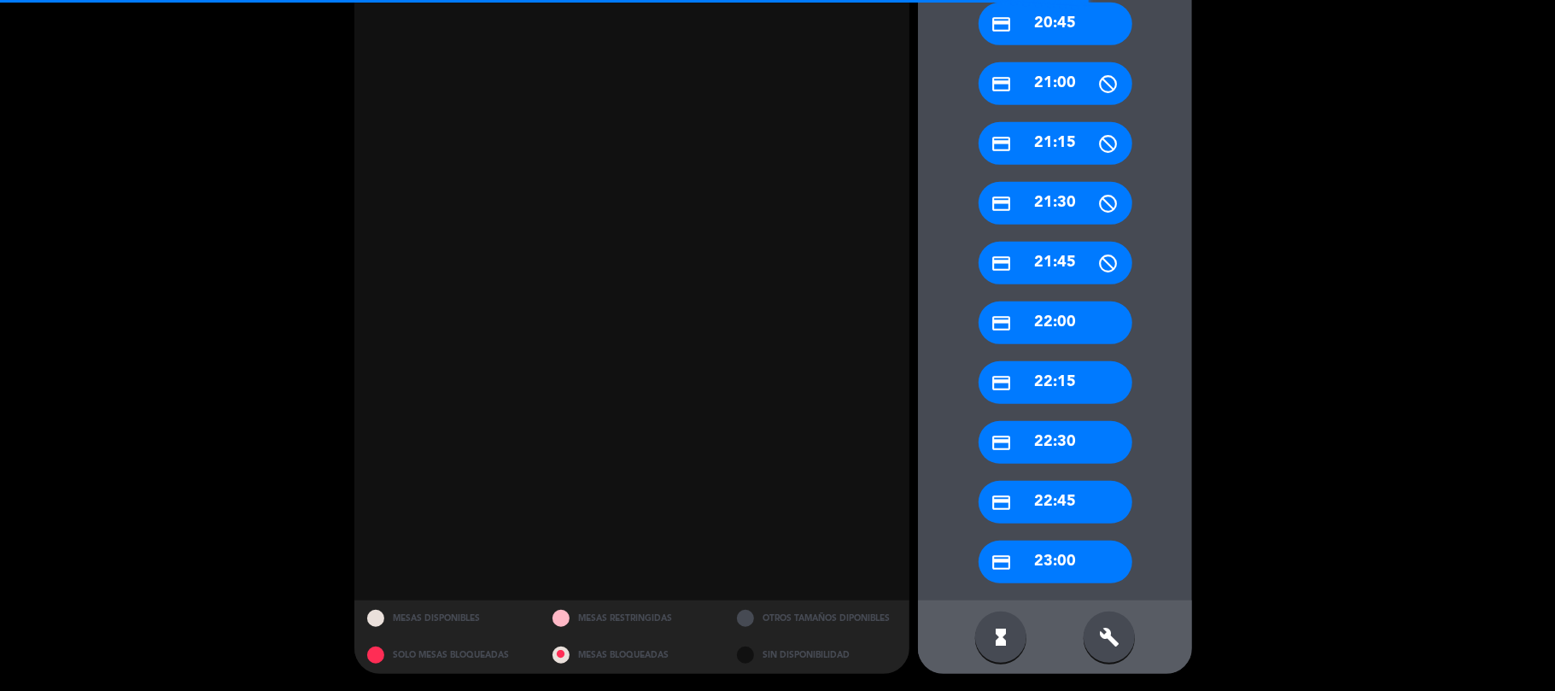
click at [1120, 518] on div "build" at bounding box center [1109, 636] width 51 height 51
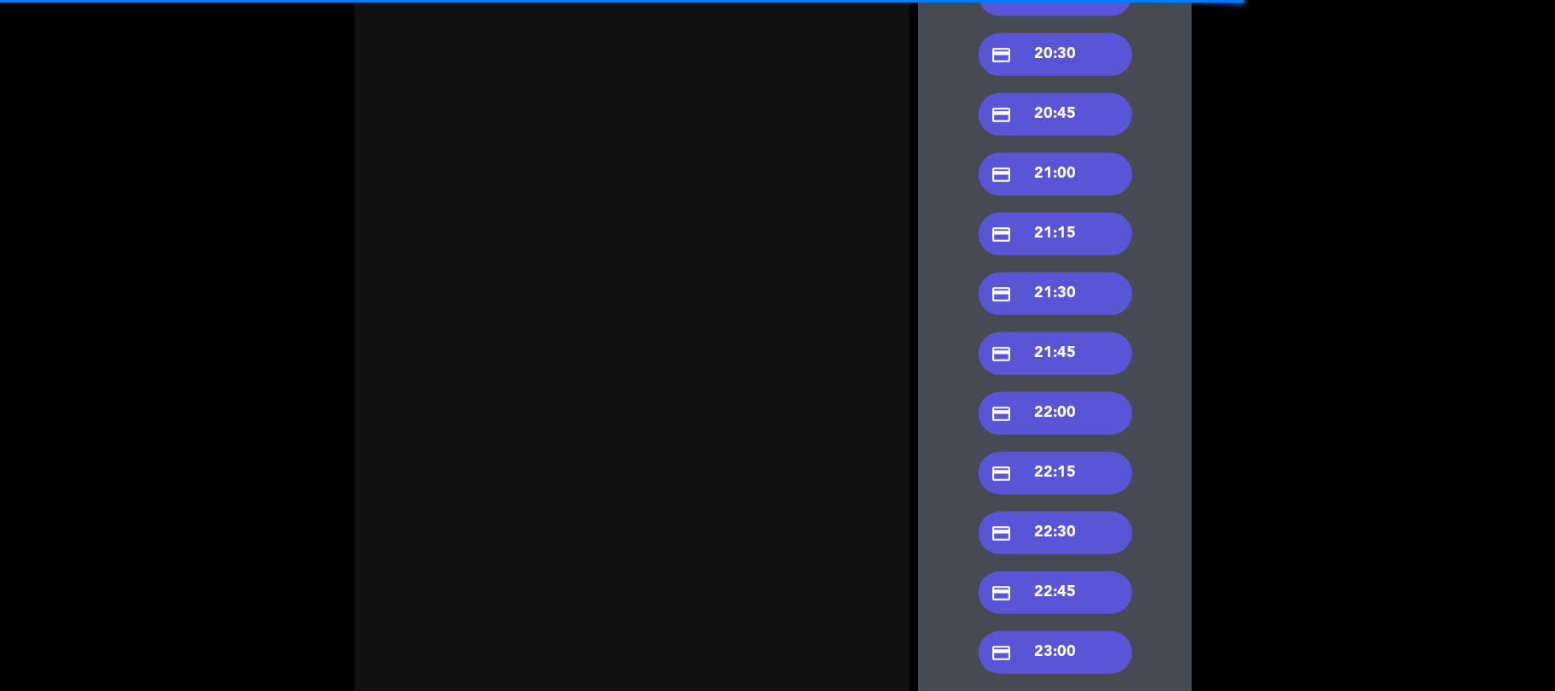
scroll to position [555, 0]
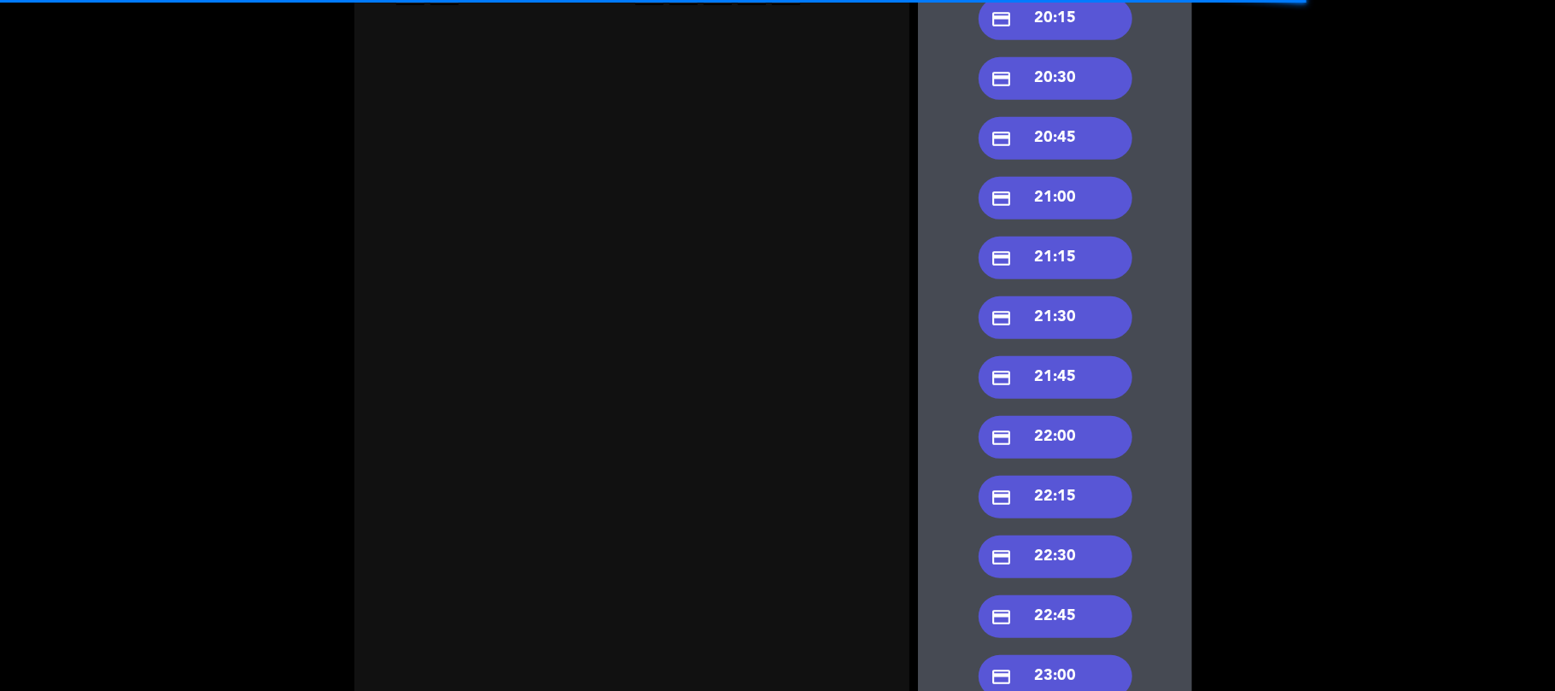
click at [1064, 212] on div "credit_card 21:00" at bounding box center [1056, 198] width 154 height 43
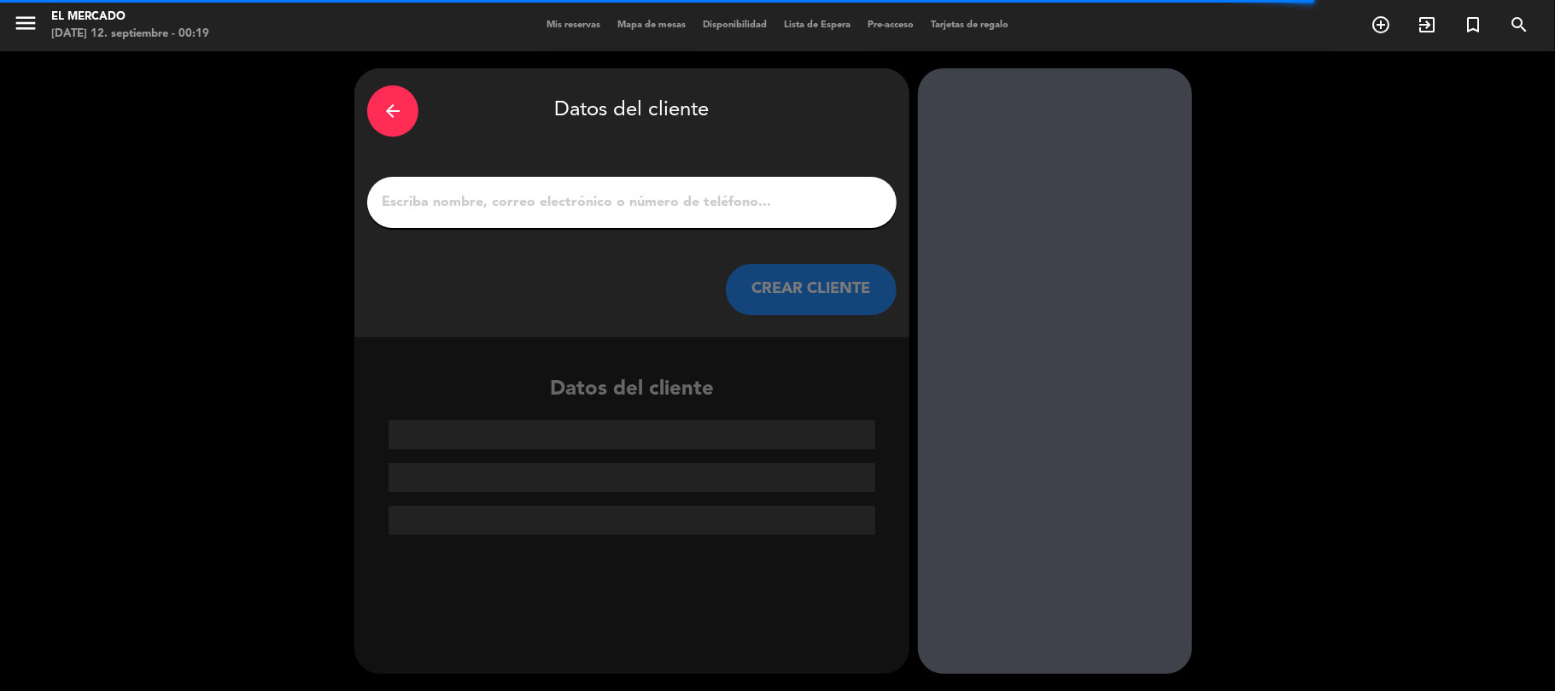
scroll to position [0, 0]
click at [683, 203] on input "1" at bounding box center [632, 202] width 504 height 24
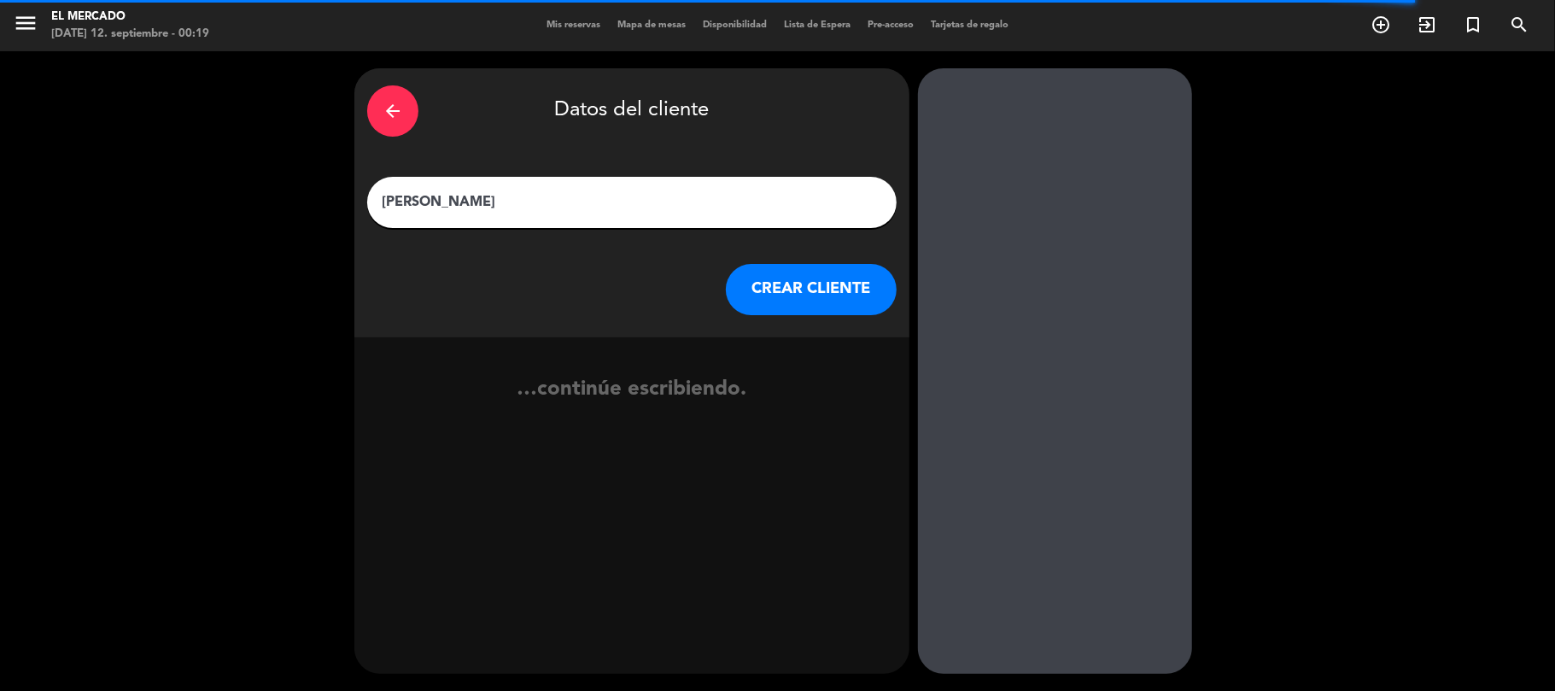
type input "[PERSON_NAME]"
click at [774, 312] on button "CREAR CLIENTE" at bounding box center [811, 289] width 171 height 51
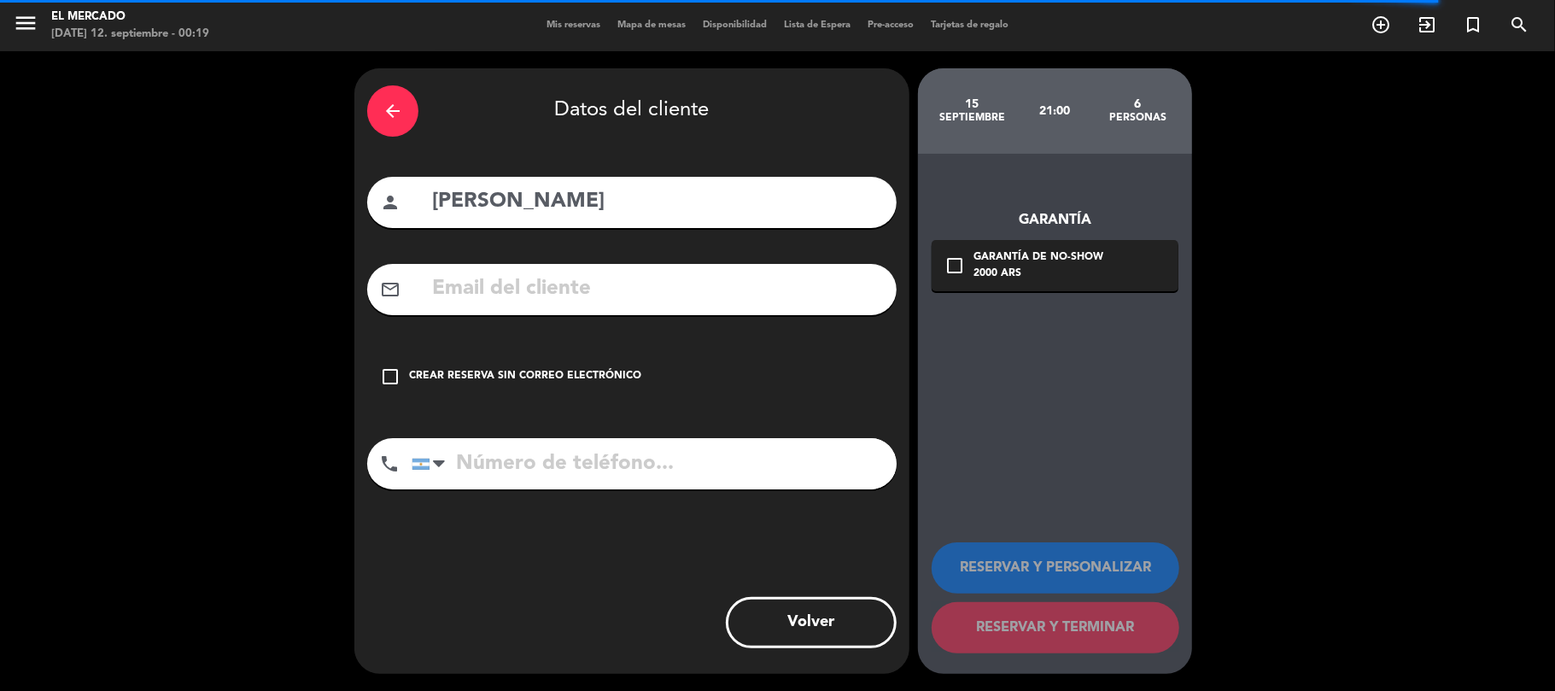
click at [605, 407] on div "arrow_back Datos del cliente person [PERSON_NAME] mail_outline check_box_outlin…" at bounding box center [631, 371] width 555 height 606
click at [598, 360] on div "check_box_outline_blank Crear reserva sin correo electrónico" at bounding box center [631, 376] width 529 height 51
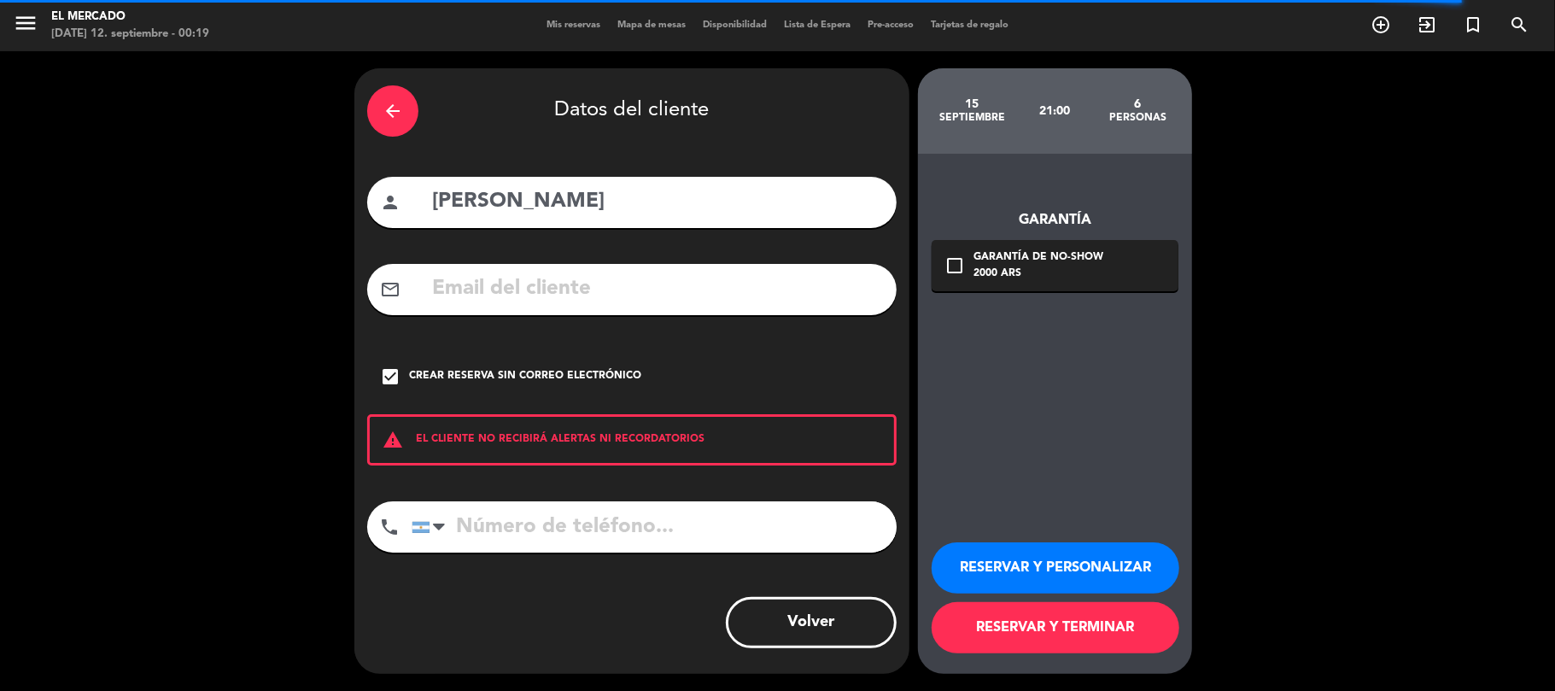
click at [992, 518] on button "RESERVAR Y PERSONALIZAR" at bounding box center [1056, 567] width 248 height 51
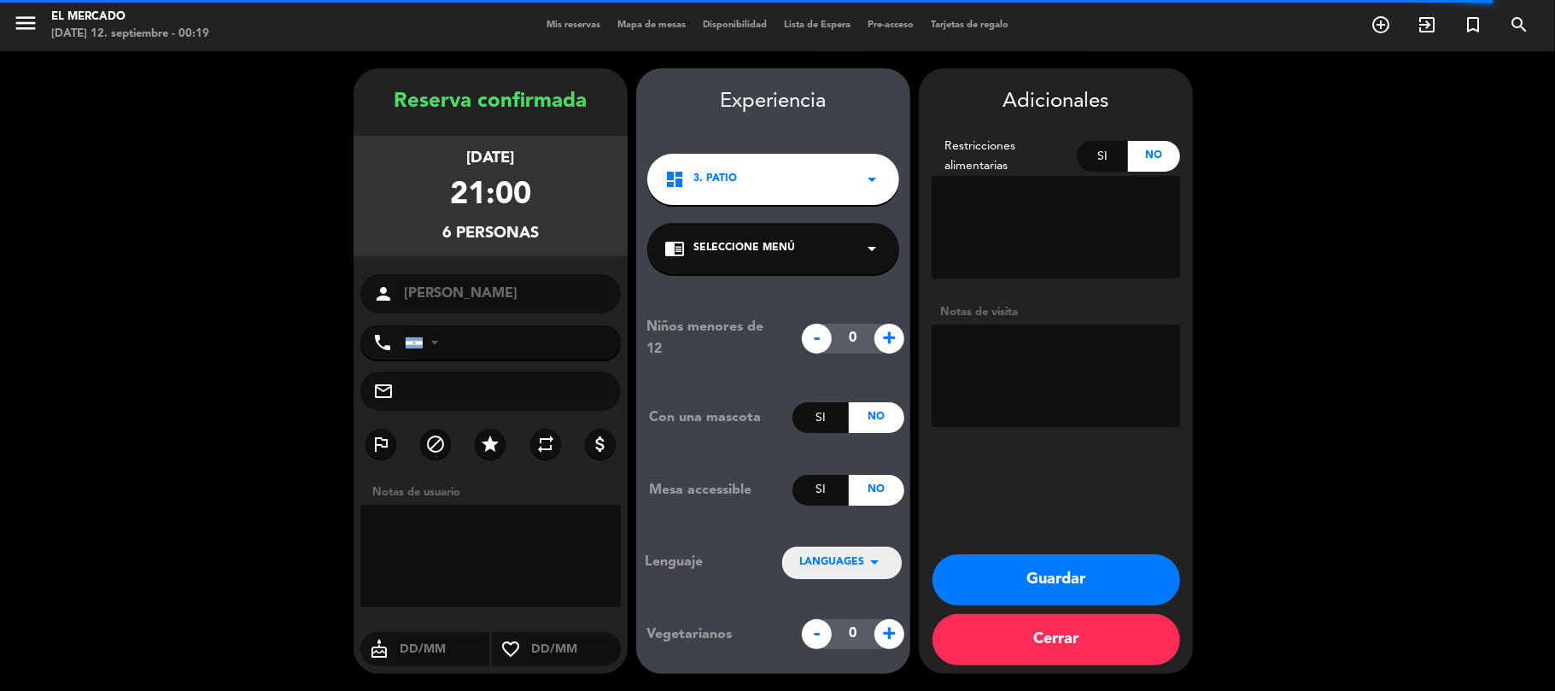
click at [1026, 338] on textarea at bounding box center [1056, 376] width 249 height 102
type textarea "120925 - AL - Adentro - [GEOGRAPHIC_DATA] 22"
click at [1129, 518] on button "Guardar" at bounding box center [1057, 579] width 248 height 51
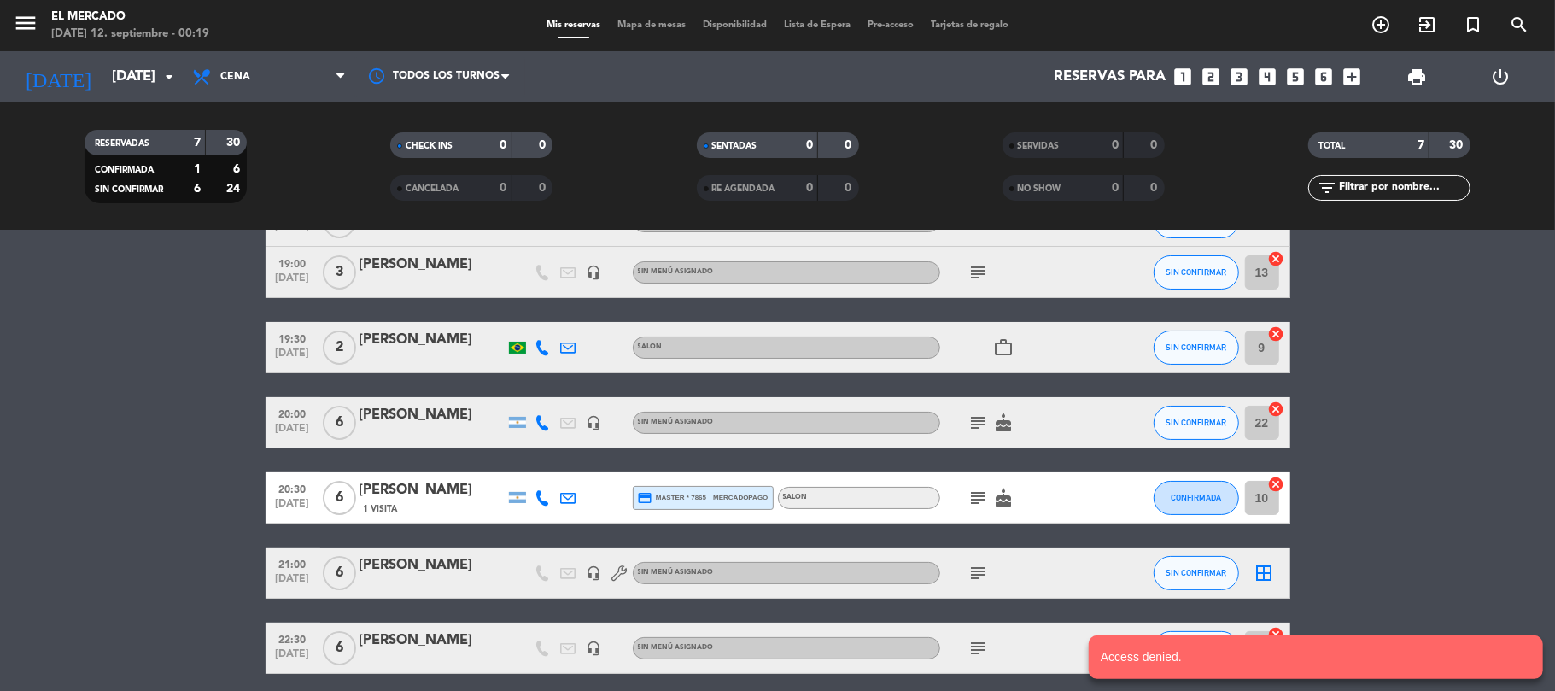
scroll to position [181, 0]
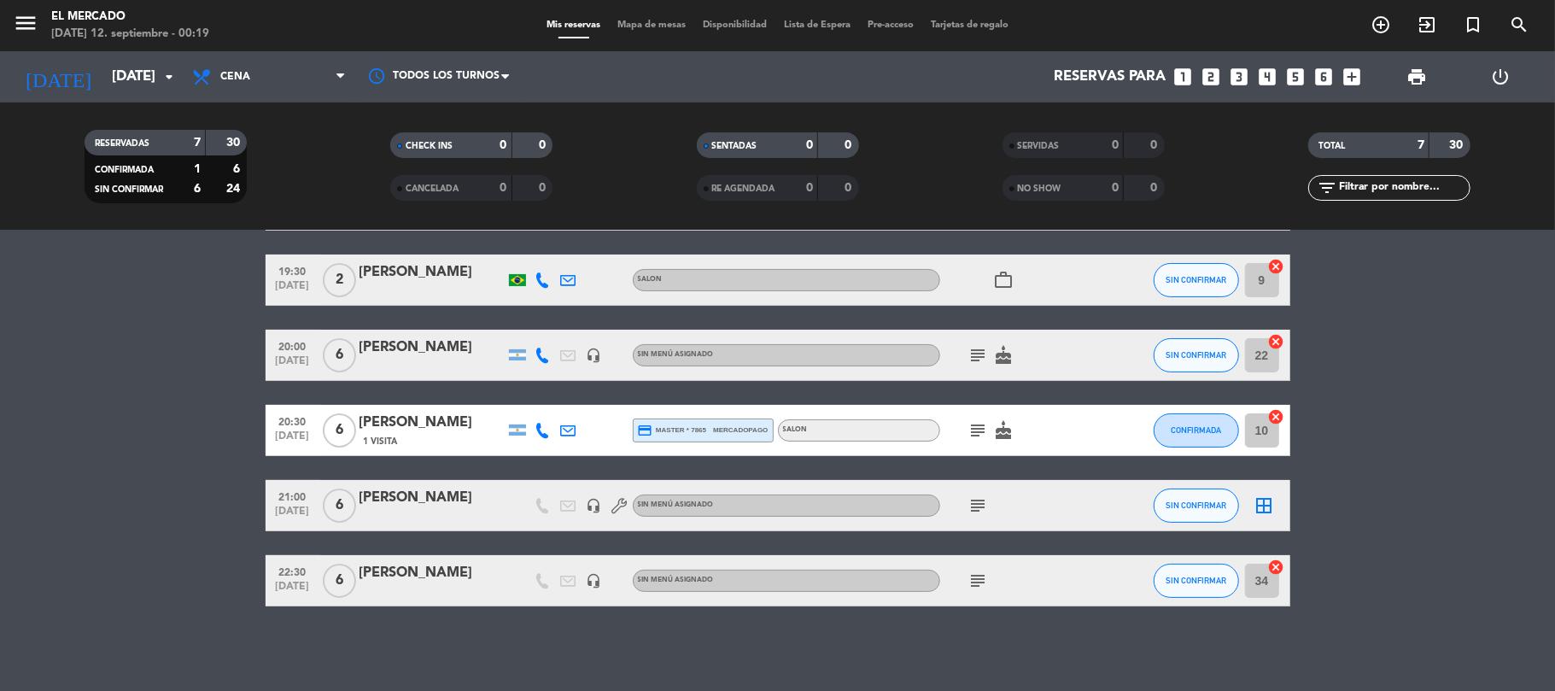
click at [981, 518] on icon "subject" at bounding box center [978, 580] width 20 height 20
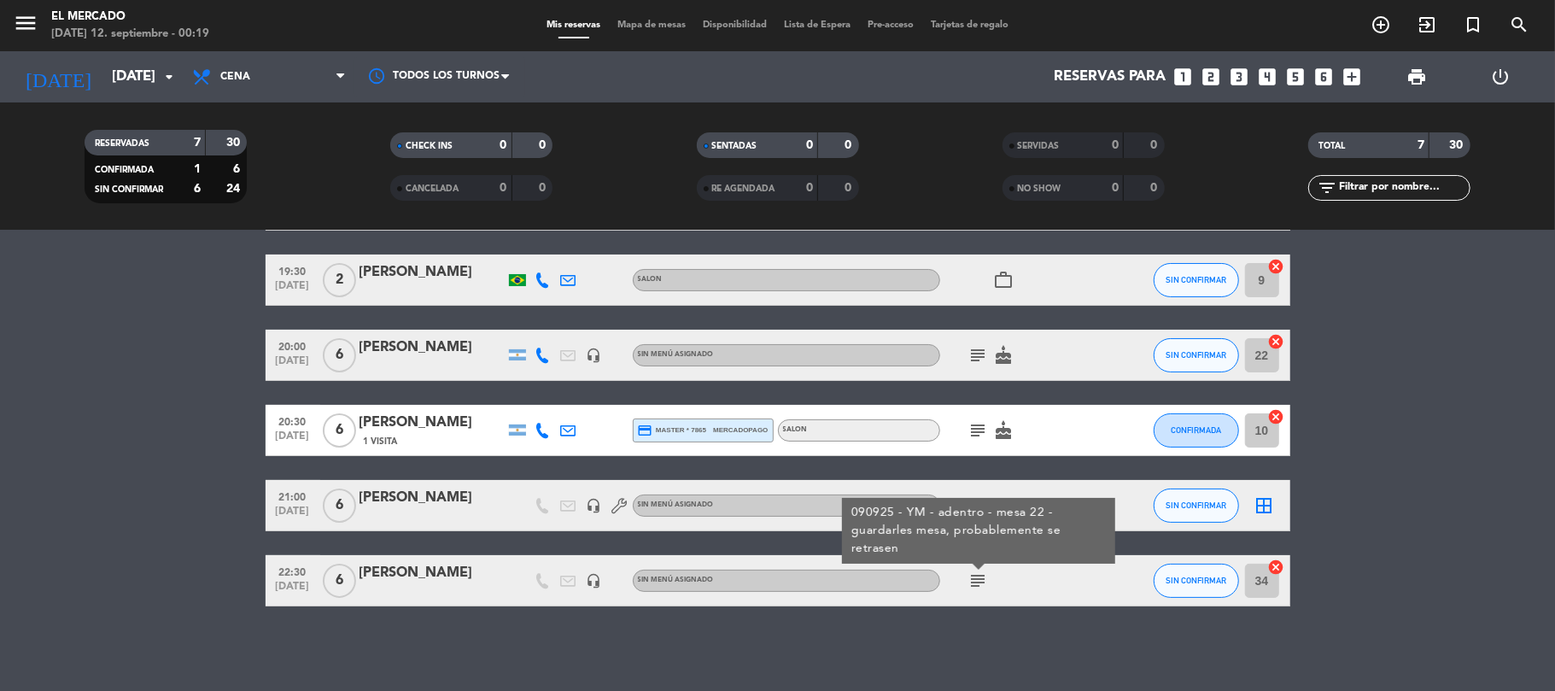
click at [425, 518] on div at bounding box center [432, 592] width 145 height 14
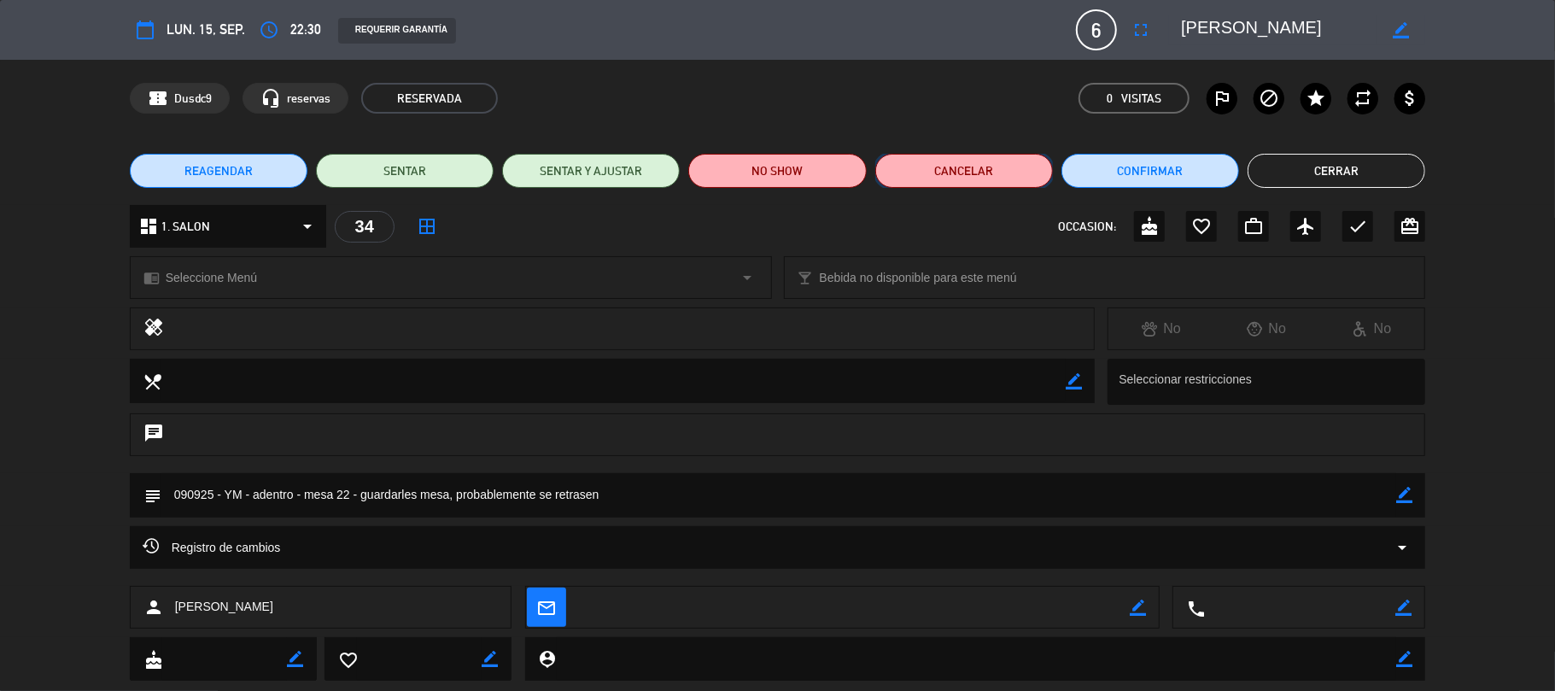
click at [950, 167] on button "Cancelar" at bounding box center [964, 171] width 178 height 34
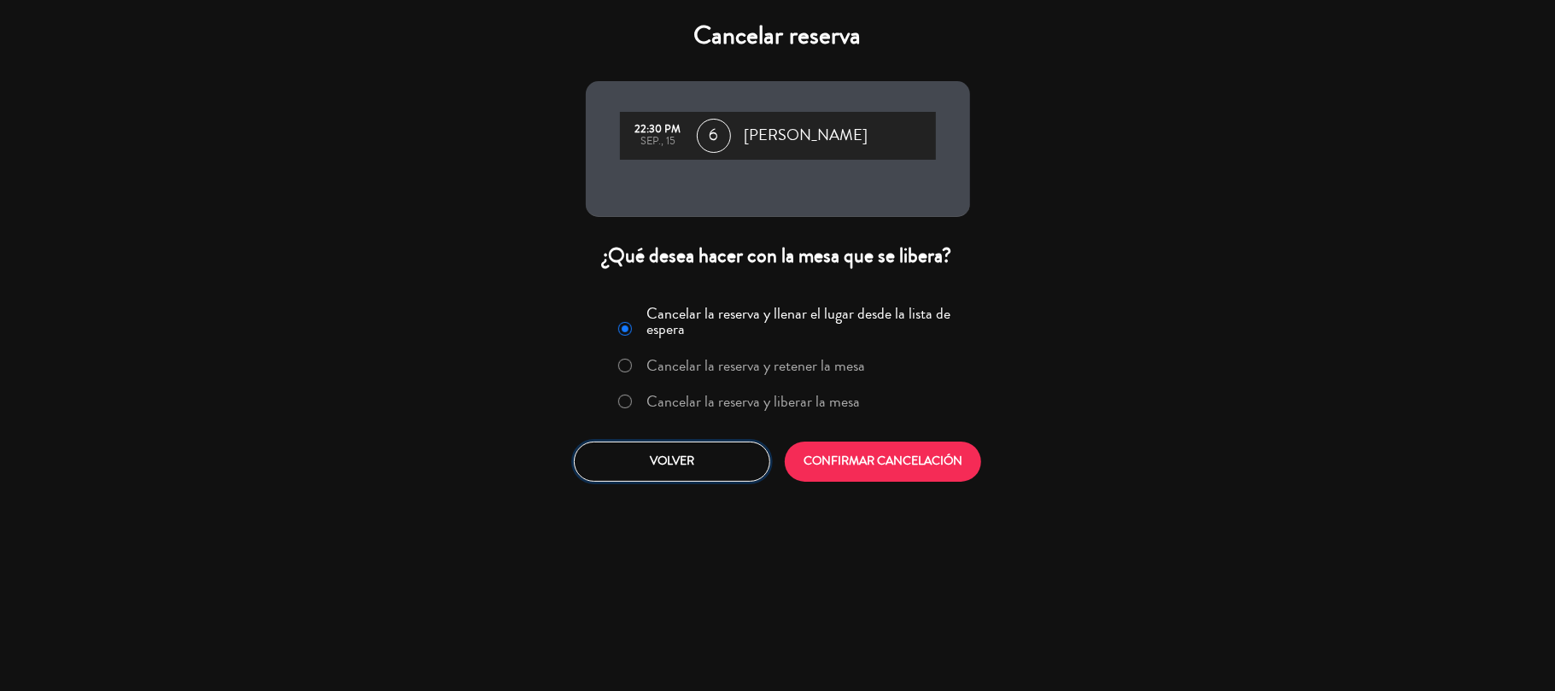
click at [705, 470] on button "Volver" at bounding box center [672, 462] width 196 height 40
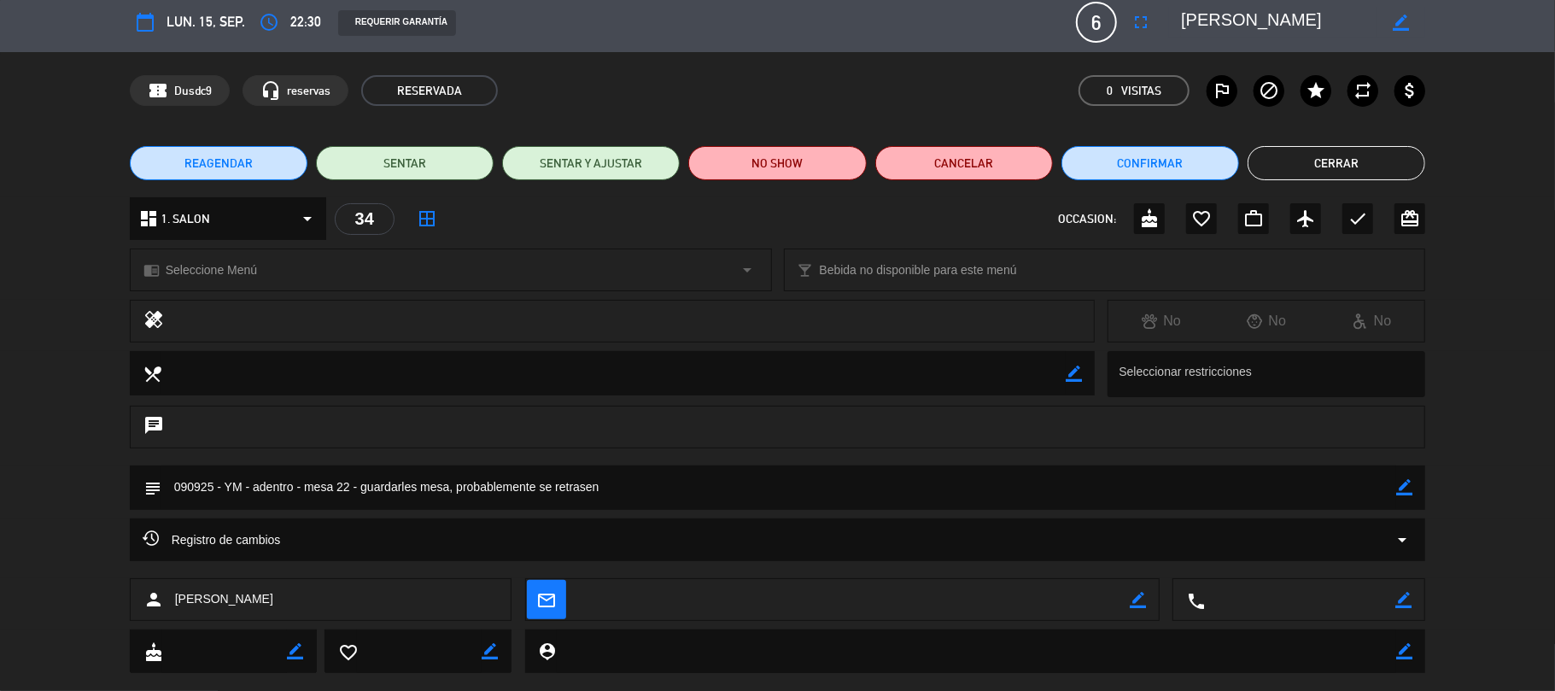
scroll to position [0, 0]
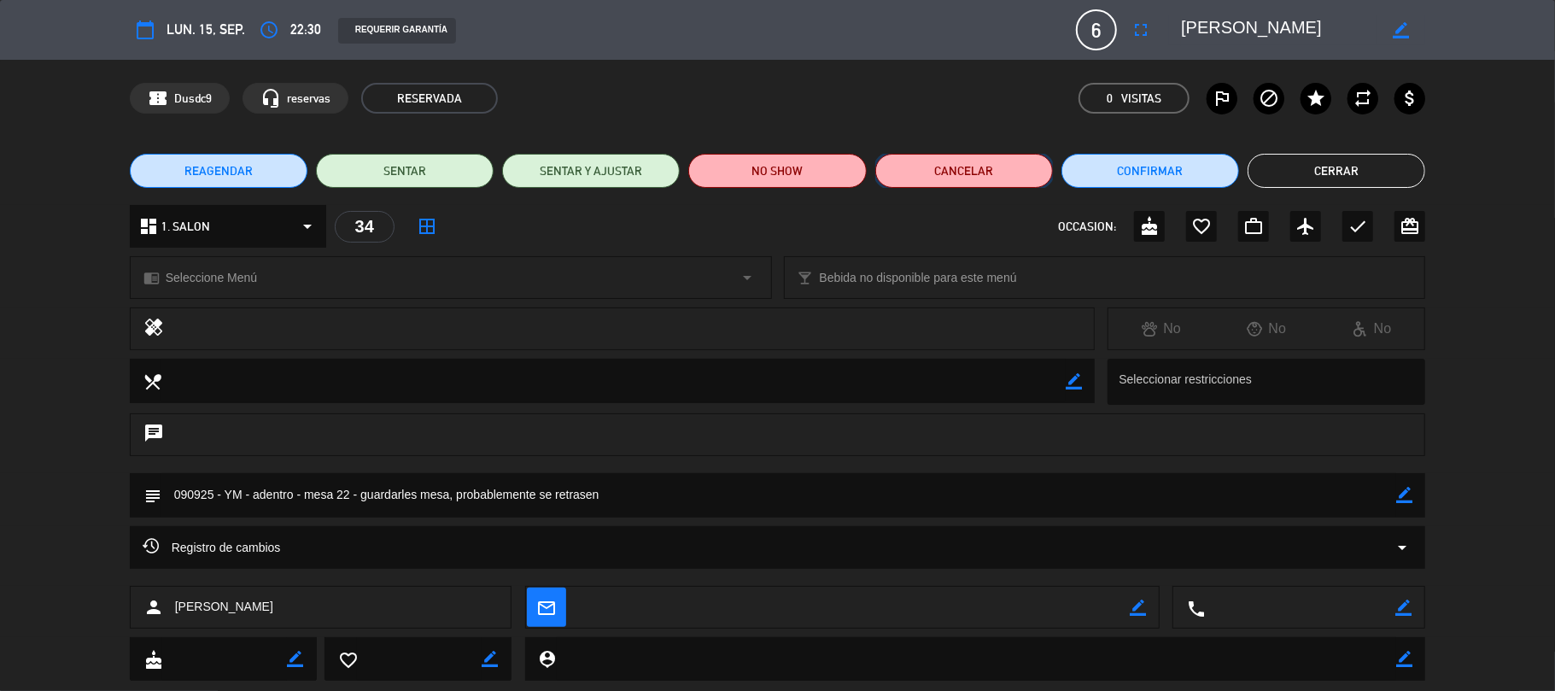
click at [946, 171] on button "Cancelar" at bounding box center [964, 171] width 178 height 34
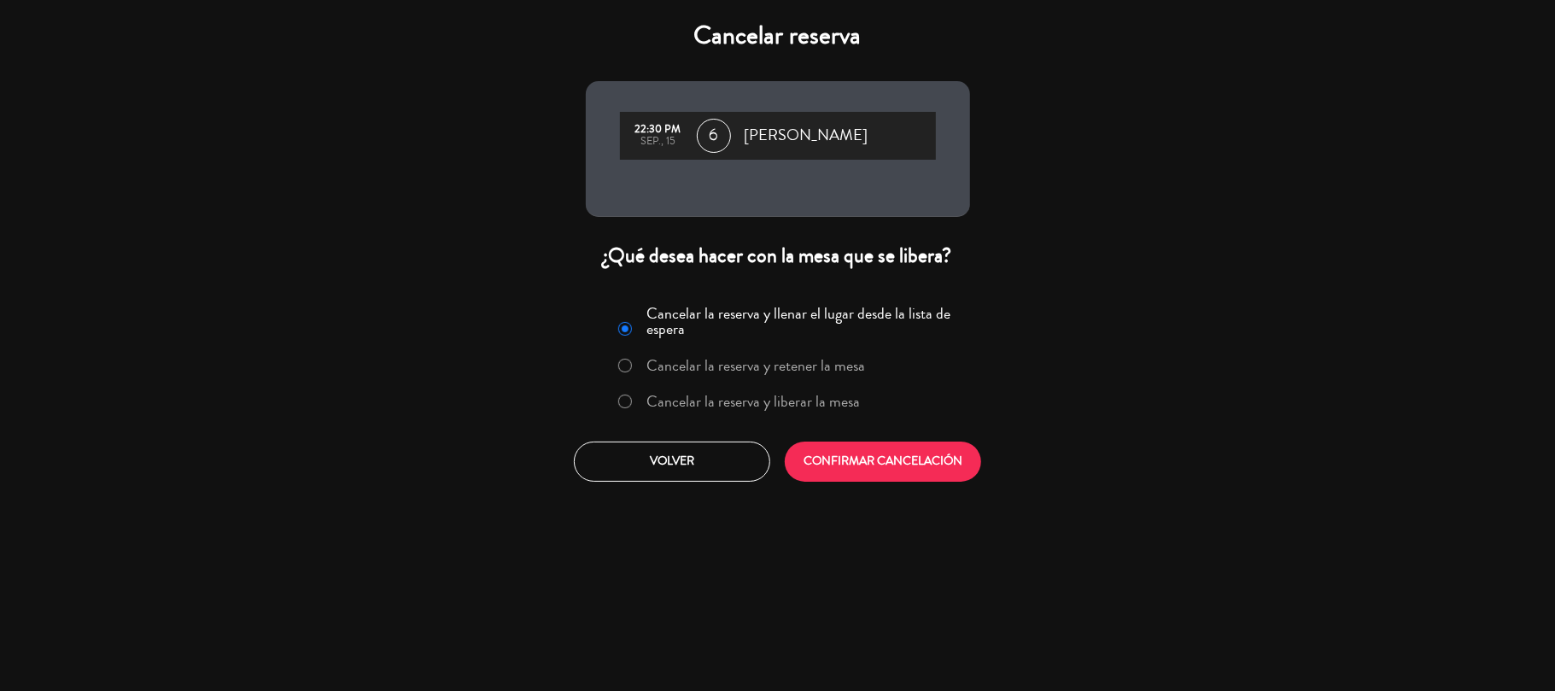
click at [789, 398] on label "Cancelar la reserva y liberar la mesa" at bounding box center [753, 401] width 214 height 15
click at [825, 434] on div "Cancelar la reserva y llenar el lugar desde la lista de espera Cancelar la rese…" at bounding box center [778, 390] width 410 height 207
click at [827, 442] on button "CONFIRMAR CANCELACIÓN" at bounding box center [883, 462] width 196 height 40
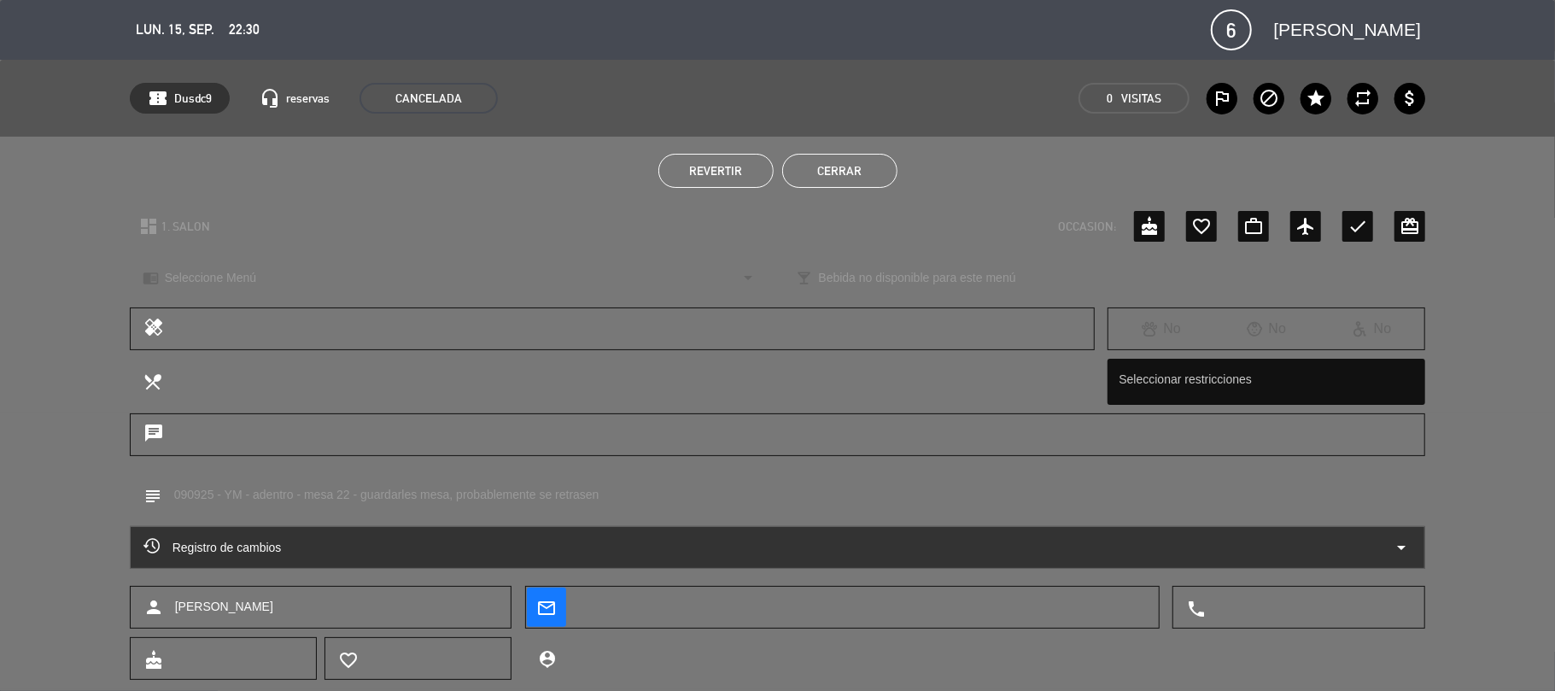
click at [869, 173] on button "Cerrar" at bounding box center [839, 171] width 115 height 34
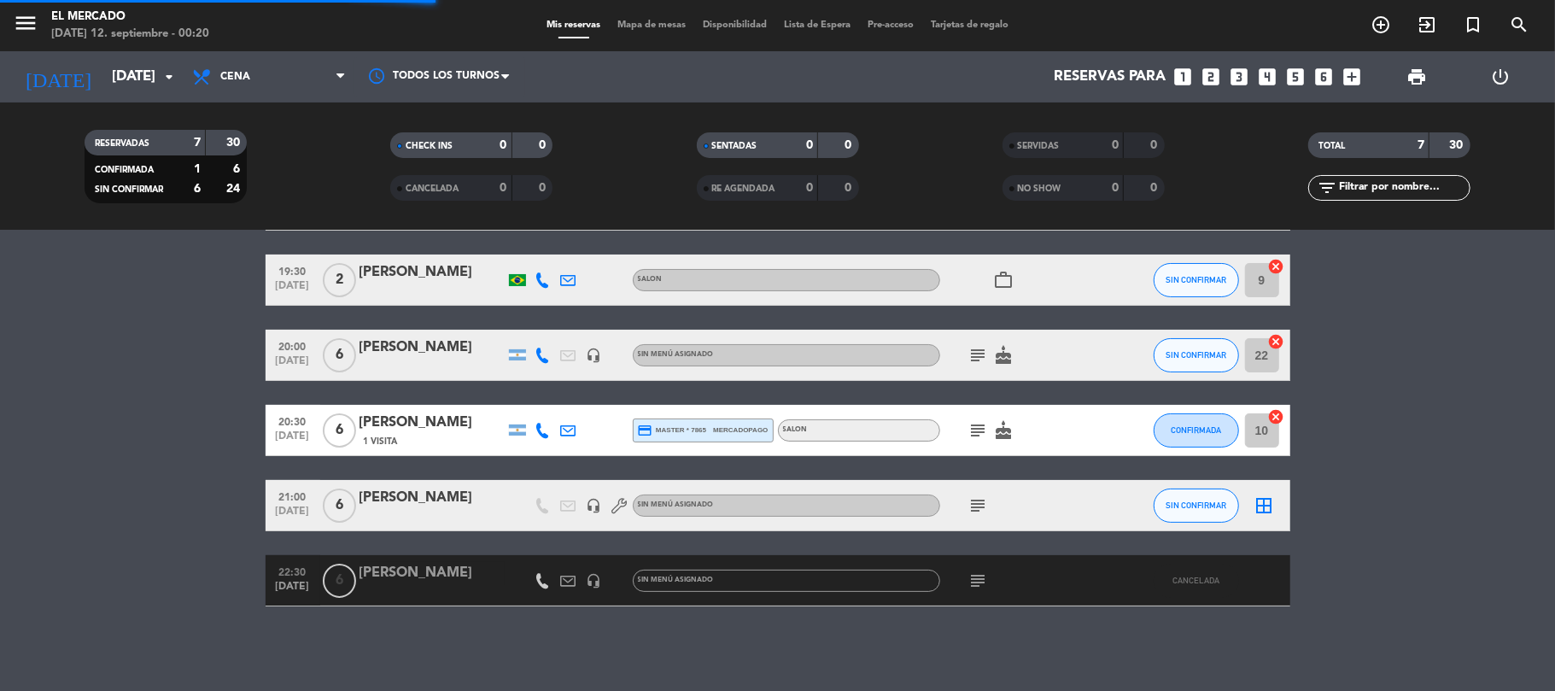
scroll to position [106, 0]
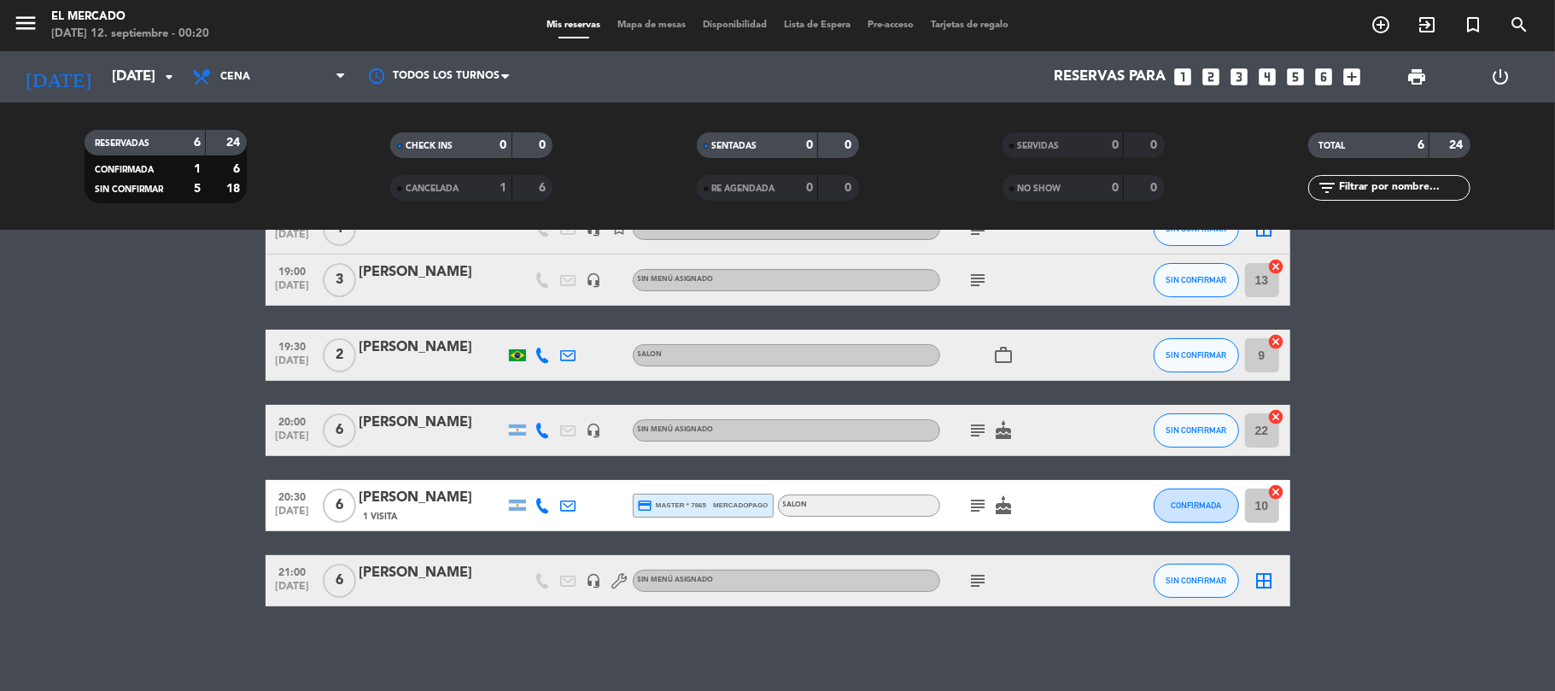
click at [977, 518] on icon "subject" at bounding box center [978, 580] width 20 height 20
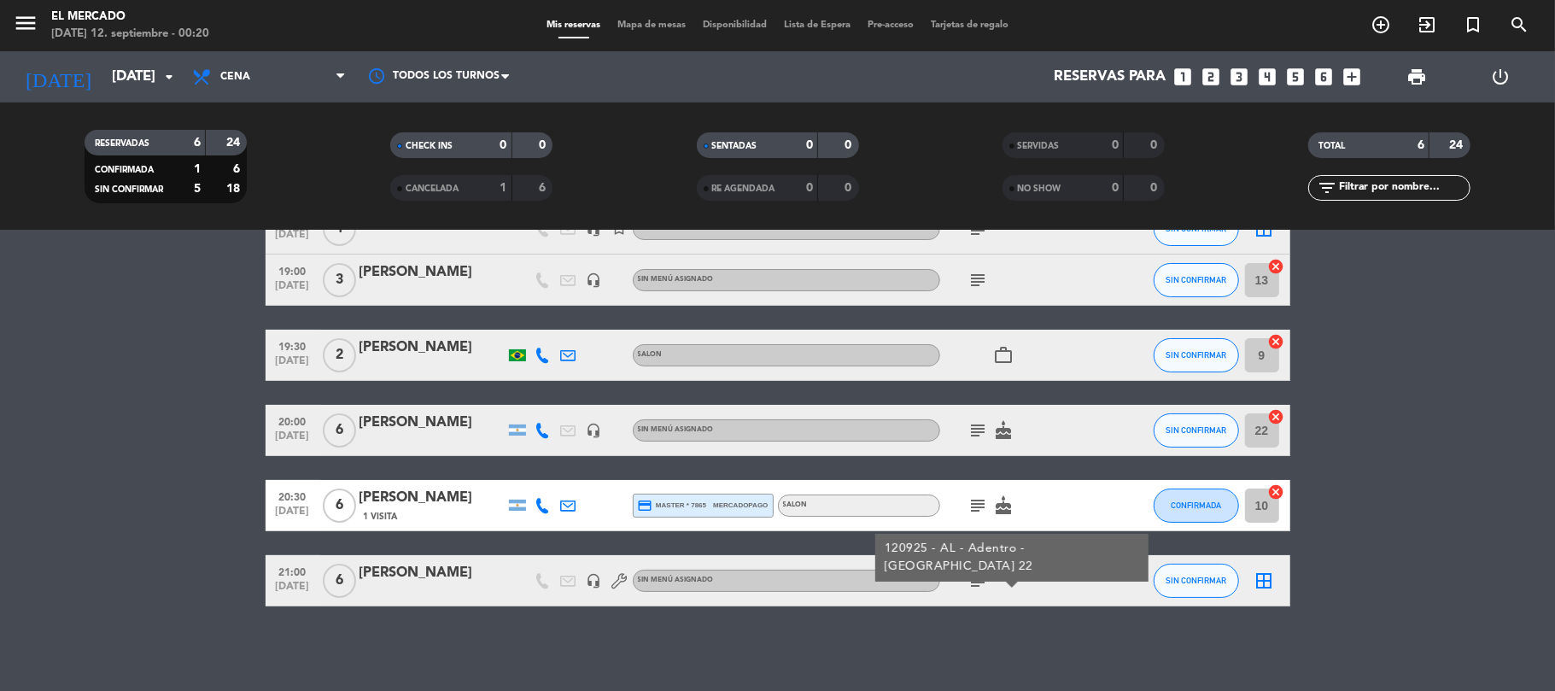
click at [1166, 518] on icon "border_all" at bounding box center [1265, 580] width 20 height 20
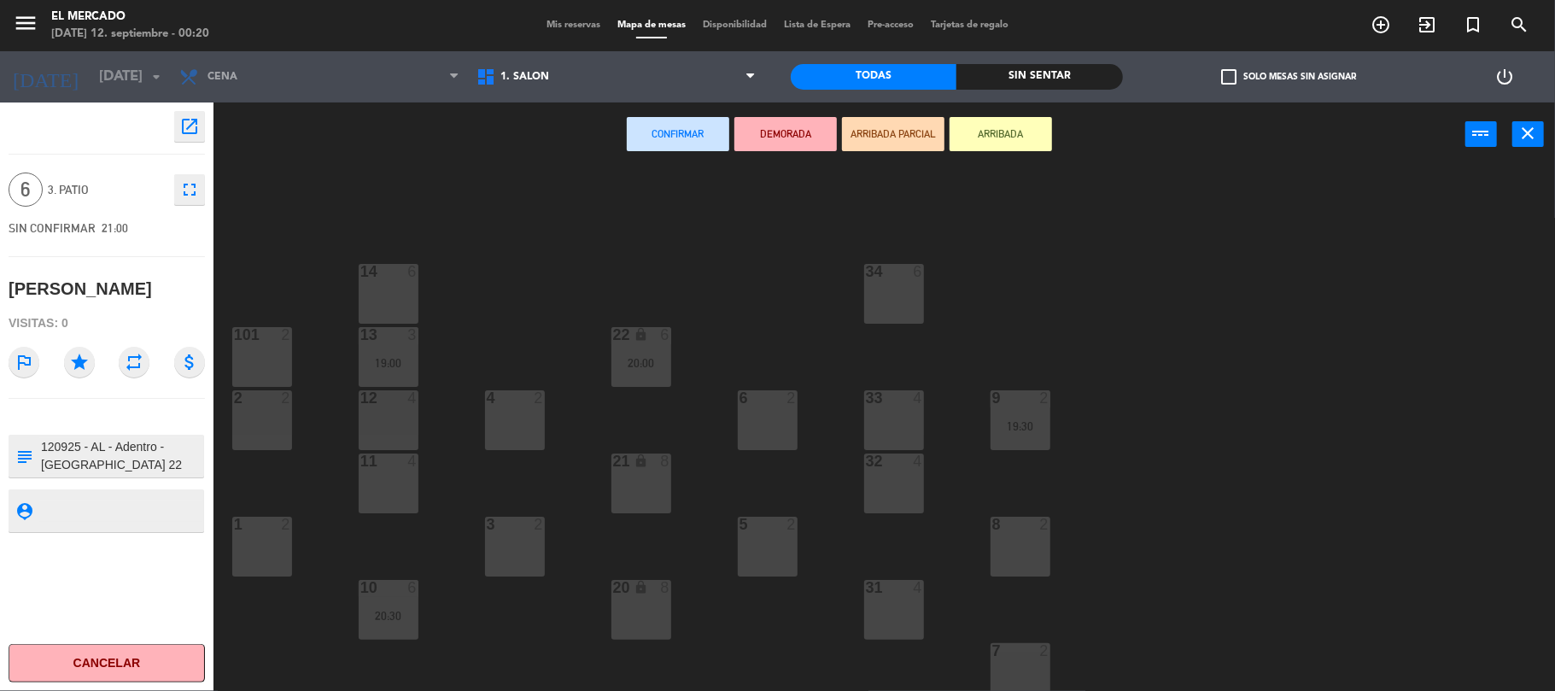
click at [664, 518] on div "8" at bounding box center [665, 587] width 10 height 15
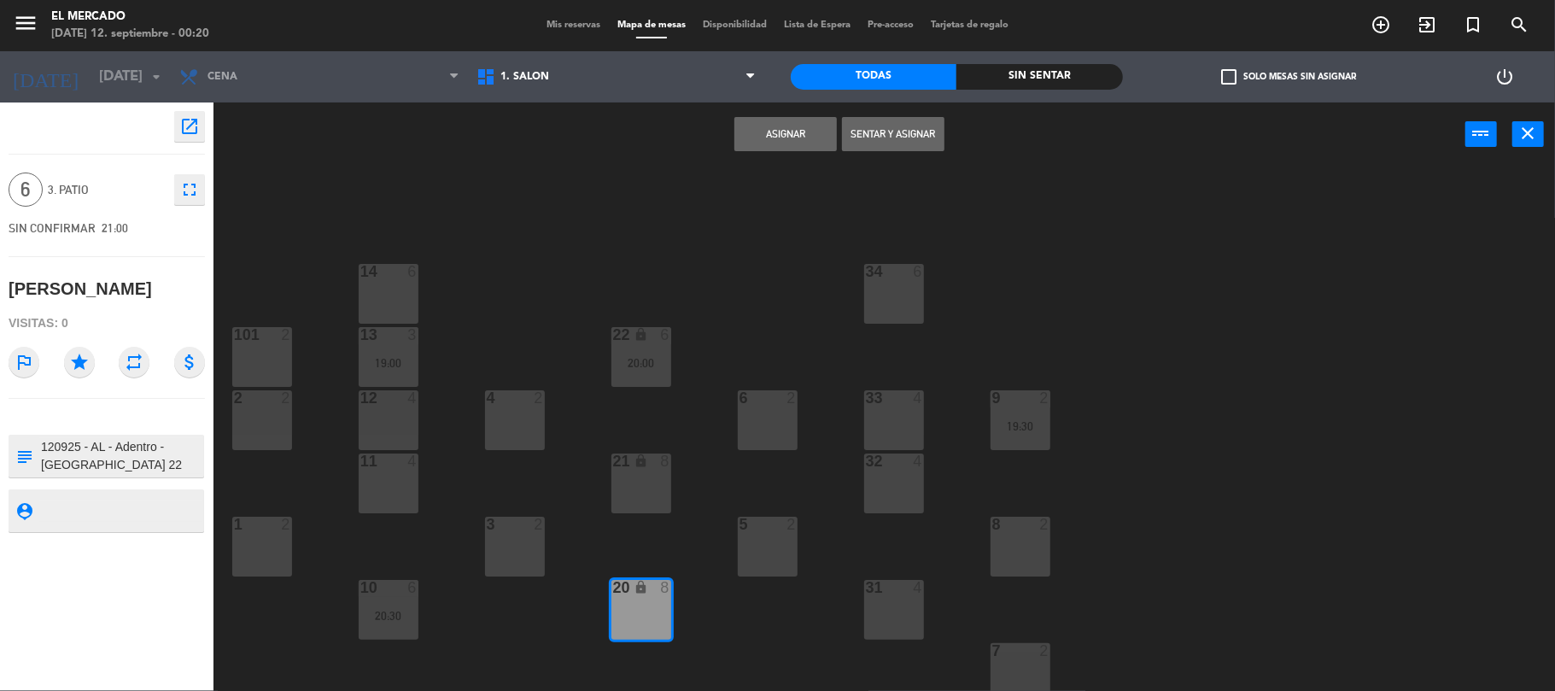
click at [767, 165] on div "Asignar Sentar y Asignar power_input close" at bounding box center [840, 134] width 1252 height 65
click at [769, 151] on div "Asignar Sentar y Asignar power_input close" at bounding box center [840, 134] width 1252 height 65
click at [769, 148] on button "Asignar" at bounding box center [785, 134] width 102 height 34
